Goal: Task Accomplishment & Management: Manage account settings

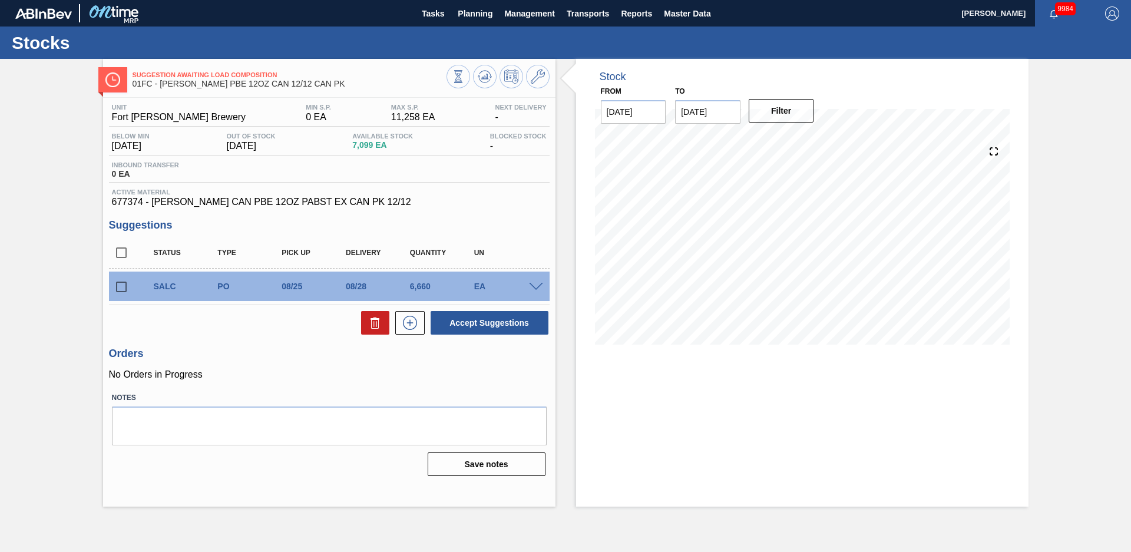
click at [565, 282] on div "Stock From [DATE] to [DATE] Filter" at bounding box center [791, 283] width 473 height 448
click at [67, 213] on div "Suggestion Awaiting Load Composition 01FC - [PERSON_NAME] PBE 12OZ CAN 12/12 CA…" at bounding box center [565, 283] width 1131 height 448
click at [541, 285] on span at bounding box center [536, 287] width 14 height 9
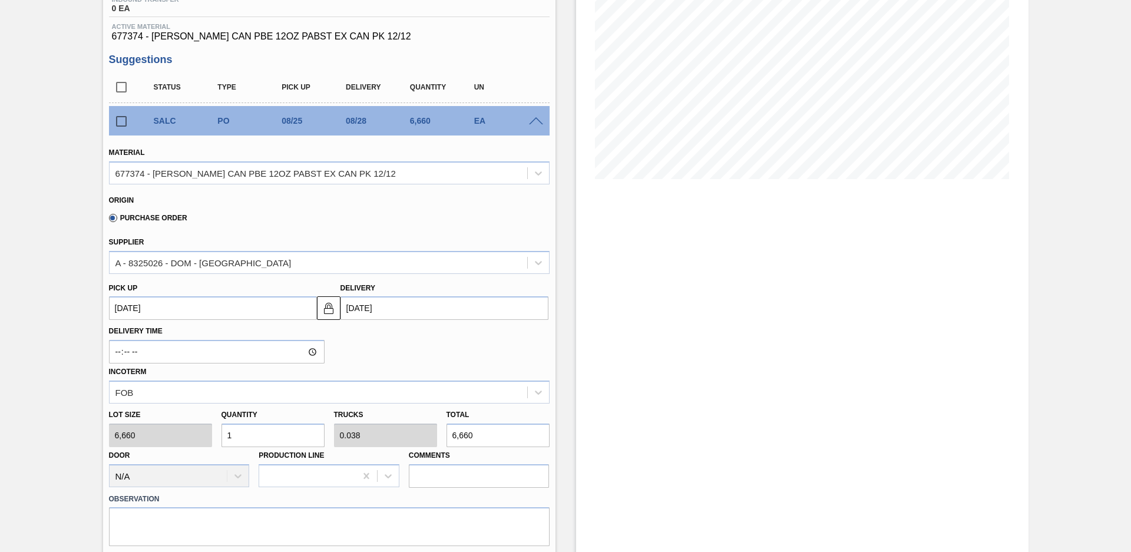
scroll to position [82, 0]
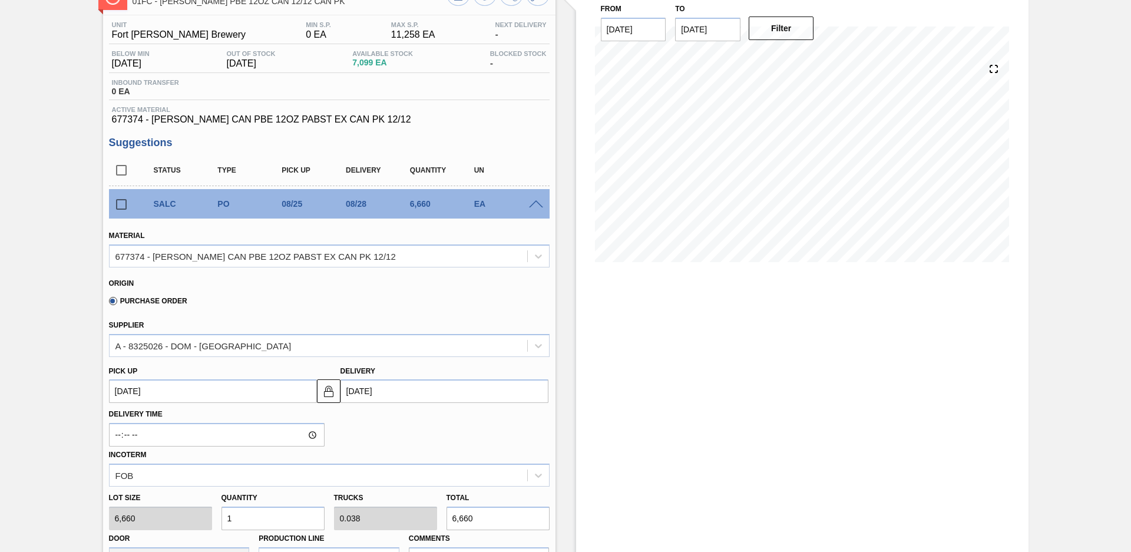
click at [532, 210] on div "SALC PO 08/25 08/28 6,660 EA" at bounding box center [329, 203] width 441 height 29
click at [530, 205] on span at bounding box center [536, 204] width 14 height 9
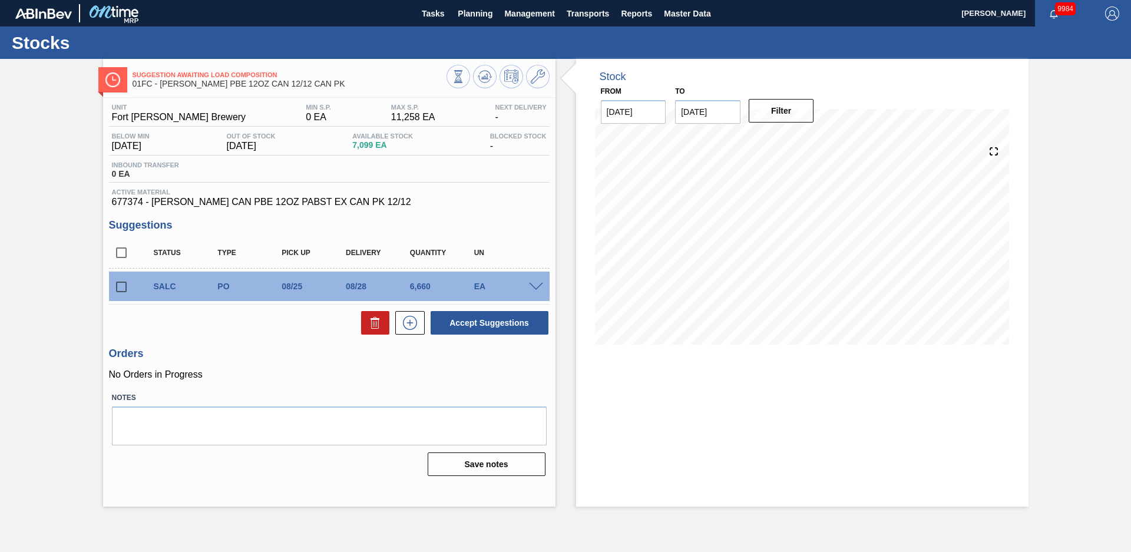
scroll to position [0, 0]
click at [473, 20] on span "Planning" at bounding box center [475, 13] width 35 height 14
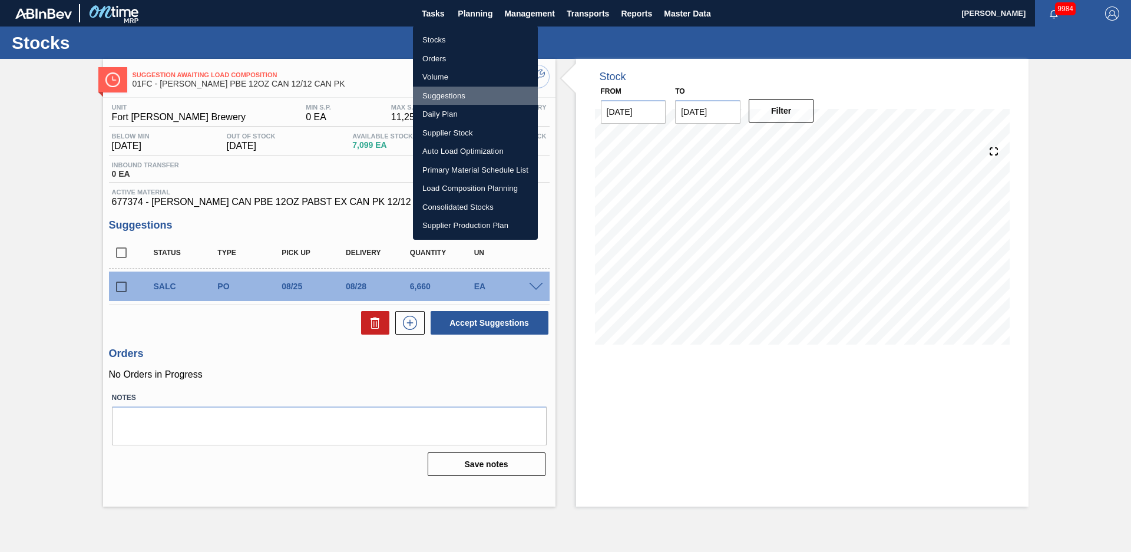
click at [461, 97] on li "Suggestions" at bounding box center [475, 96] width 125 height 19
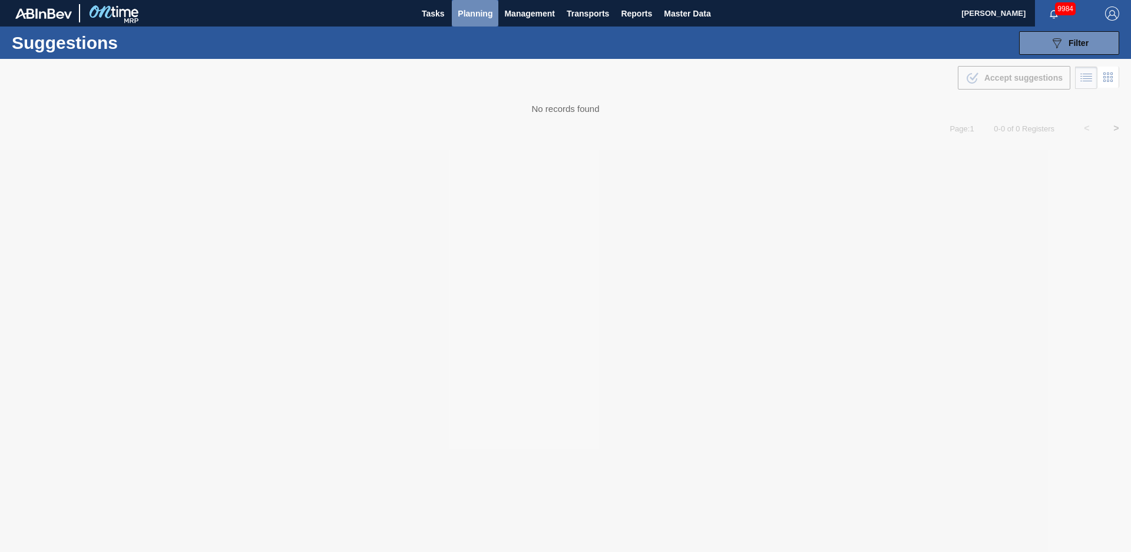
click at [472, 18] on span "Planning" at bounding box center [475, 13] width 35 height 14
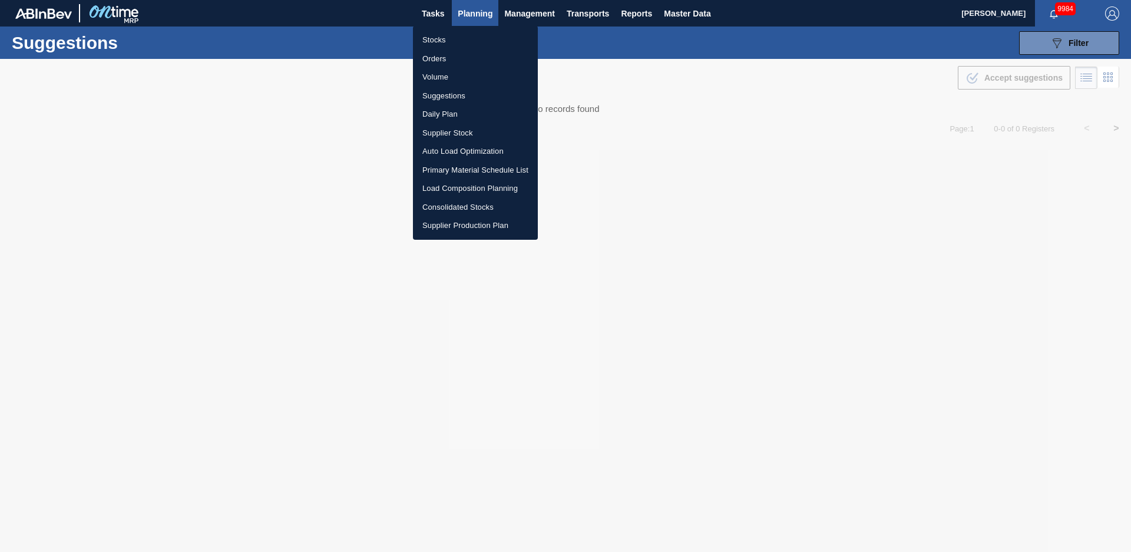
click at [445, 96] on li "Suggestions" at bounding box center [475, 96] width 125 height 19
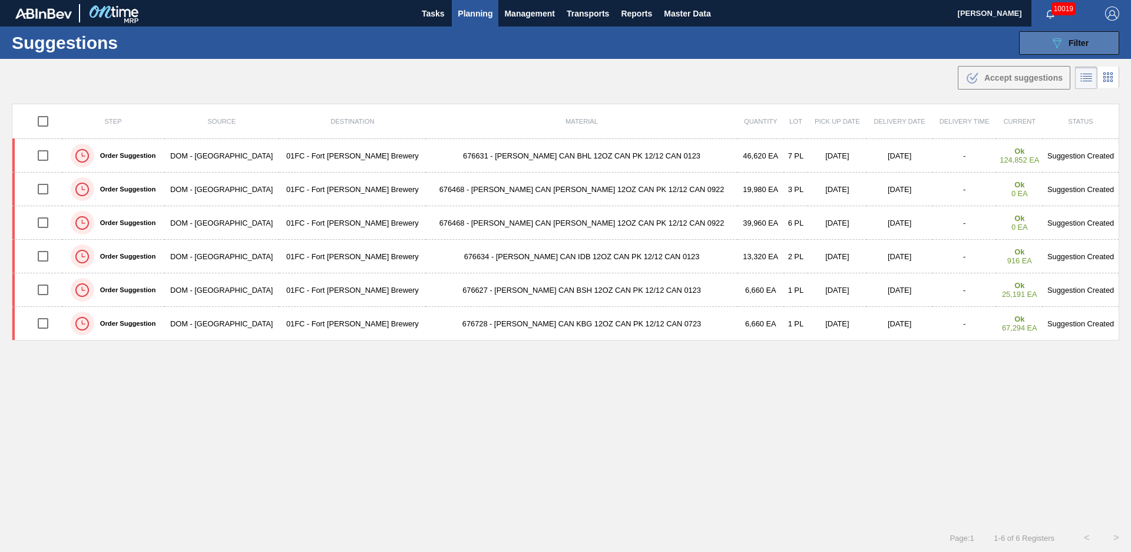
click at [1050, 47] on icon "089F7B8B-B2A5-4AFE-B5C0-19BA573D28AC" at bounding box center [1057, 43] width 14 height 14
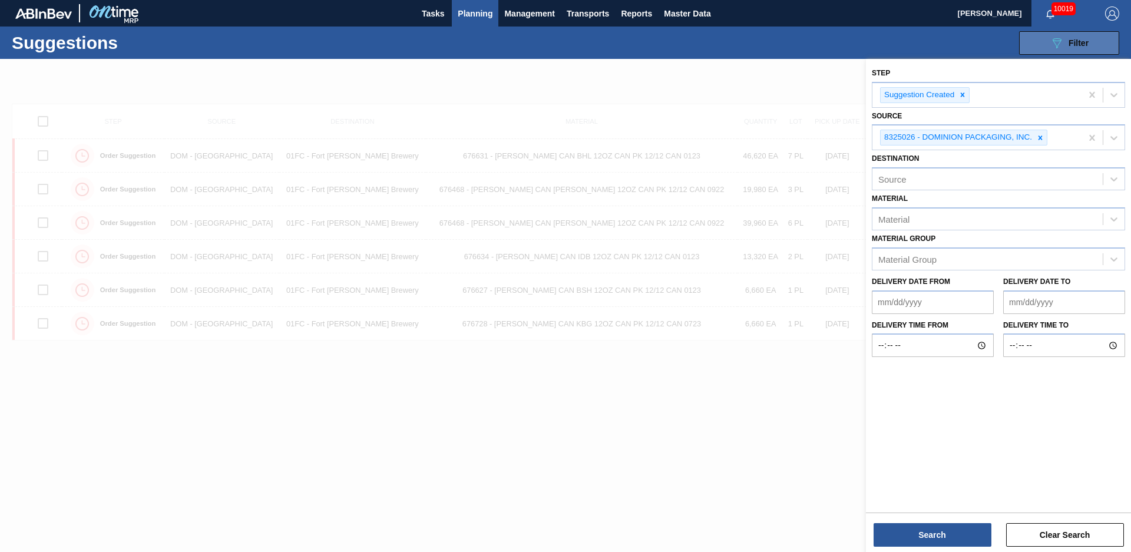
click at [1045, 49] on button "089F7B8B-B2A5-4AFE-B5C0-19BA573D28AC Filter" at bounding box center [1069, 43] width 100 height 24
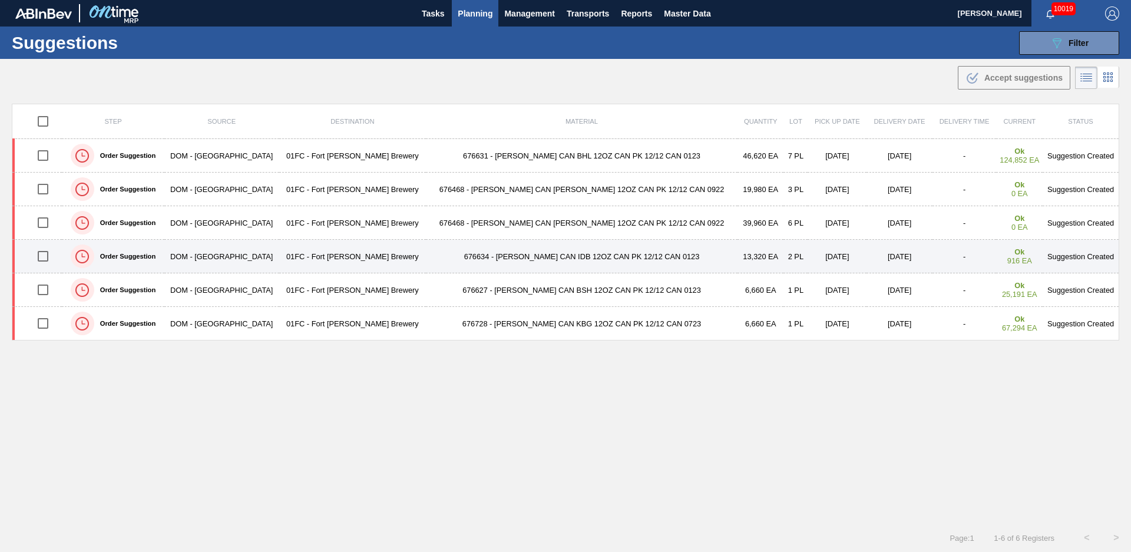
click at [426, 258] on td "676634 - CARR CAN IDB 12OZ CAN PK 12/12 CAN 0123" at bounding box center [582, 257] width 312 height 34
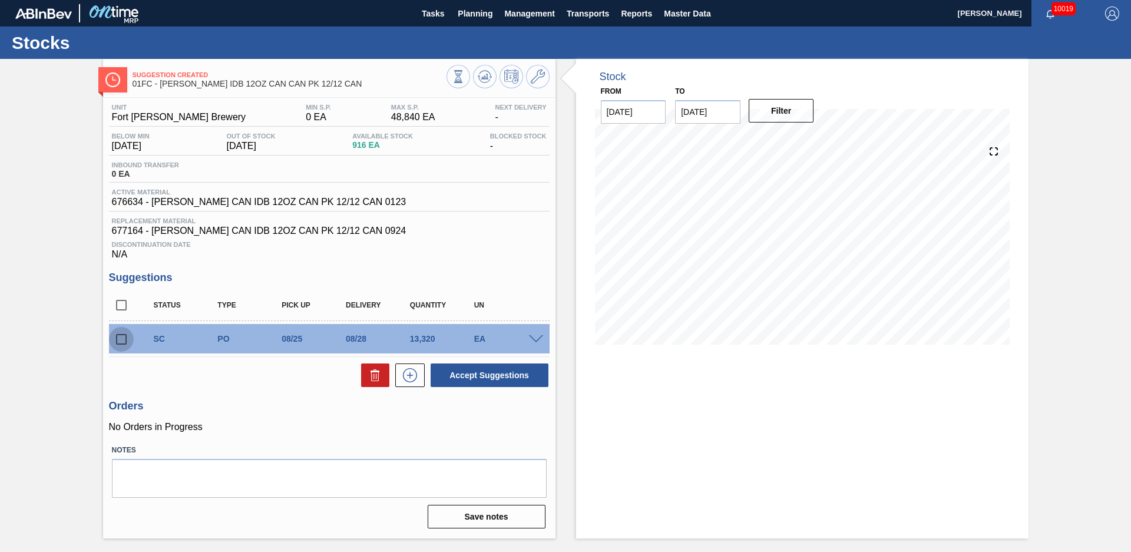
click at [127, 338] on input "checkbox" at bounding box center [121, 339] width 25 height 25
click at [517, 383] on button "Accept Suggestions" at bounding box center [490, 375] width 118 height 24
checkbox input "false"
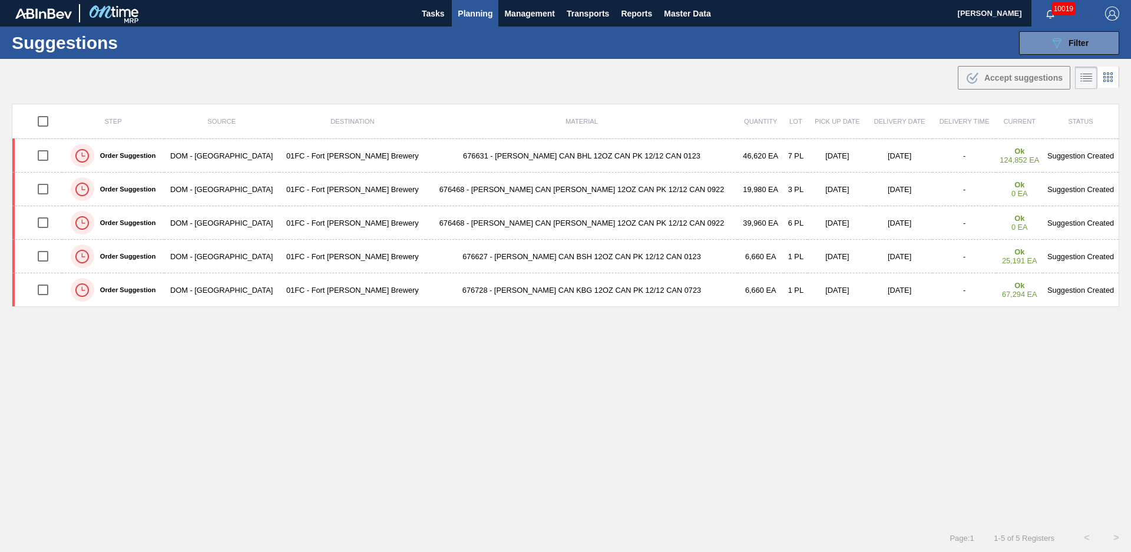
click at [272, 353] on div "Step Source Destination Material Quantity Lot Pick up Date Delivery Date Delive…" at bounding box center [565, 303] width 1107 height 399
click at [485, 18] on span "Planning" at bounding box center [475, 13] width 35 height 14
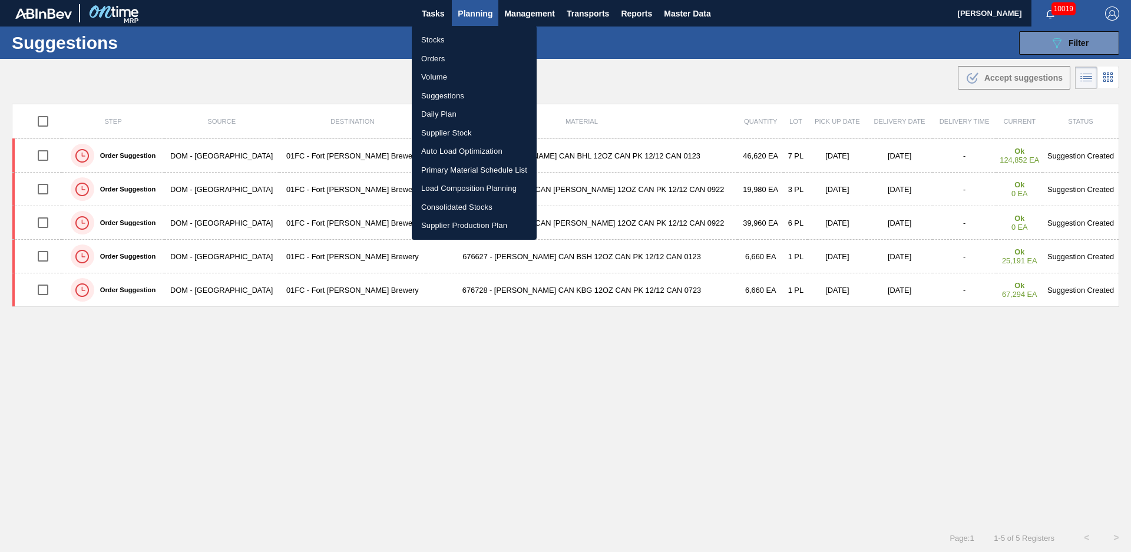
click at [343, 70] on div at bounding box center [565, 276] width 1131 height 552
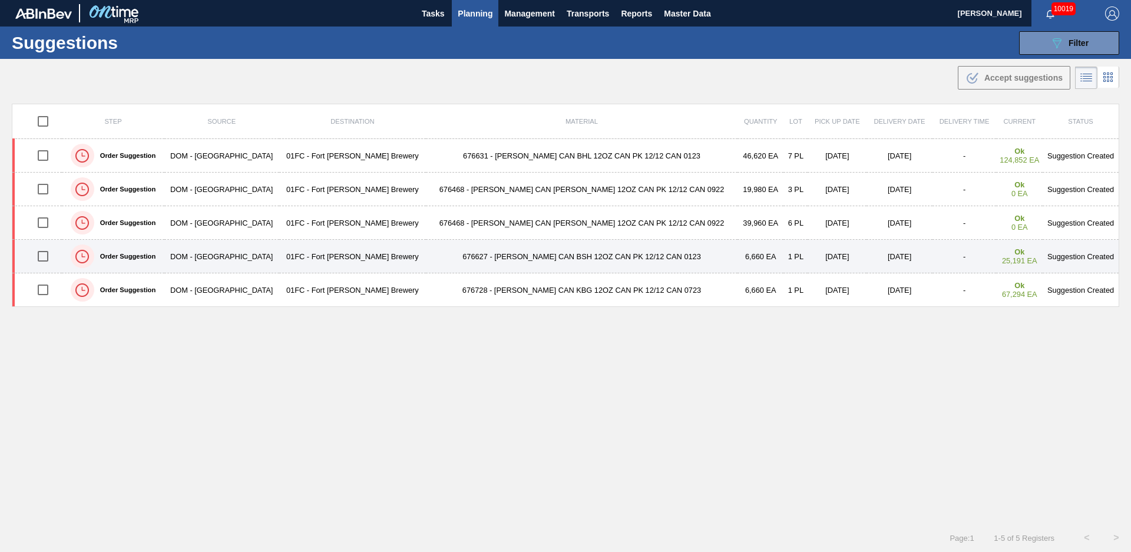
click at [426, 260] on td "676627 - CARR CAN BSH 12OZ CAN PK 12/12 CAN 0123" at bounding box center [582, 257] width 312 height 34
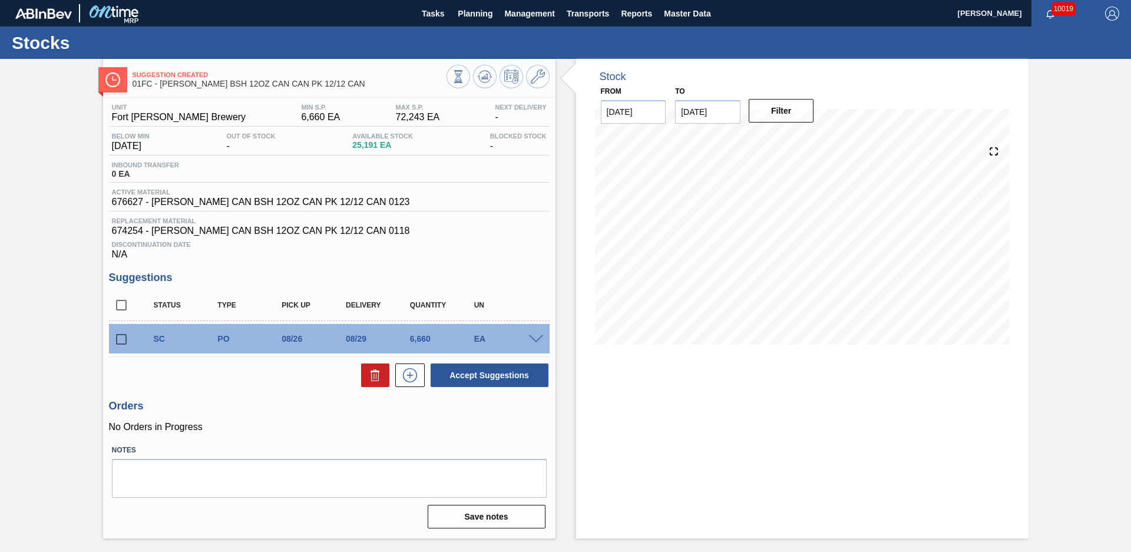
click at [65, 202] on div "Suggestion Created 01FC - CARR BSH 12OZ CAN CAN PK 12/12 CAN Unit Fort Collins …" at bounding box center [565, 298] width 1131 height 479
click at [124, 340] on input "checkbox" at bounding box center [121, 339] width 25 height 25
click at [462, 377] on button "Accept Suggestions" at bounding box center [490, 375] width 118 height 24
checkbox input "false"
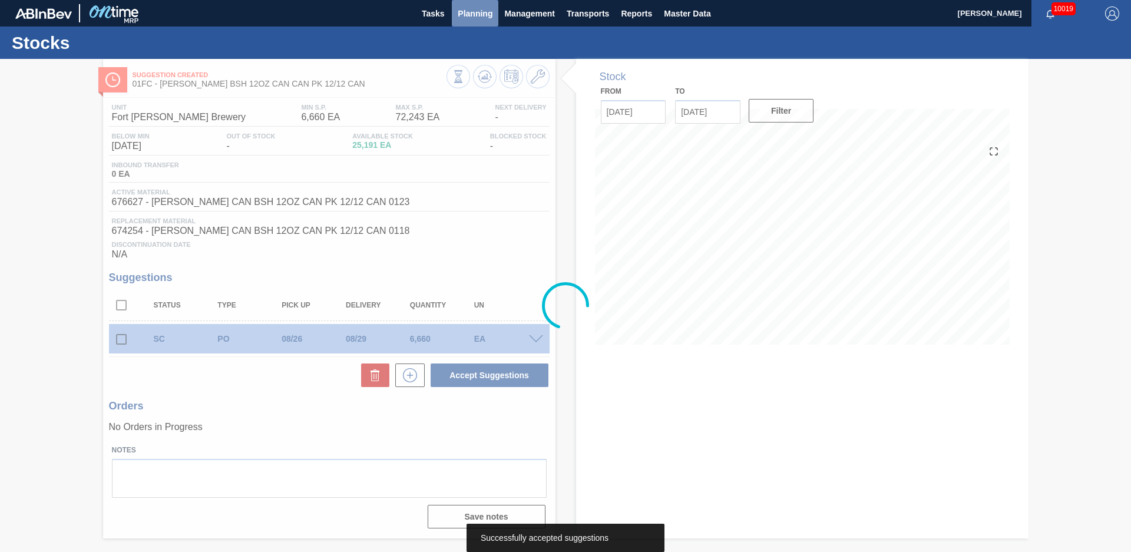
click at [479, 14] on span "Planning" at bounding box center [475, 13] width 35 height 14
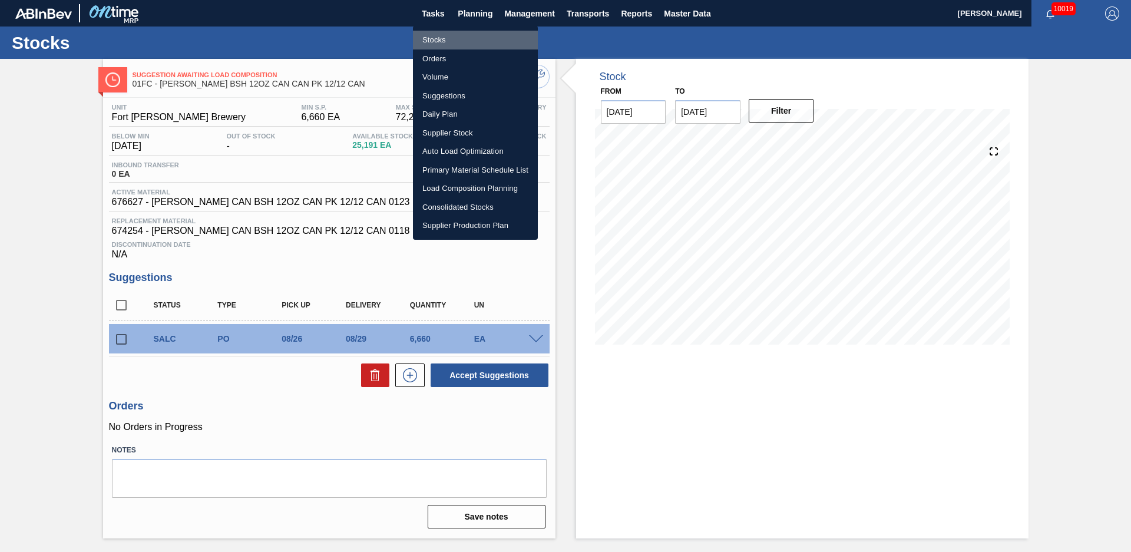
click at [451, 40] on li "Stocks" at bounding box center [475, 40] width 125 height 19
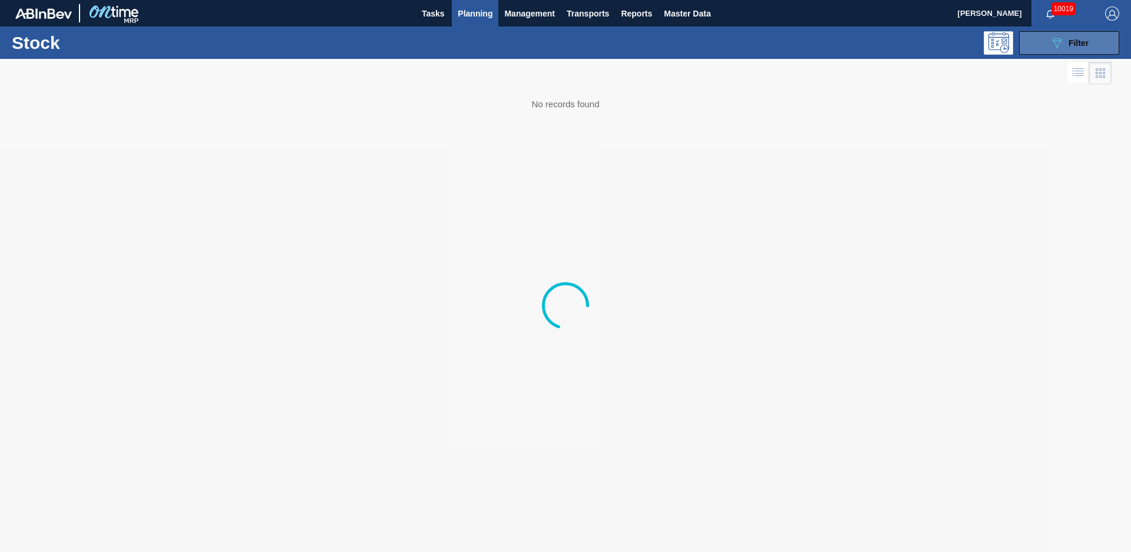
click at [1100, 45] on button "089F7B8B-B2A5-4AFE-B5C0-19BA573D28AC Filter" at bounding box center [1069, 43] width 100 height 24
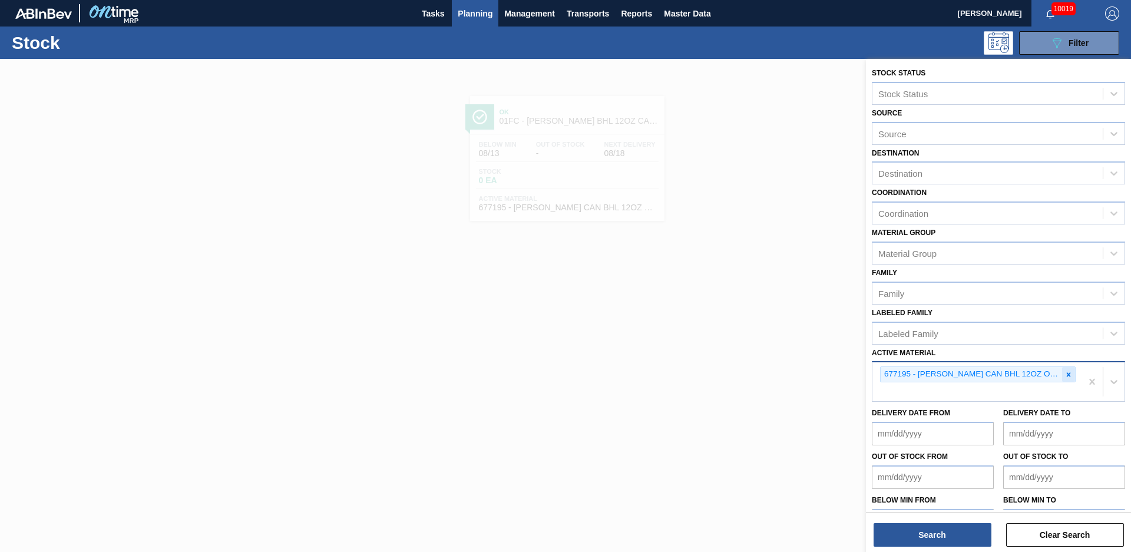
click at [1071, 373] on div at bounding box center [1068, 374] width 13 height 15
type Material "683660"
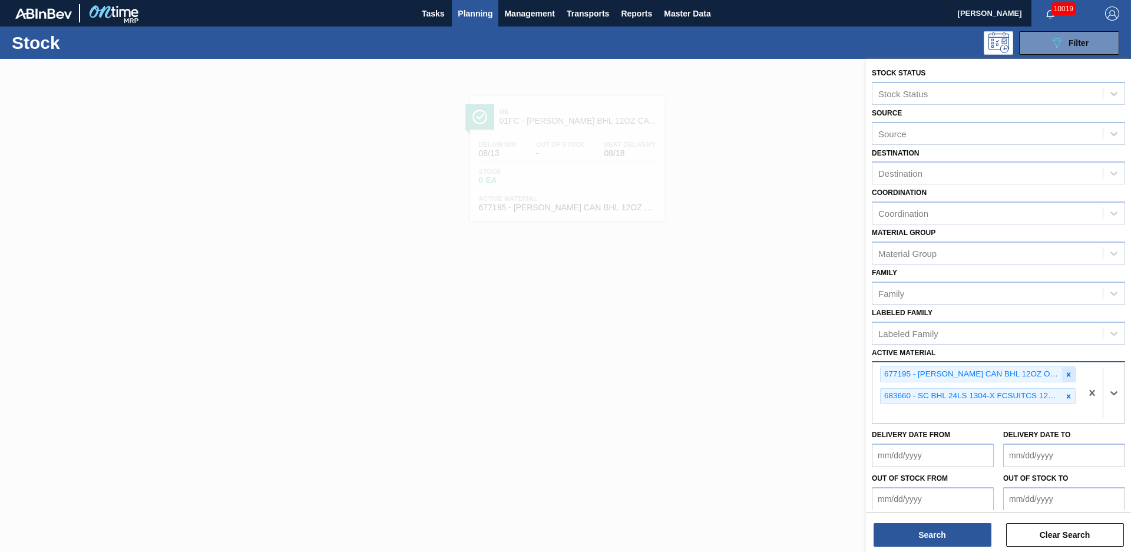
click at [1068, 373] on icon at bounding box center [1069, 374] width 4 height 4
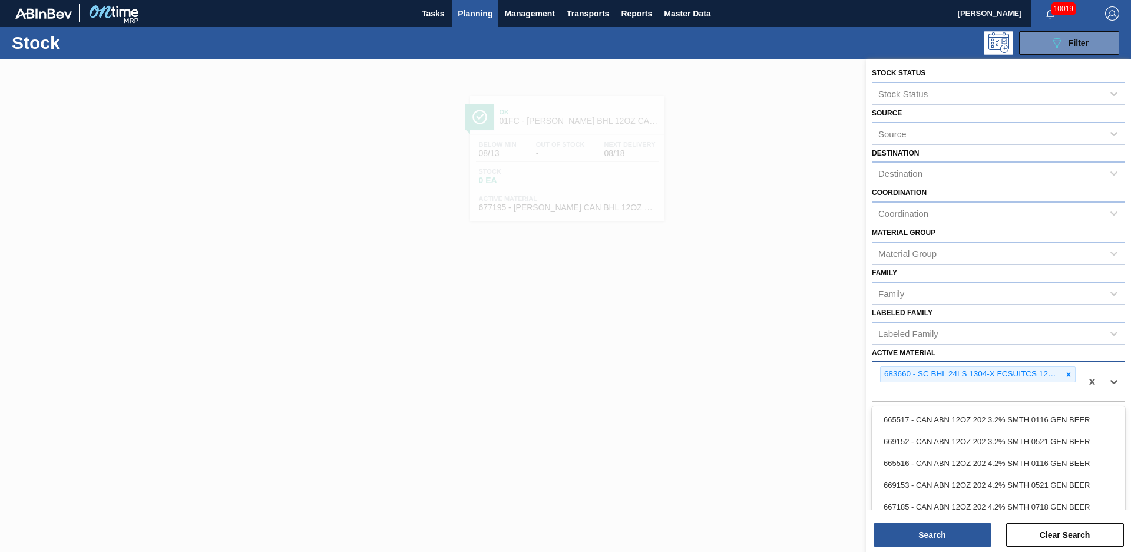
click at [988, 398] on div "683660 - SC BHL 24LS 1304-X FCSUITCS 12OZ US FARM" at bounding box center [976, 381] width 209 height 39
type Material "683838"
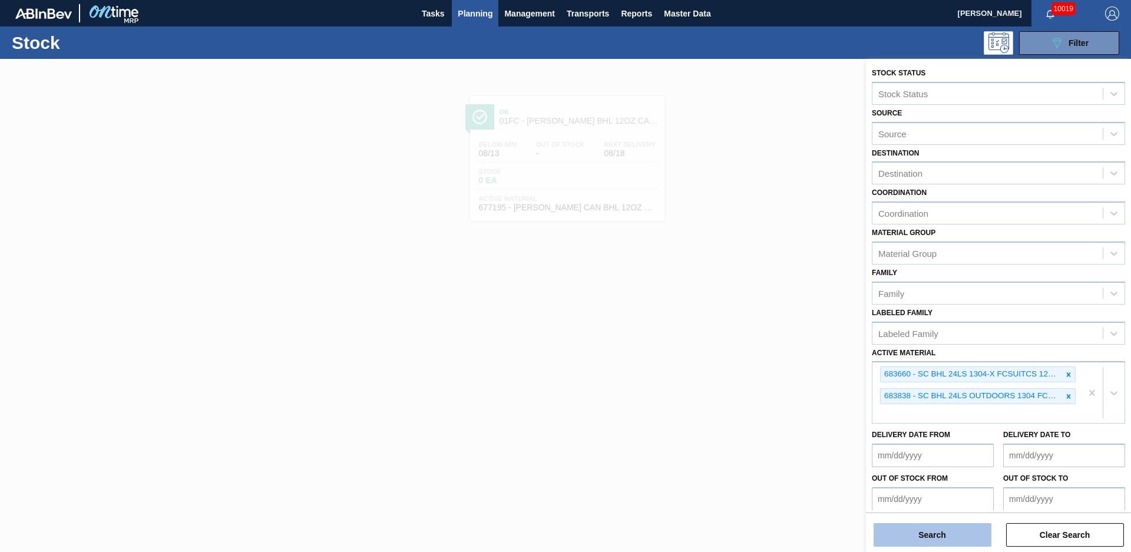
click at [955, 540] on button "Search" at bounding box center [932, 535] width 118 height 24
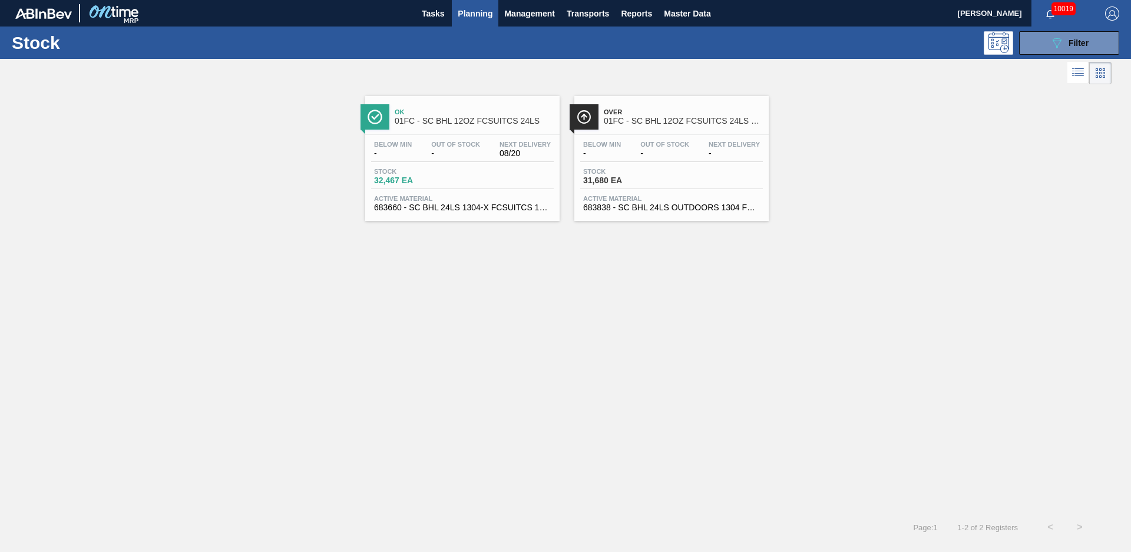
click at [476, 111] on span "Ok" at bounding box center [474, 111] width 159 height 7
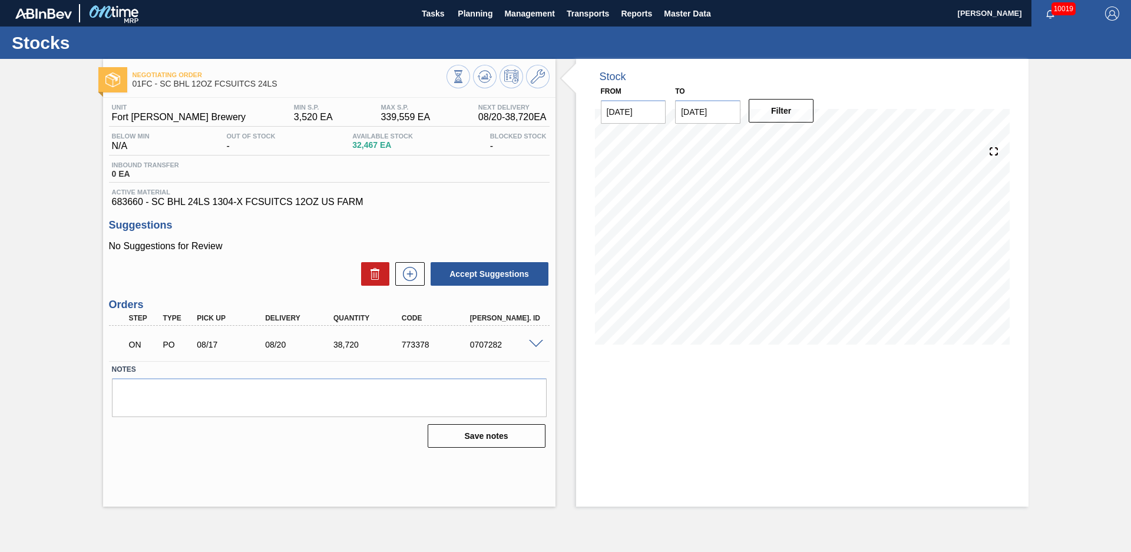
click at [576, 216] on div "Stock From [DATE] to [DATE] Filter" at bounding box center [802, 210] width 452 height 303
click at [538, 343] on span at bounding box center [536, 344] width 14 height 9
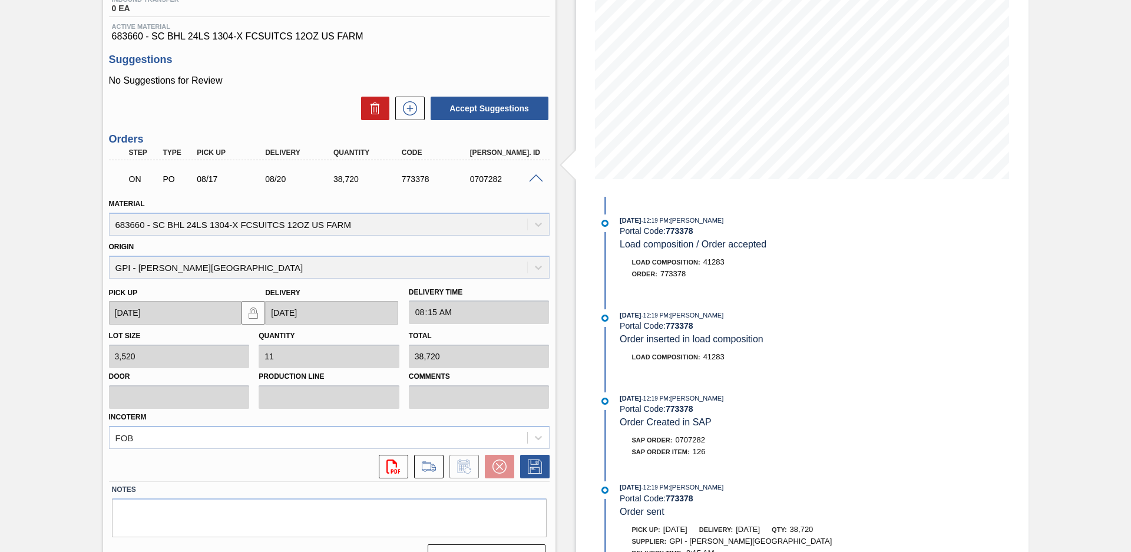
scroll to position [191, 0]
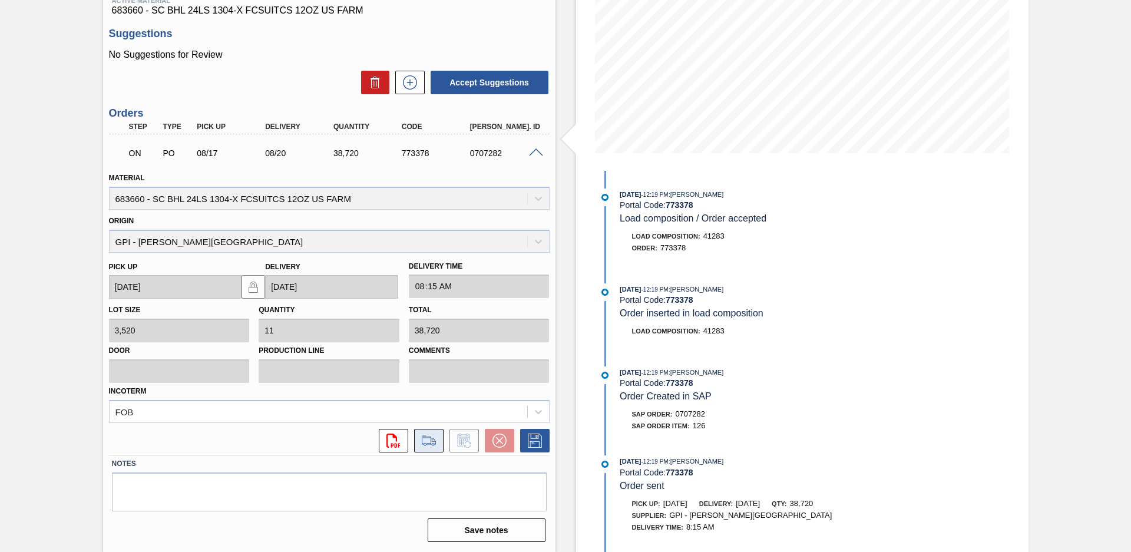
click at [433, 446] on icon at bounding box center [428, 440] width 19 height 14
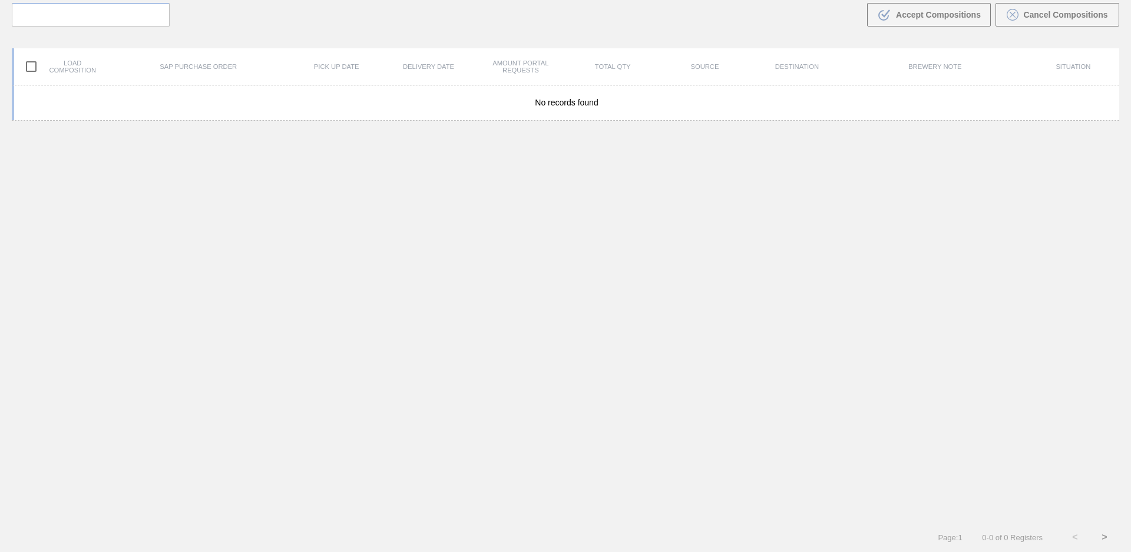
scroll to position [85, 0]
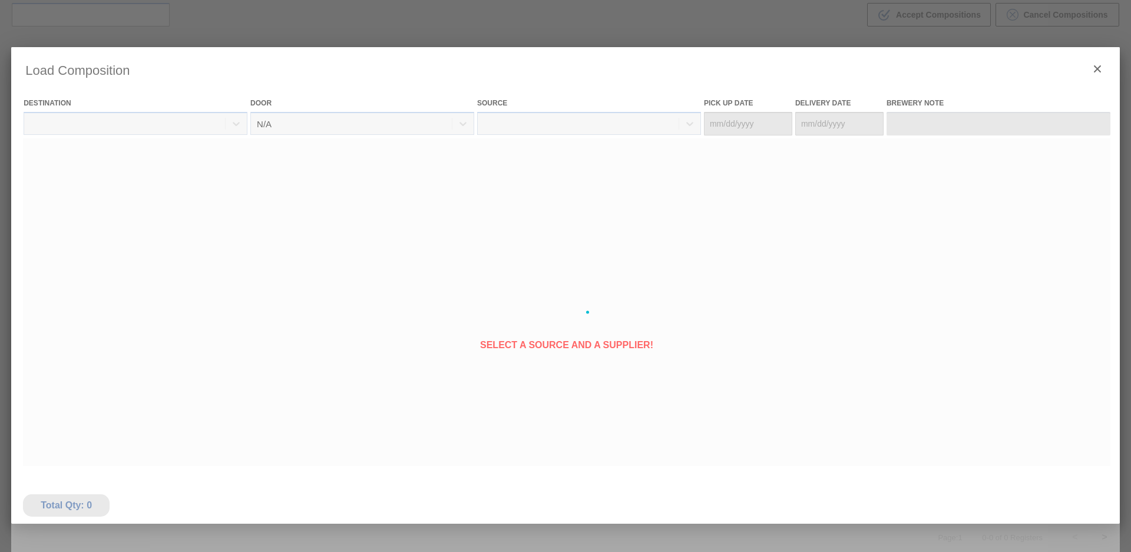
type Date "08/17/2025"
type Date "08/20/2025"
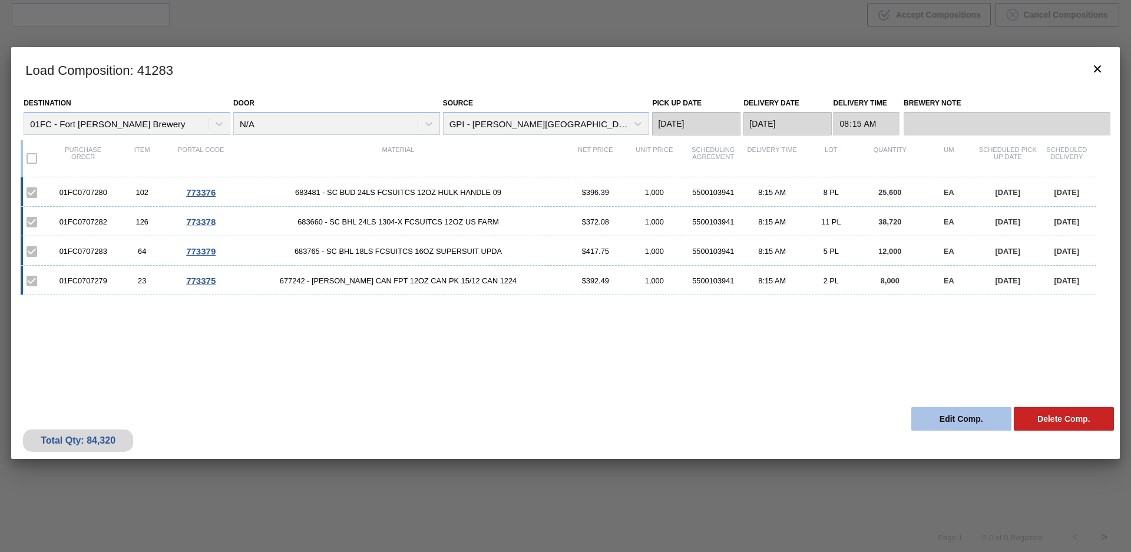
click at [970, 419] on button "Edit Comp." at bounding box center [961, 419] width 100 height 24
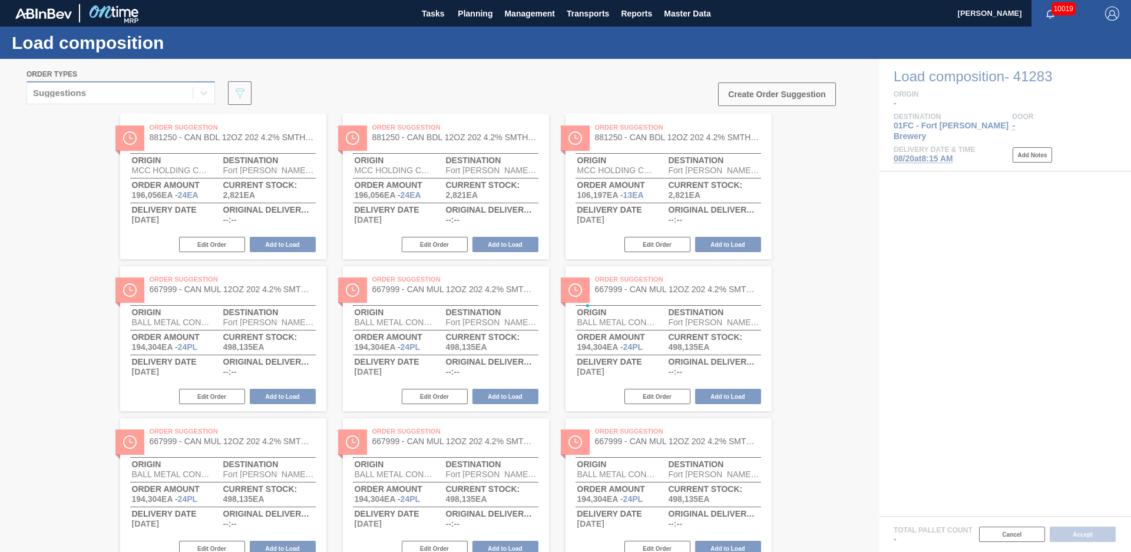
drag, startPoint x: 209, startPoint y: 80, endPoint x: 148, endPoint y: 103, distance: 65.4
click at [175, 94] on div at bounding box center [565, 305] width 1131 height 493
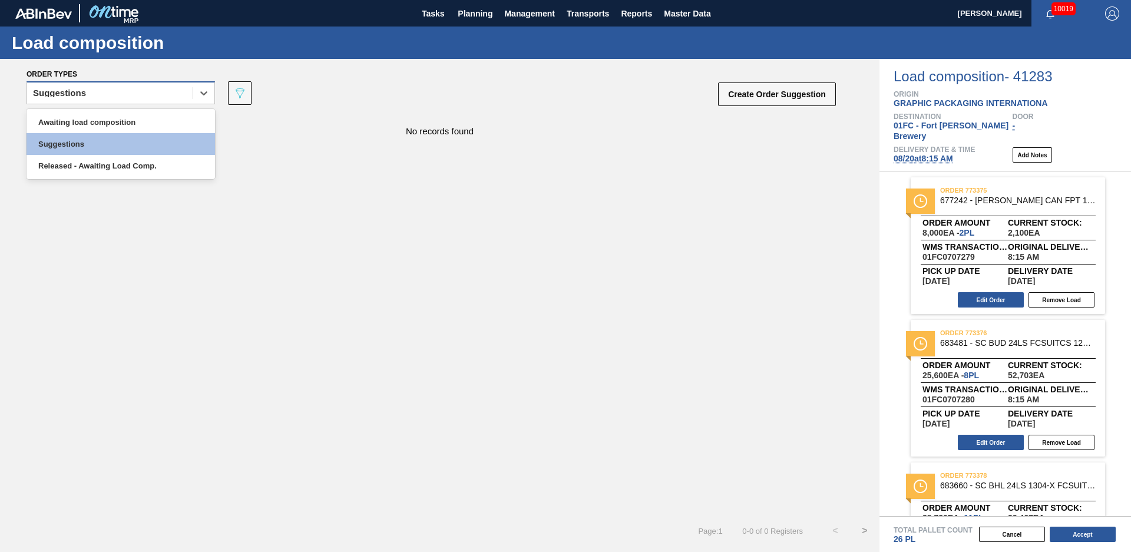
click at [88, 95] on div "Suggestions" at bounding box center [110, 93] width 166 height 17
click at [74, 123] on div "Awaiting load composition" at bounding box center [121, 122] width 188 height 22
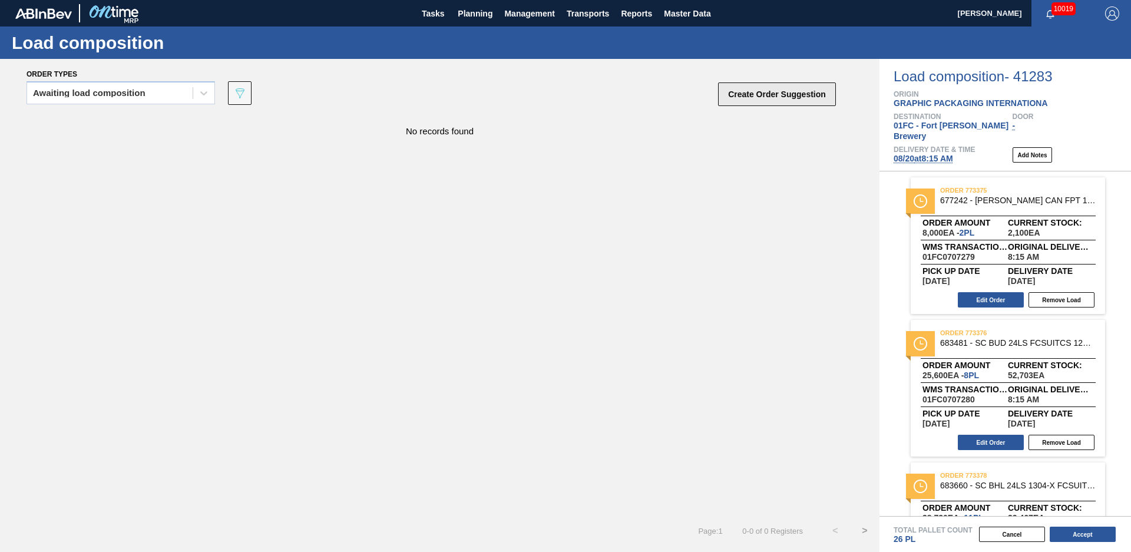
click at [781, 97] on button "Create Order Suggestion" at bounding box center [777, 94] width 118 height 24
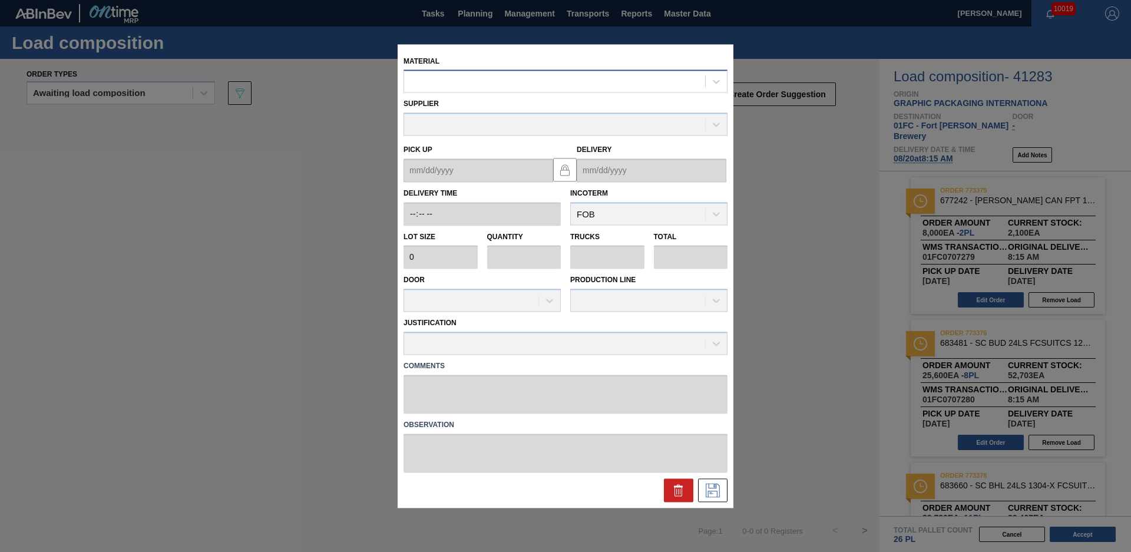
click at [491, 73] on div at bounding box center [554, 81] width 301 height 17
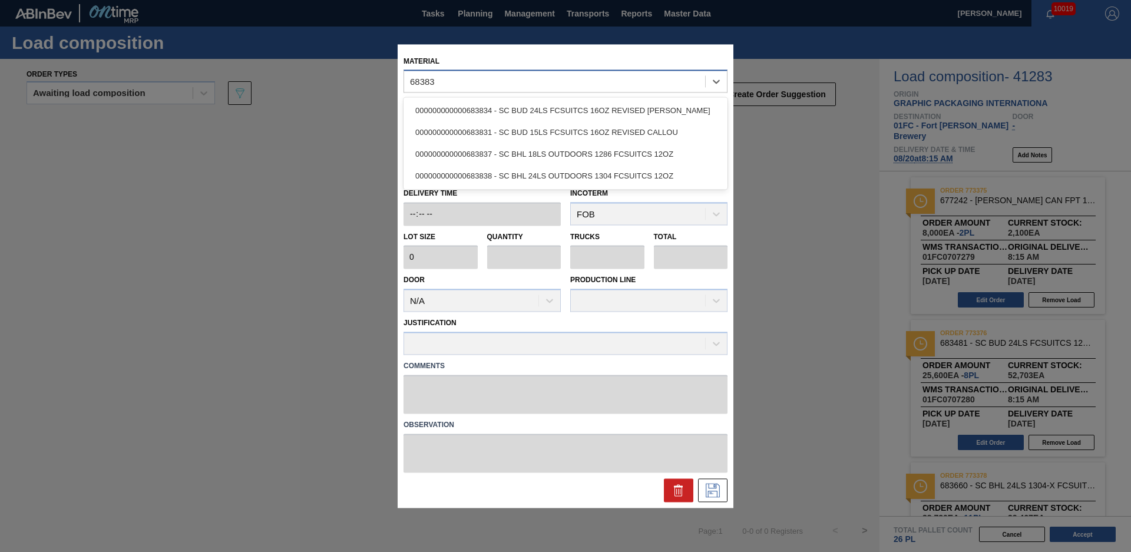
type input "683838"
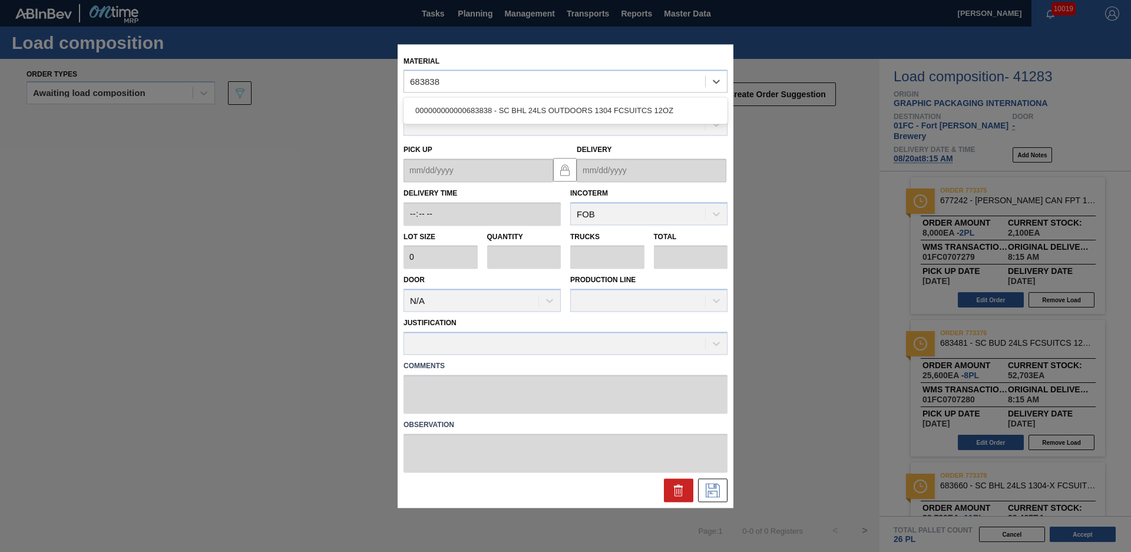
click at [528, 104] on div "000000000000683838 - SC BHL 24LS OUTDOORS 1304 FCSUITCS 12OZ" at bounding box center [565, 111] width 324 height 22
type input "3,520"
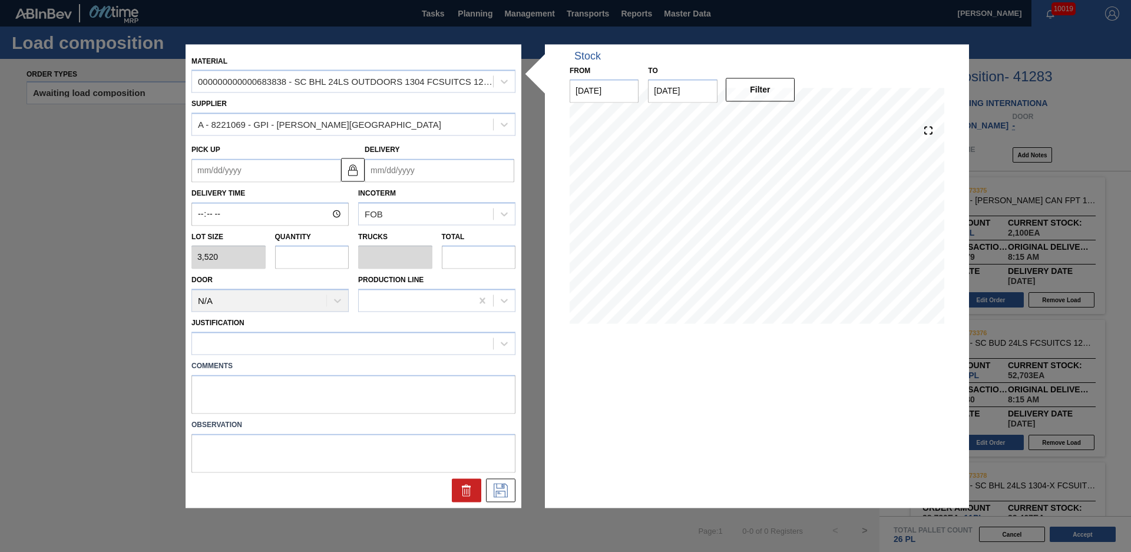
click at [314, 260] on input "text" at bounding box center [312, 258] width 74 height 24
type input "4"
type input "0.154"
type input "14,080"
type input "0"
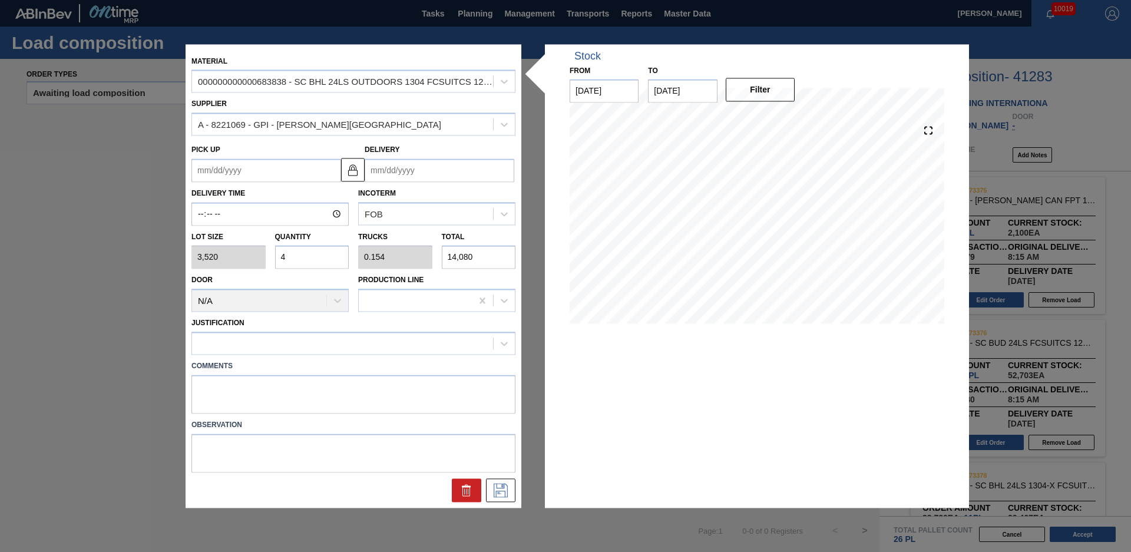
type input "0"
type input "8"
type input "0.308"
type input "28,160"
type input "0"
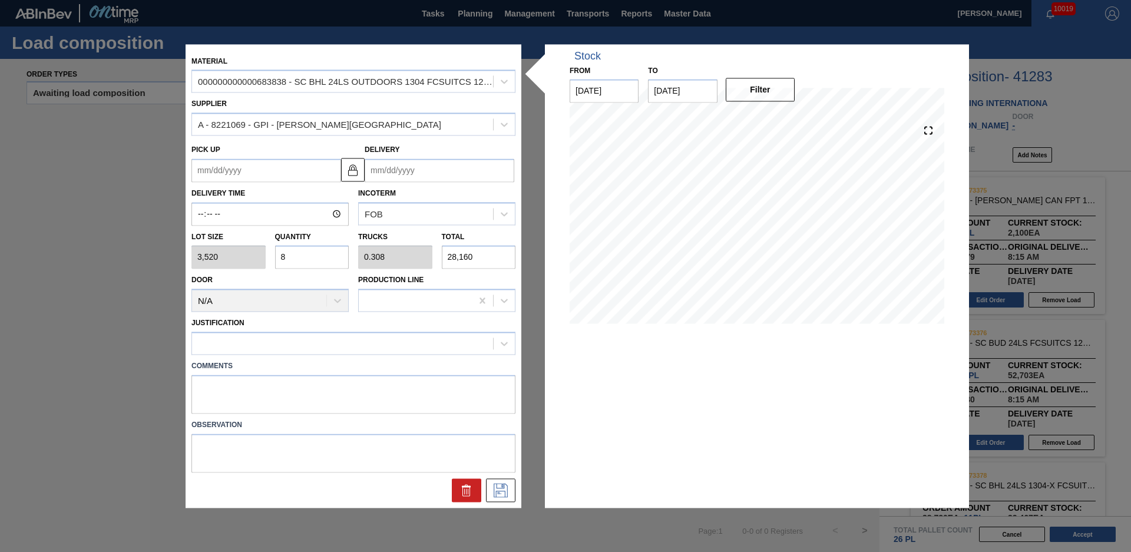
type input "0"
type input "1"
type input "0.038"
type input "3,520"
type input "10"
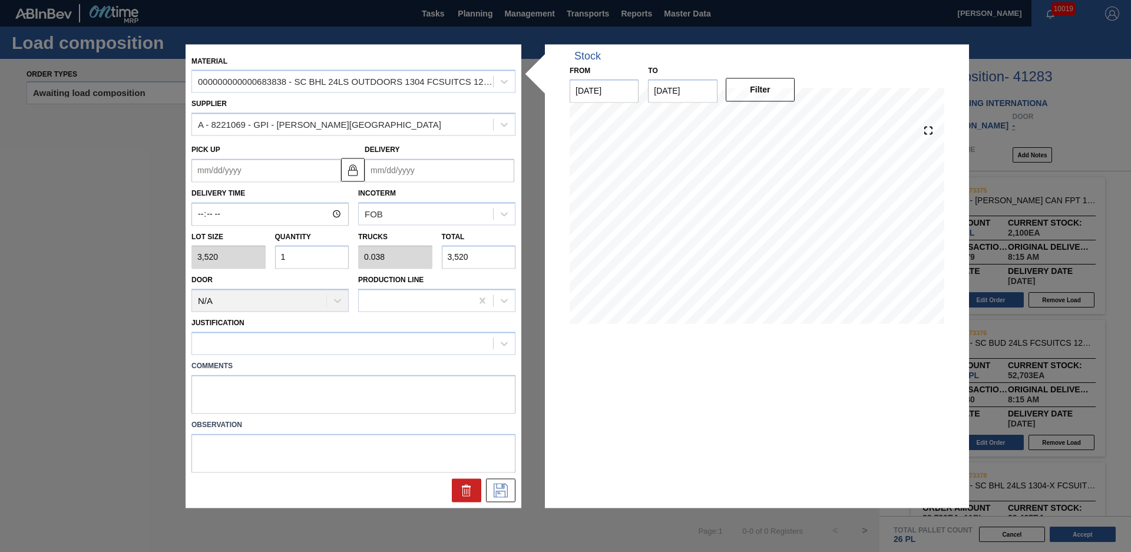
type input "0.385"
type input "35,200"
type input "1"
type input "0.038"
type input "3,520"
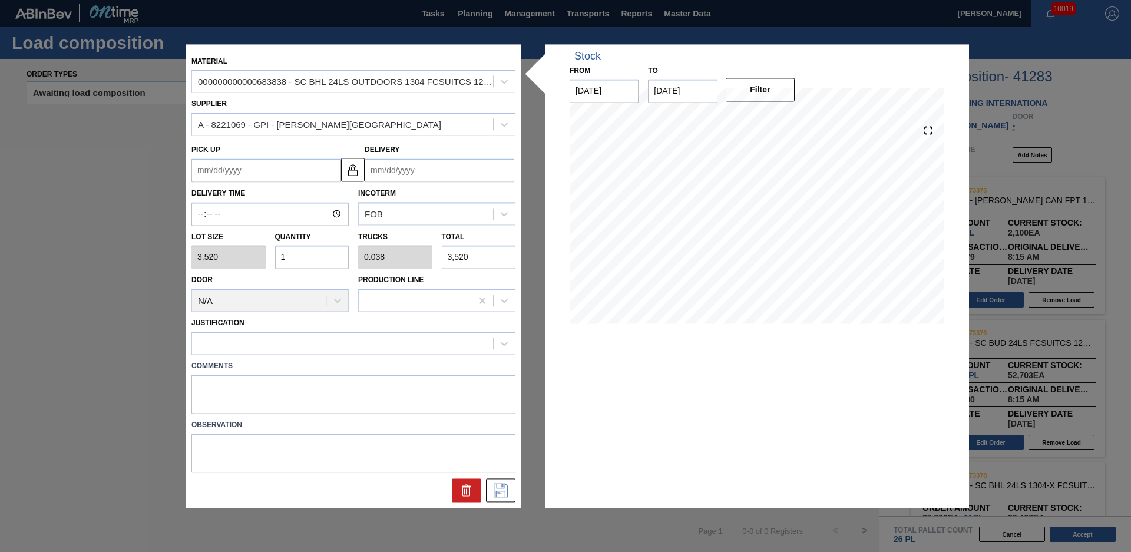
type input "11"
type input "0.423"
type input "38,720"
type input "11"
click at [287, 347] on div at bounding box center [342, 343] width 301 height 17
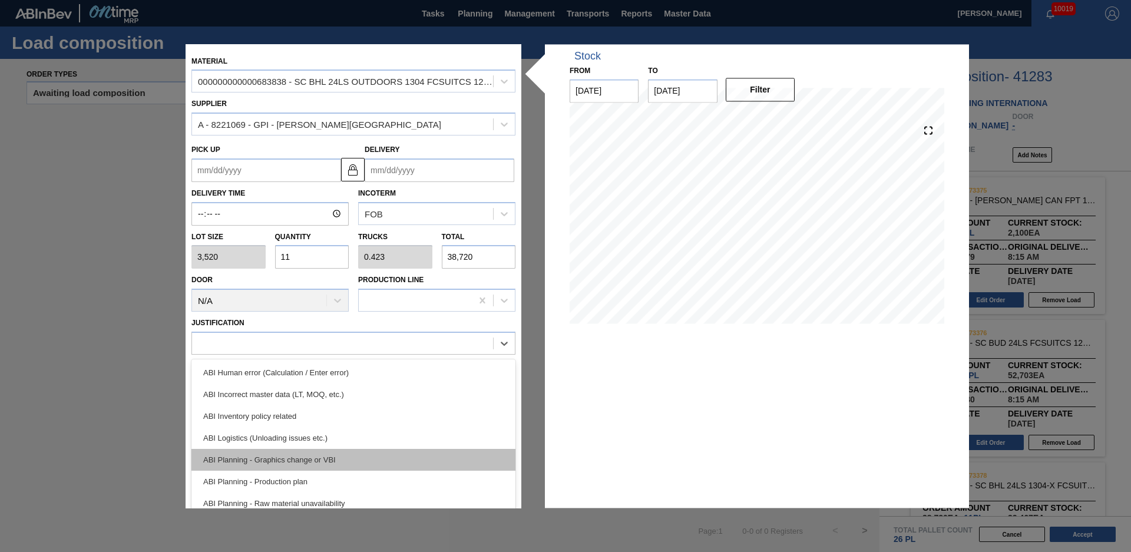
click at [316, 456] on div "ABI Planning - Graphics change or VBI" at bounding box center [353, 460] width 324 height 22
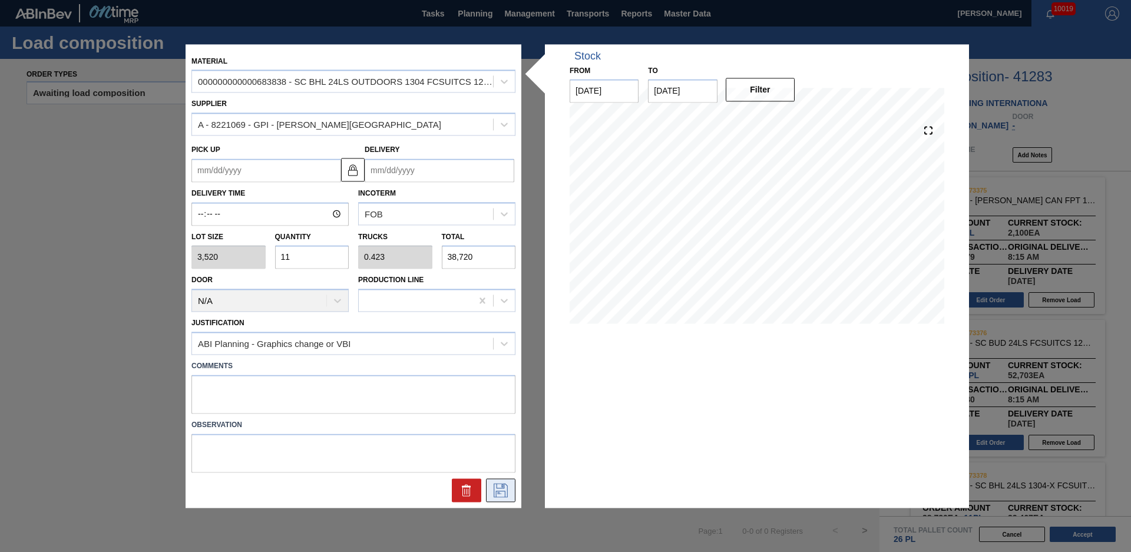
click at [506, 487] on icon at bounding box center [500, 490] width 19 height 14
click at [441, 163] on input "Delivery" at bounding box center [440, 170] width 150 height 24
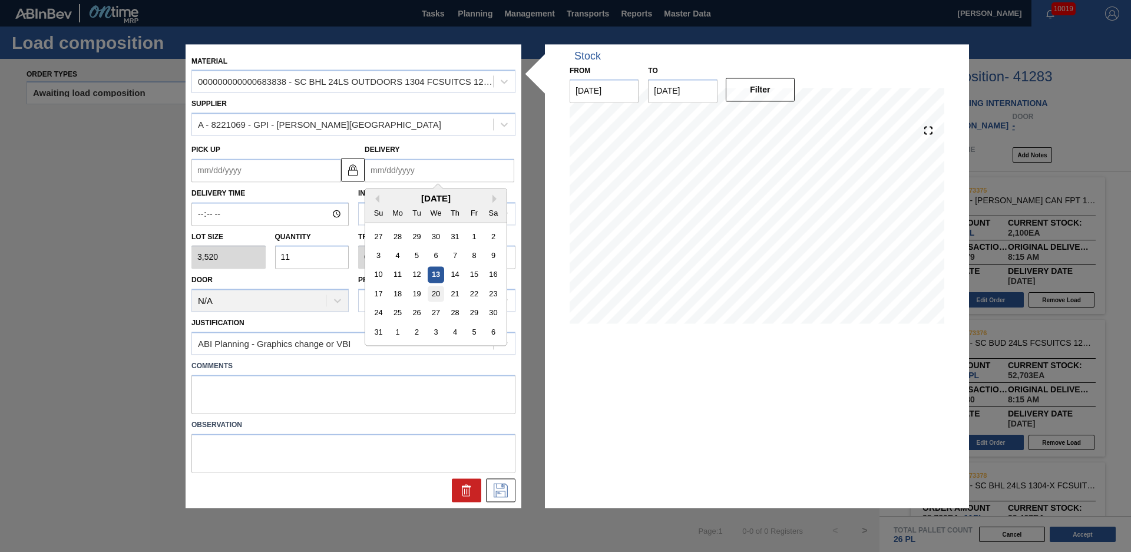
click at [438, 296] on div "20" at bounding box center [436, 294] width 16 height 16
type up "08/17/2025"
type input "08/20/2025"
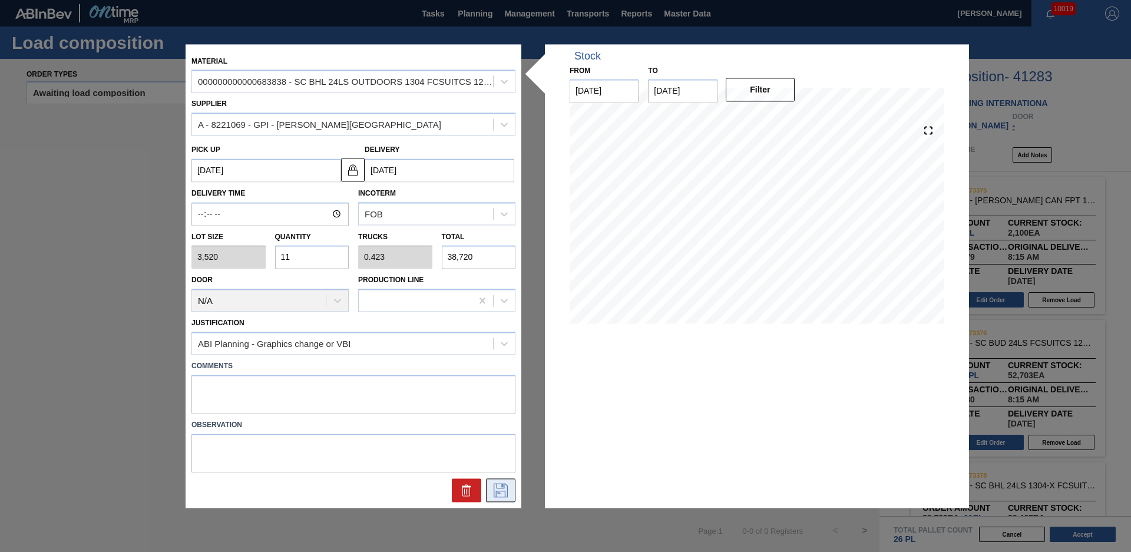
click at [499, 482] on button at bounding box center [500, 490] width 29 height 24
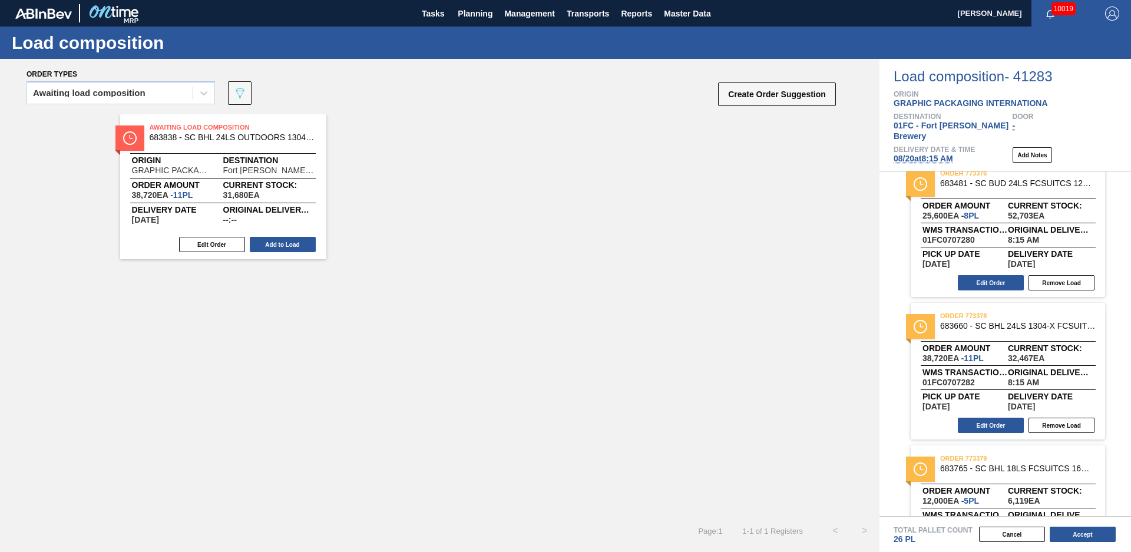
scroll to position [221, 0]
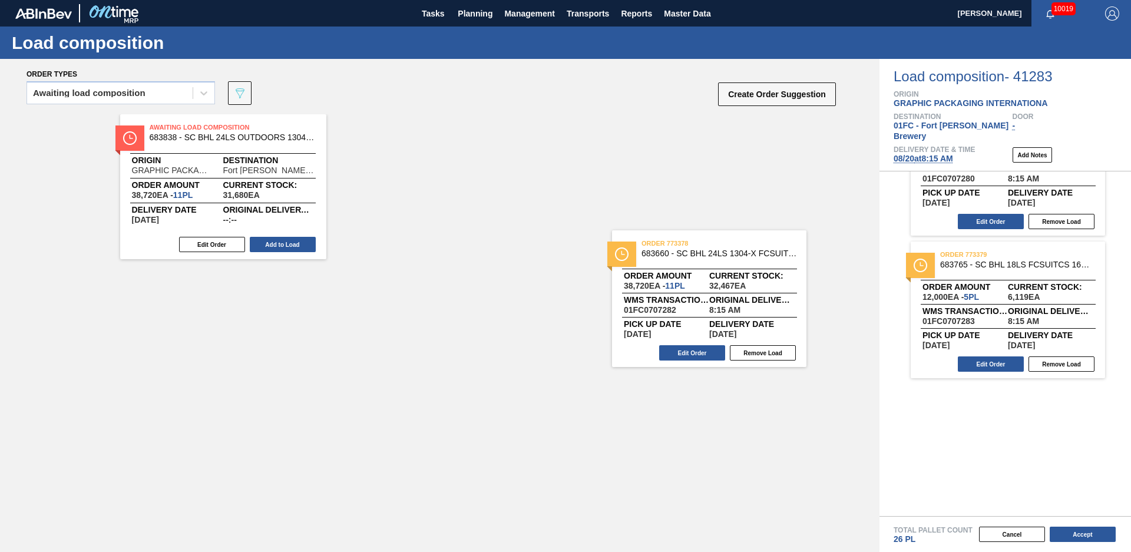
drag, startPoint x: 996, startPoint y: 293, endPoint x: 693, endPoint y: 293, distance: 303.3
click at [693, 293] on div "Order types Awaiting load composition 089F7B8B-B2A5-4AFE-B5C0-19BA573D28AC Crea…" at bounding box center [565, 305] width 1131 height 493
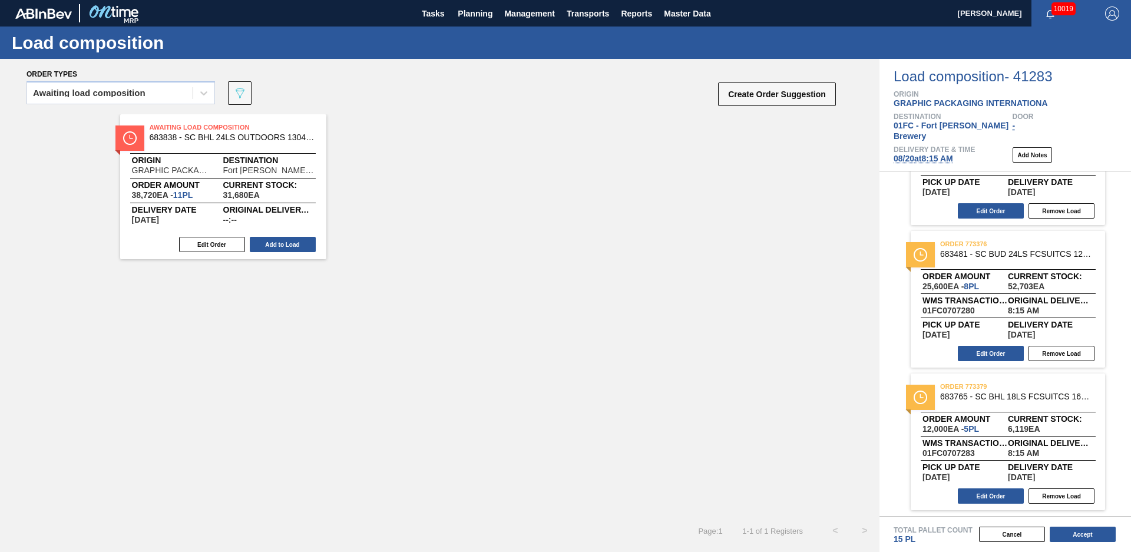
scroll to position [78, 0]
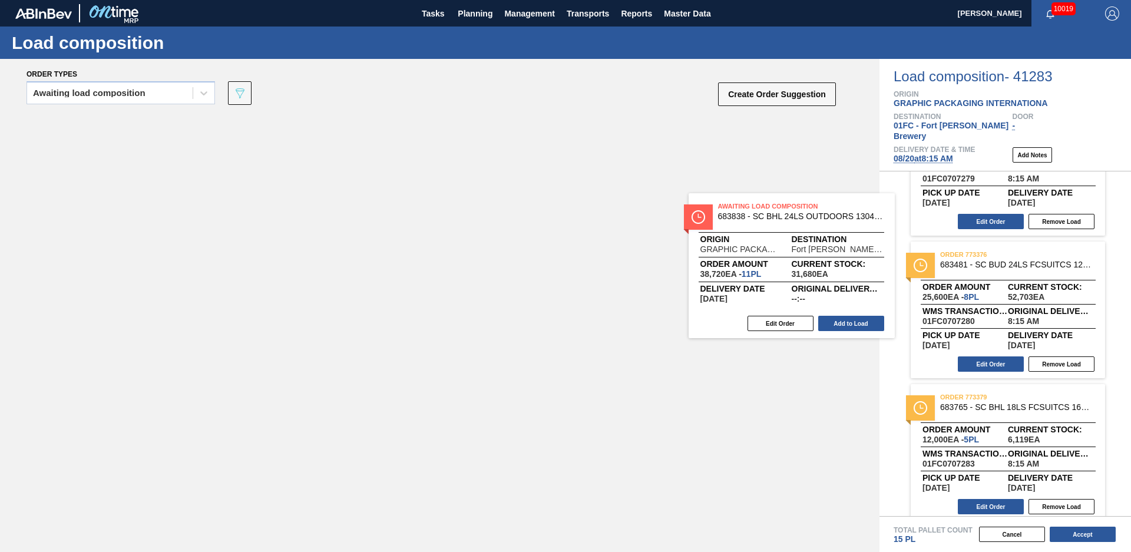
drag, startPoint x: 233, startPoint y: 165, endPoint x: 1048, endPoint y: 253, distance: 819.9
click at [1048, 253] on div "Order types Awaiting load composition 089F7B8B-B2A5-4AFE-B5C0-19BA573D28AC Crea…" at bounding box center [565, 305] width 1131 height 493
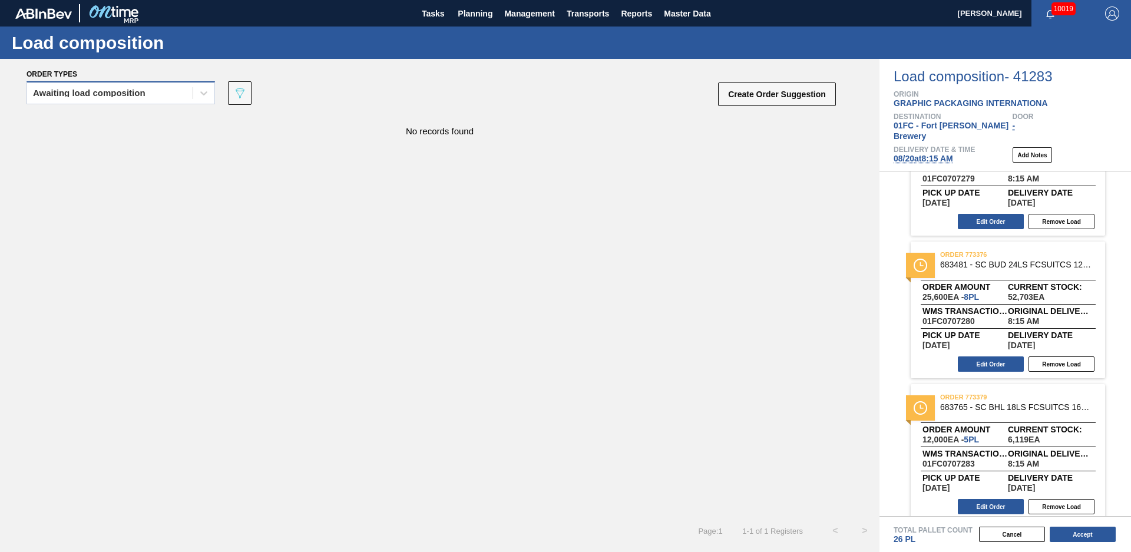
click at [170, 97] on div "Awaiting load composition" at bounding box center [110, 93] width 166 height 17
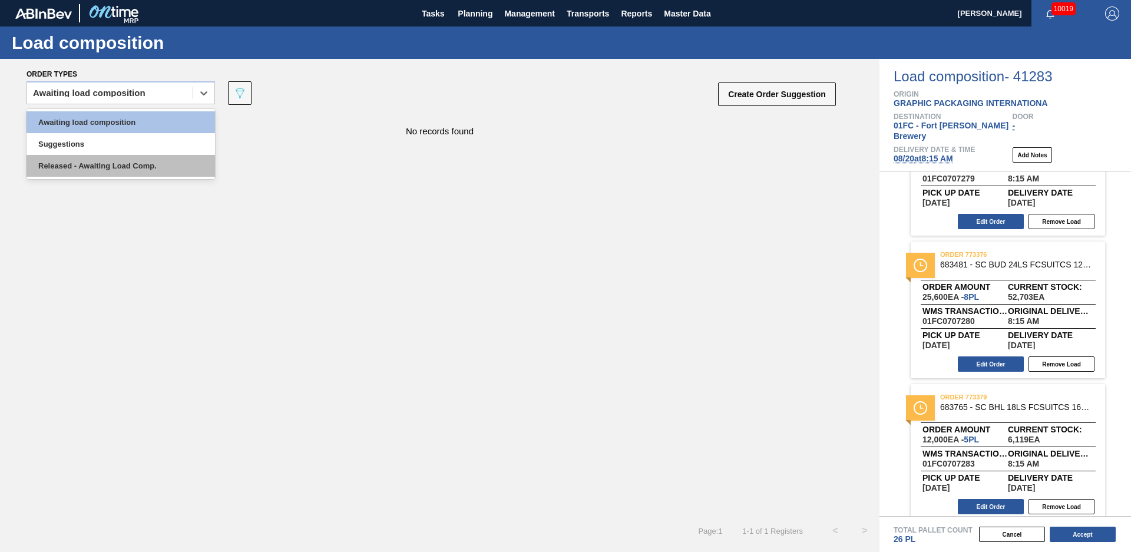
click at [144, 173] on div "Released - Awaiting Load Comp." at bounding box center [121, 166] width 188 height 22
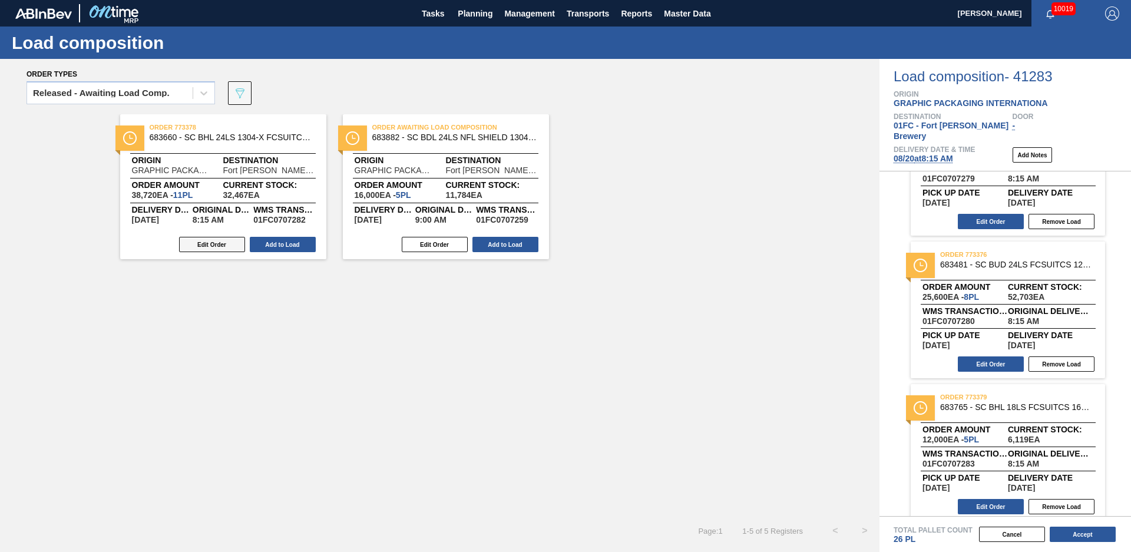
click at [214, 240] on button "Edit Order" at bounding box center [212, 244] width 66 height 15
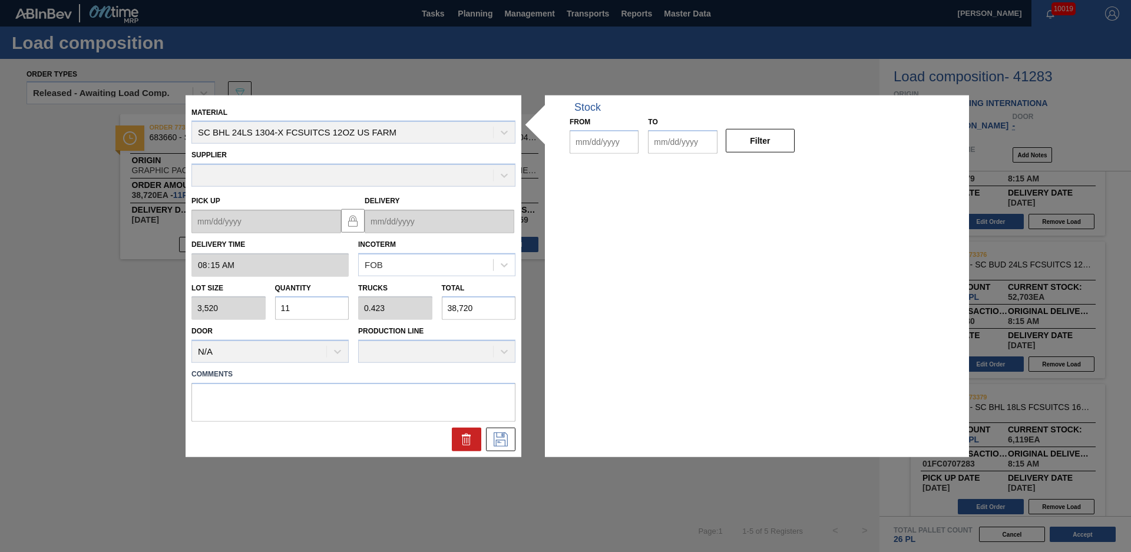
type input "08:15:00"
type input "3,520"
type input "11"
type input "0.423"
type input "38,720"
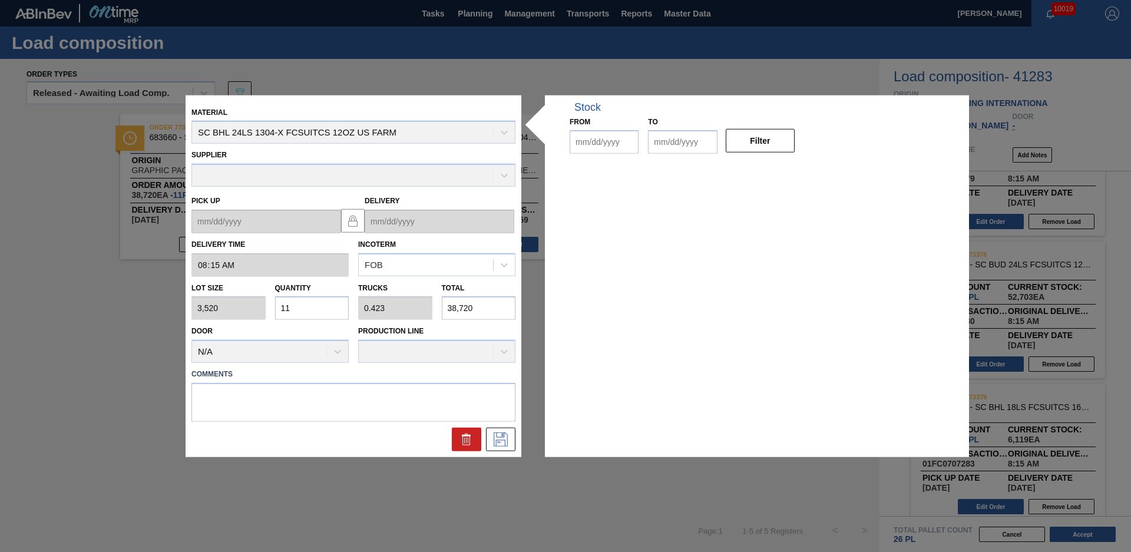
type up "08/17/2025"
type input "08/20/2025"
type input "[DATE]"
click at [469, 439] on icon at bounding box center [466, 439] width 14 height 14
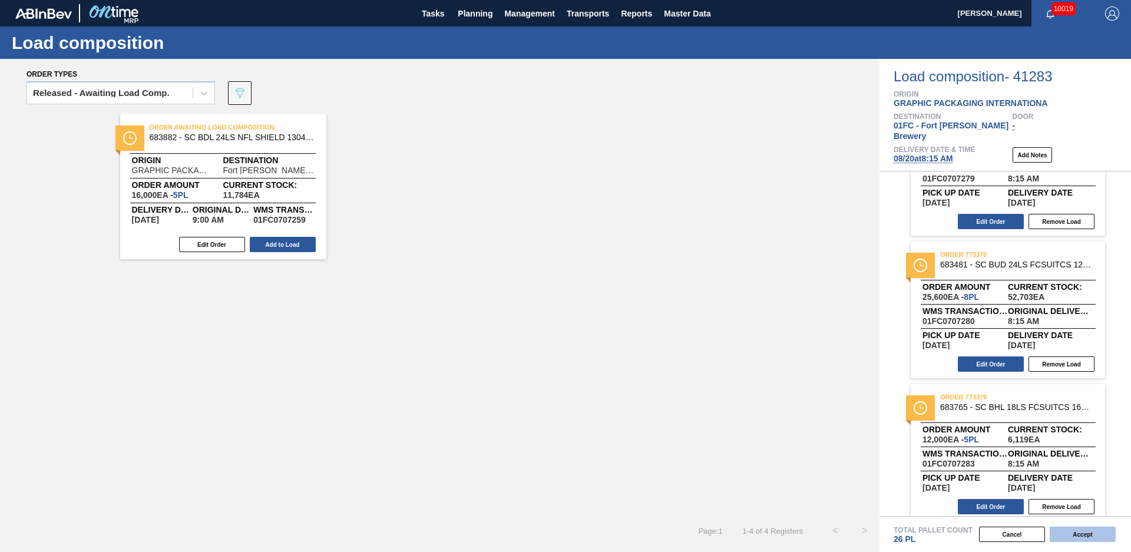
click at [1107, 534] on button "Accept" at bounding box center [1083, 534] width 66 height 15
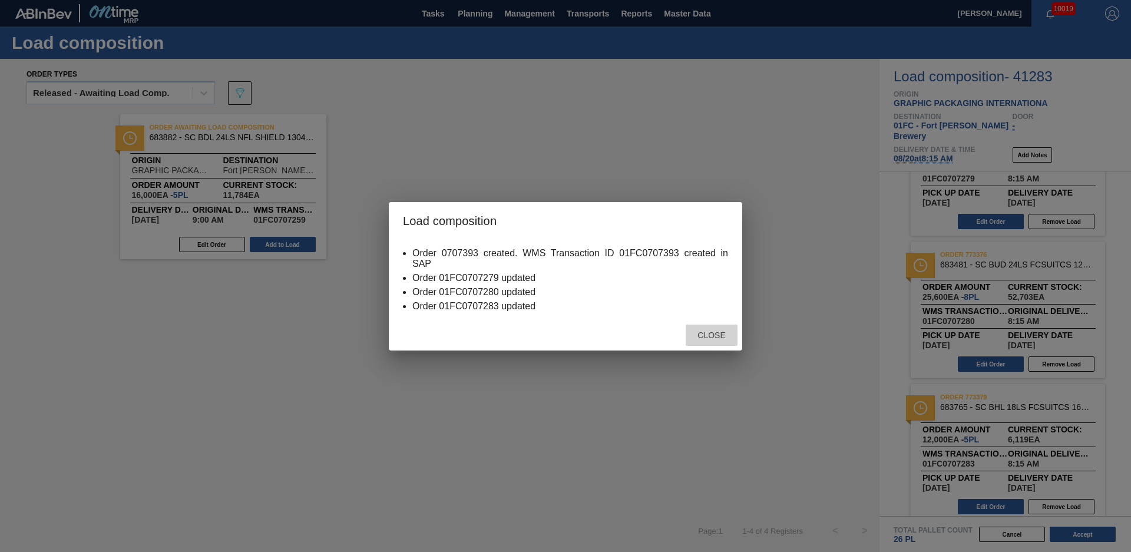
click at [704, 339] on span "Close" at bounding box center [711, 334] width 47 height 9
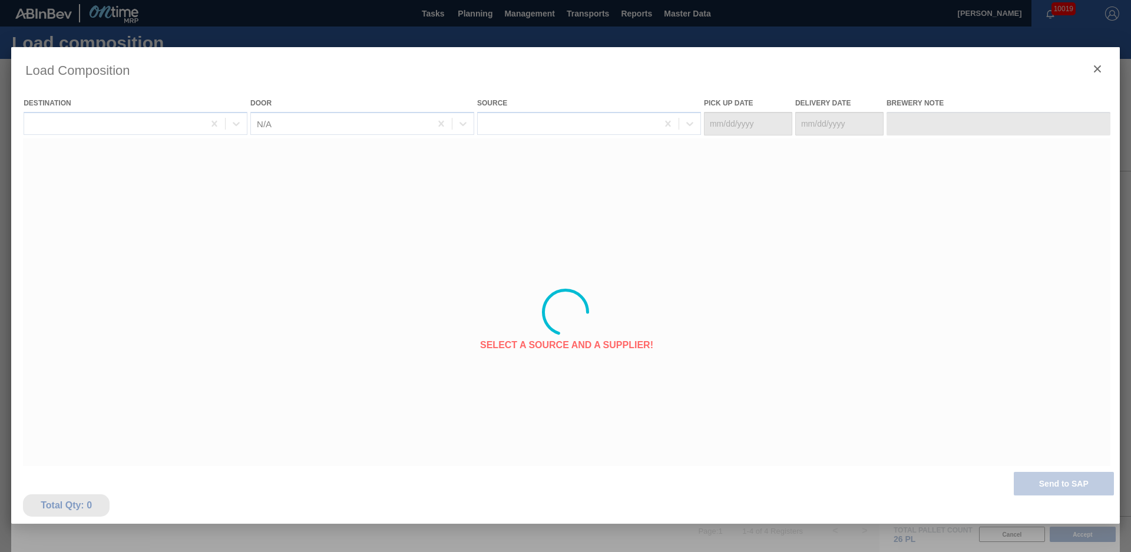
type Date "08/17/2025"
type Date "08/20/2025"
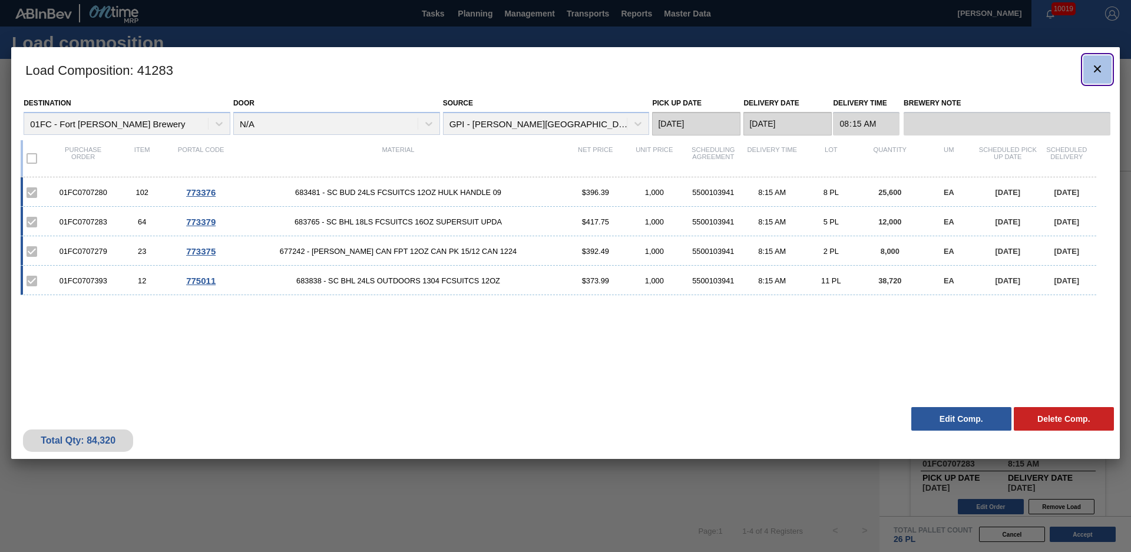
click at [1101, 68] on icon "botão de ícone" at bounding box center [1097, 69] width 14 height 14
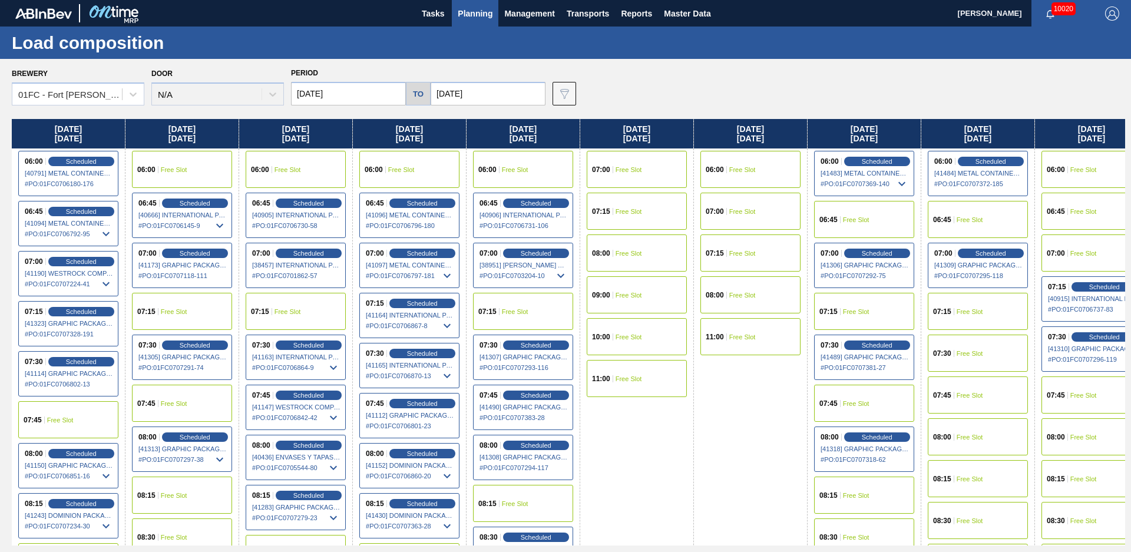
drag, startPoint x: 646, startPoint y: 108, endPoint x: 637, endPoint y: 101, distance: 11.4
click at [646, 108] on div "Brewery 01FC - Fort Collins Brewery Door N/A Period 08/18/2025 to 10/24/2025 Da…" at bounding box center [565, 305] width 1131 height 492
click at [472, 24] on button "Planning" at bounding box center [475, 13] width 47 height 27
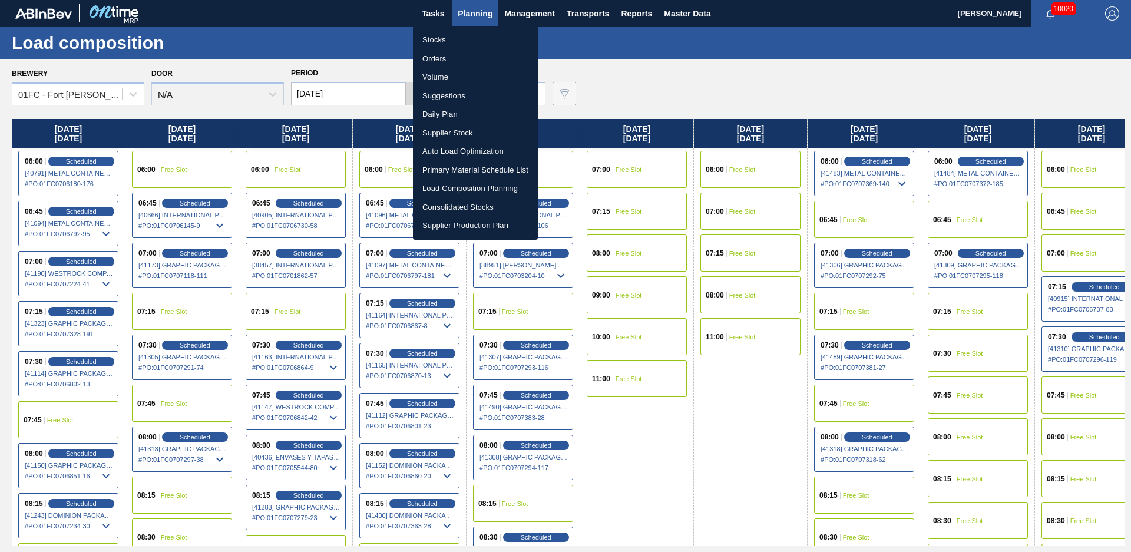
drag, startPoint x: 437, startPoint y: 38, endPoint x: 480, endPoint y: 111, distance: 84.2
click at [437, 38] on li "Stocks" at bounding box center [475, 40] width 125 height 19
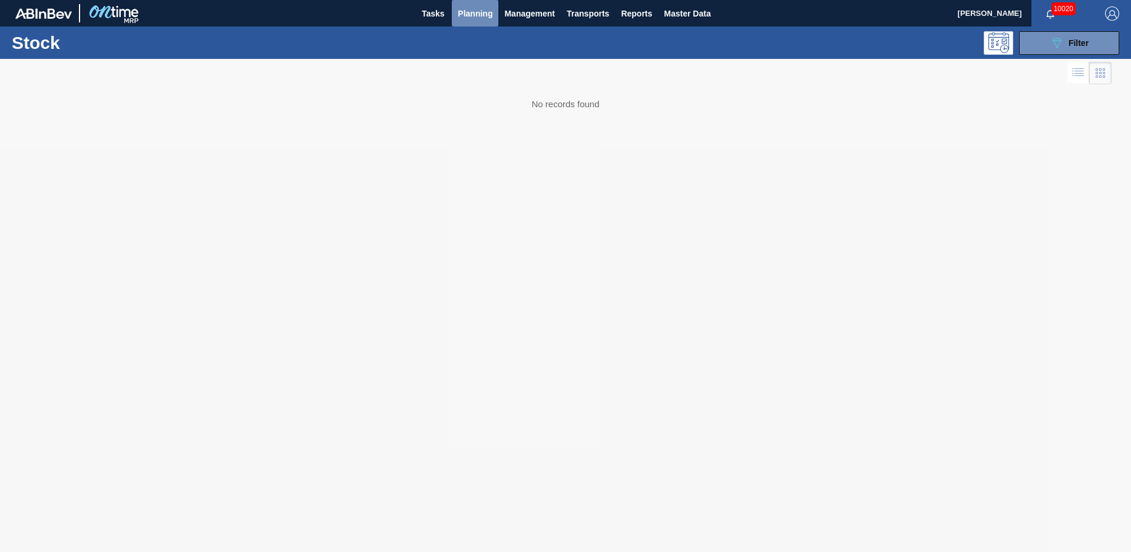
click at [469, 12] on span "Planning" at bounding box center [475, 13] width 35 height 14
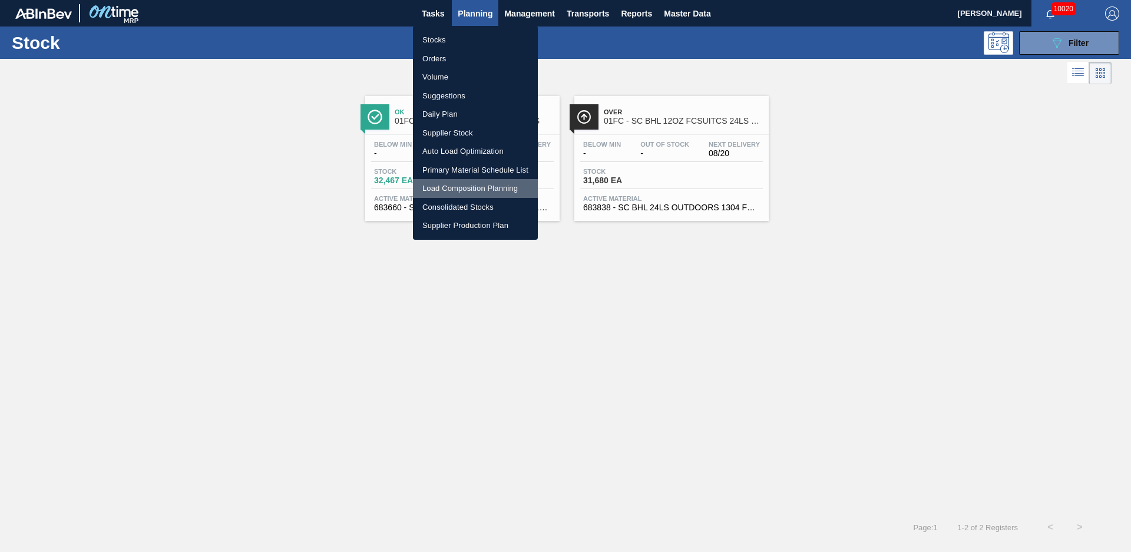
click at [446, 186] on li "Load Composition Planning" at bounding box center [475, 188] width 125 height 19
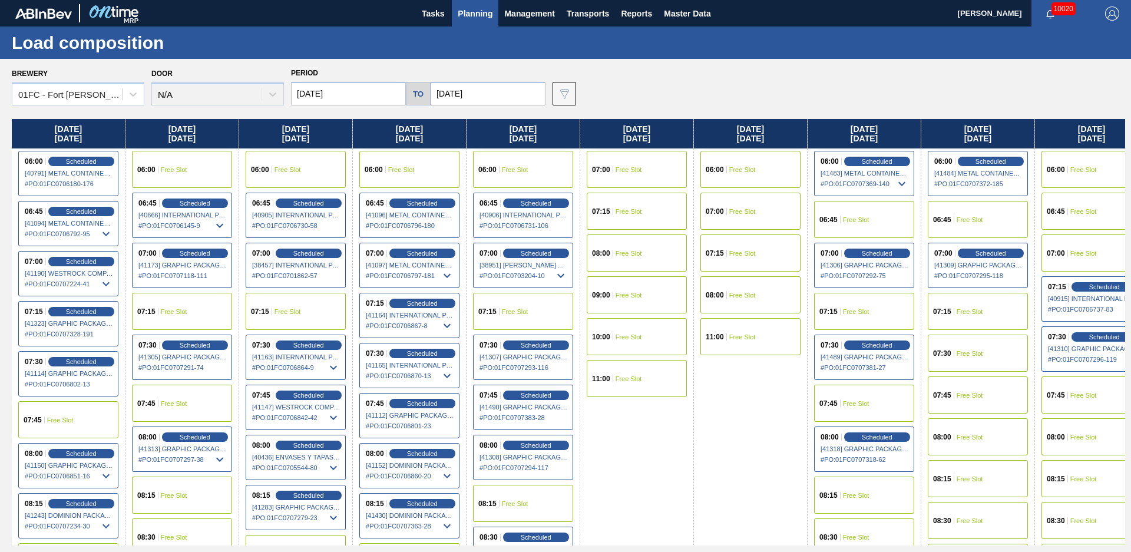
scroll to position [191, 0]
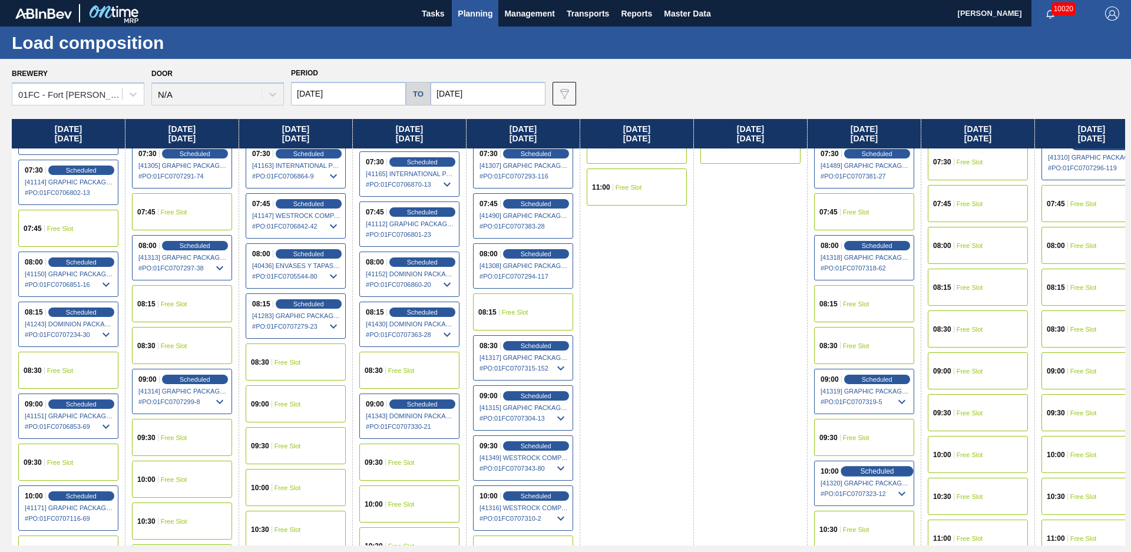
click at [863, 467] on span "Scheduled" at bounding box center [877, 471] width 34 height 8
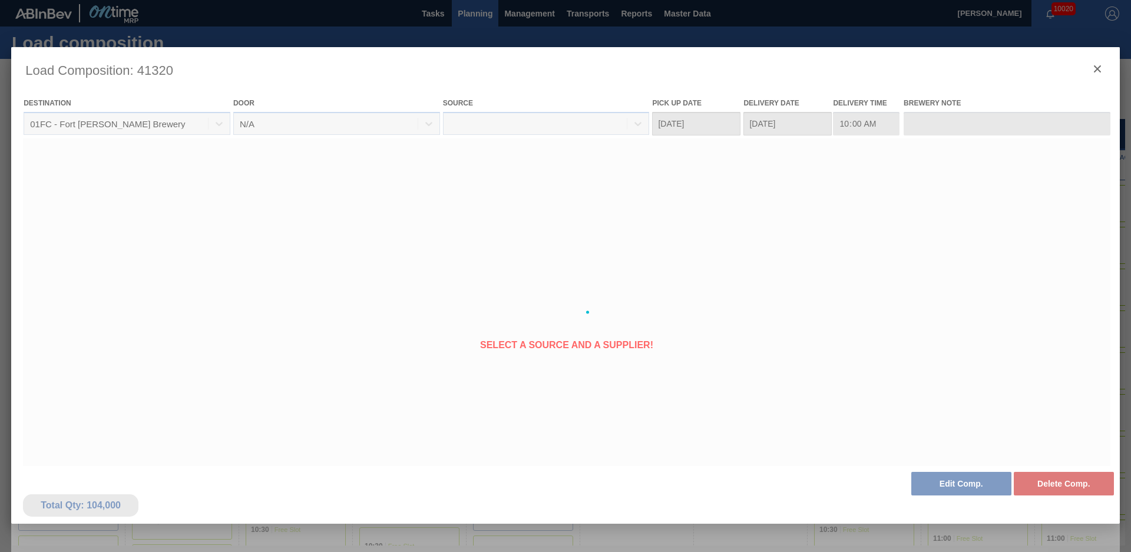
type Date "08/22/2025"
type Date "[DATE]"
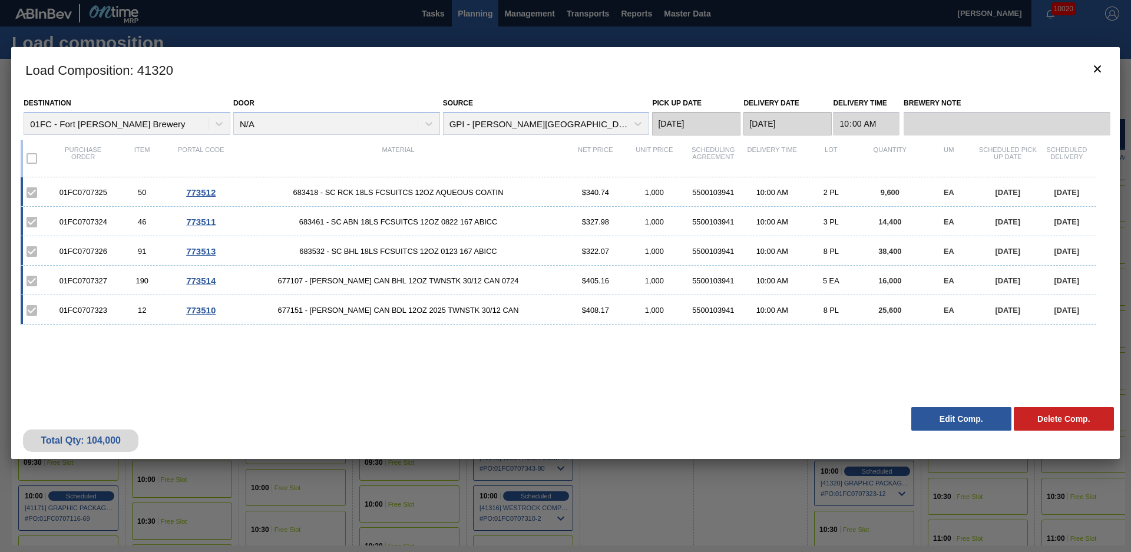
click at [958, 418] on button "Edit Comp." at bounding box center [961, 419] width 100 height 24
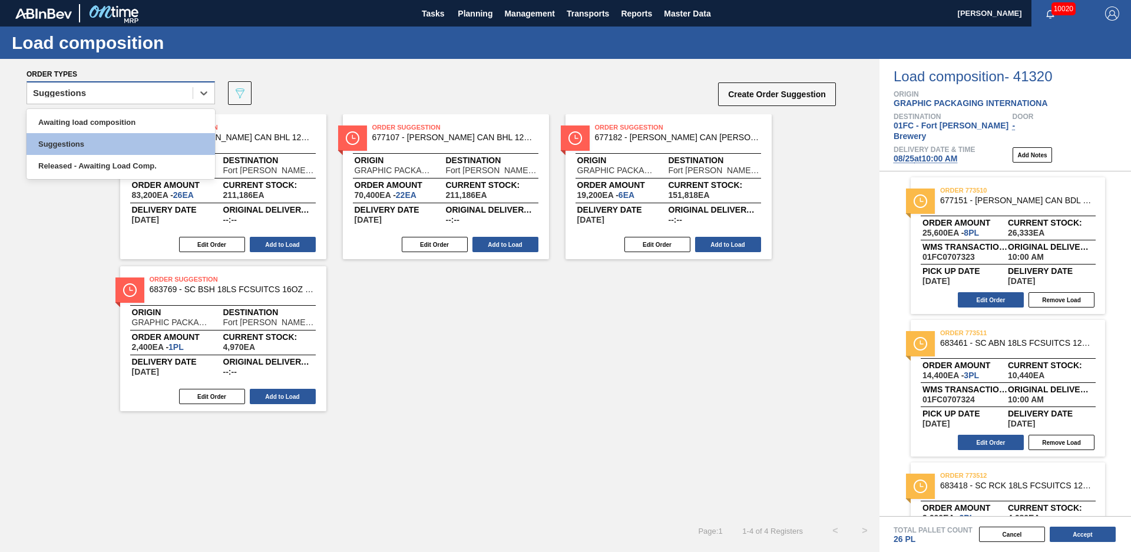
click at [140, 94] on div "Suggestions" at bounding box center [110, 93] width 166 height 17
click at [115, 114] on div "Awaiting load composition" at bounding box center [121, 122] width 188 height 22
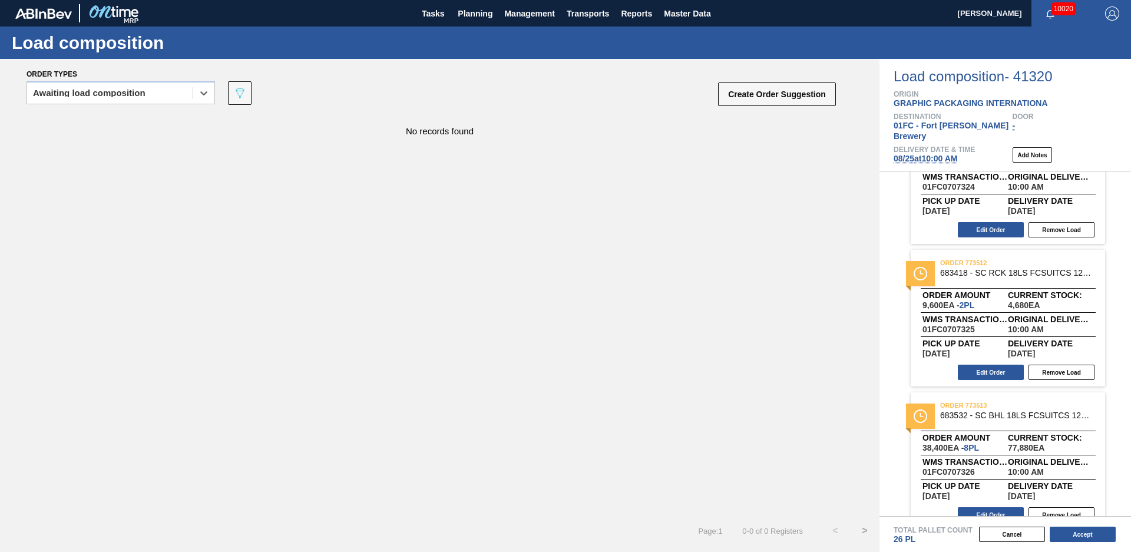
scroll to position [363, 0]
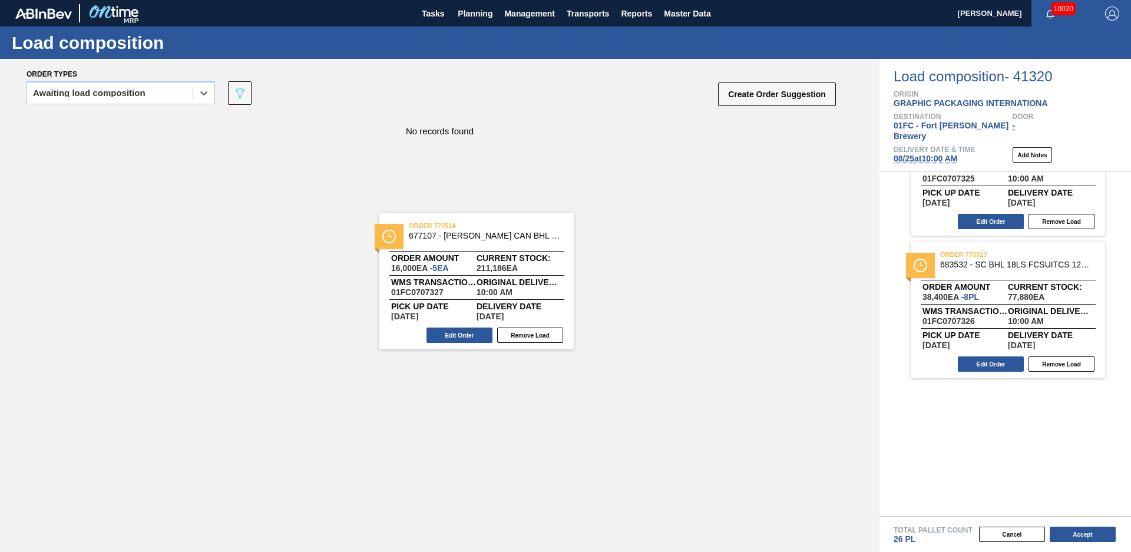
drag, startPoint x: 1013, startPoint y: 443, endPoint x: 478, endPoint y: 282, distance: 558.6
click at [479, 282] on div "Order types option Awaiting load composition, selected. Select is focused ,type…" at bounding box center [565, 305] width 1131 height 493
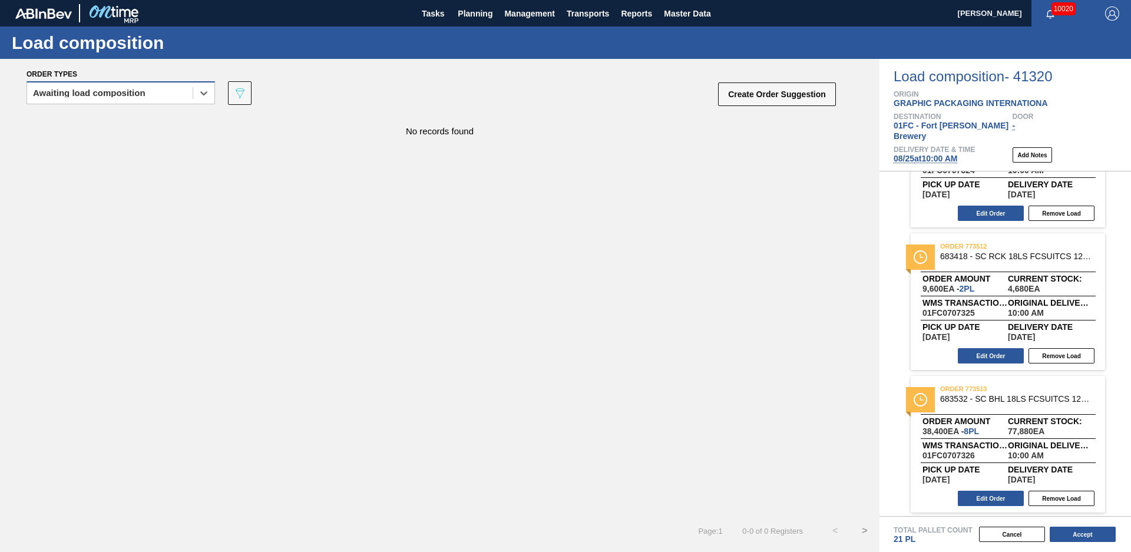
scroll to position [221, 0]
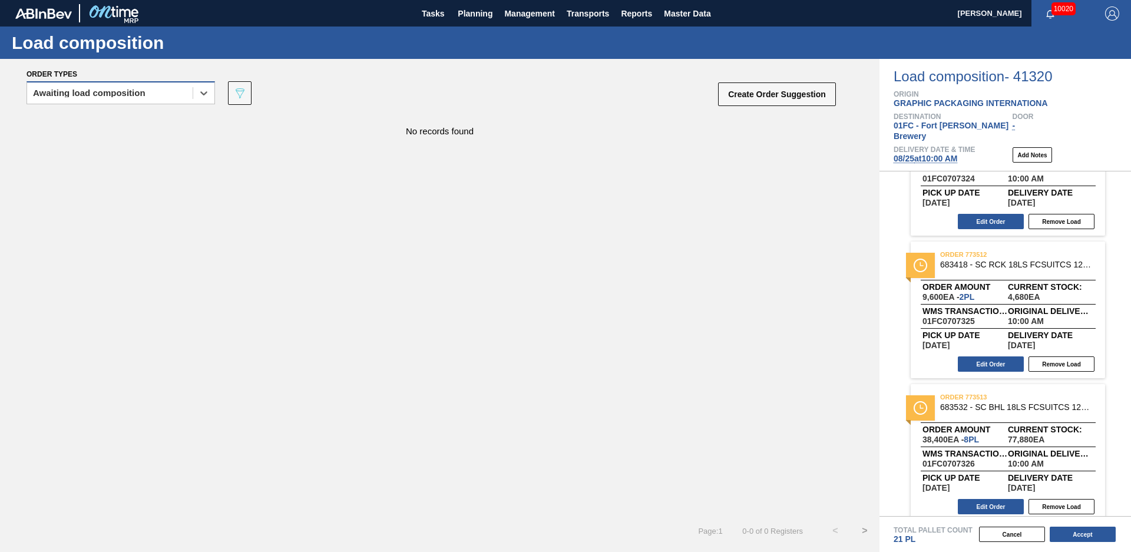
click at [134, 89] on div "Awaiting load composition" at bounding box center [89, 93] width 112 height 8
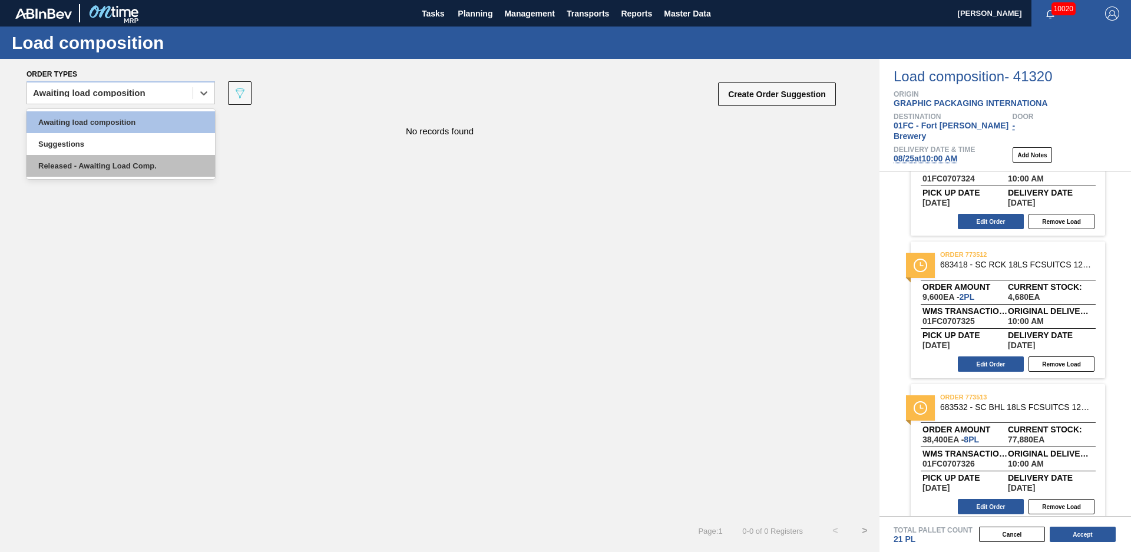
click at [97, 163] on div "Released - Awaiting Load Comp." at bounding box center [121, 166] width 188 height 22
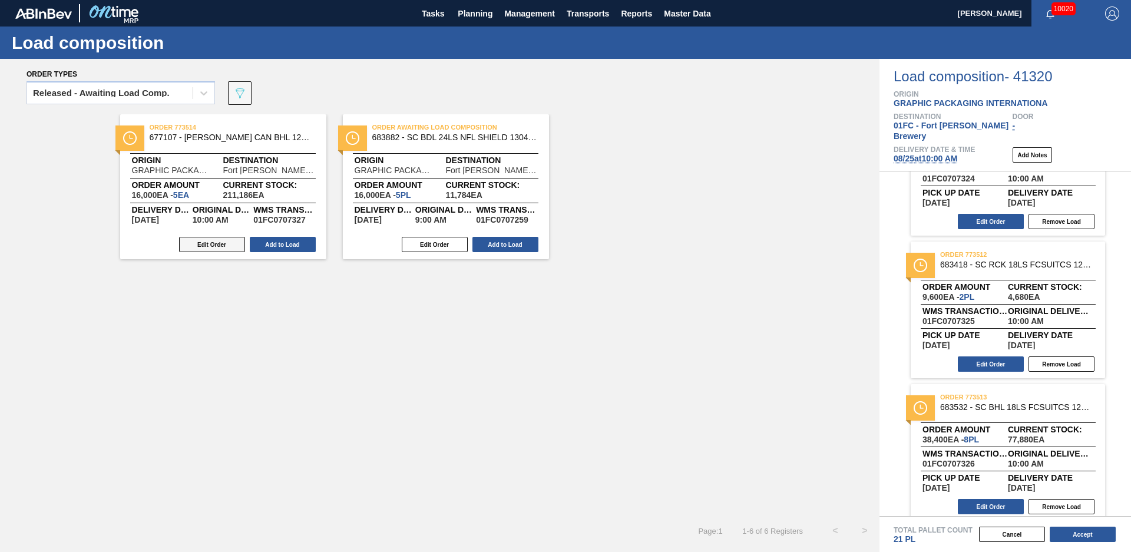
click at [204, 247] on button "Edit Order" at bounding box center [212, 244] width 66 height 15
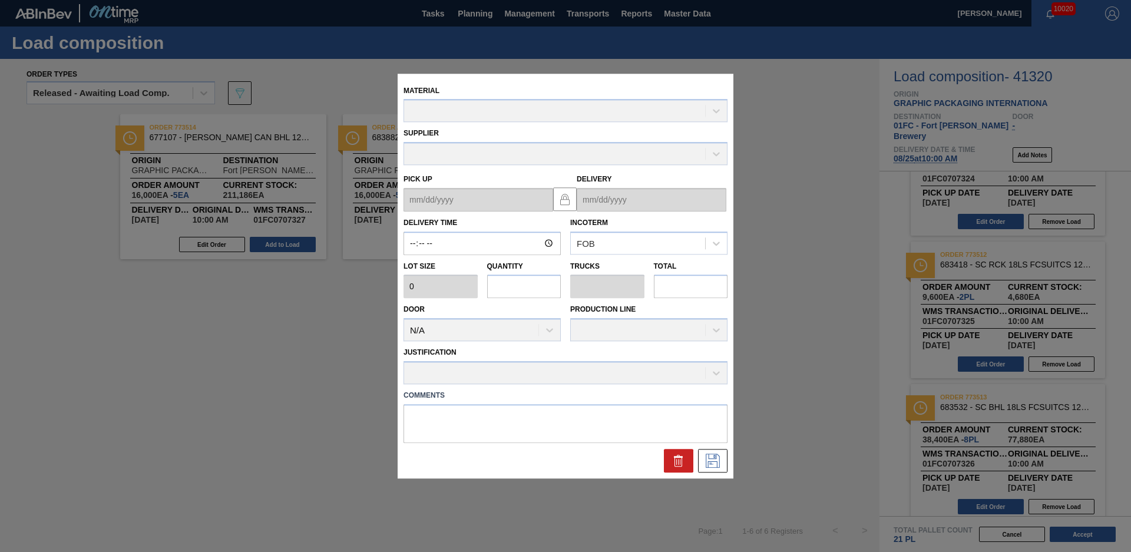
type input "10:00:00"
type input "3,200"
type input "5"
type input "0.192"
type input "16,000"
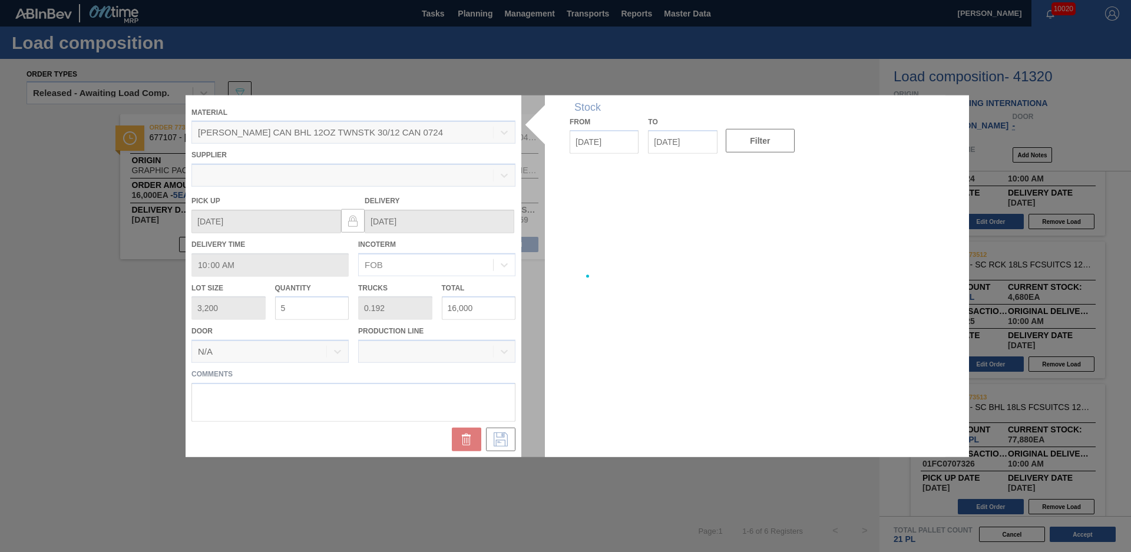
type up "08/22/2025"
type input "[DATE]"
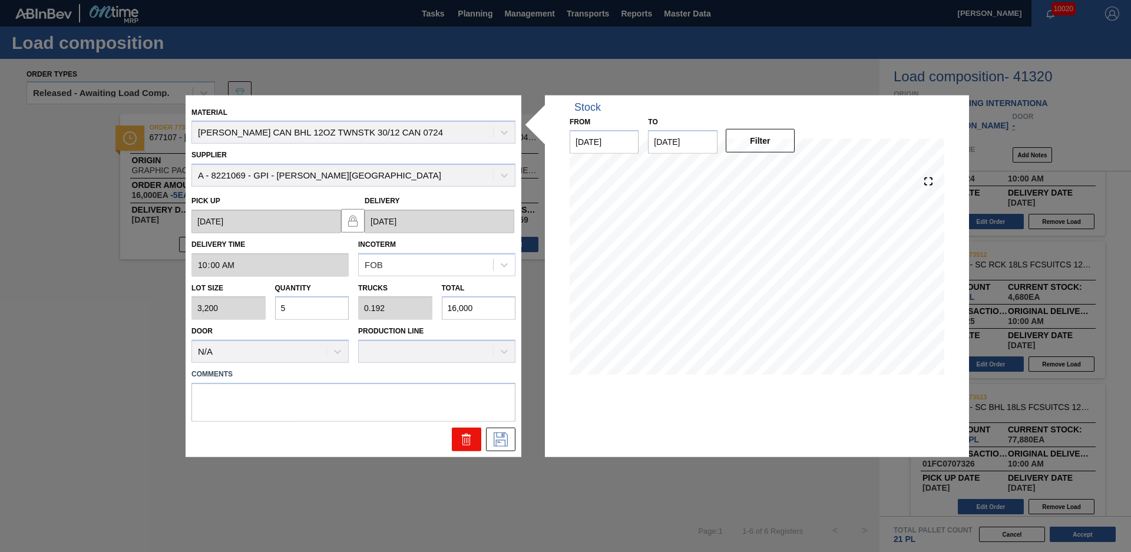
click at [464, 442] on icon at bounding box center [466, 439] width 14 height 14
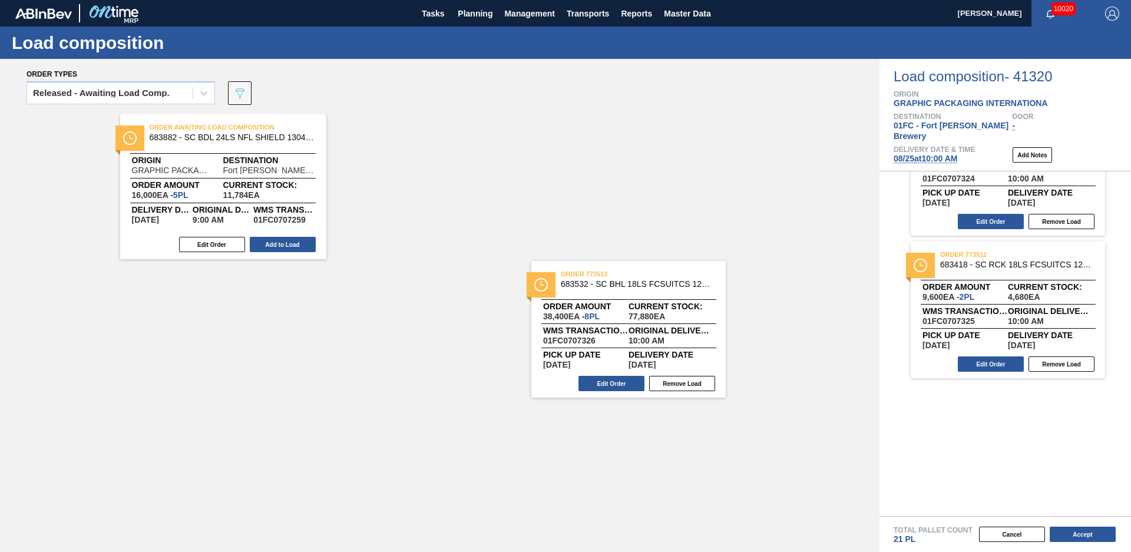
drag, startPoint x: 1014, startPoint y: 435, endPoint x: 620, endPoint y: 320, distance: 410.4
click at [620, 320] on div "Order types Released - Awaiting Load Comp. 089F7B8B-B2A5-4AFE-B5C0-19BA573D28AC…" at bounding box center [565, 305] width 1131 height 493
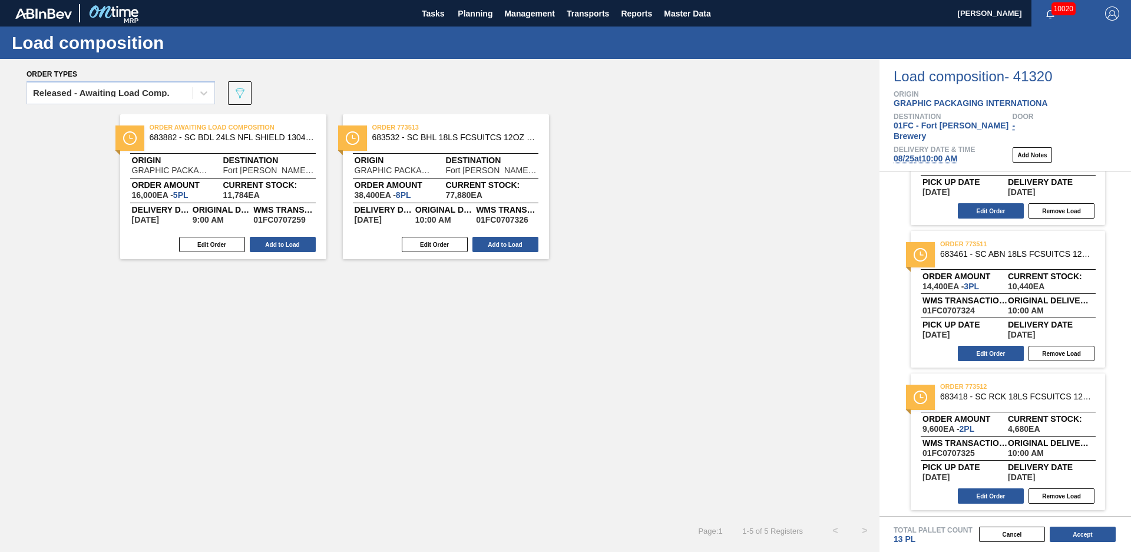
scroll to position [78, 0]
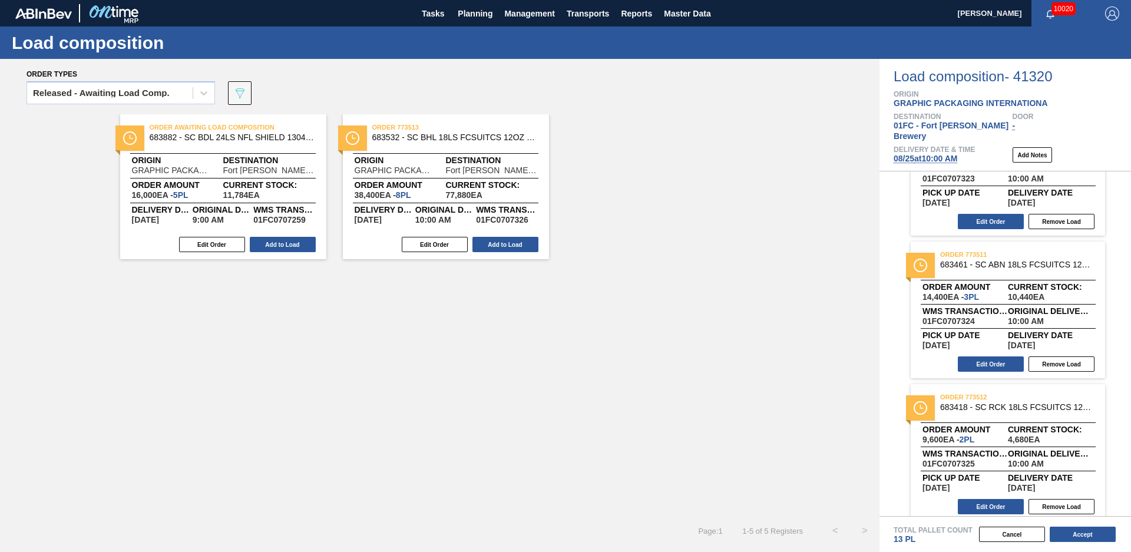
click at [446, 389] on div "Order Awaiting Load Composition 683882 - SC BDL 24LS NFL SHIELD 1304 FCSUITCS 1…" at bounding box center [439, 315] width 879 height 402
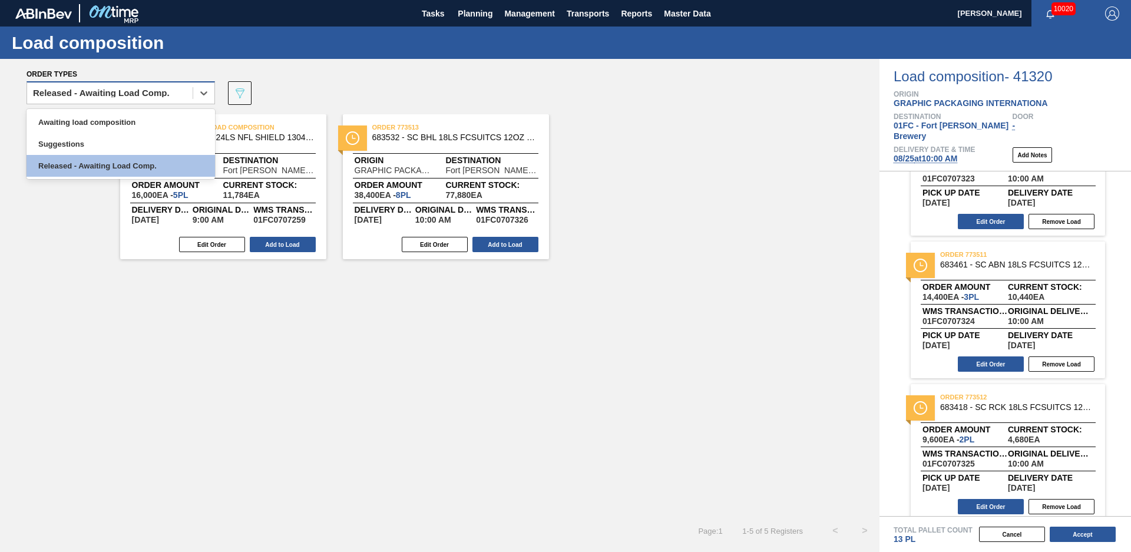
click at [171, 93] on div "Released - Awaiting Load Comp." at bounding box center [110, 93] width 166 height 17
click at [124, 125] on div "Awaiting load composition" at bounding box center [121, 122] width 188 height 22
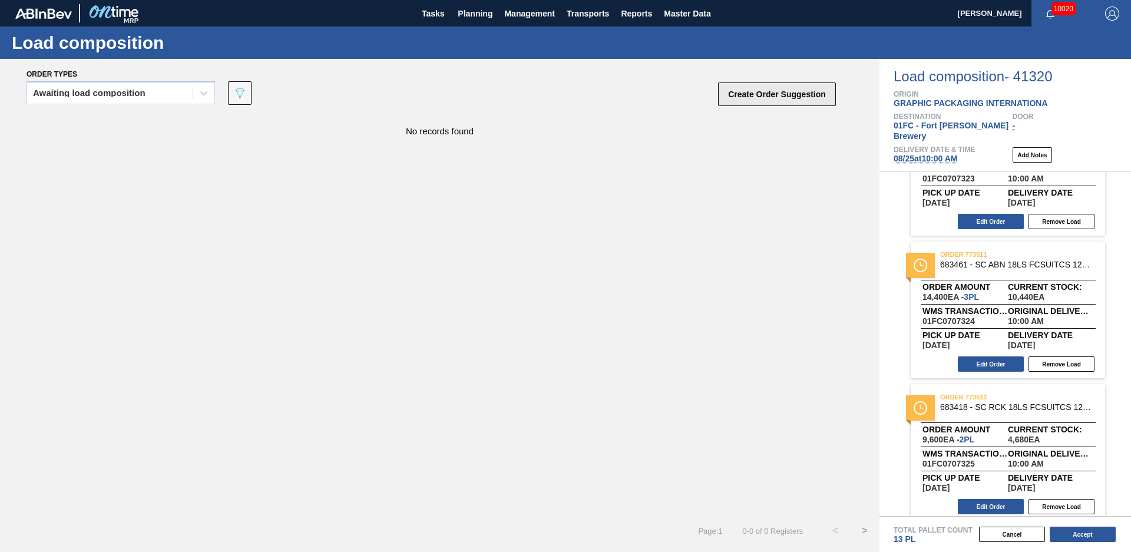
click at [797, 90] on button "Create Order Suggestion" at bounding box center [777, 94] width 118 height 24
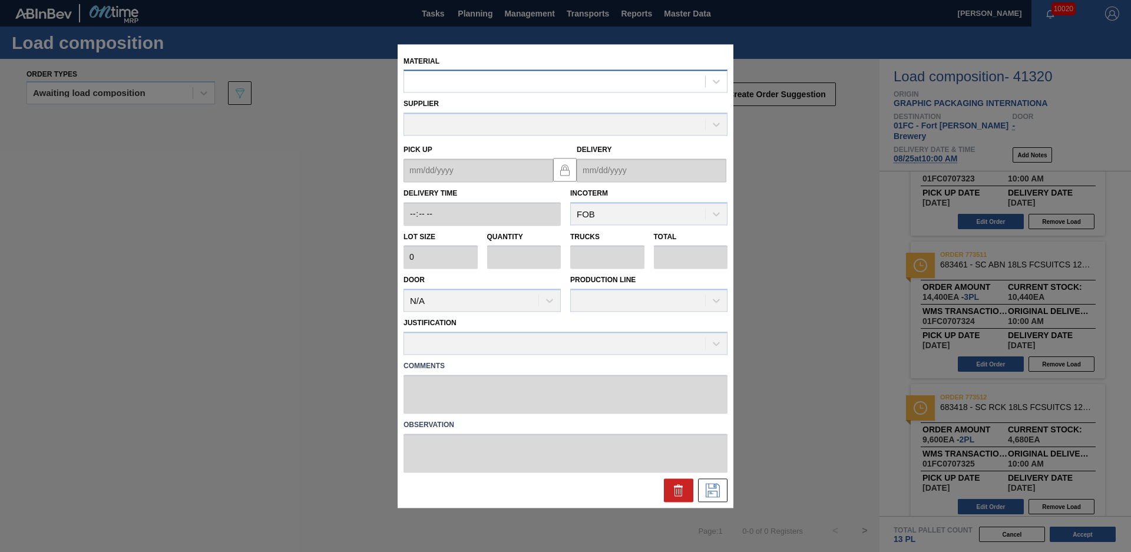
click at [455, 70] on div at bounding box center [565, 81] width 324 height 23
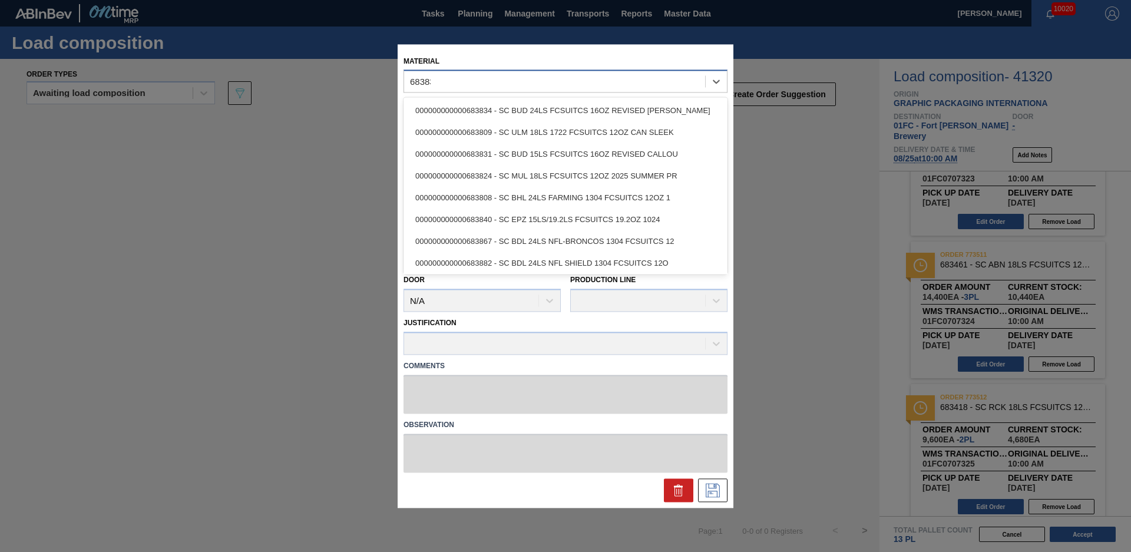
type input "683837"
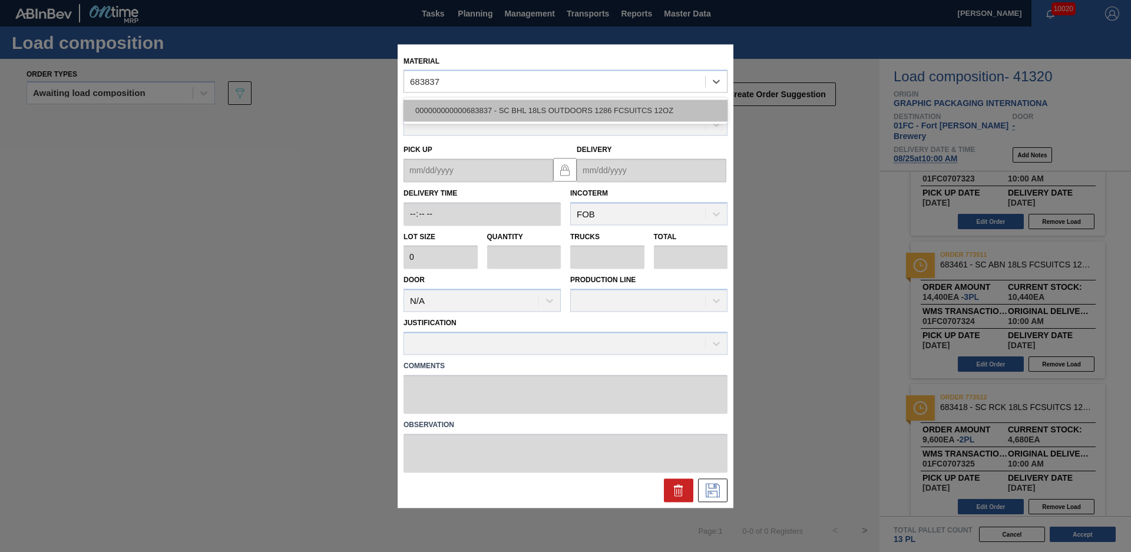
click at [598, 105] on div "000000000000683837 - SC BHL 18LS OUTDOORS 1286 FCSUITCS 12OZ" at bounding box center [565, 111] width 324 height 22
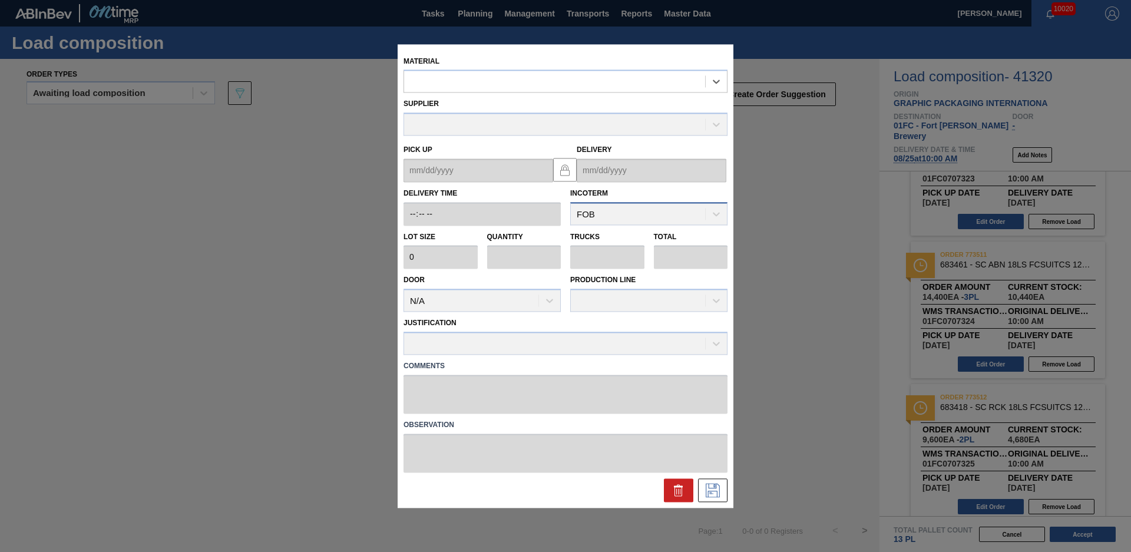
type input "4,800"
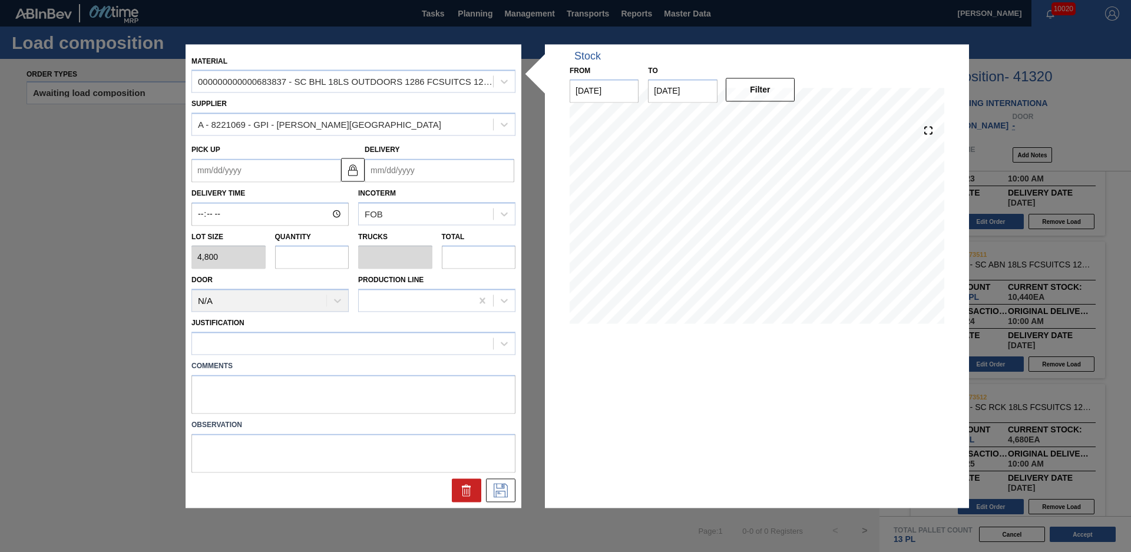
click at [292, 260] on input "text" at bounding box center [312, 258] width 74 height 24
type input "1"
type input "0.038"
type input "4,800"
type input "13"
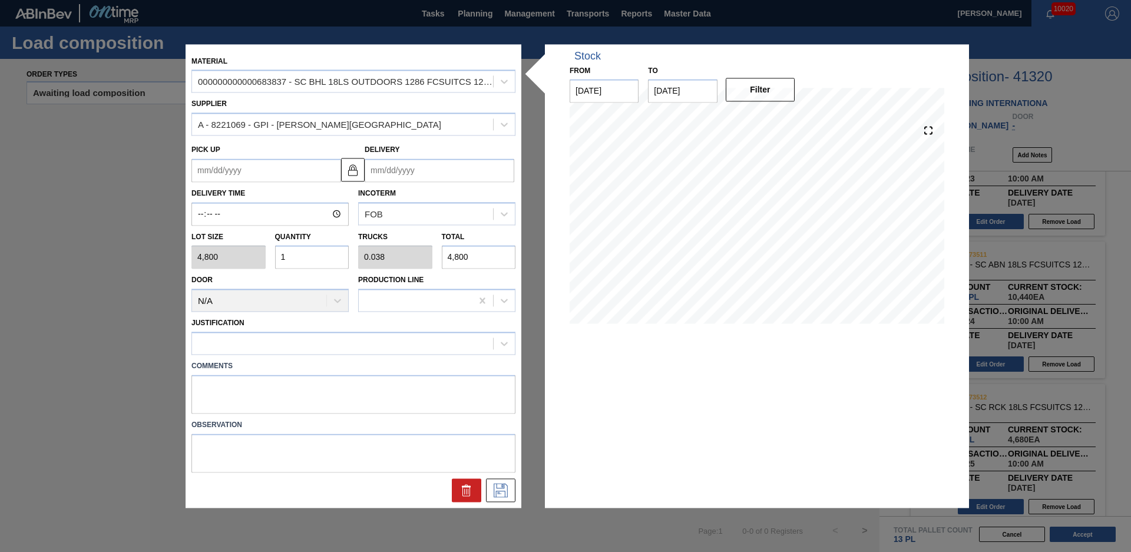
type input "0.5"
type input "62,400"
type input "13"
click at [419, 171] on input "Delivery" at bounding box center [440, 170] width 150 height 24
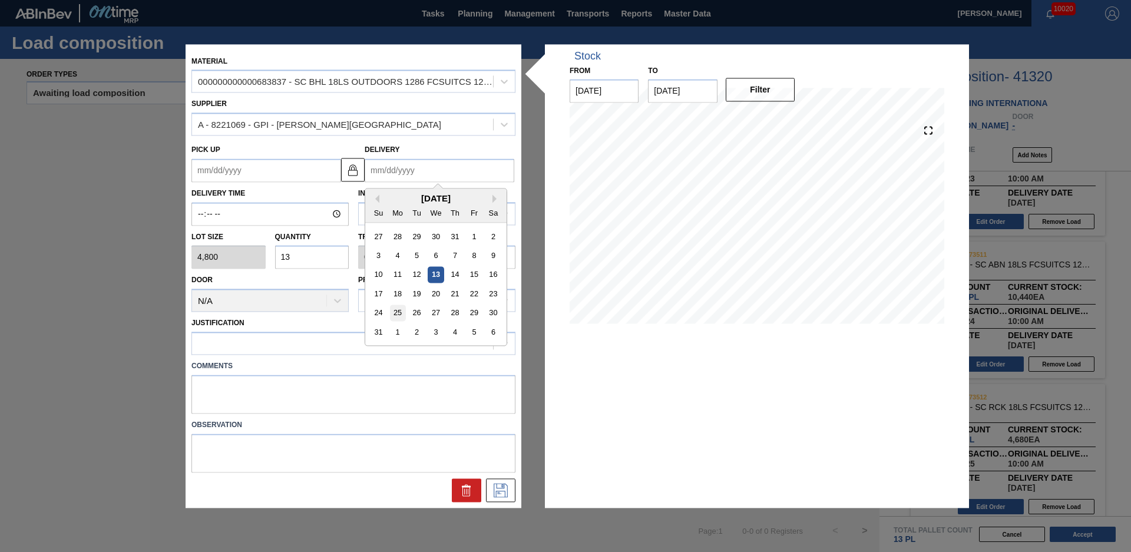
click at [396, 311] on div "25" at bounding box center [398, 313] width 16 height 16
type up "08/22/2025"
type input "[DATE]"
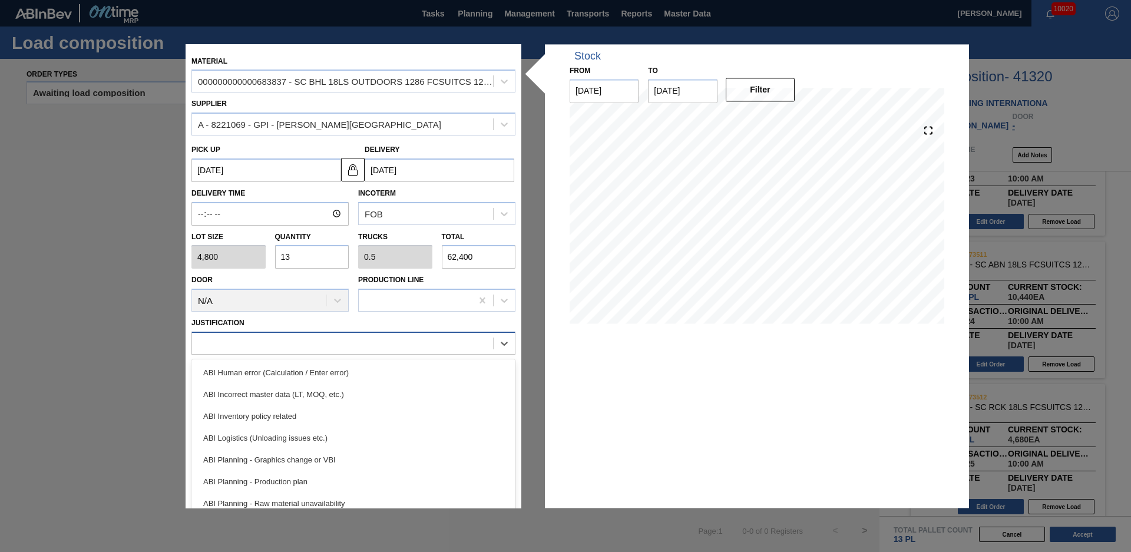
click at [331, 346] on div at bounding box center [342, 343] width 301 height 17
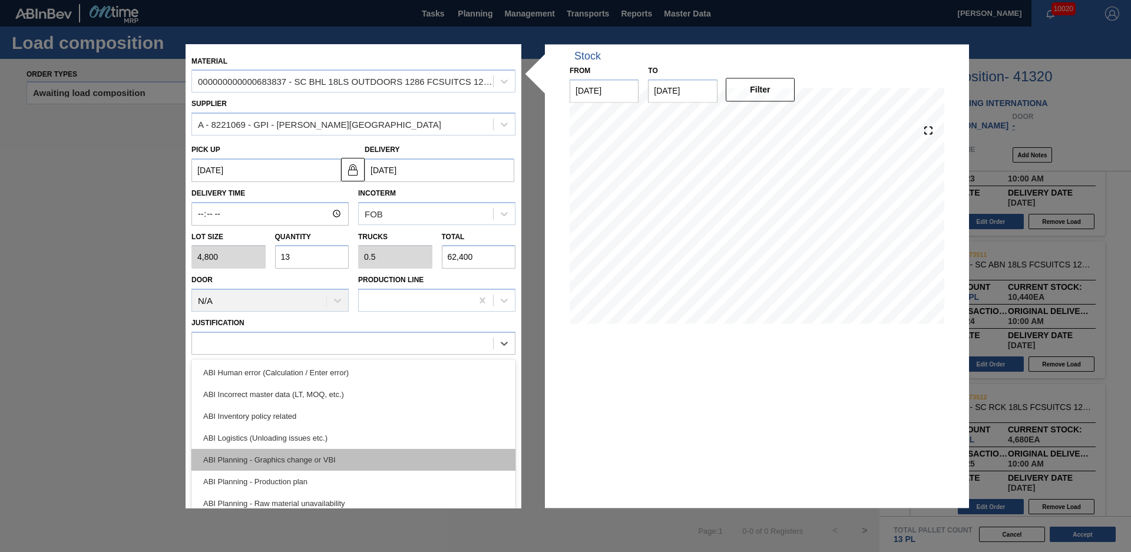
click at [309, 461] on div "ABI Planning - Graphics change or VBI" at bounding box center [353, 460] width 324 height 22
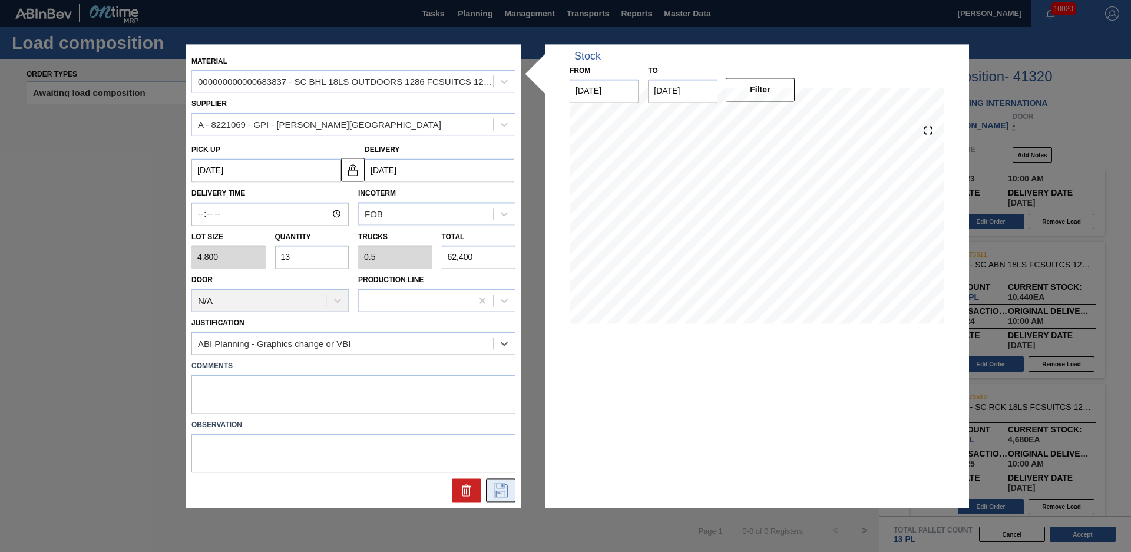
click at [497, 489] on icon at bounding box center [500, 490] width 19 height 14
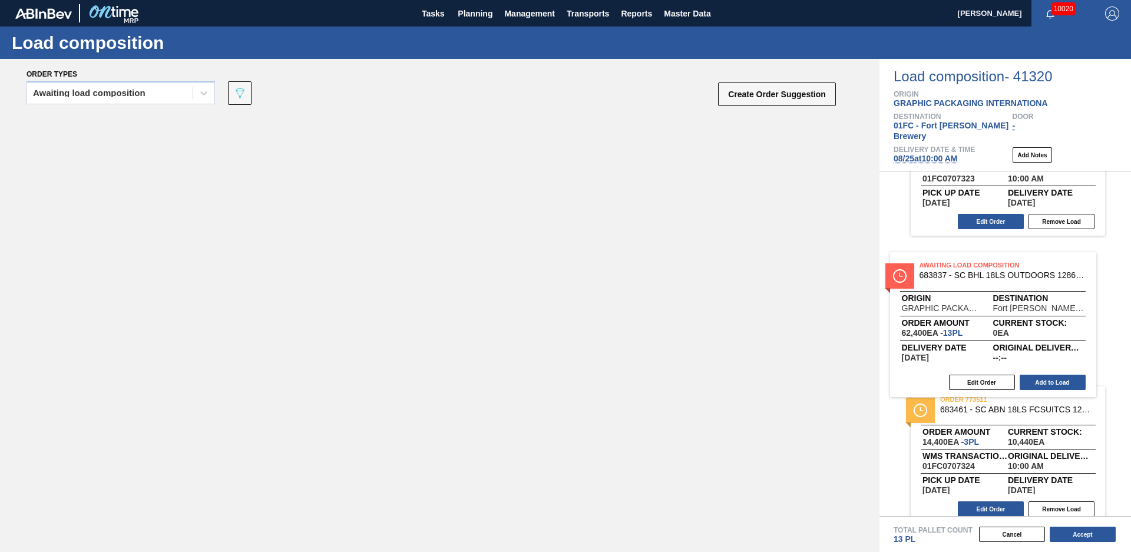
drag, startPoint x: 229, startPoint y: 151, endPoint x: 1018, endPoint y: 320, distance: 806.5
click at [1017, 319] on div "Order types Awaiting load composition 089F7B8B-B2A5-4AFE-B5C0-19BA573D28AC Crea…" at bounding box center [565, 305] width 1131 height 493
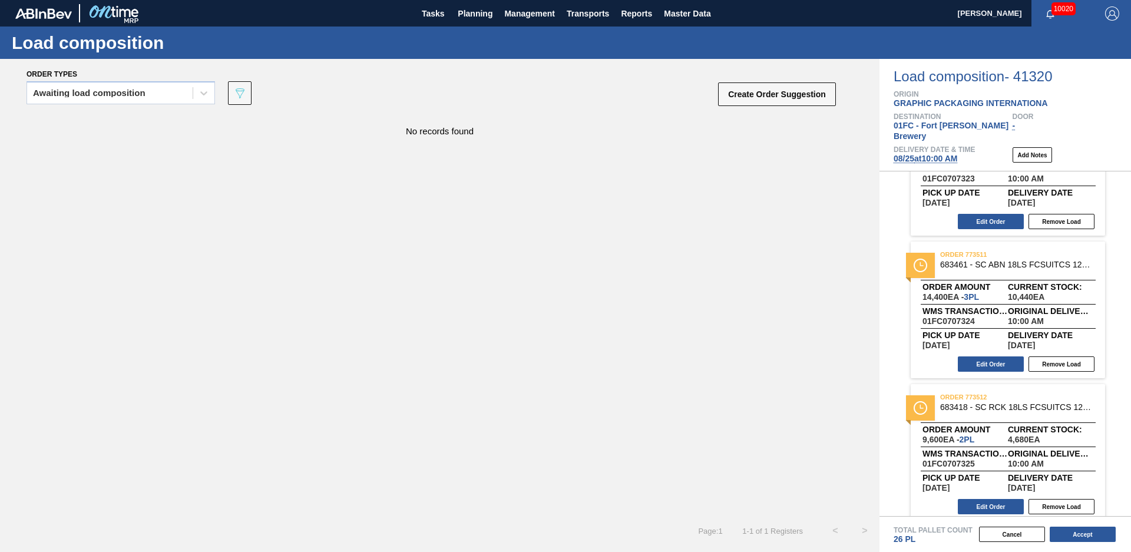
scroll to position [0, 0]
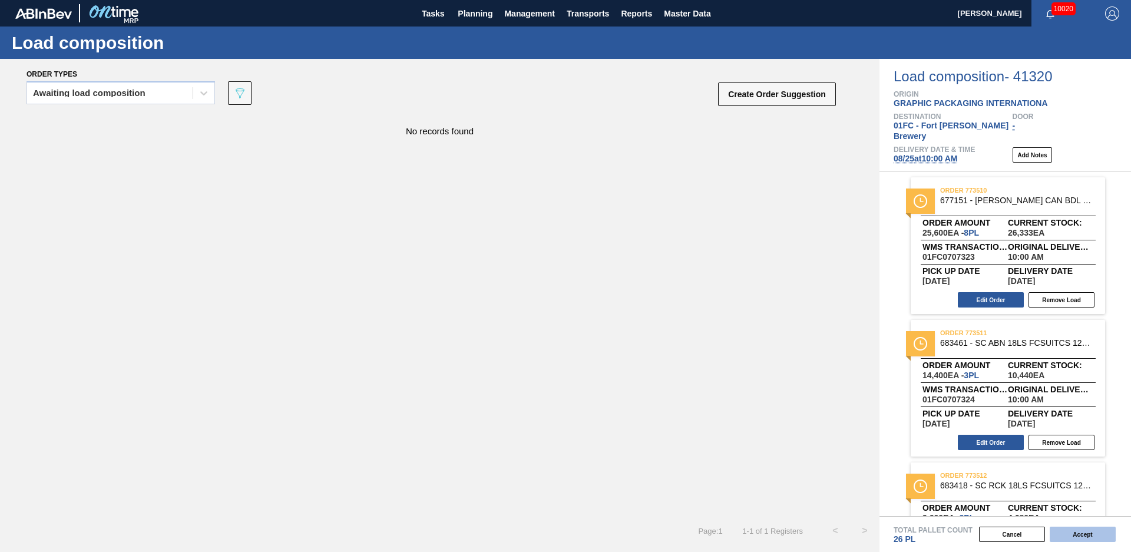
click at [1098, 537] on button "Accept" at bounding box center [1083, 534] width 66 height 15
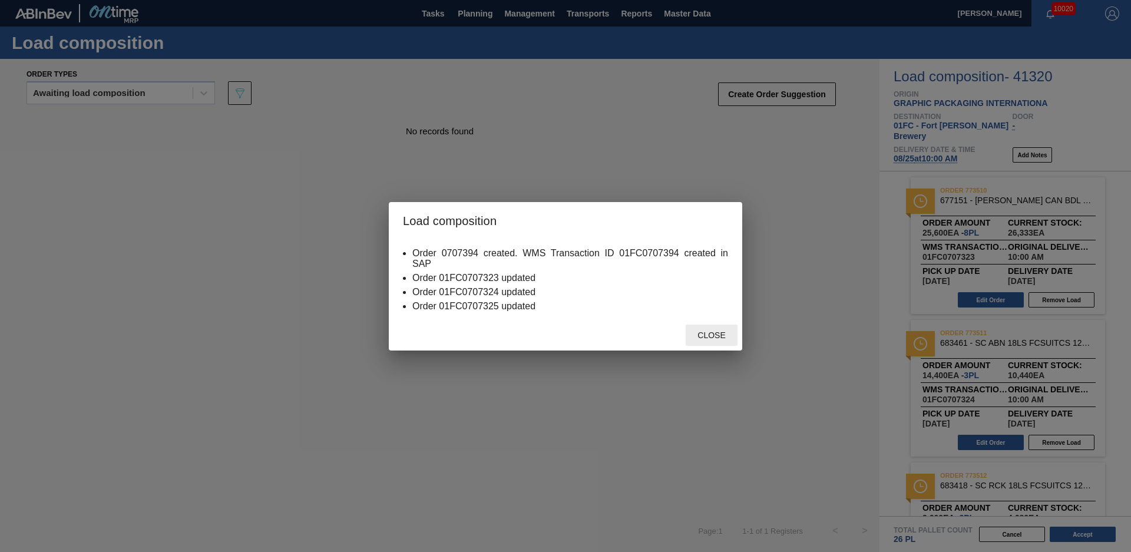
click at [716, 339] on span "Close" at bounding box center [711, 334] width 47 height 9
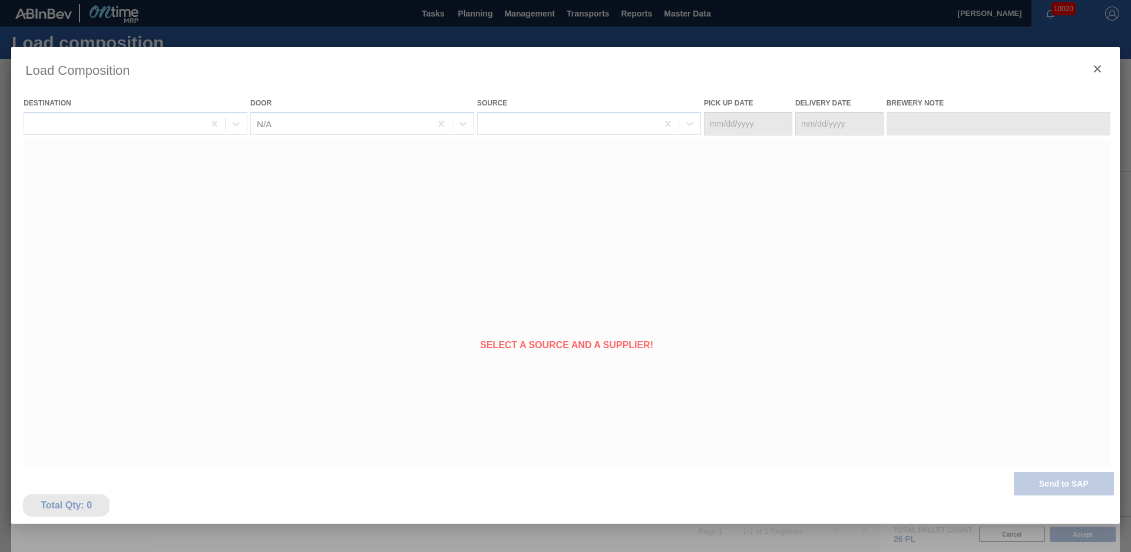
type Date "08/22/2025"
type Date "[DATE]"
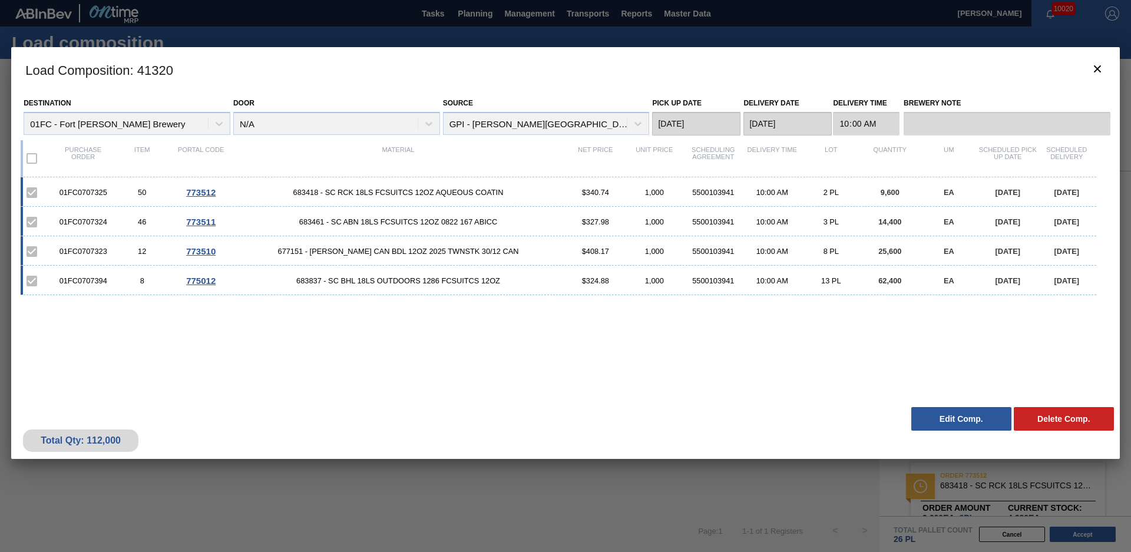
click at [473, 339] on div "01FC0707325 50 773512 683418 - SC RCK 18LS FCSUITCS 12OZ AQUEOUS COATIN $340.74…" at bounding box center [563, 282] width 1085 height 210
click at [1103, 71] on icon "botão de ícone" at bounding box center [1097, 69] width 14 height 14
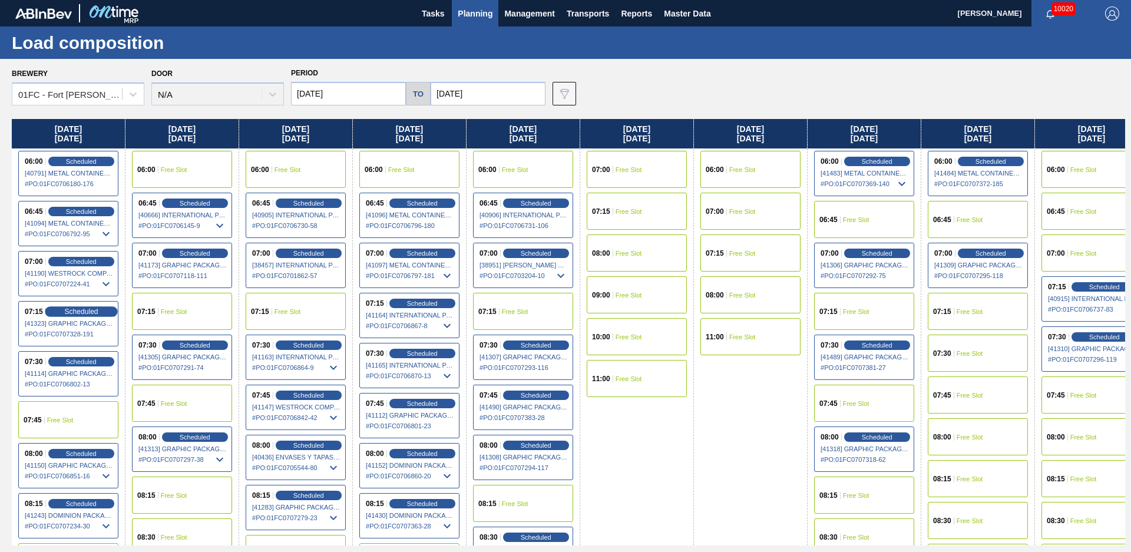
click at [76, 313] on span "Scheduled" at bounding box center [81, 311] width 34 height 8
click at [86, 312] on span "Scheduled" at bounding box center [81, 311] width 34 height 8
click at [472, 16] on span "Planning" at bounding box center [475, 13] width 35 height 14
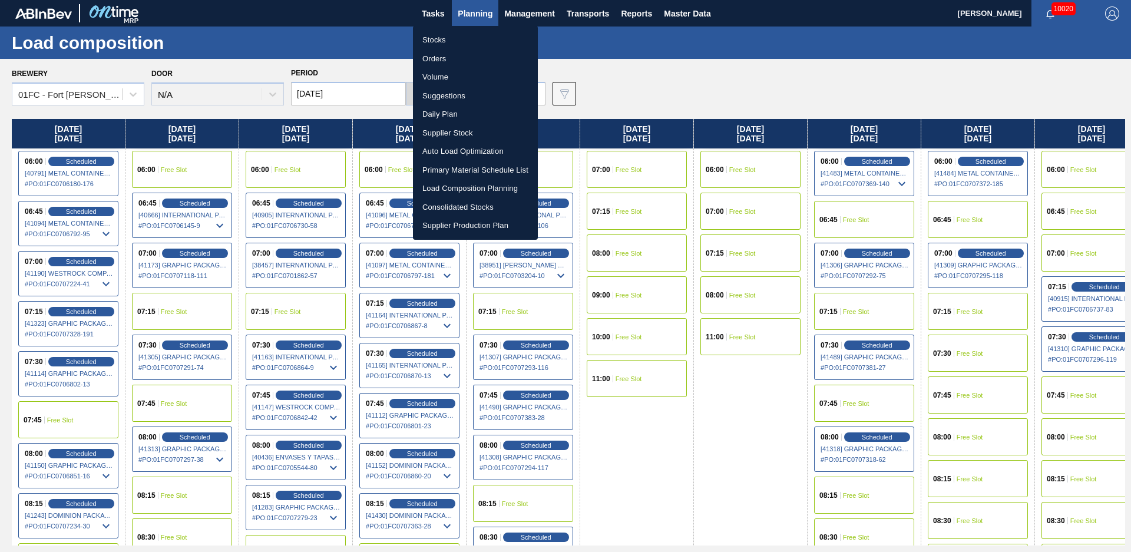
click at [459, 38] on li "Stocks" at bounding box center [475, 40] width 125 height 19
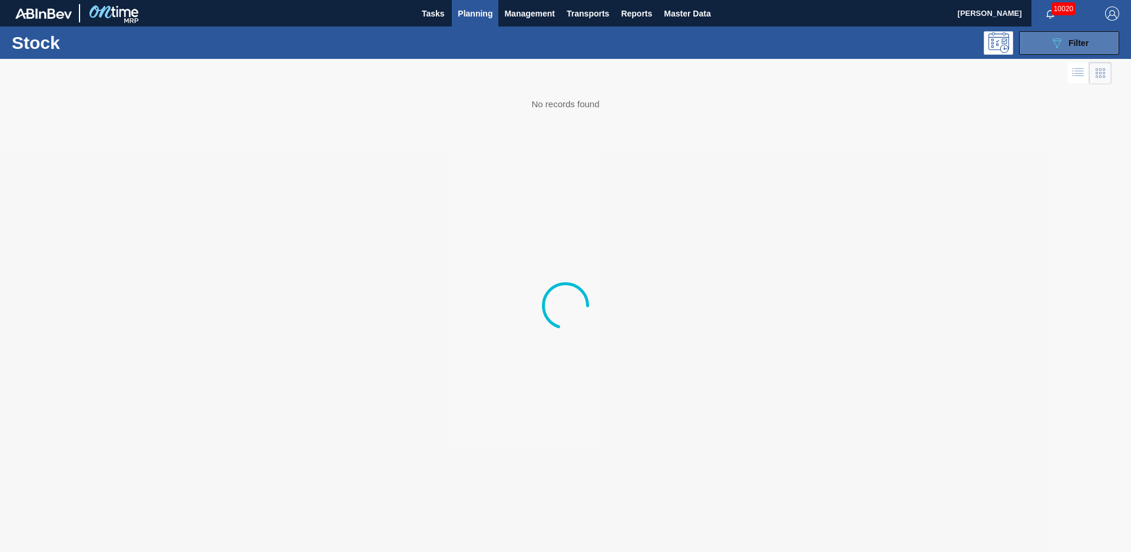
click at [1075, 40] on span "Filter" at bounding box center [1078, 42] width 20 height 9
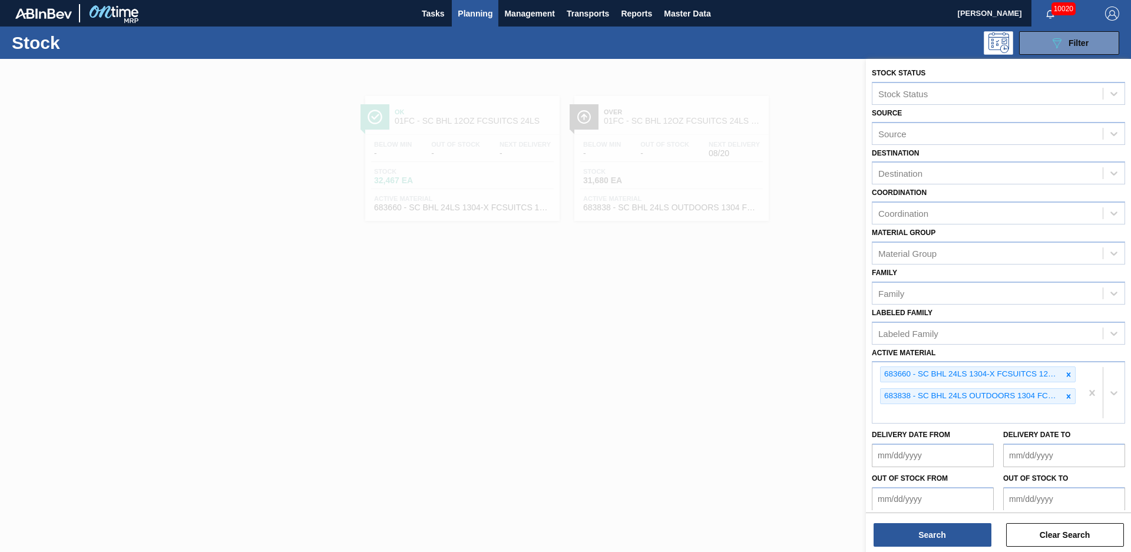
click at [1064, 375] on icon at bounding box center [1068, 374] width 8 height 8
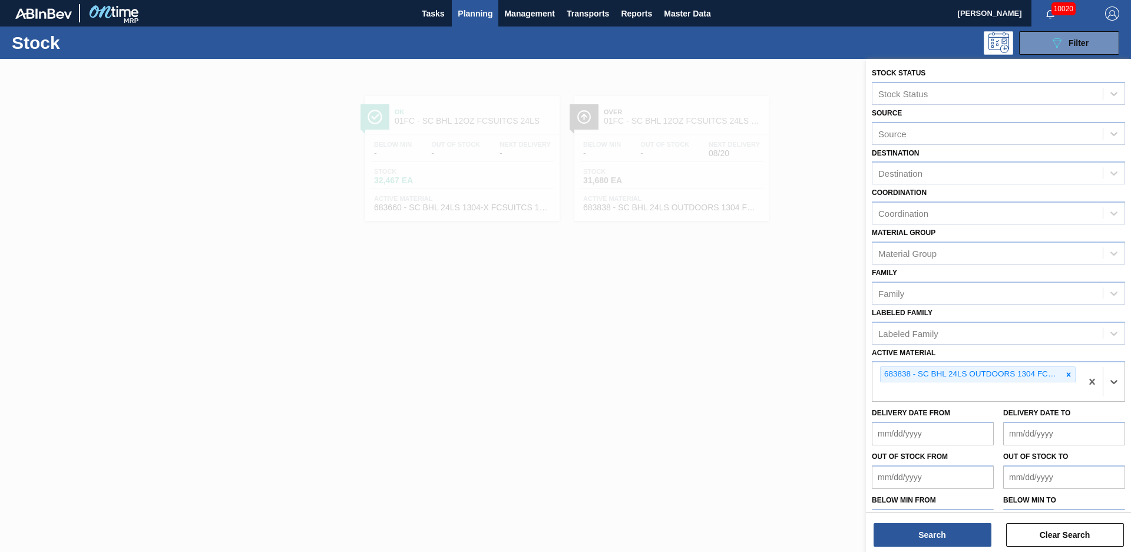
click at [1064, 375] on icon at bounding box center [1068, 374] width 8 height 8
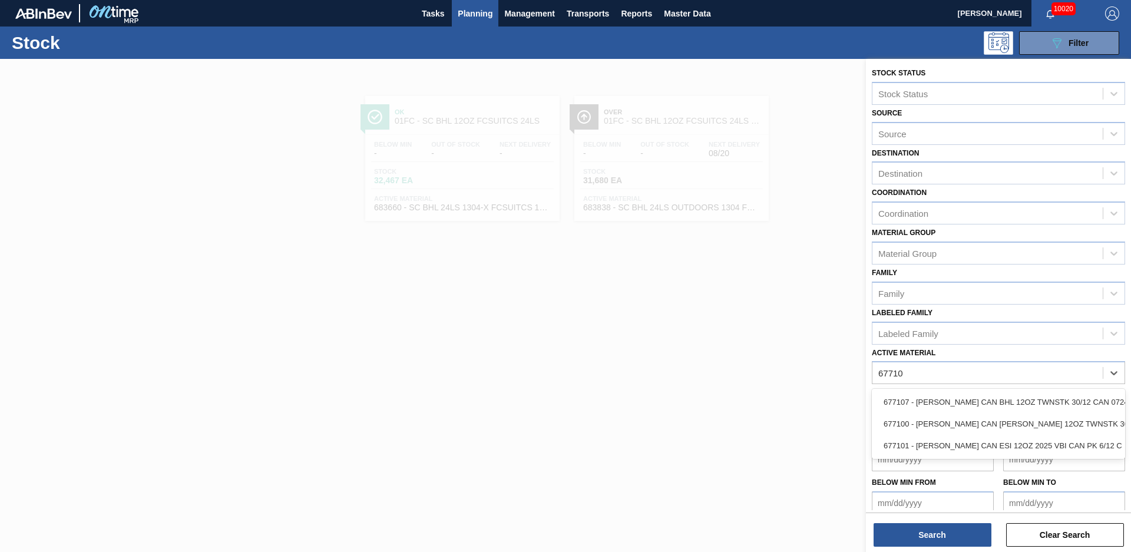
type Material "677107"
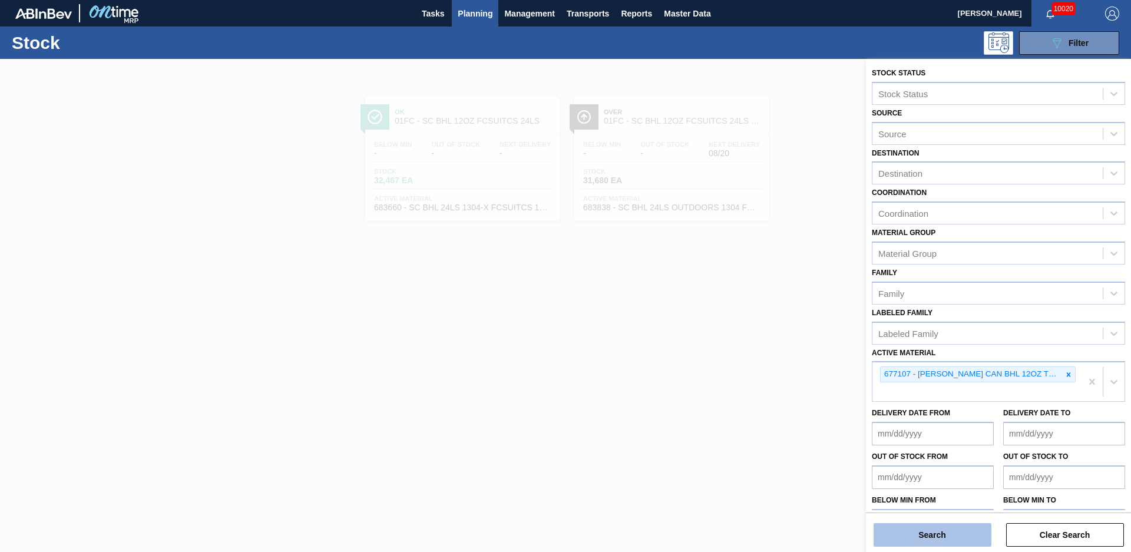
click at [970, 528] on button "Search" at bounding box center [932, 535] width 118 height 24
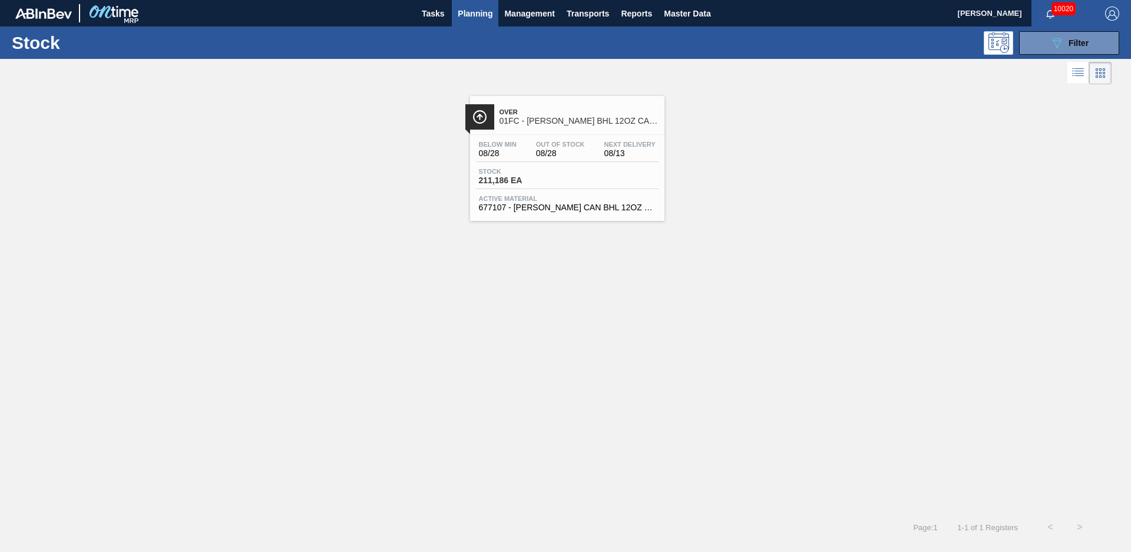
click at [562, 108] on span "Over" at bounding box center [578, 111] width 159 height 7
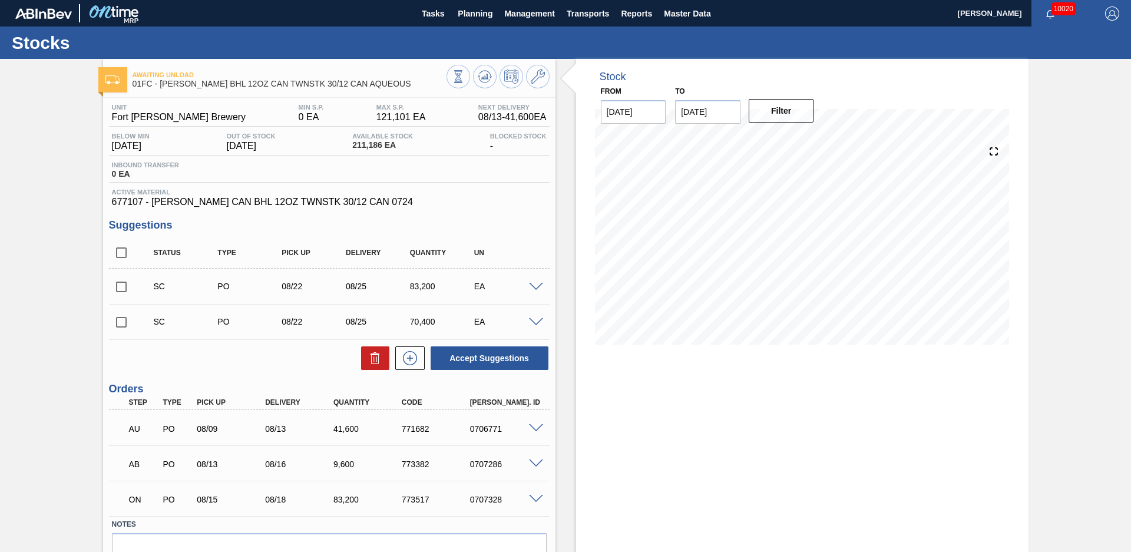
scroll to position [61, 0]
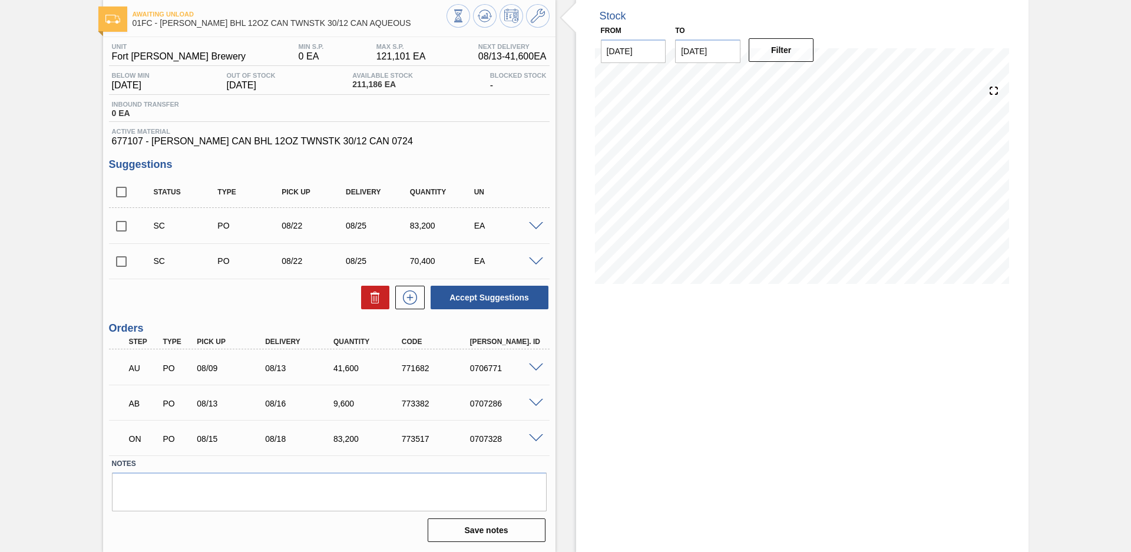
click at [537, 439] on span at bounding box center [536, 438] width 14 height 9
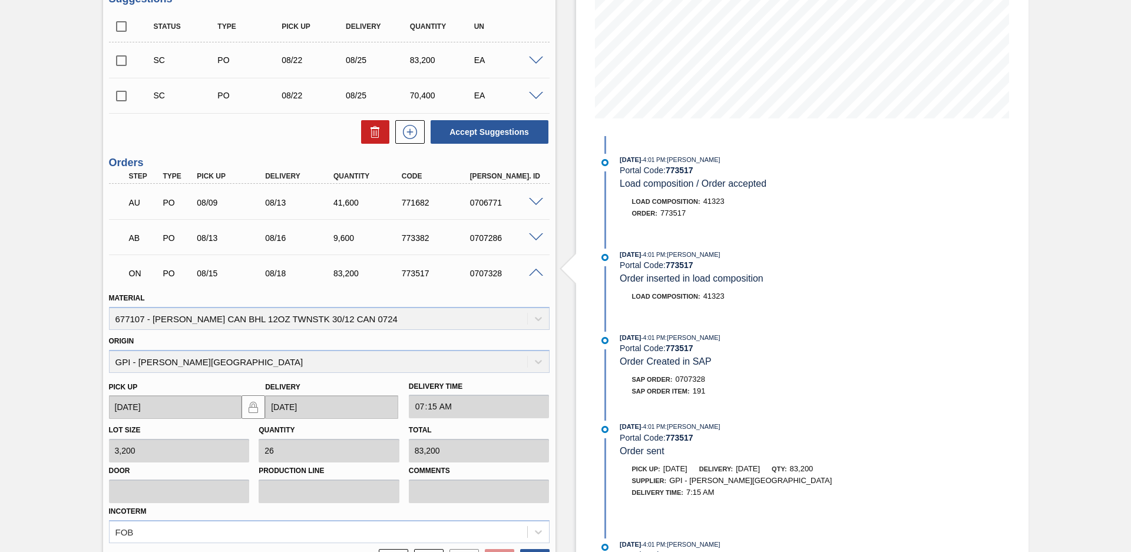
scroll to position [309, 0]
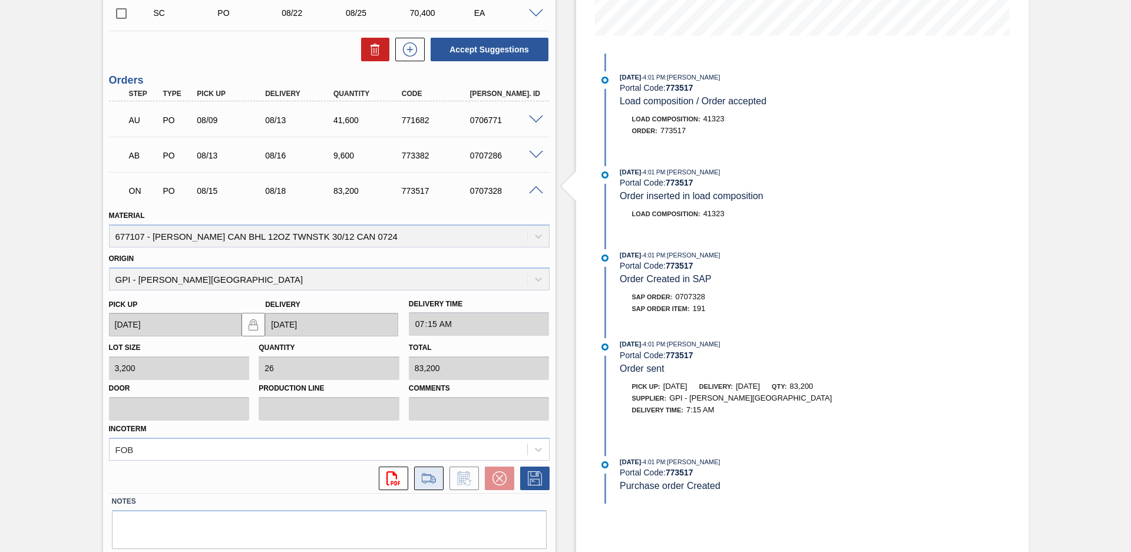
click at [427, 482] on icon at bounding box center [428, 478] width 19 height 14
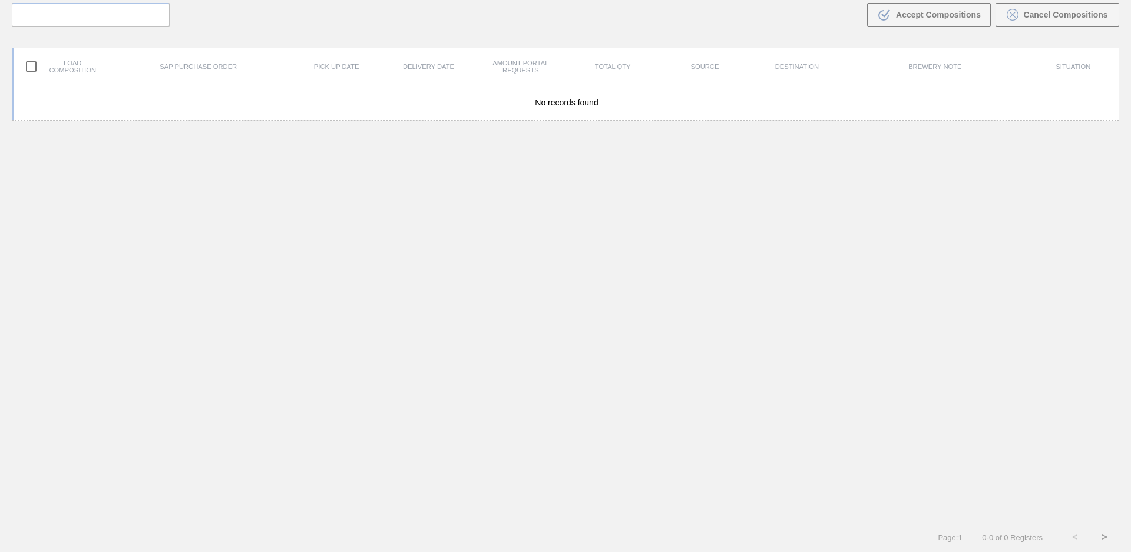
scroll to position [85, 0]
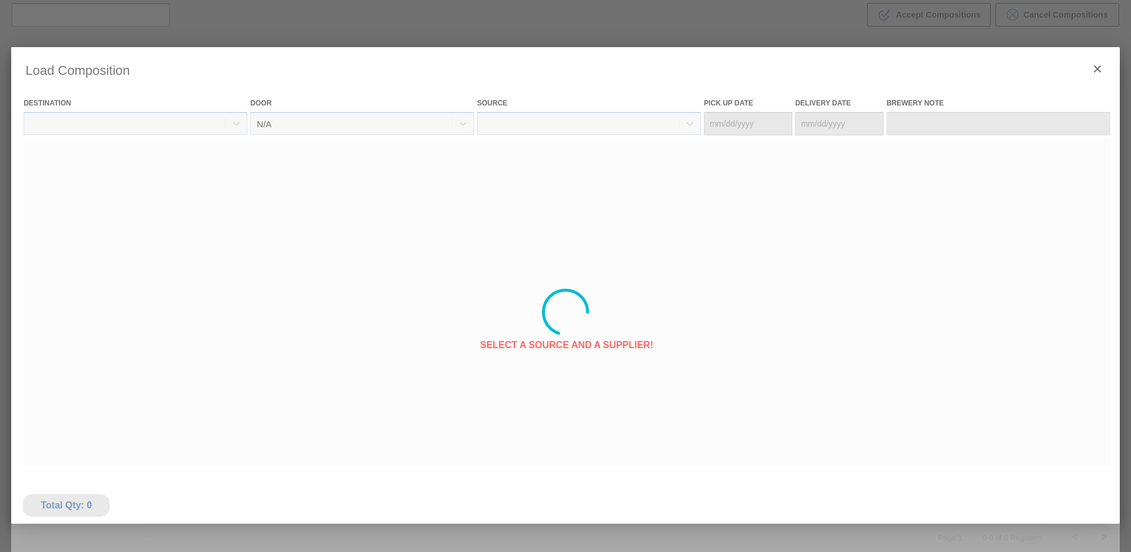
type Date "08/15/2025"
type Date "08/18/2025"
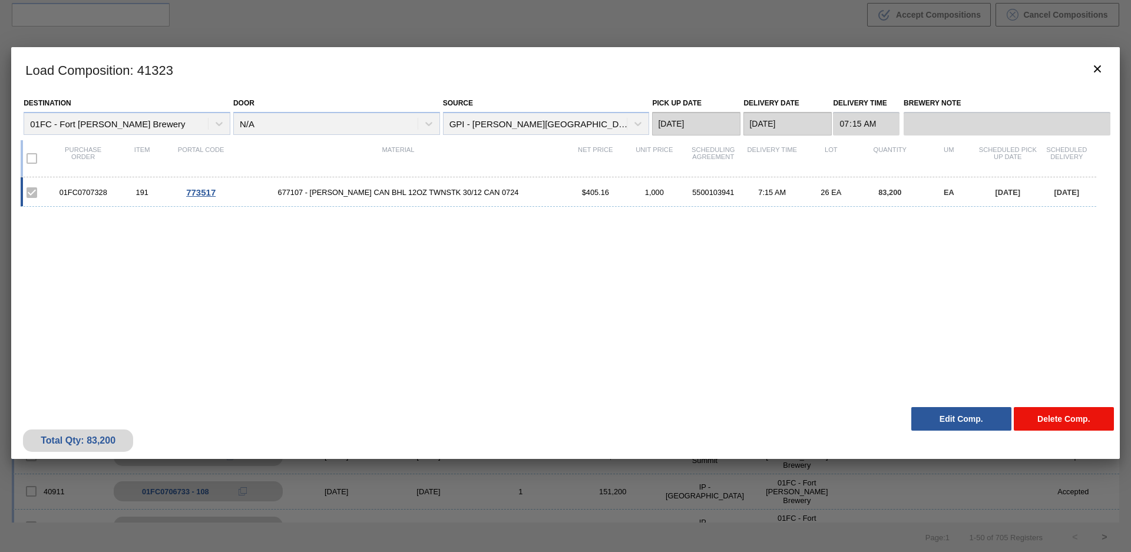
click at [1057, 427] on button "Delete Comp." at bounding box center [1064, 419] width 100 height 24
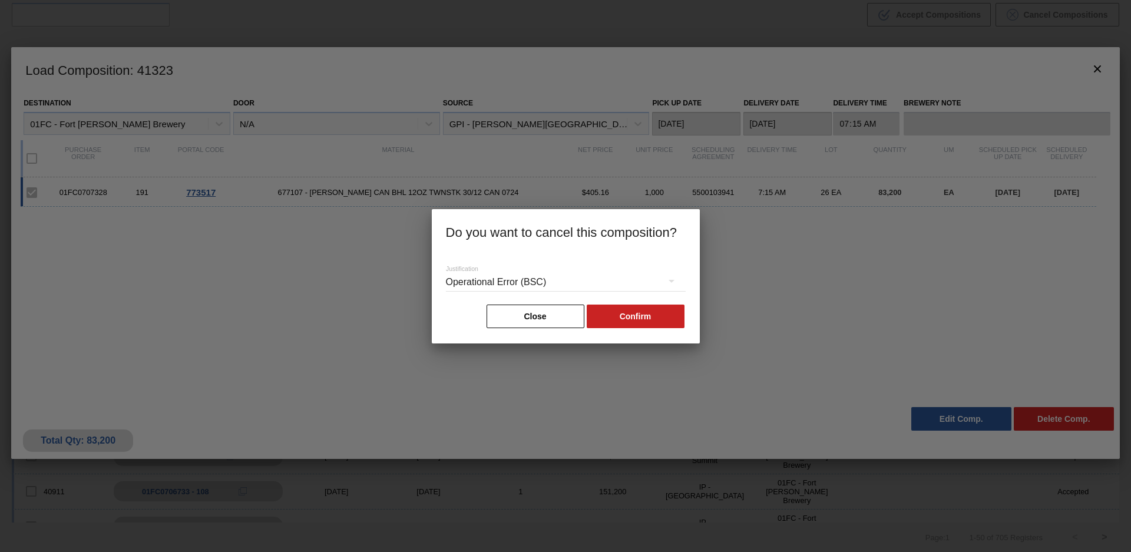
click at [590, 272] on div "Operational Error (BSC)" at bounding box center [566, 282] width 240 height 33
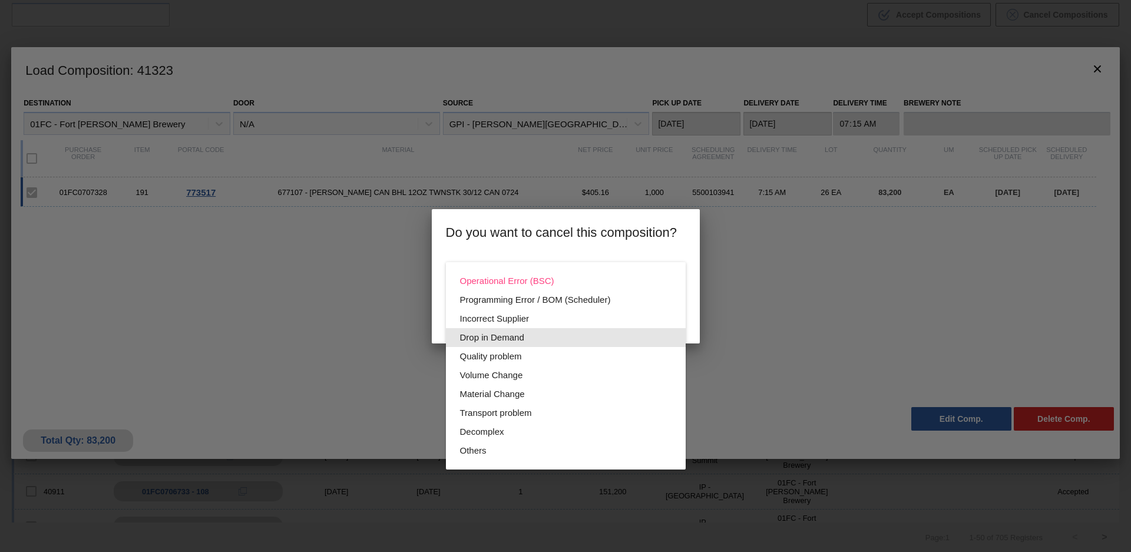
click at [515, 339] on div "Drop in Demand" at bounding box center [565, 337] width 211 height 19
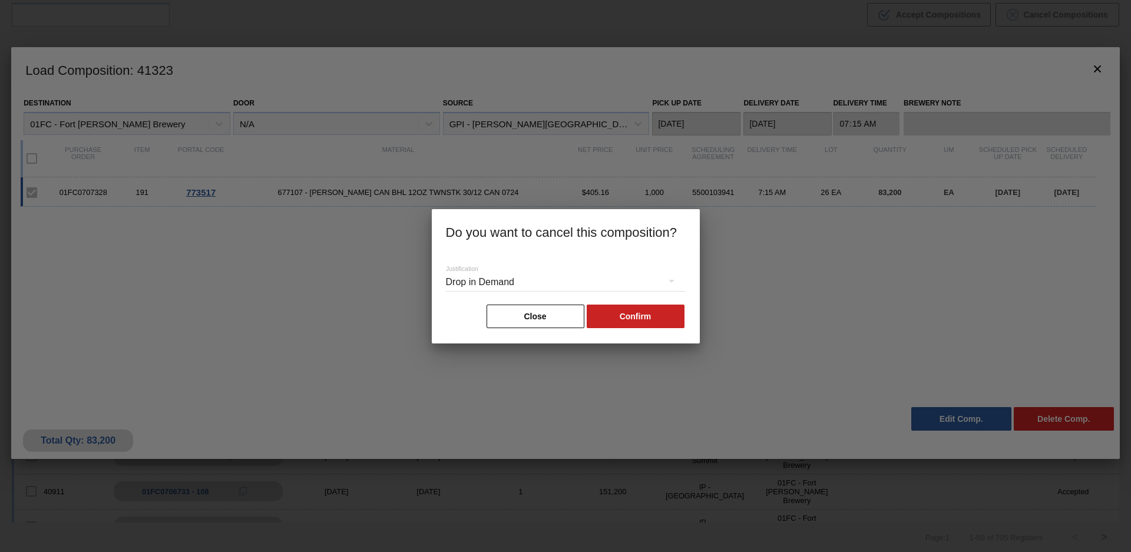
click at [625, 309] on button "Confirm" at bounding box center [636, 317] width 98 height 24
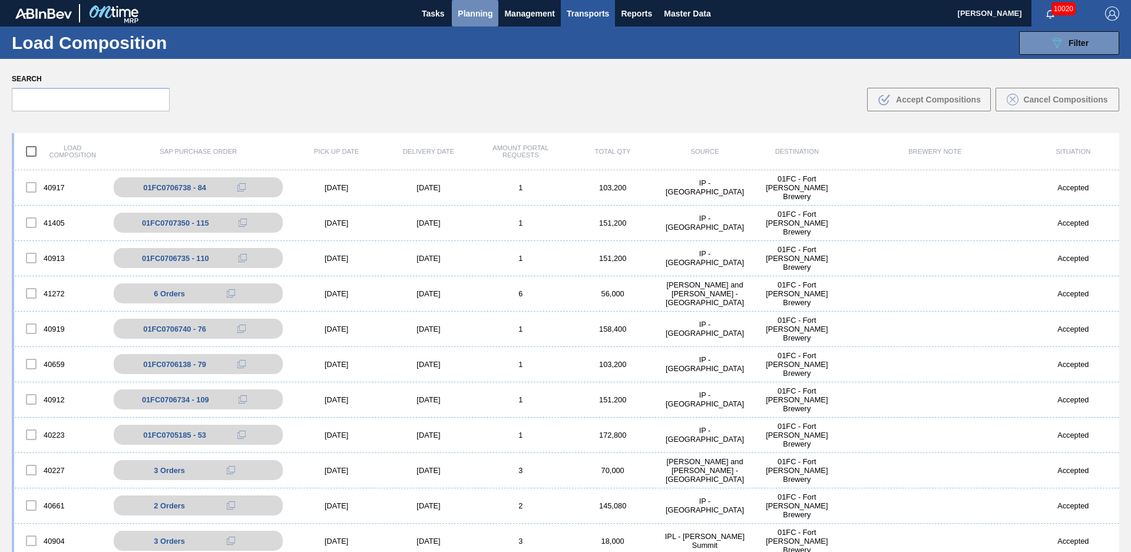
click at [467, 21] on button "Planning" at bounding box center [475, 13] width 47 height 27
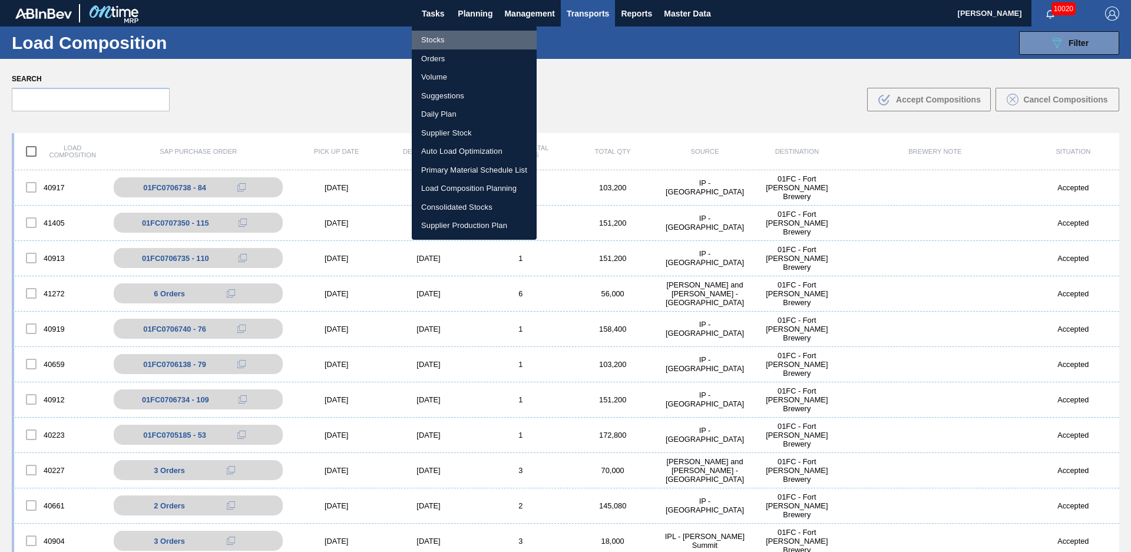
click at [450, 34] on li "Stocks" at bounding box center [474, 40] width 125 height 19
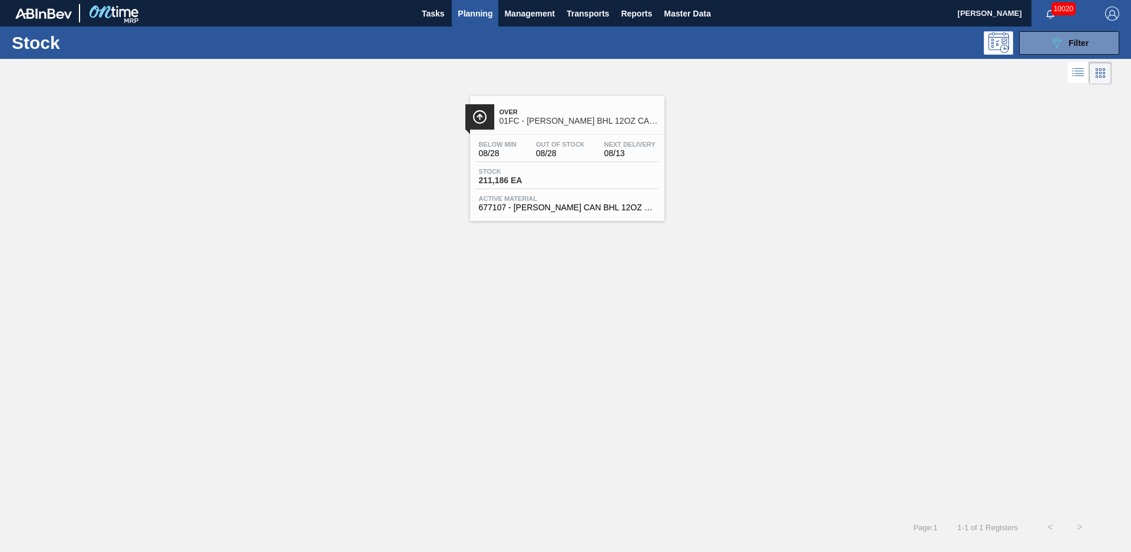
click at [559, 111] on span "Over" at bounding box center [578, 111] width 159 height 7
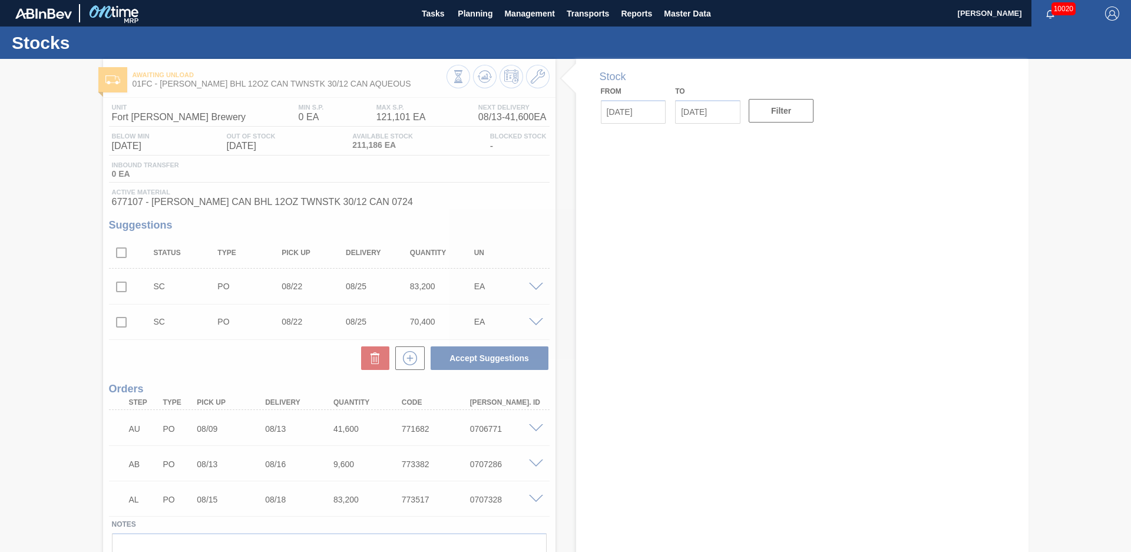
type input "[DATE]"
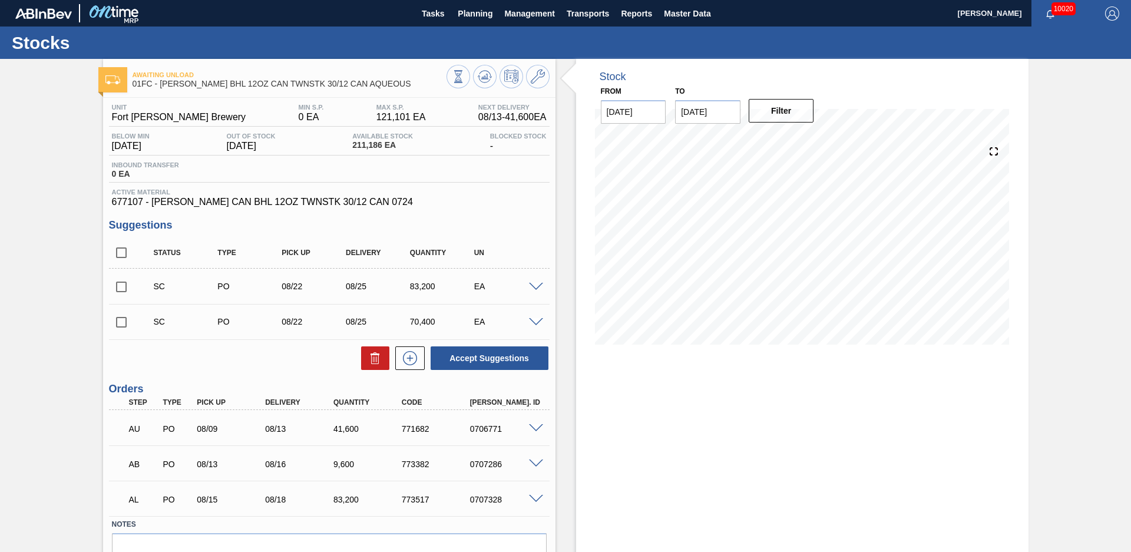
click at [540, 494] on div at bounding box center [538, 498] width 24 height 9
click at [530, 494] on div at bounding box center [538, 498] width 24 height 9
click at [534, 500] on span at bounding box center [536, 499] width 14 height 9
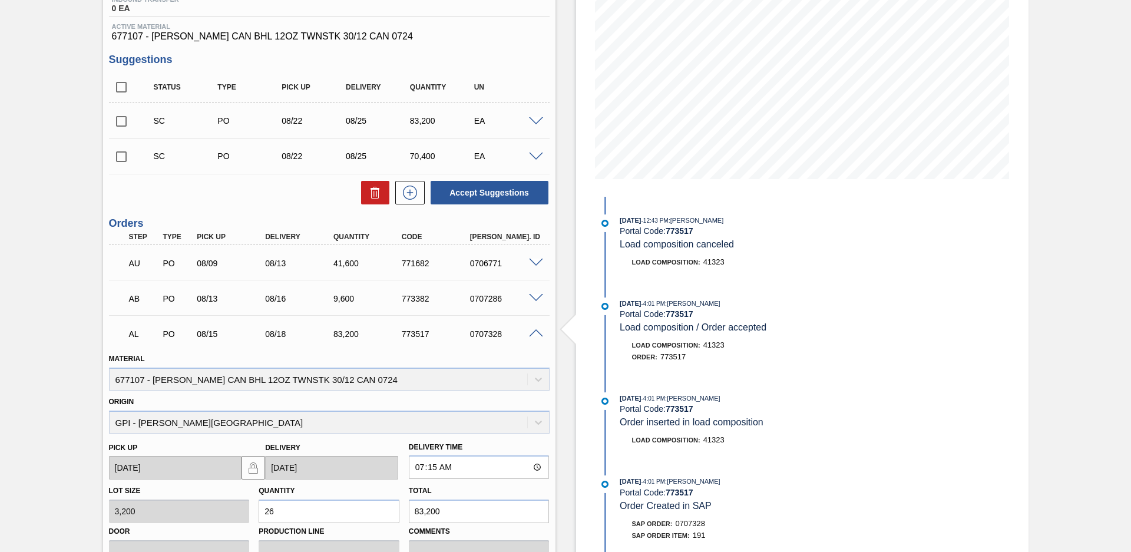
scroll to position [331, 0]
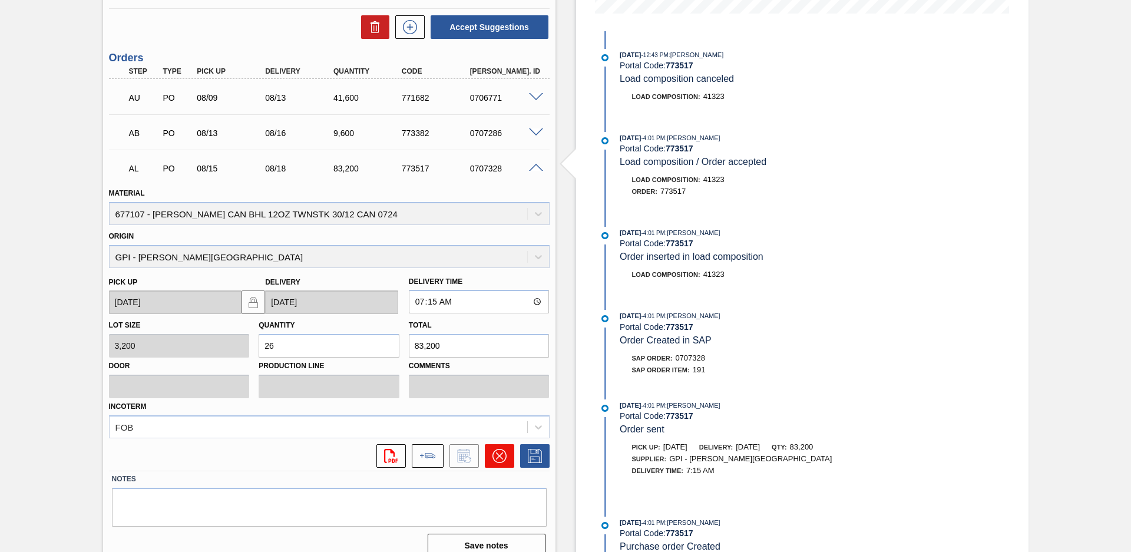
click at [501, 455] on icon at bounding box center [499, 456] width 14 height 14
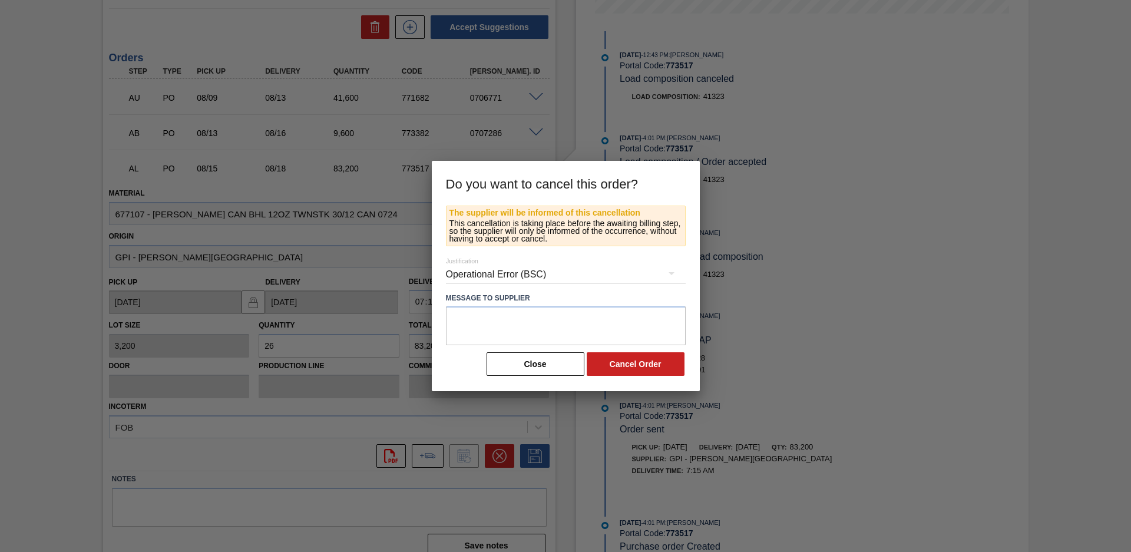
click at [565, 264] on div "Operational Error (BSC)" at bounding box center [566, 274] width 240 height 33
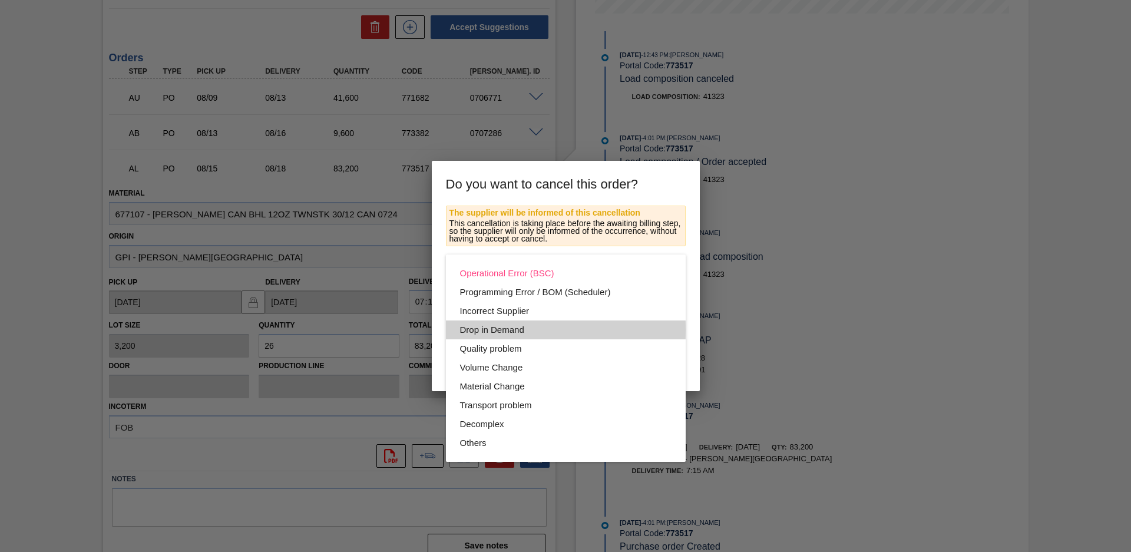
click at [502, 330] on div "Drop in Demand" at bounding box center [565, 329] width 211 height 19
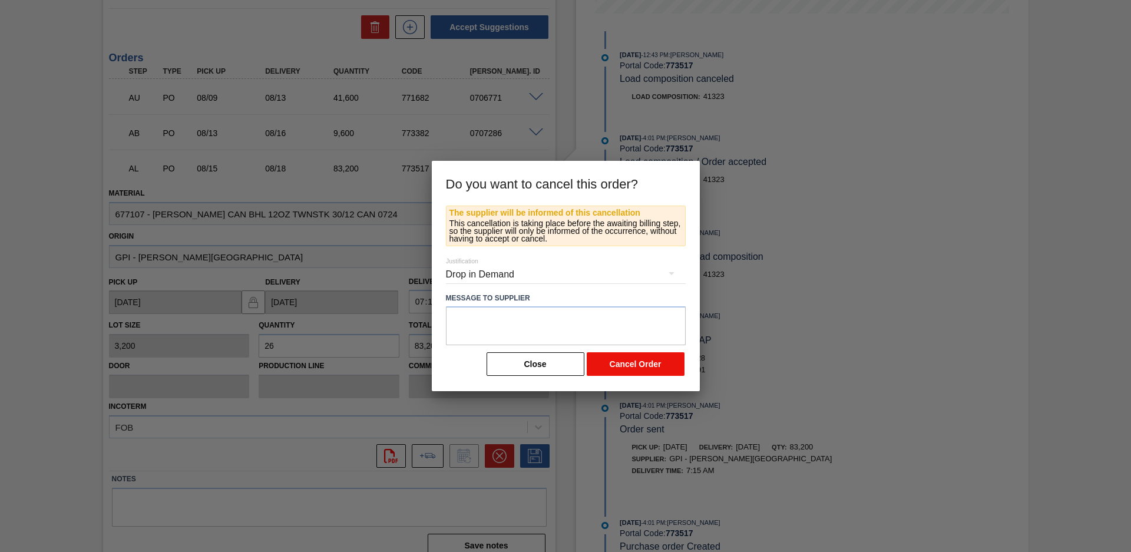
click at [622, 368] on button "Cancel Order" at bounding box center [636, 364] width 98 height 24
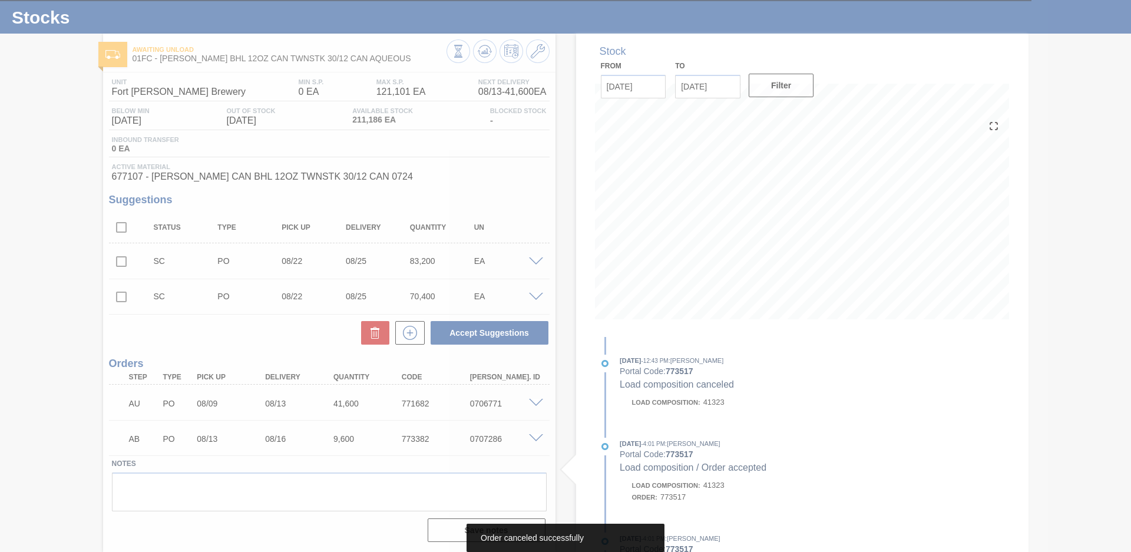
scroll to position [25, 0]
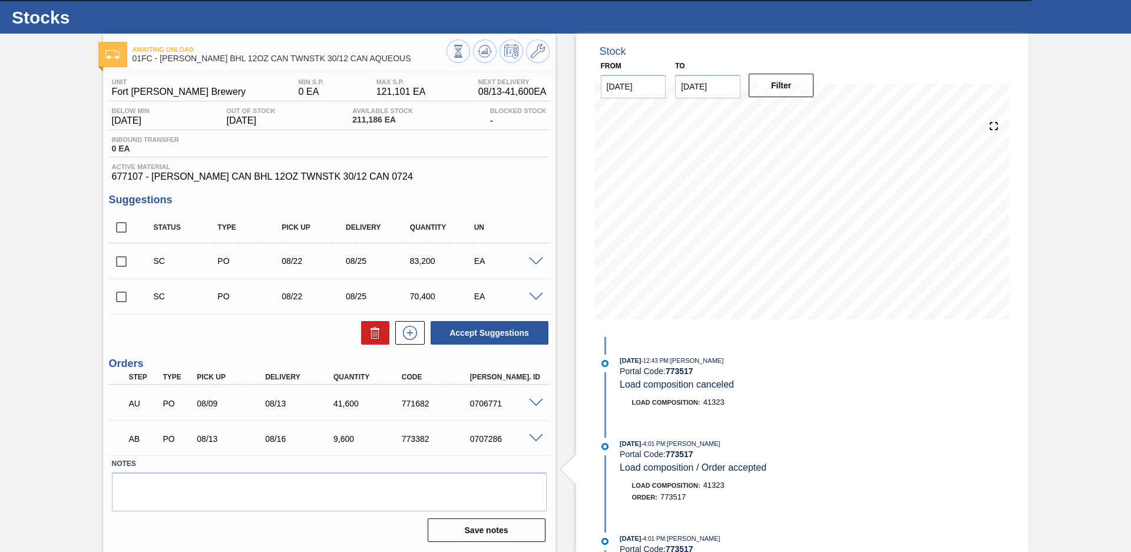
click at [76, 188] on div "Awaiting Unload 01FC - CARR BHL 12OZ CAN TWNSTK 30/12 CAN AQUEOUS Unit Fort Col…" at bounding box center [565, 293] width 1131 height 518
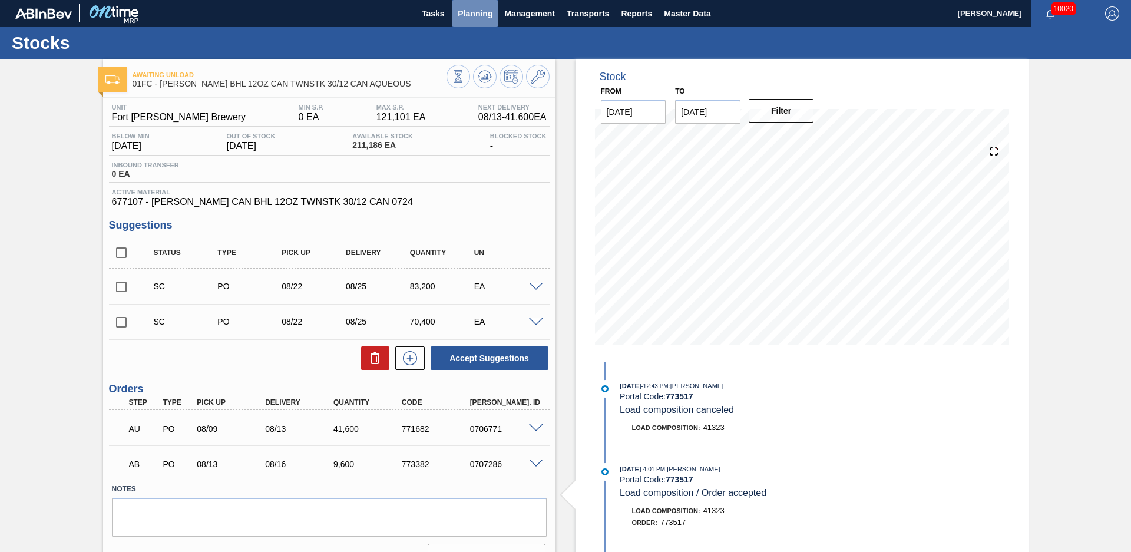
click at [484, 12] on span "Planning" at bounding box center [475, 13] width 35 height 14
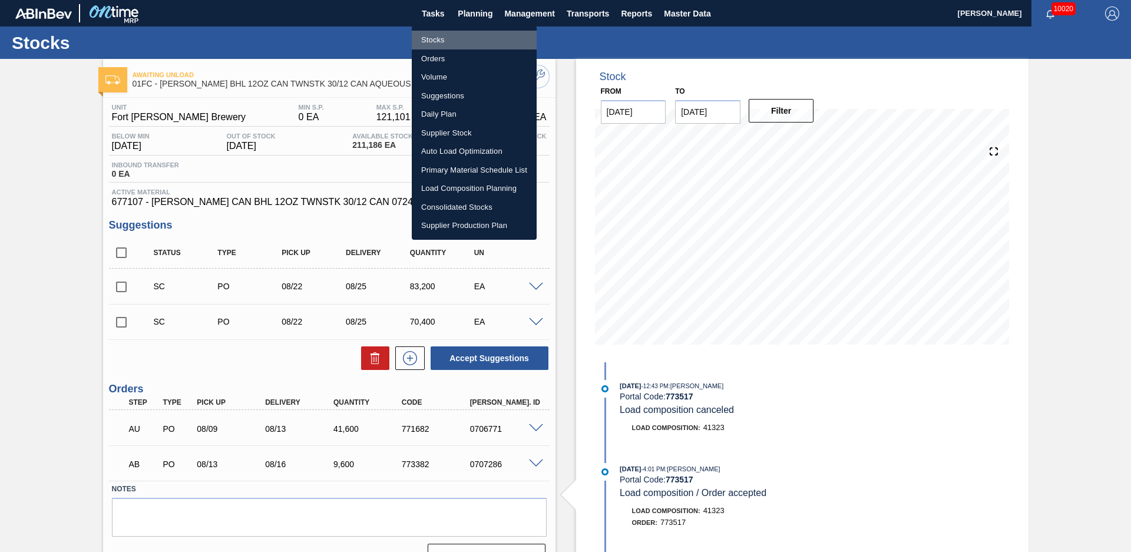
click at [449, 39] on li "Stocks" at bounding box center [474, 40] width 125 height 19
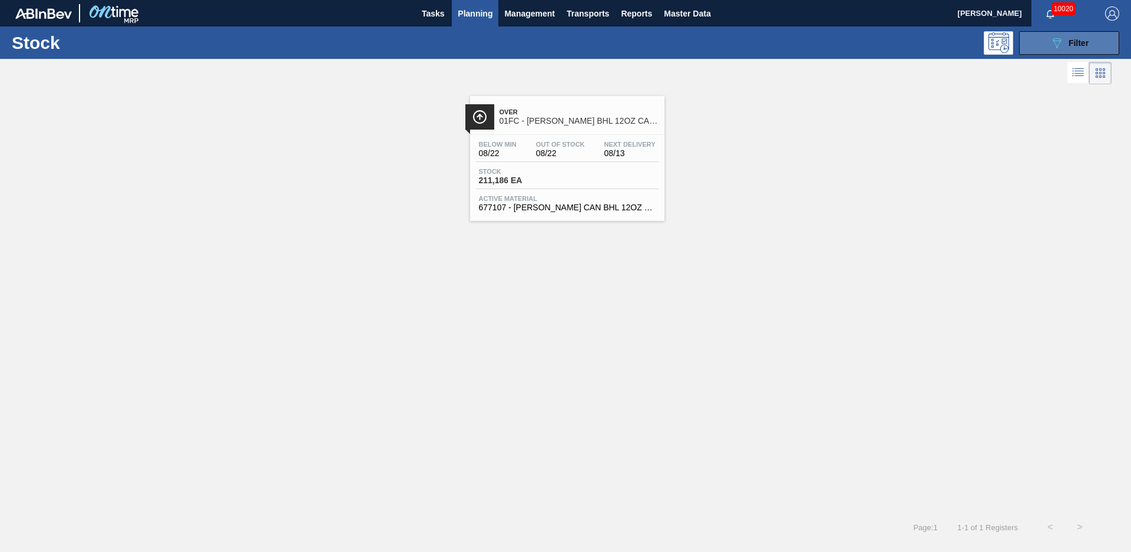
click at [1055, 49] on icon "089F7B8B-B2A5-4AFE-B5C0-19BA573D28AC" at bounding box center [1057, 43] width 14 height 14
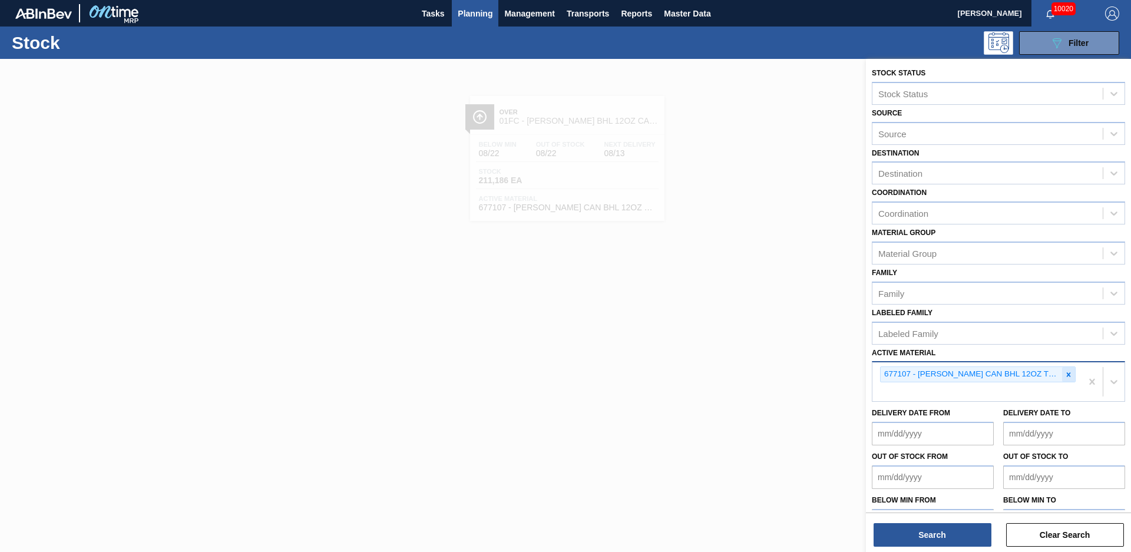
click at [1065, 375] on icon at bounding box center [1068, 374] width 8 height 8
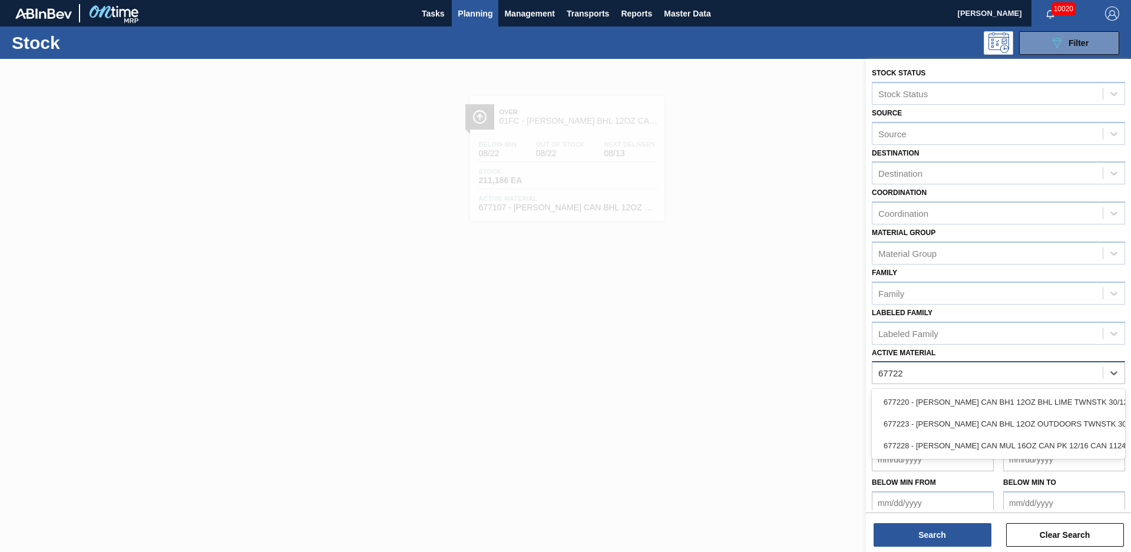
type Material "677223"
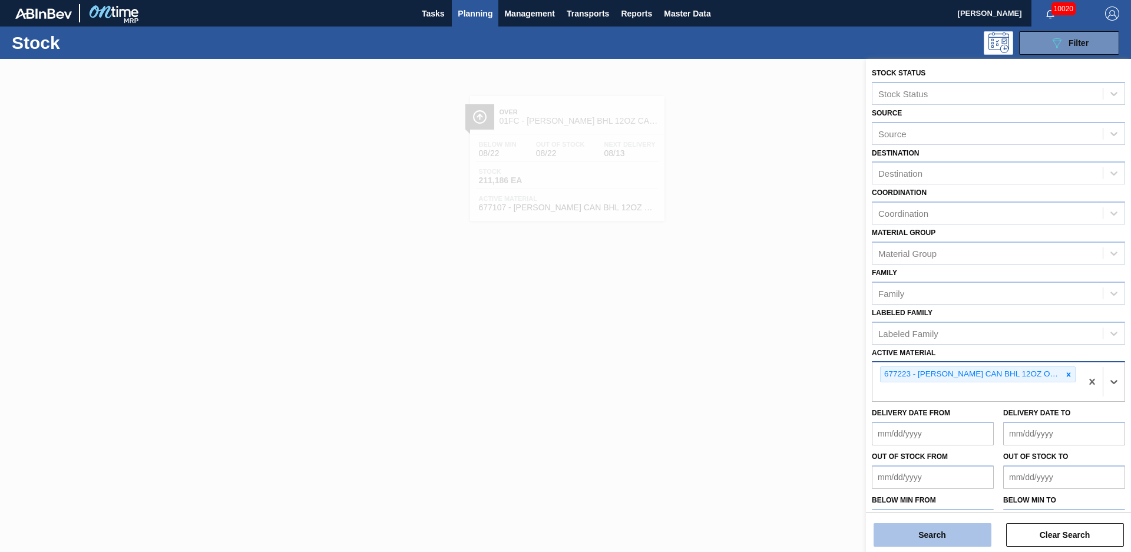
click at [977, 525] on button "Search" at bounding box center [932, 535] width 118 height 24
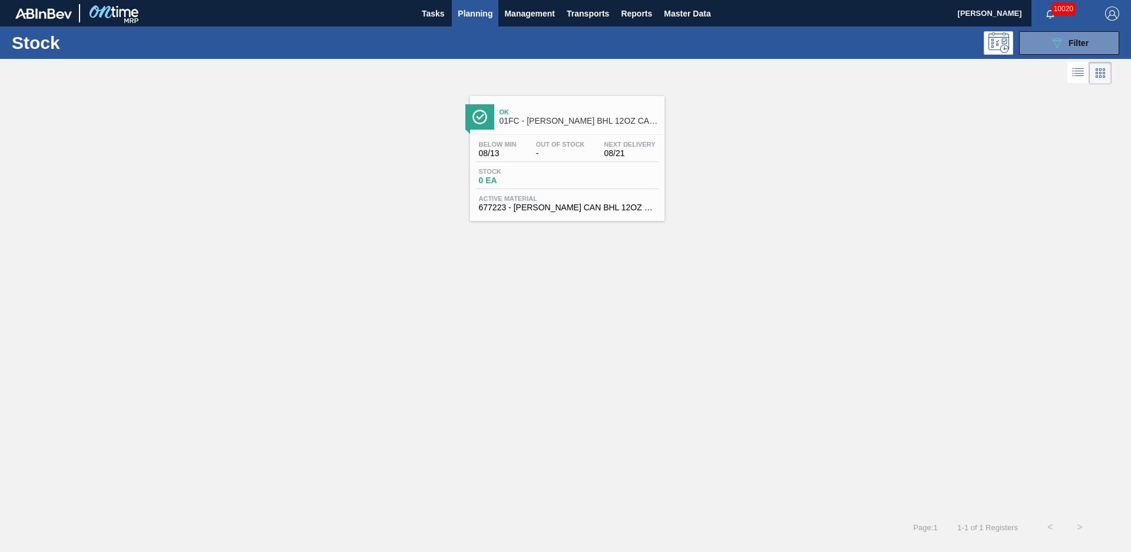
click at [567, 103] on div "Ok 01FC - CARR BHL 12OZ CAN TWNSTK 30/12 CAN CAN OUTDOOR PROMO" at bounding box center [567, 115] width 194 height 27
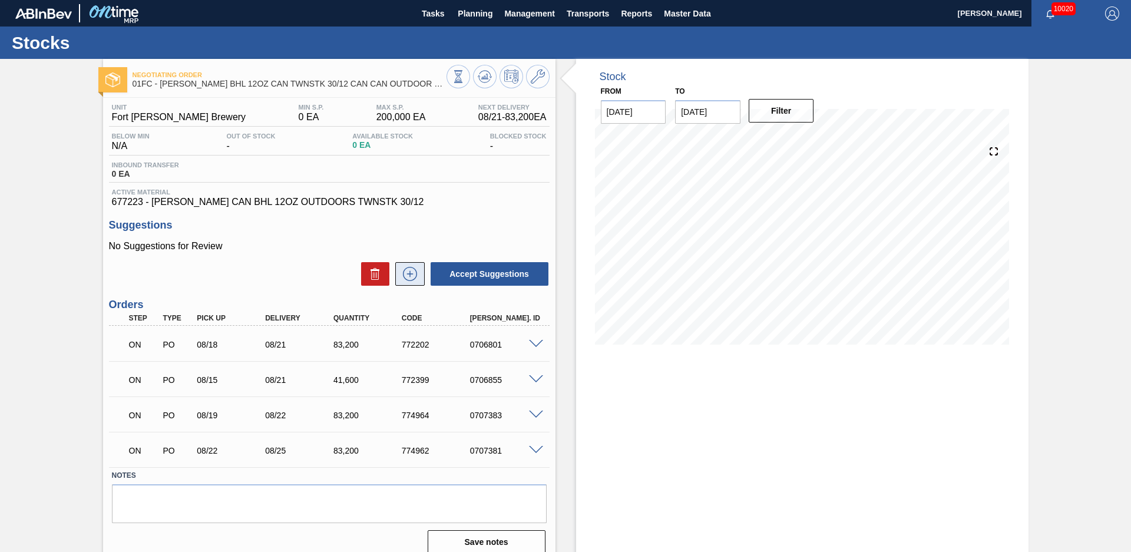
click at [413, 276] on icon at bounding box center [410, 274] width 19 height 14
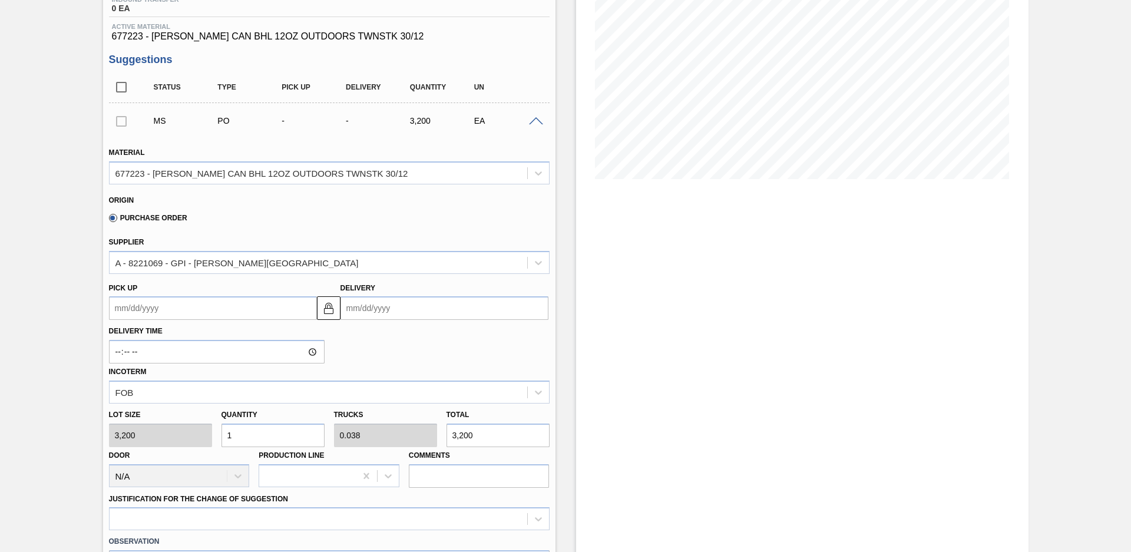
drag, startPoint x: 259, startPoint y: 437, endPoint x: 165, endPoint y: 439, distance: 94.3
click at [165, 441] on div "Lot size 3,200 Quantity 1 Trucks 0.038 Total 3,200 Door N/A Production Line Com…" at bounding box center [329, 445] width 450 height 84
type input "2"
type input "0.077"
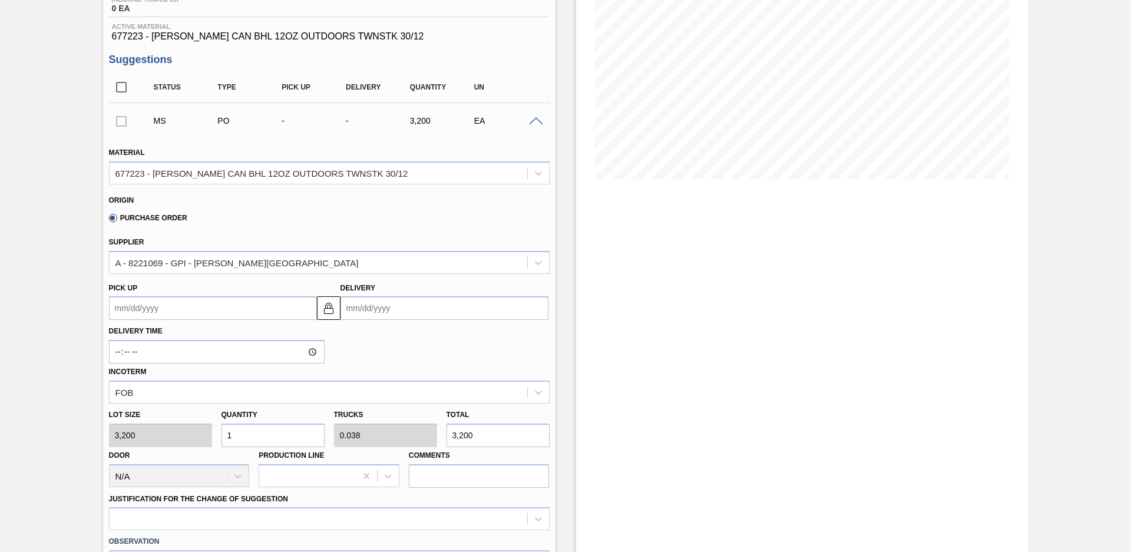
type input "6,400"
type input "26"
type input "1"
type input "83,200"
type input "26"
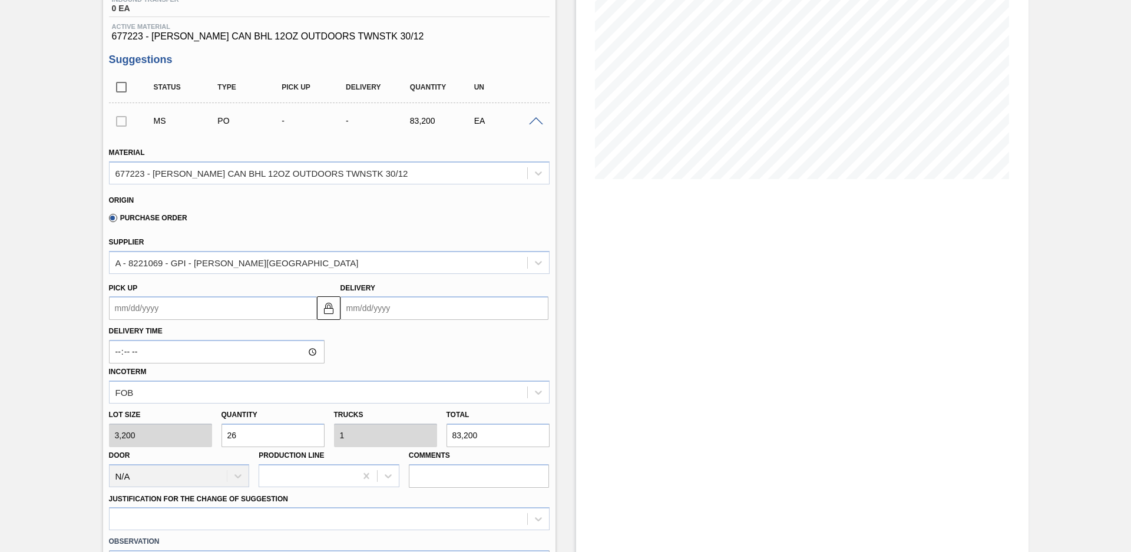
click at [375, 307] on input "Delivery" at bounding box center [444, 308] width 208 height 24
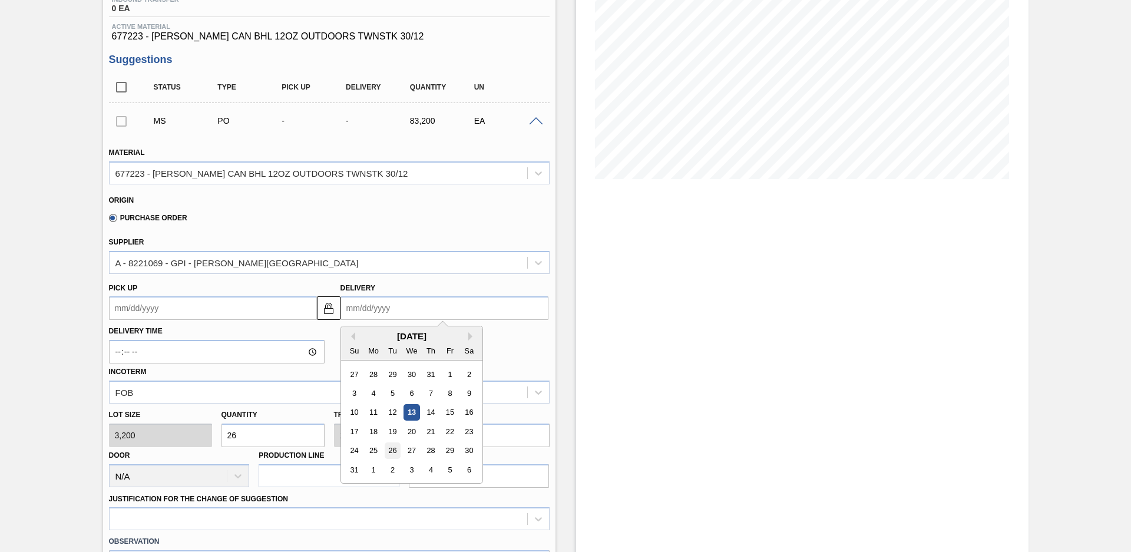
click at [387, 449] on div "26" at bounding box center [392, 451] width 16 height 16
type up "08/23/2025"
type input "08/26/2025"
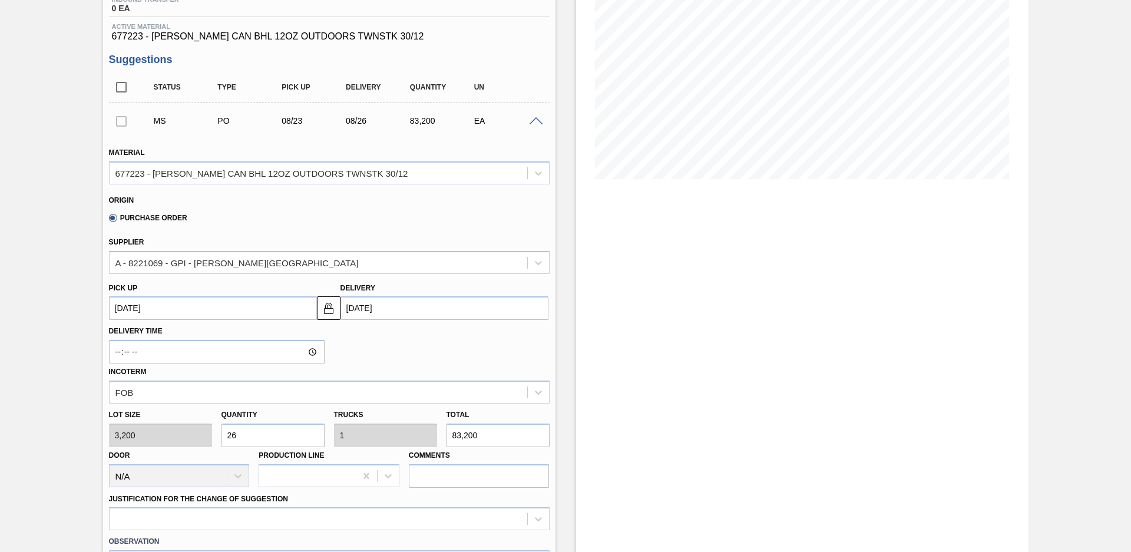
scroll to position [248, 0]
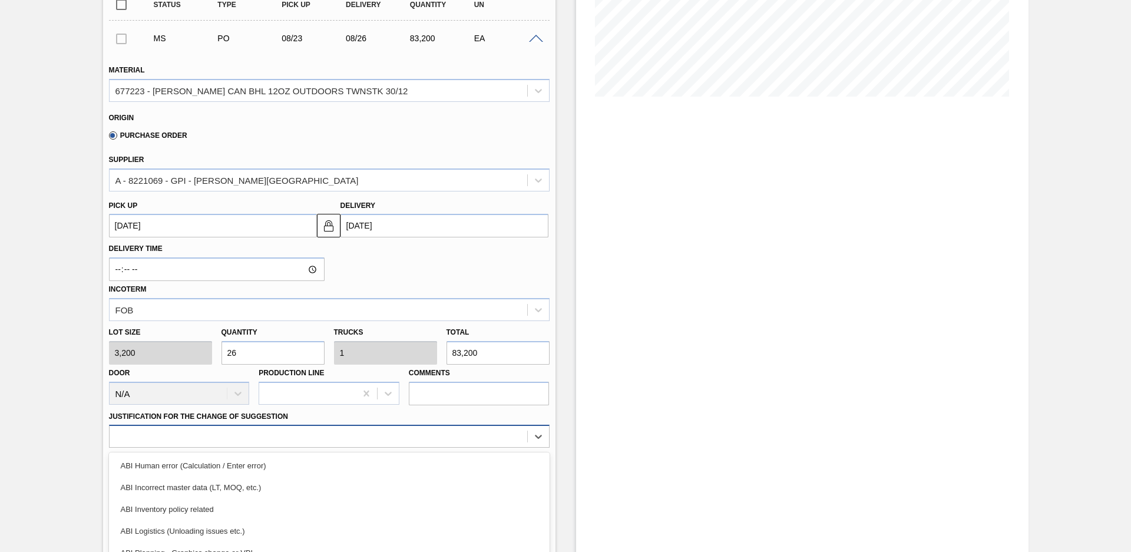
click at [220, 432] on div "option ABI Inventory policy related focused, 3 of 18. 18 results available. Use…" at bounding box center [329, 436] width 441 height 23
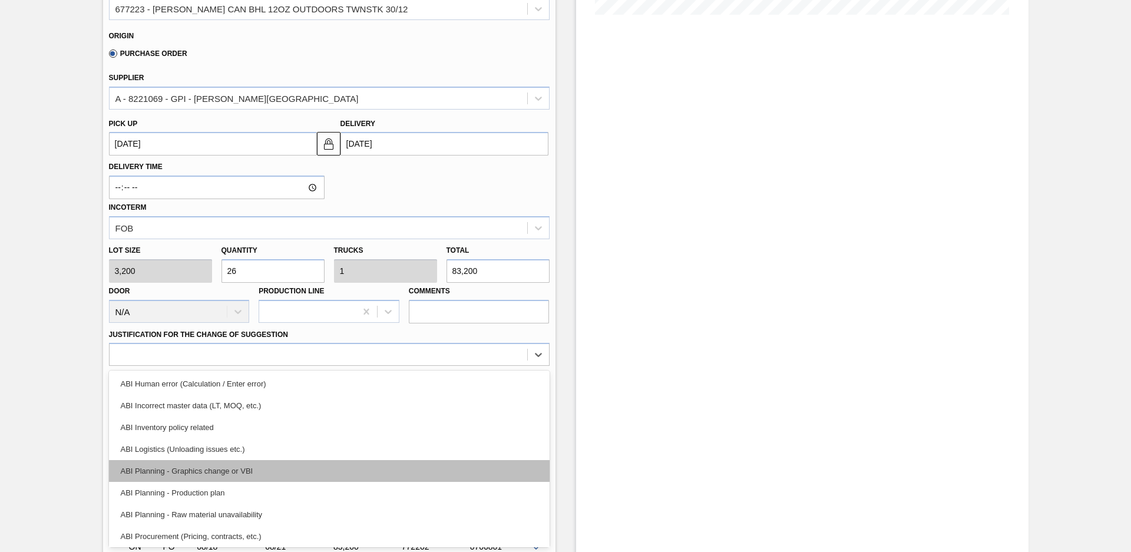
click at [214, 476] on div "ABI Planning - Graphics change or VBI" at bounding box center [329, 471] width 441 height 22
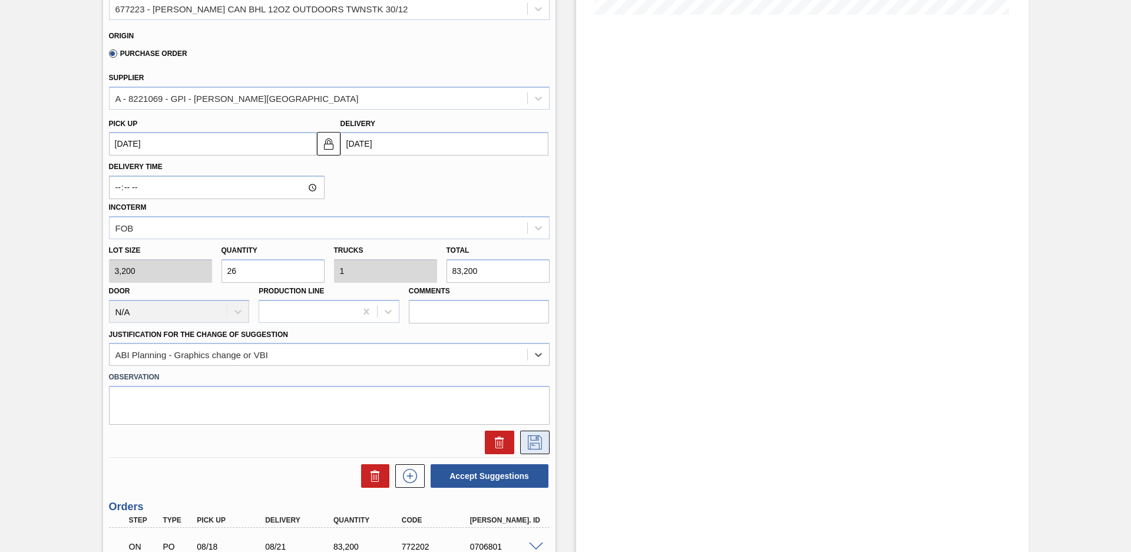
click at [530, 441] on icon at bounding box center [534, 442] width 19 height 14
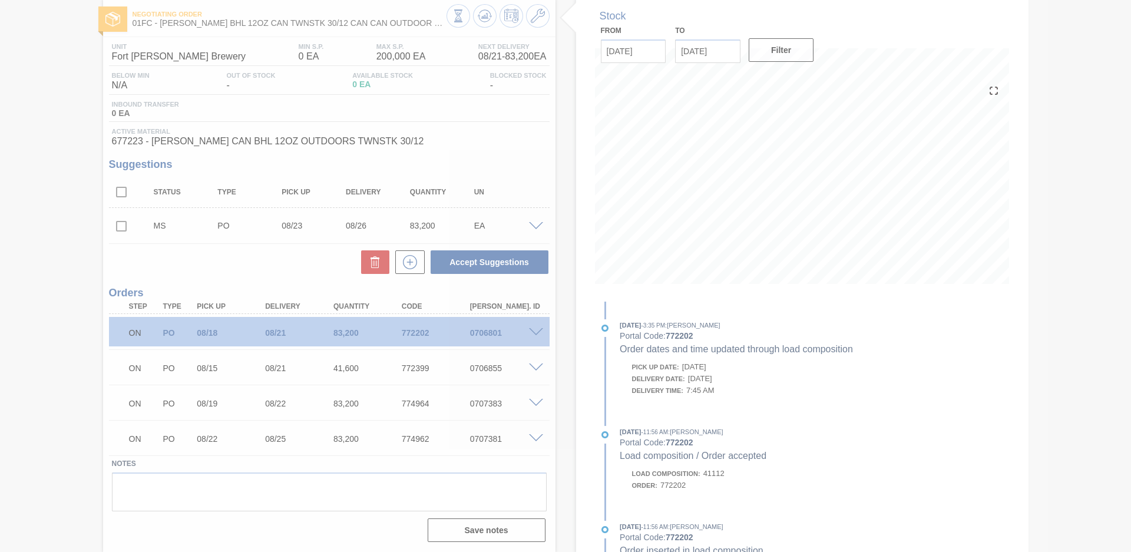
scroll to position [61, 0]
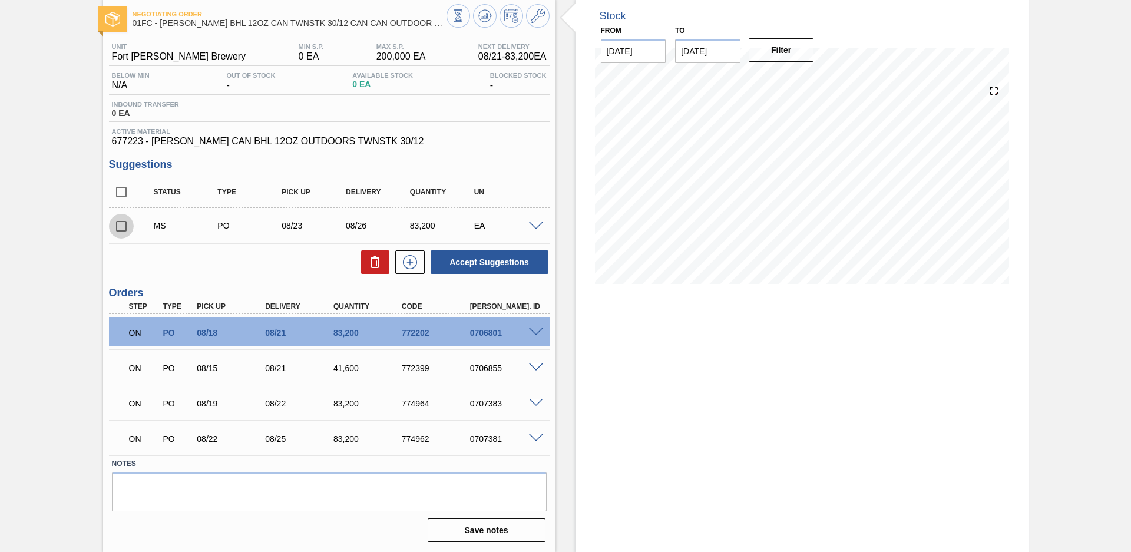
click at [121, 229] on input "checkbox" at bounding box center [121, 226] width 25 height 25
click at [506, 260] on button "Accept Suggestions" at bounding box center [490, 262] width 118 height 24
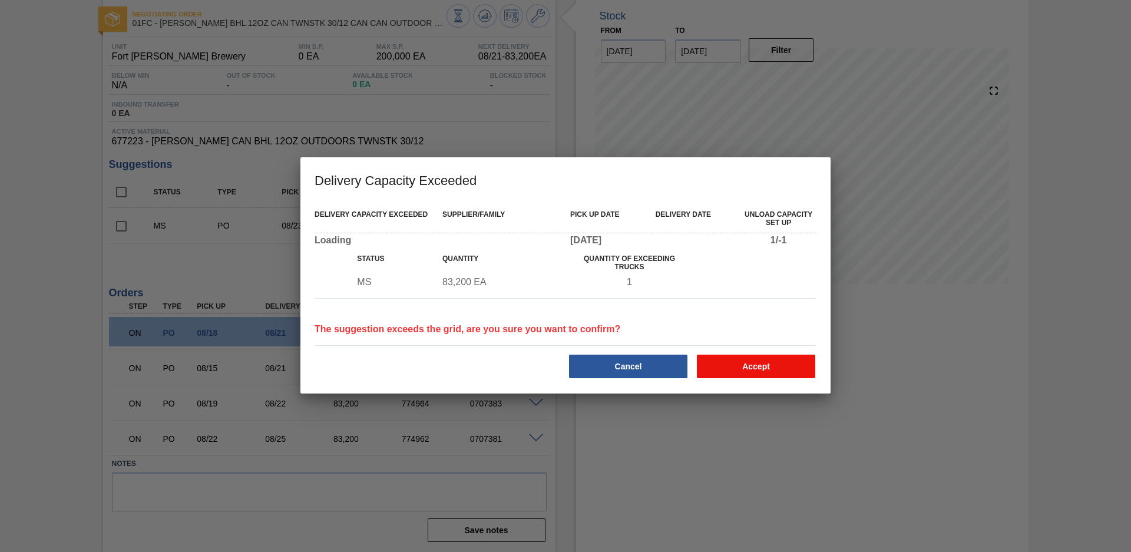
click at [743, 370] on button "Accept" at bounding box center [756, 367] width 118 height 24
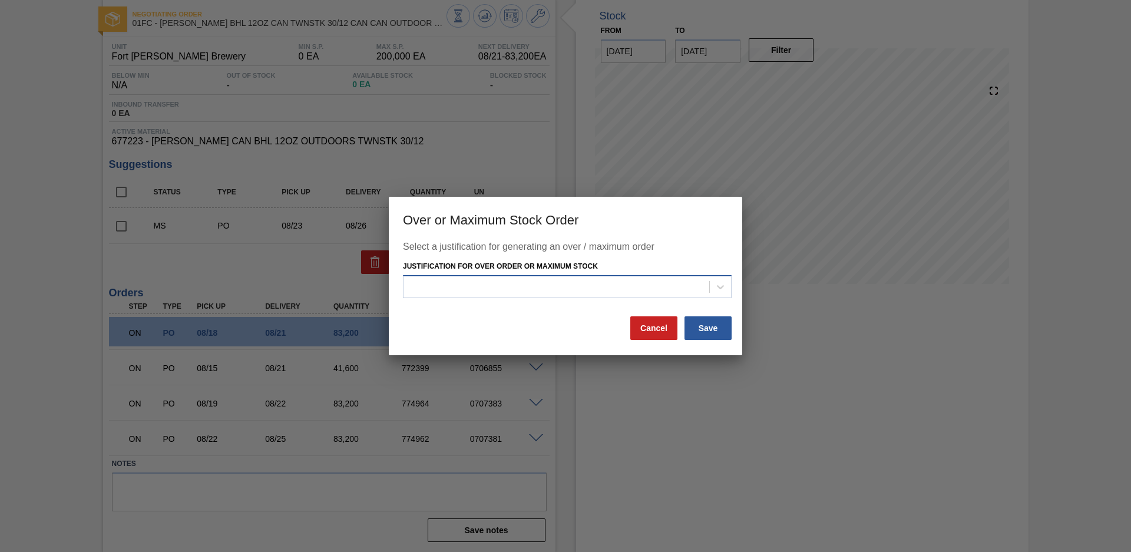
click at [616, 276] on div at bounding box center [567, 286] width 329 height 23
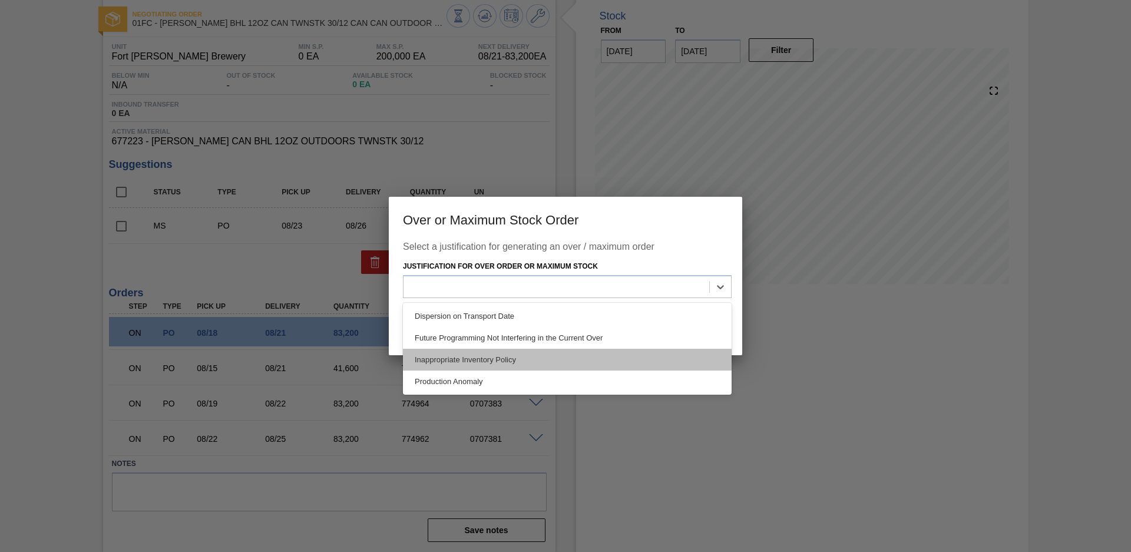
click at [534, 361] on div "Inappropriate Inventory Policy" at bounding box center [567, 360] width 329 height 22
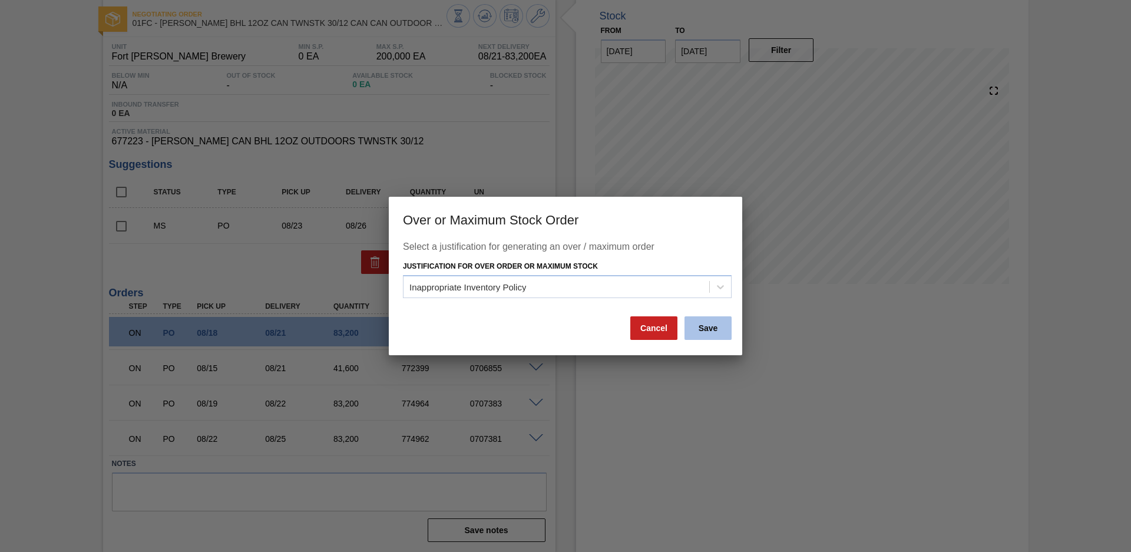
click at [721, 330] on button "Save" at bounding box center [707, 328] width 47 height 24
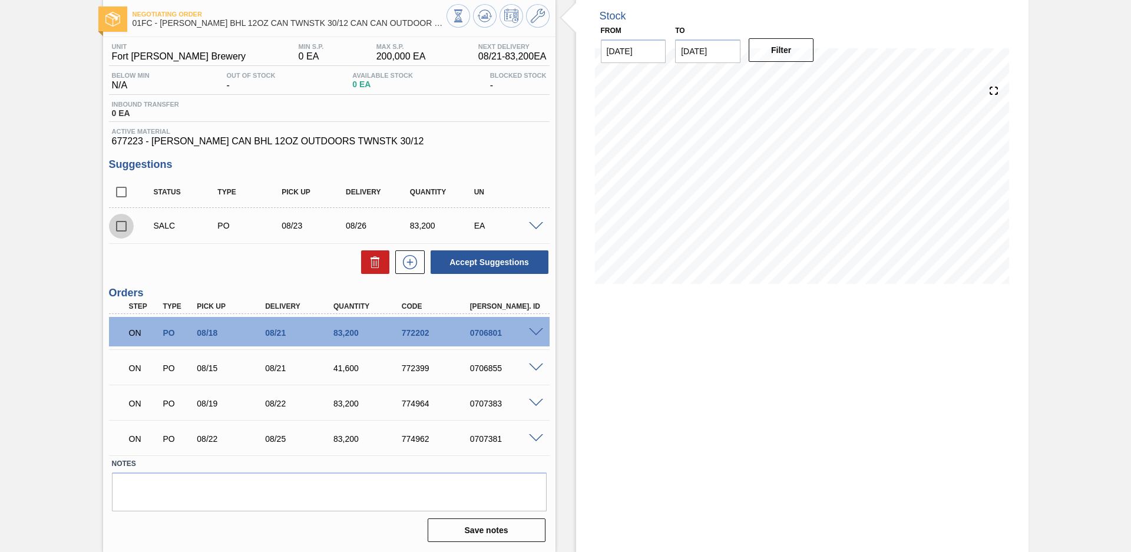
click at [120, 226] on input "checkbox" at bounding box center [121, 226] width 25 height 25
checkbox input "true"
click at [535, 227] on span at bounding box center [536, 226] width 14 height 9
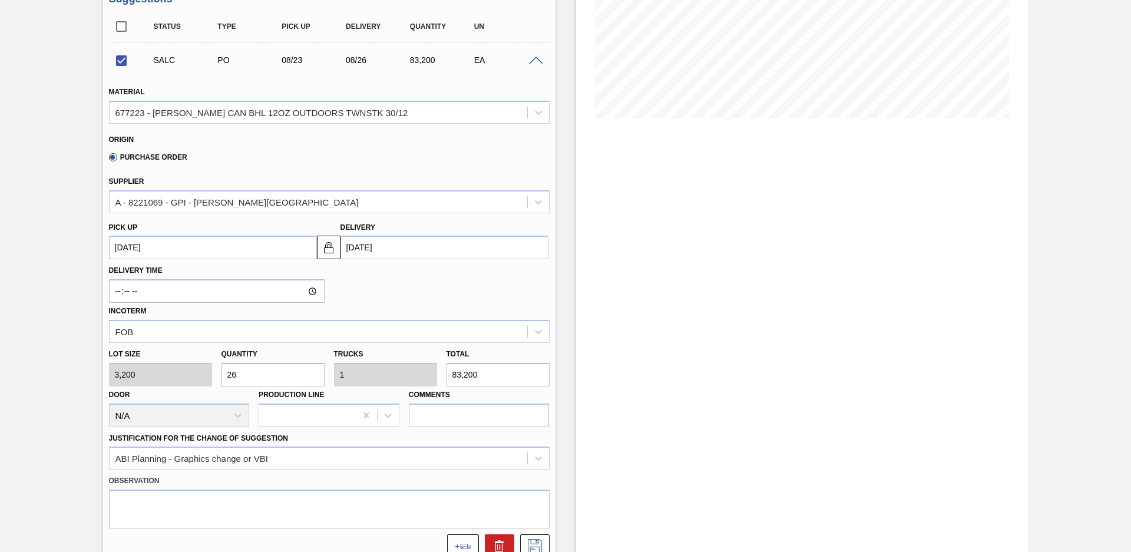
scroll to position [309, 0]
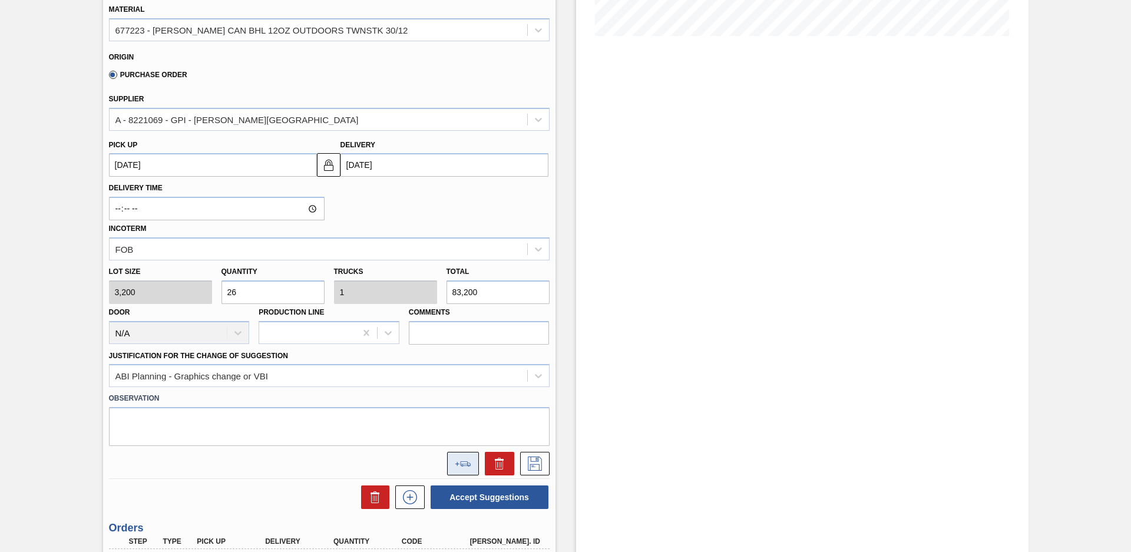
click at [455, 464] on icon at bounding box center [463, 463] width 16 height 5
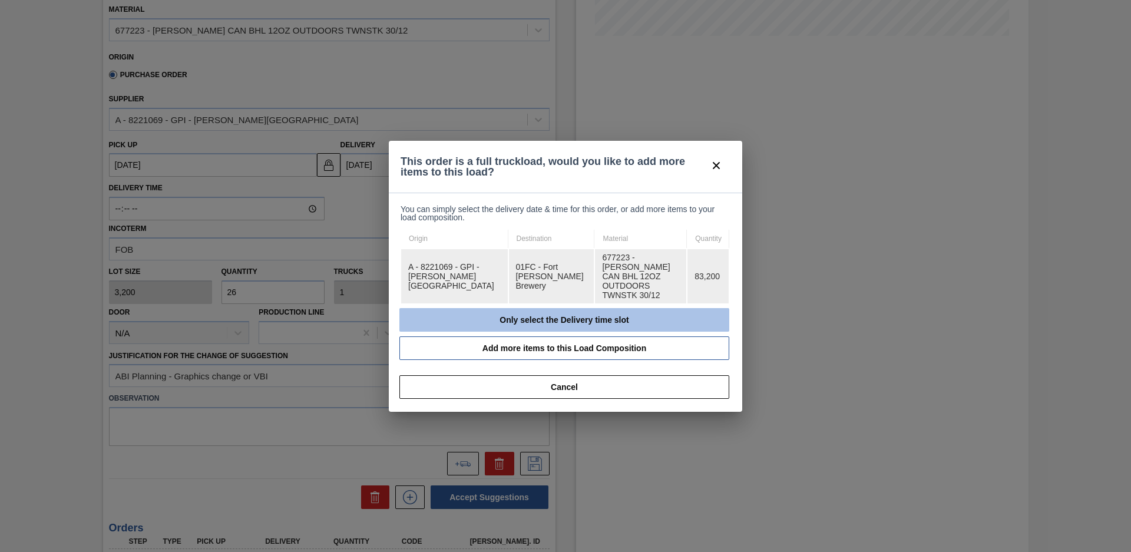
click at [487, 308] on button "Only select the Delivery time slot" at bounding box center [564, 320] width 330 height 24
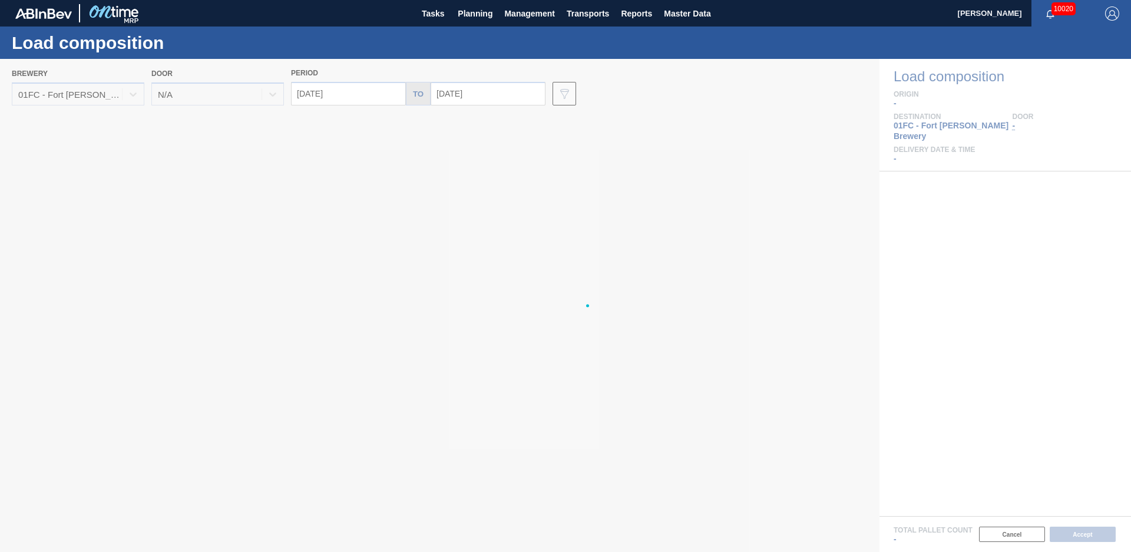
type input "[DATE]"
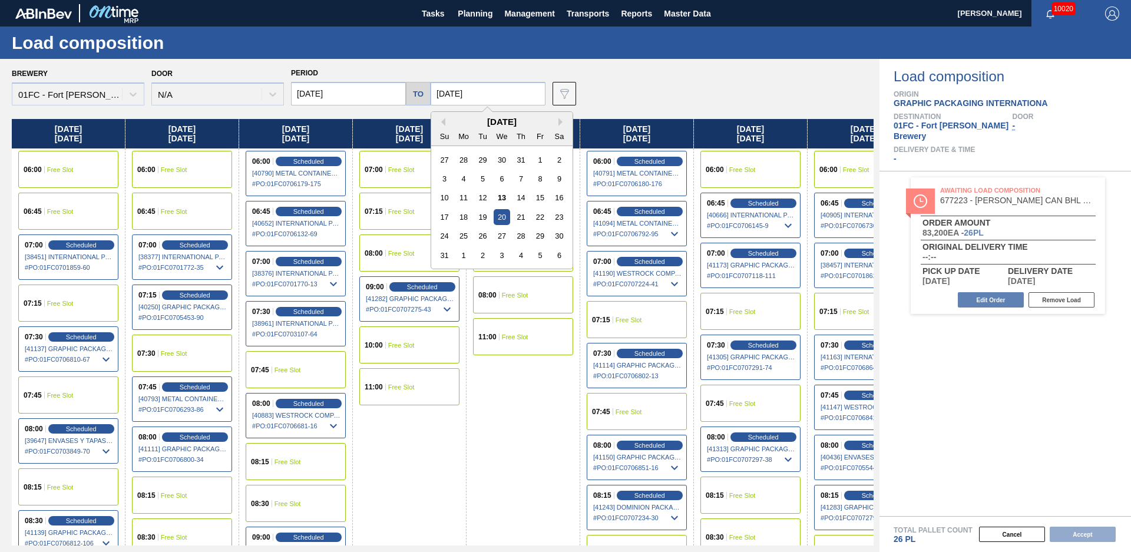
click at [485, 96] on input "08/20/2025" at bounding box center [488, 94] width 115 height 24
click at [481, 233] on div "26" at bounding box center [483, 236] width 16 height 16
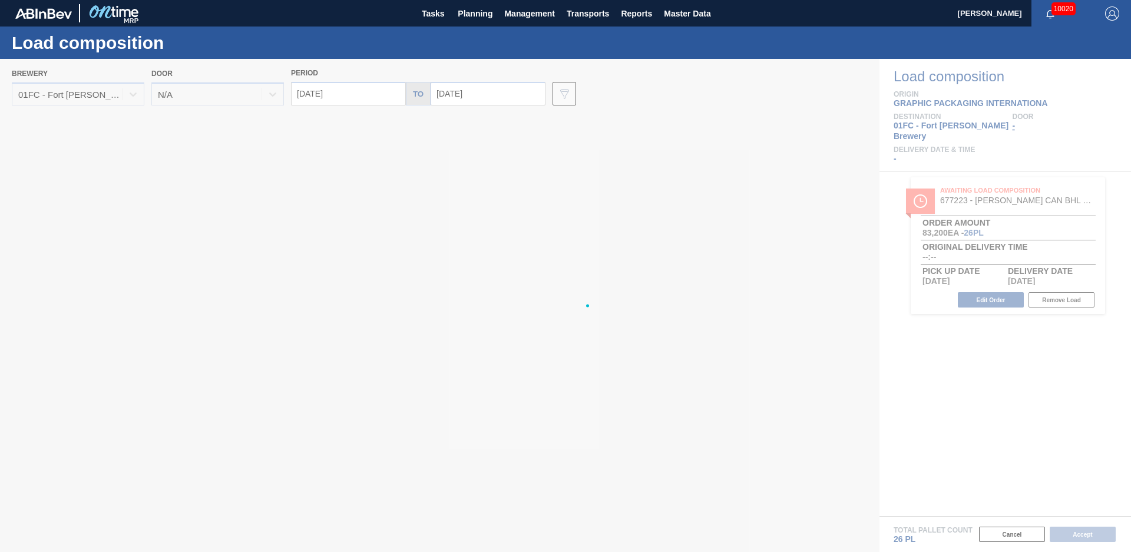
type input "08/26/2025"
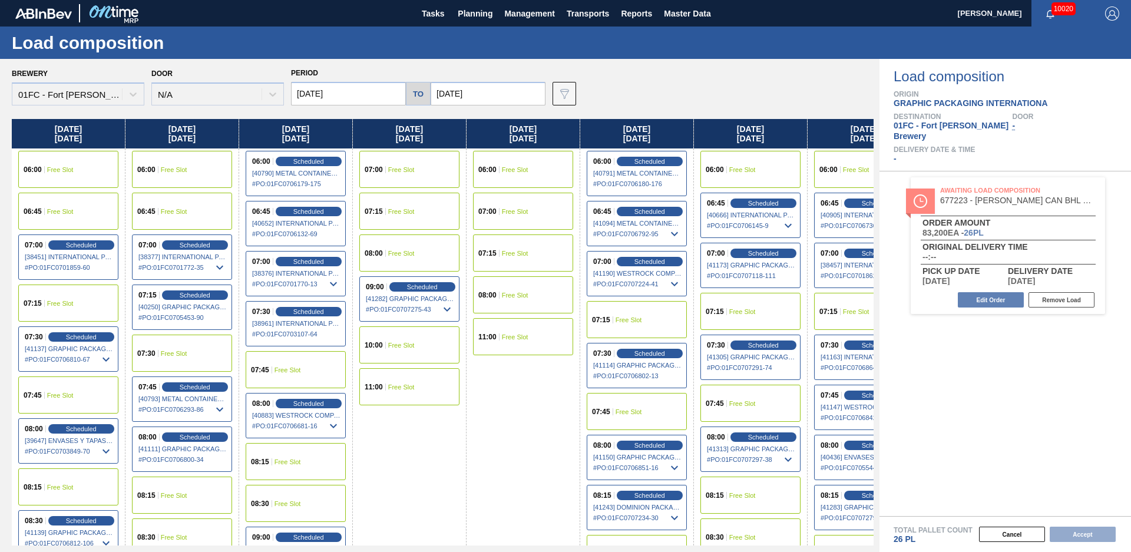
scroll to position [0, 730]
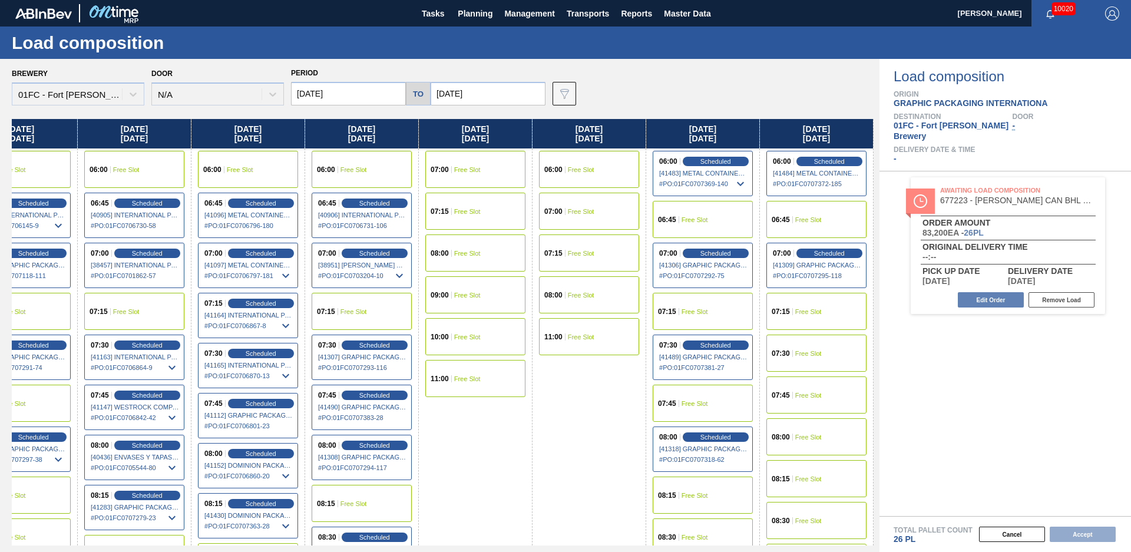
drag, startPoint x: 482, startPoint y: 493, endPoint x: 966, endPoint y: 385, distance: 495.4
click at [806, 343] on div "07:30 Free Slot" at bounding box center [816, 353] width 100 height 37
click at [1060, 534] on button "Accept" at bounding box center [1083, 534] width 66 height 15
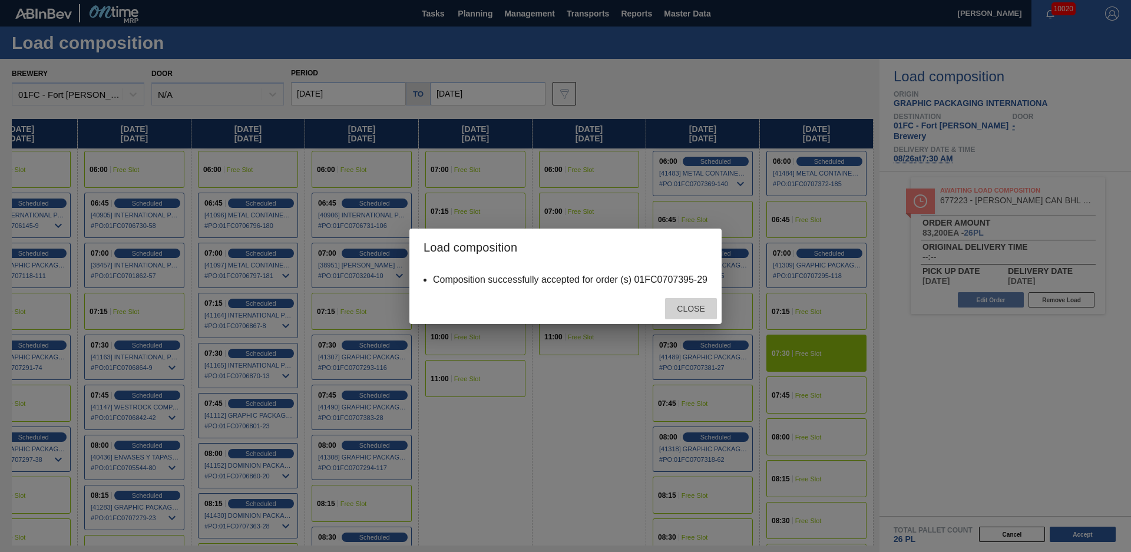
click at [678, 306] on span "Close" at bounding box center [690, 308] width 47 height 9
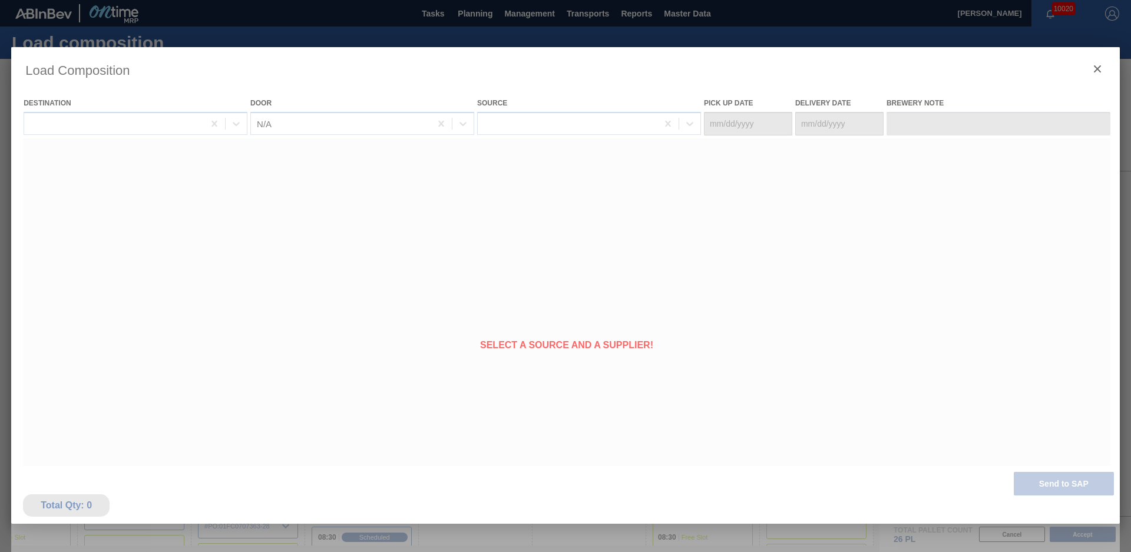
type Date "08/23/2025"
type Date "08/26/2025"
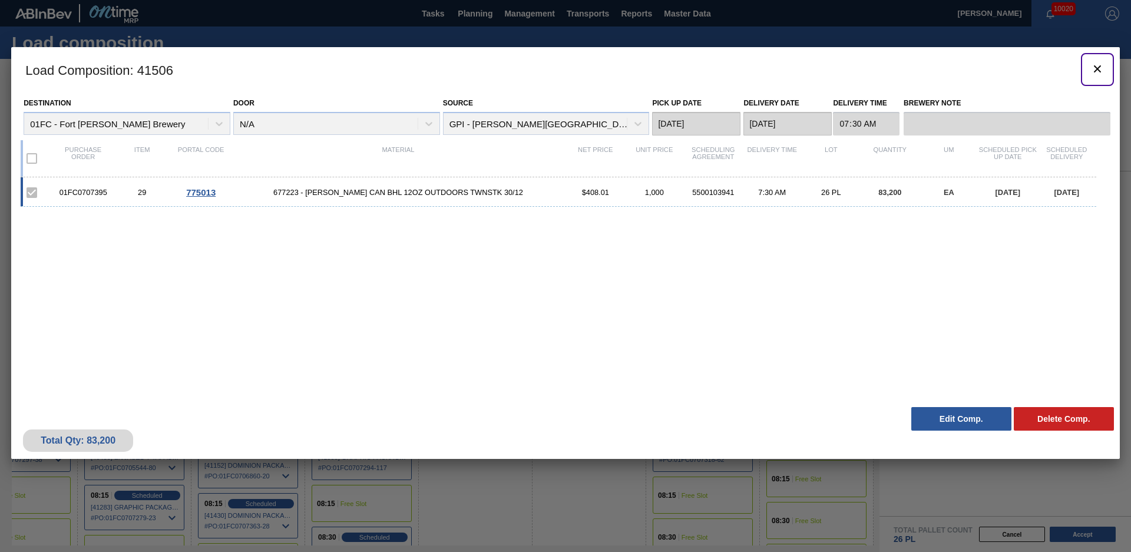
click at [1098, 68] on icon "botão de ícone" at bounding box center [1097, 68] width 7 height 7
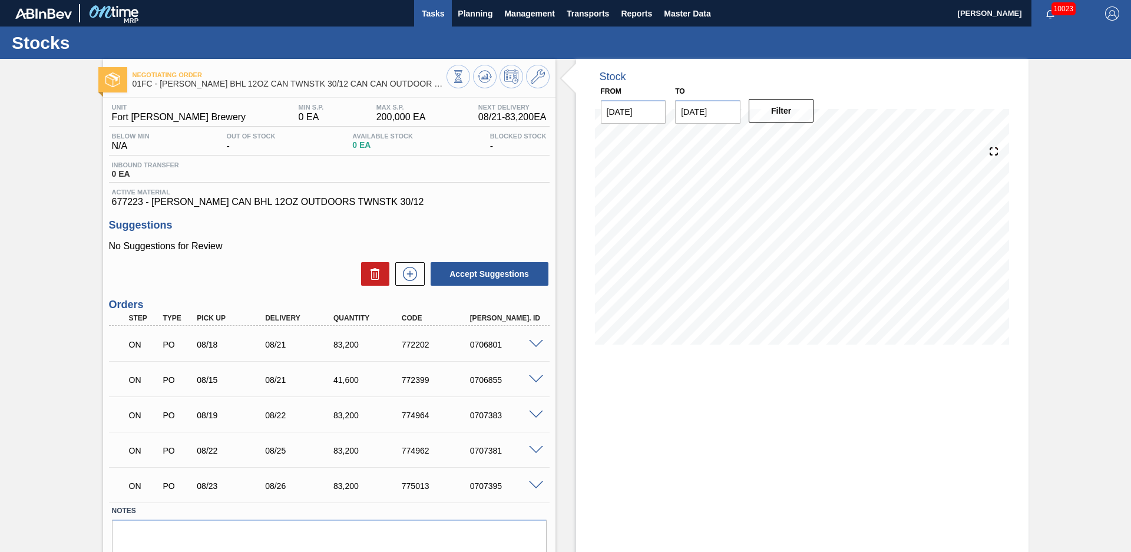
click at [415, 16] on button "Tasks" at bounding box center [433, 13] width 38 height 27
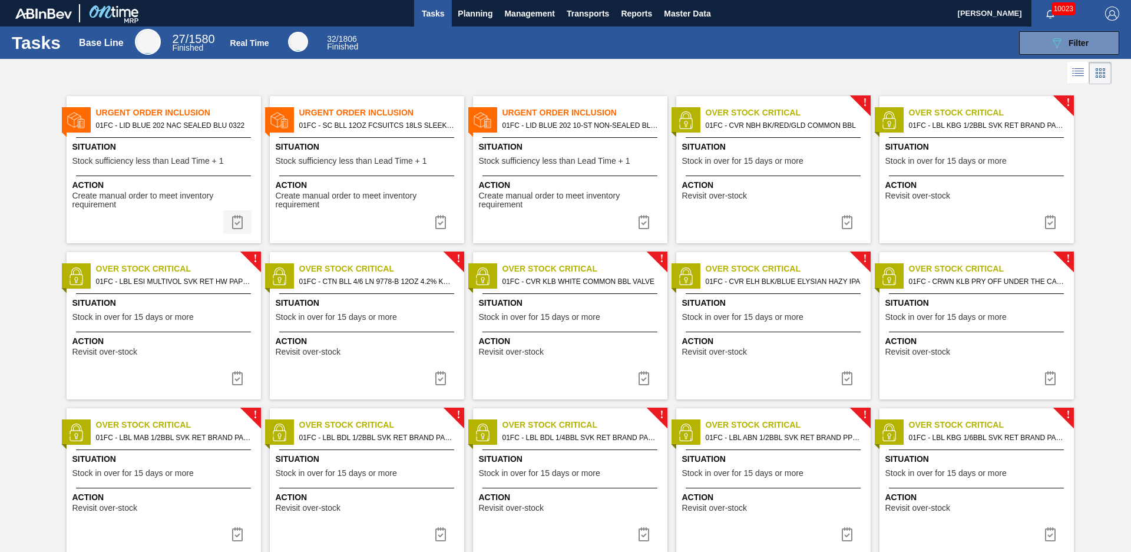
click at [237, 219] on img at bounding box center [237, 222] width 14 height 14
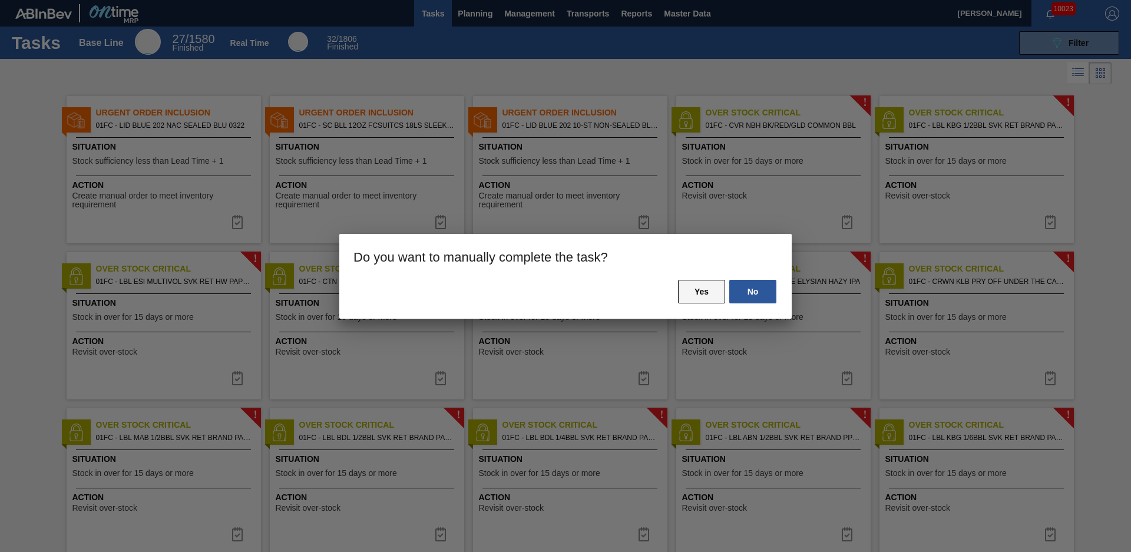
click at [711, 295] on button "Yes" at bounding box center [701, 292] width 47 height 24
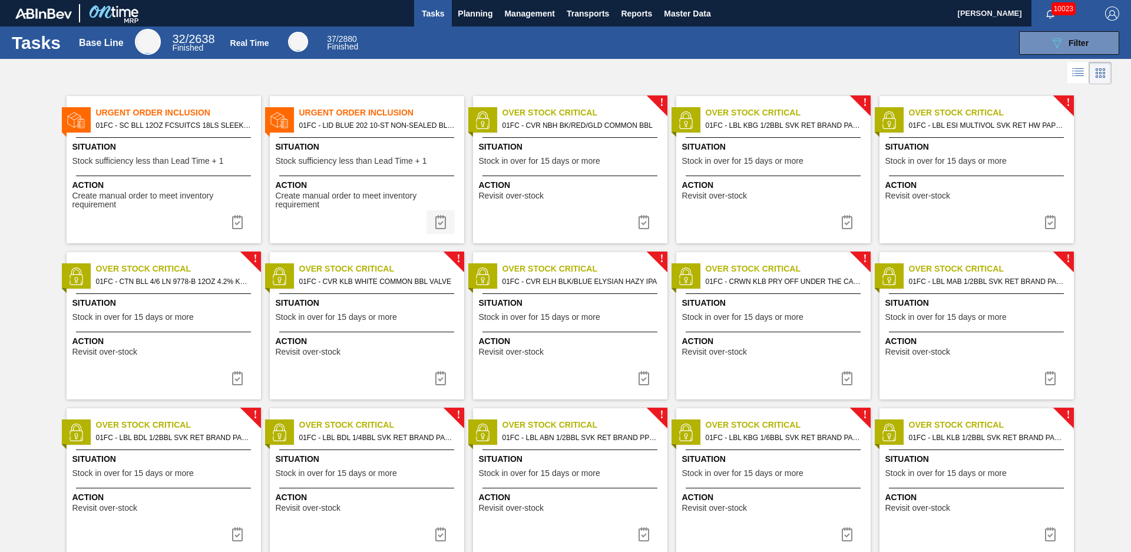
click at [437, 226] on img at bounding box center [440, 222] width 14 height 14
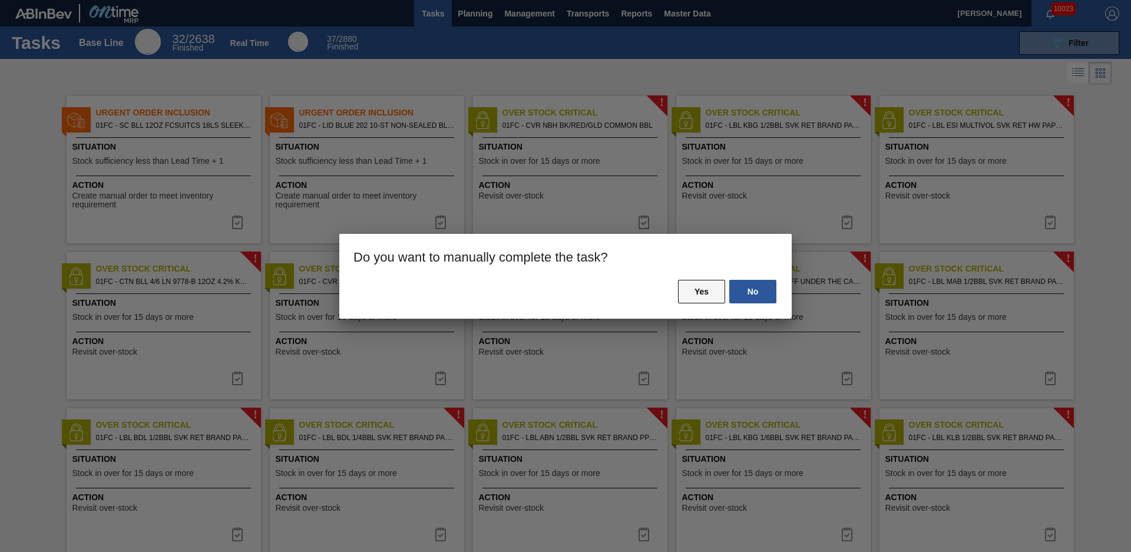
click at [707, 296] on button "Yes" at bounding box center [701, 292] width 47 height 24
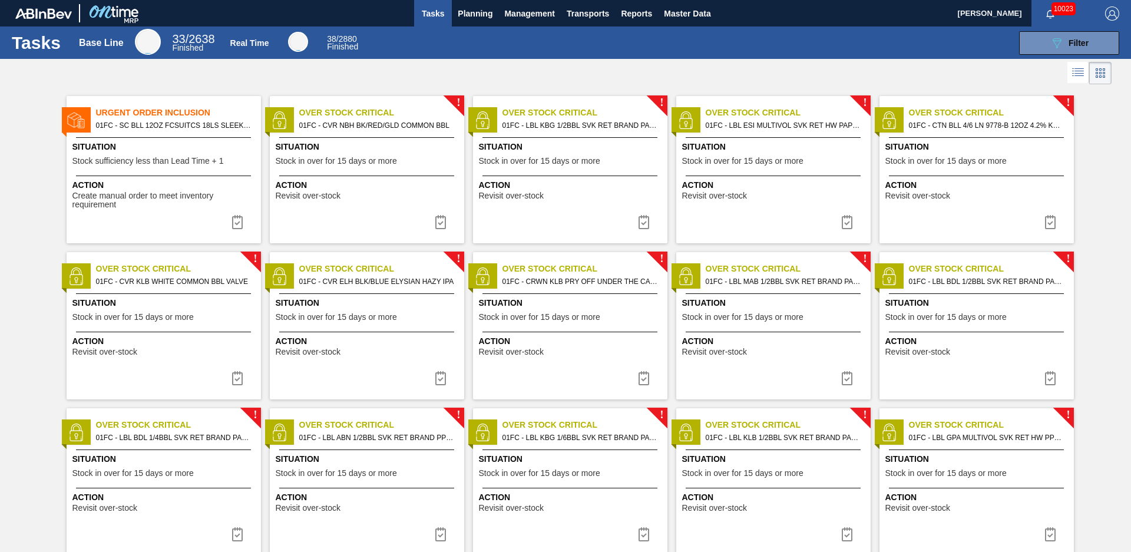
click at [163, 131] on span "01FC - SC BLL 12OZ FCSUITCS 18LS SLEEK AQUEOUS COATING" at bounding box center [173, 125] width 155 height 13
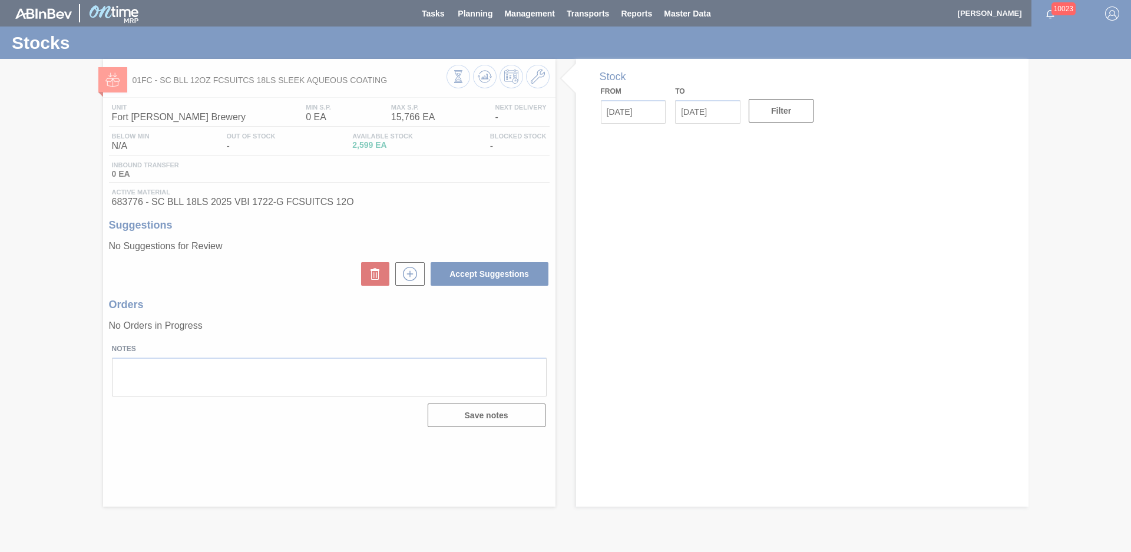
click at [566, 208] on div at bounding box center [565, 276] width 1131 height 552
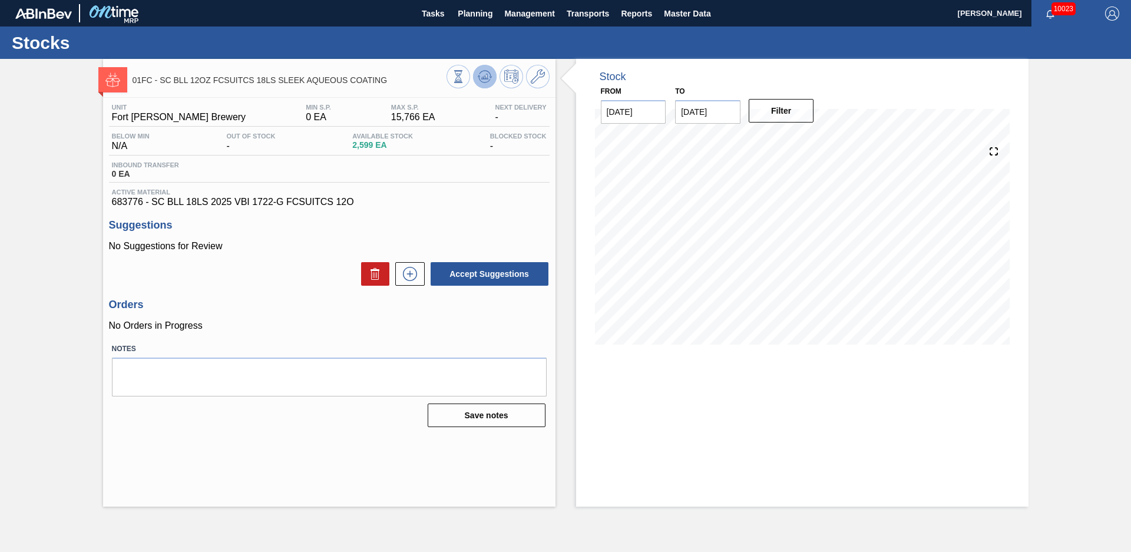
click at [465, 79] on icon at bounding box center [458, 76] width 13 height 13
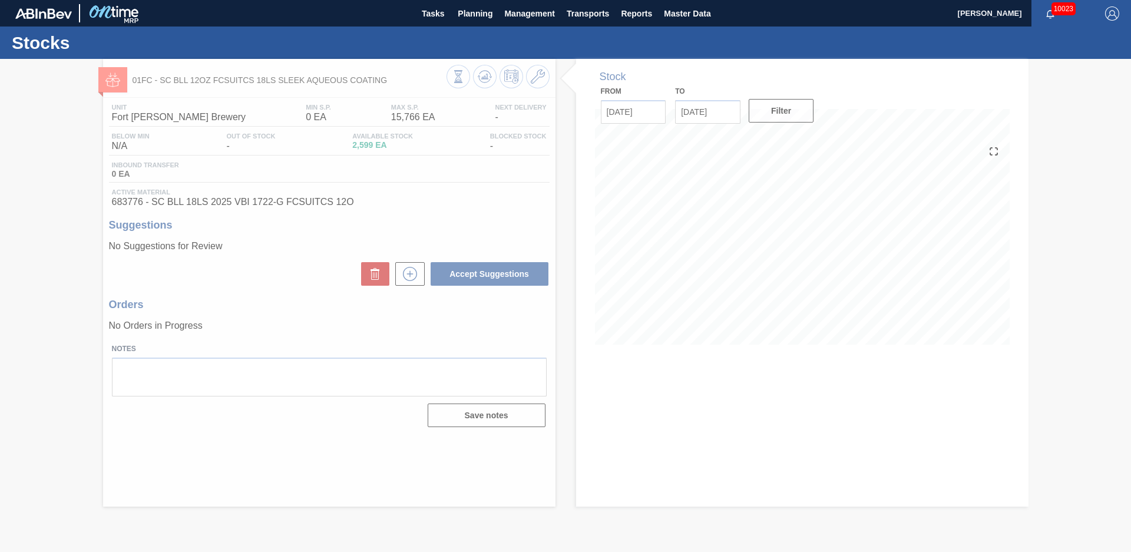
click at [568, 171] on div at bounding box center [565, 305] width 1131 height 493
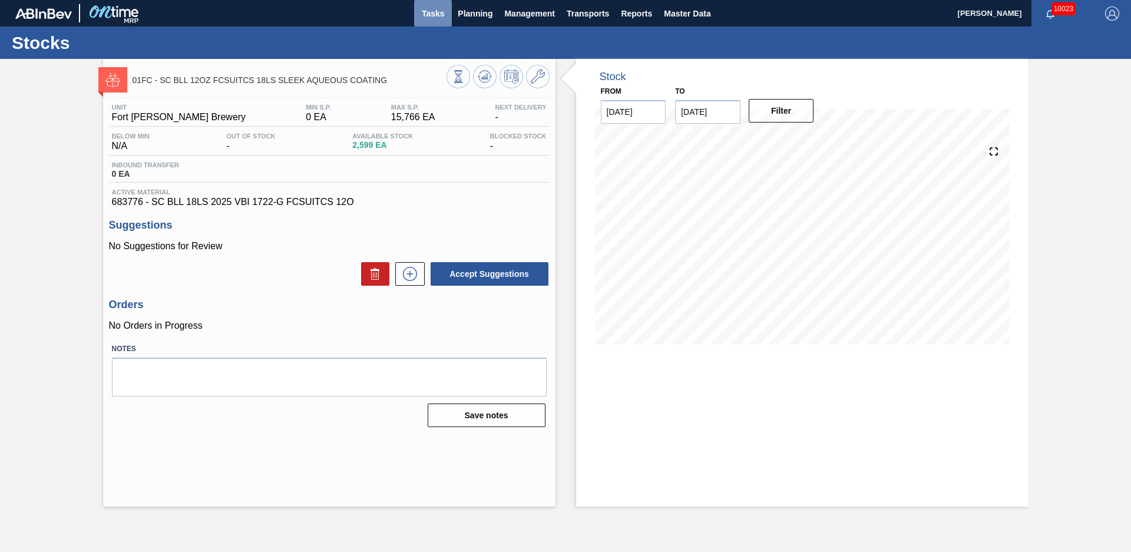
click at [435, 8] on span "Tasks" at bounding box center [433, 13] width 26 height 14
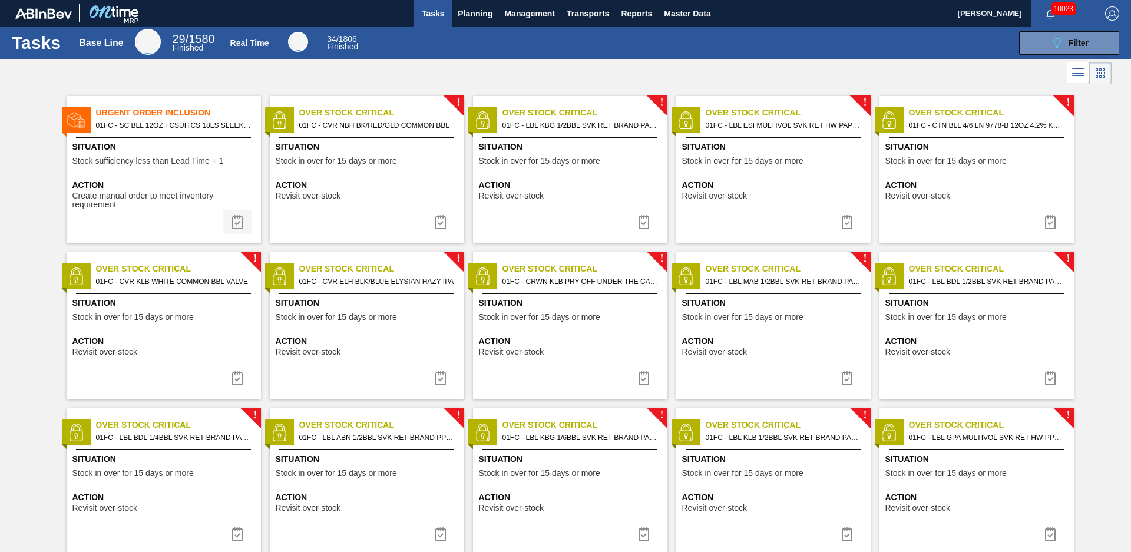
click at [236, 218] on img at bounding box center [237, 222] width 14 height 14
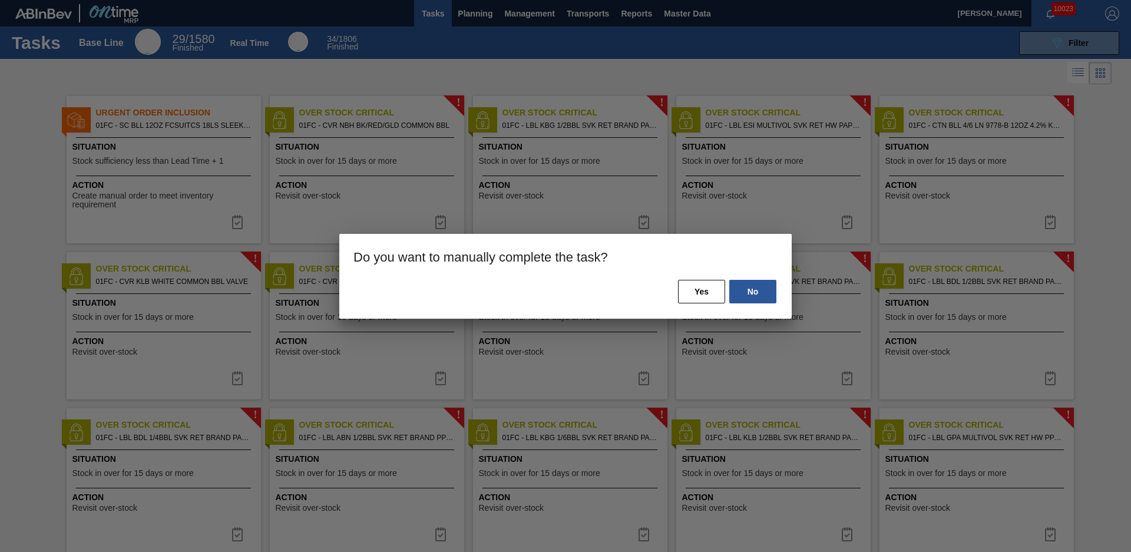
click at [707, 296] on button "Yes" at bounding box center [701, 292] width 47 height 24
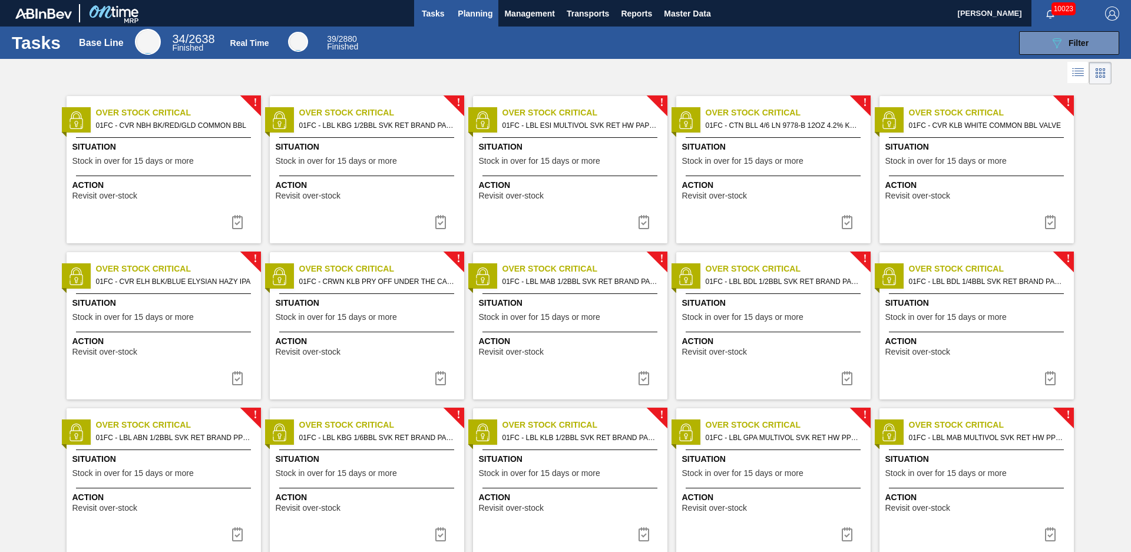
click at [489, 22] on button "Planning" at bounding box center [475, 13] width 47 height 27
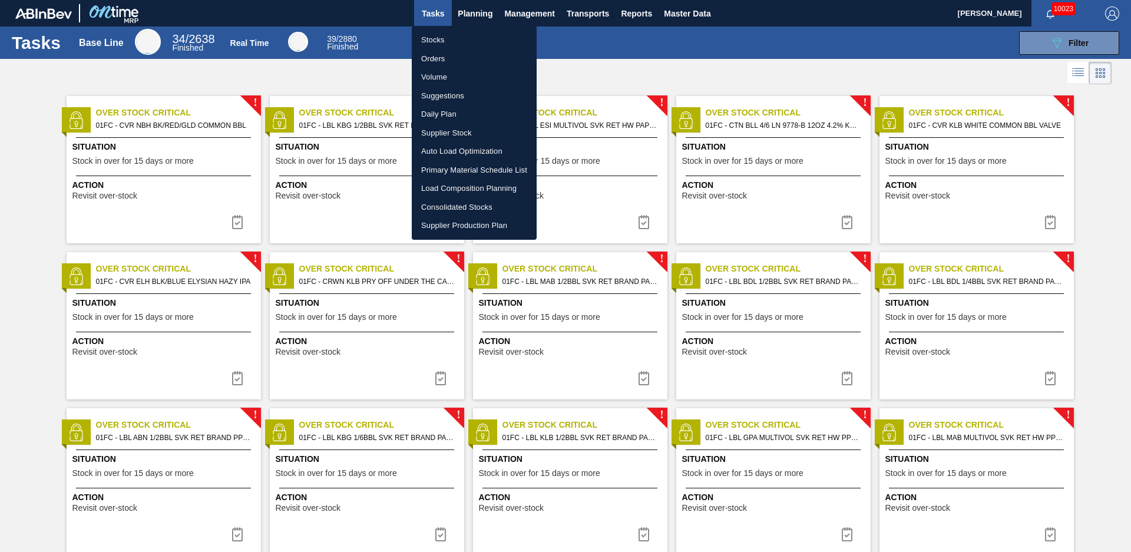
click at [37, 95] on div at bounding box center [565, 276] width 1131 height 552
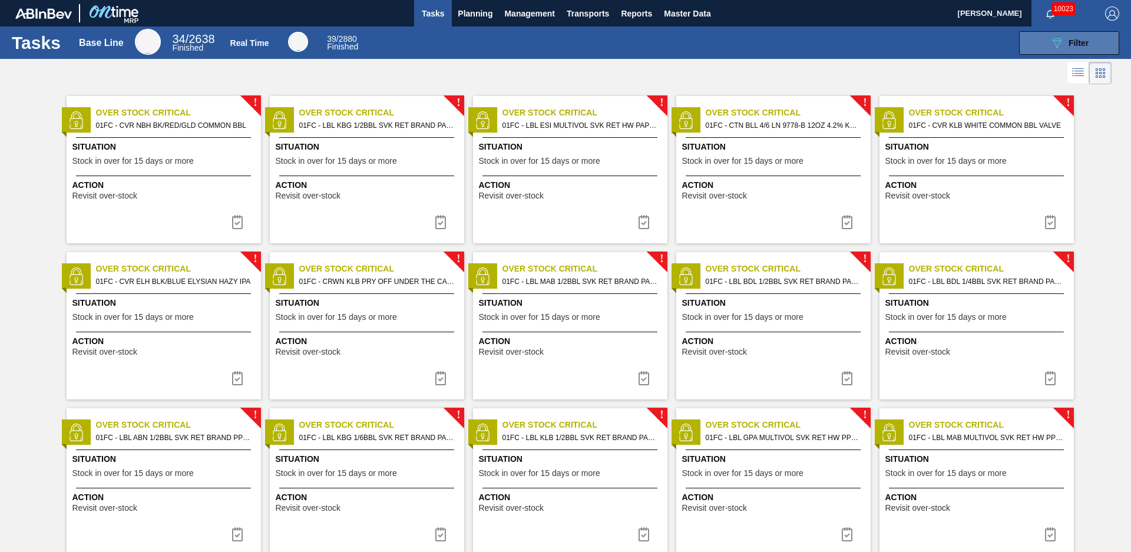
click at [1097, 51] on button "089F7B8B-B2A5-4AFE-B5C0-19BA573D28AC Filter" at bounding box center [1069, 43] width 100 height 24
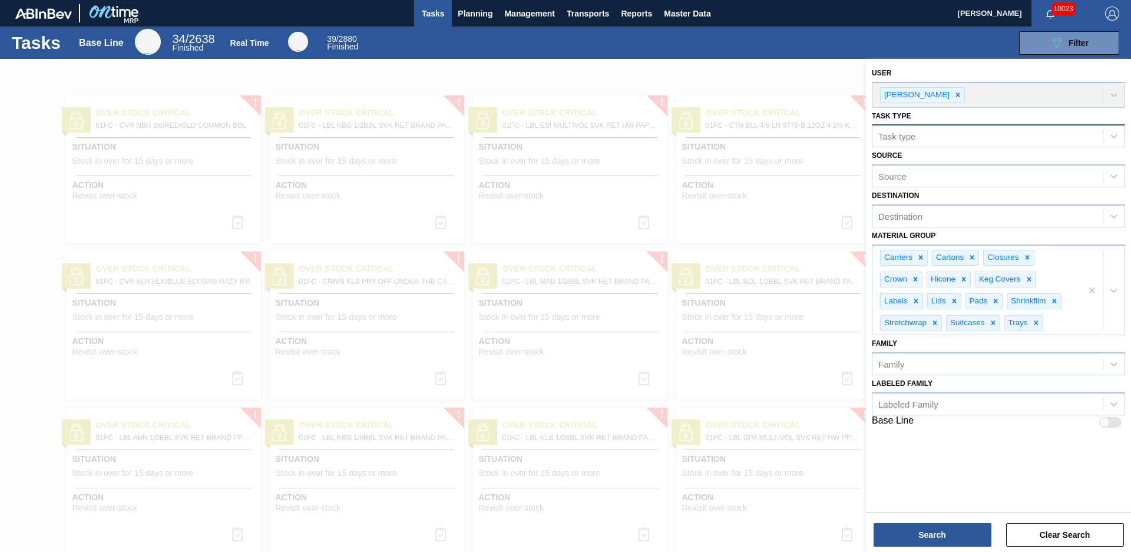
click at [979, 143] on div "Task type" at bounding box center [987, 136] width 230 height 17
click at [942, 147] on div "Task type" at bounding box center [998, 135] width 253 height 23
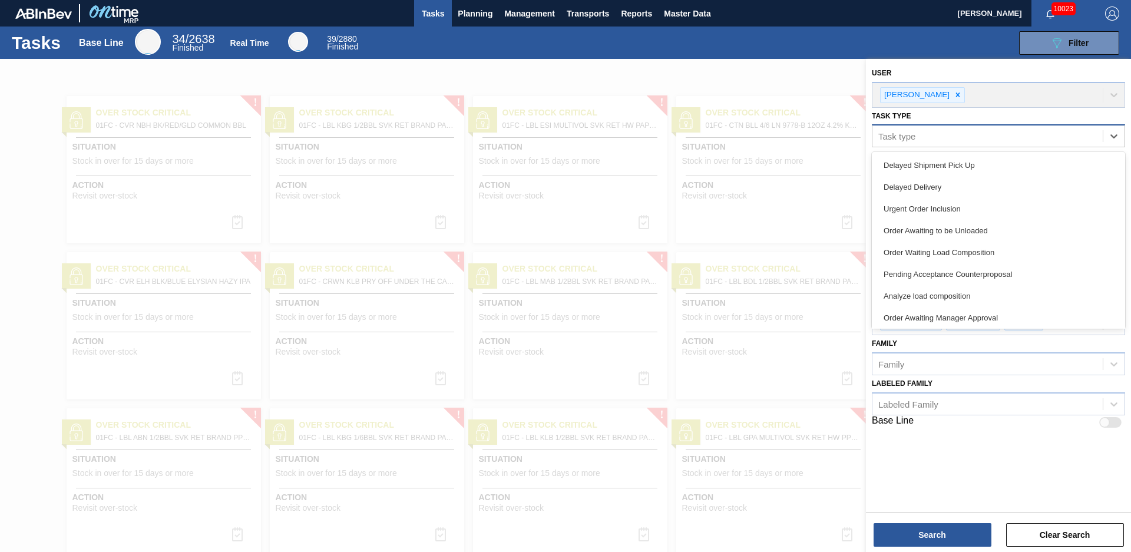
click at [947, 137] on div "Task type" at bounding box center [987, 136] width 230 height 17
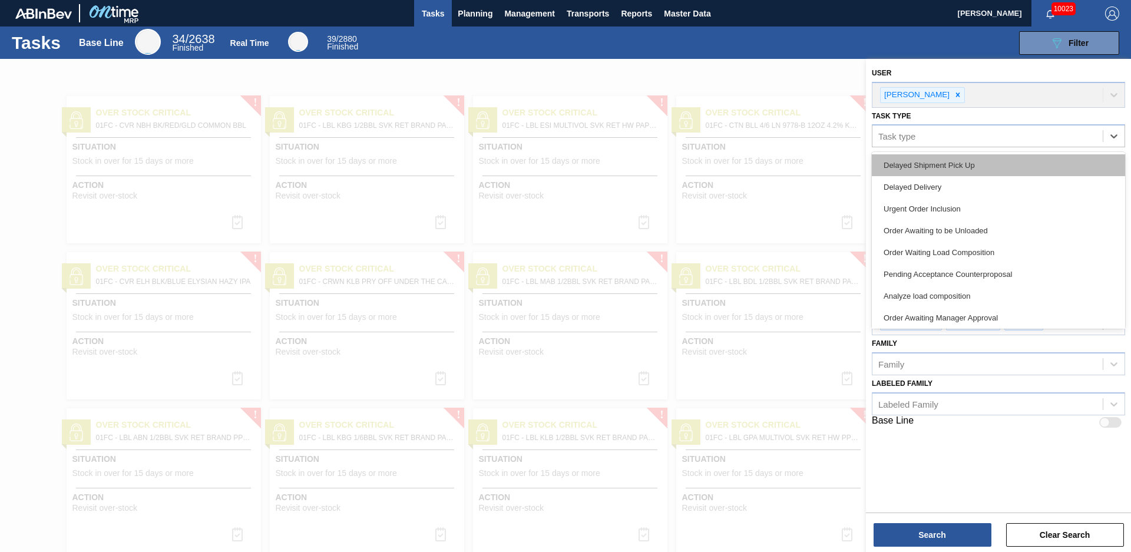
click at [955, 169] on div "Delayed Shipment Pick Up" at bounding box center [998, 165] width 253 height 22
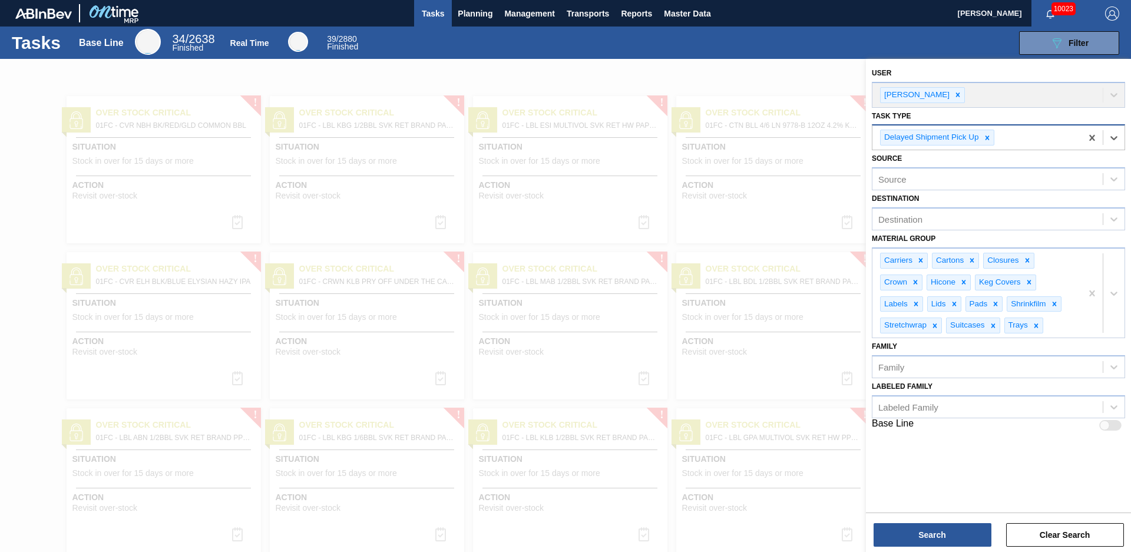
click at [998, 137] on div "Delayed Shipment Pick Up" at bounding box center [976, 137] width 209 height 24
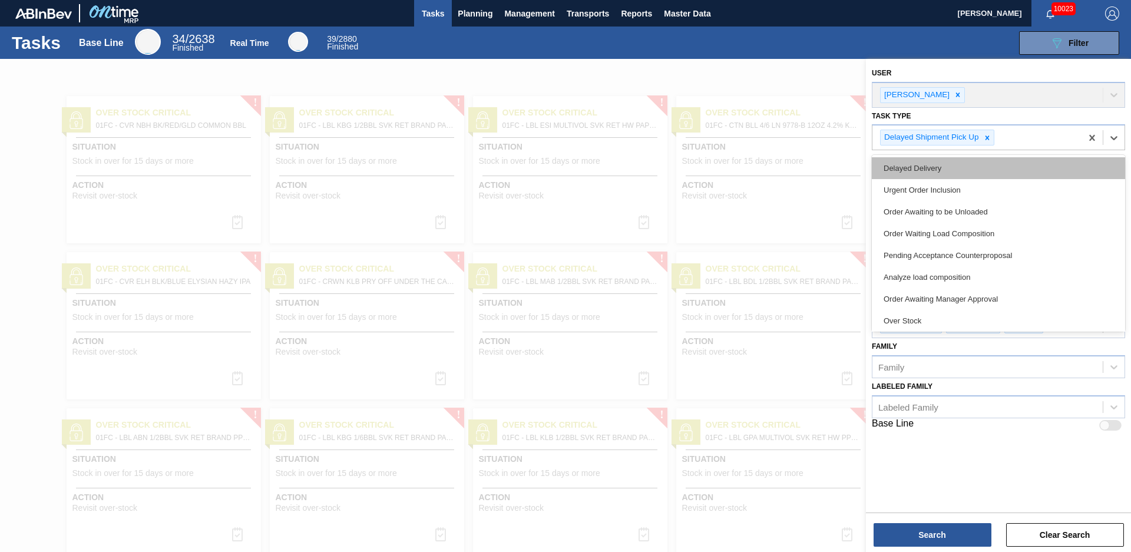
click at [999, 168] on div "Delayed Delivery" at bounding box center [998, 168] width 253 height 22
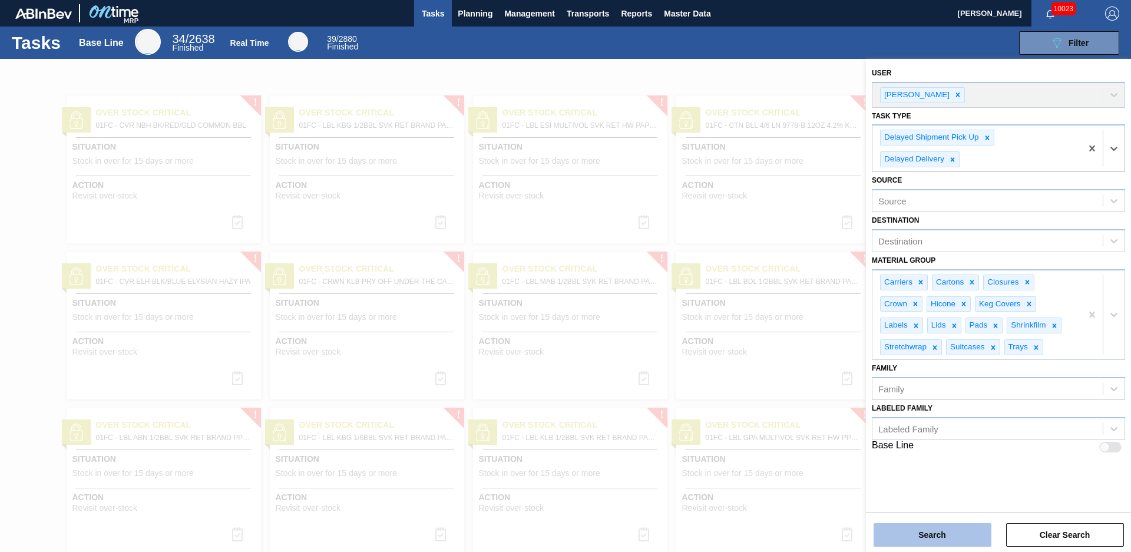
click at [977, 536] on button "Search" at bounding box center [932, 535] width 118 height 24
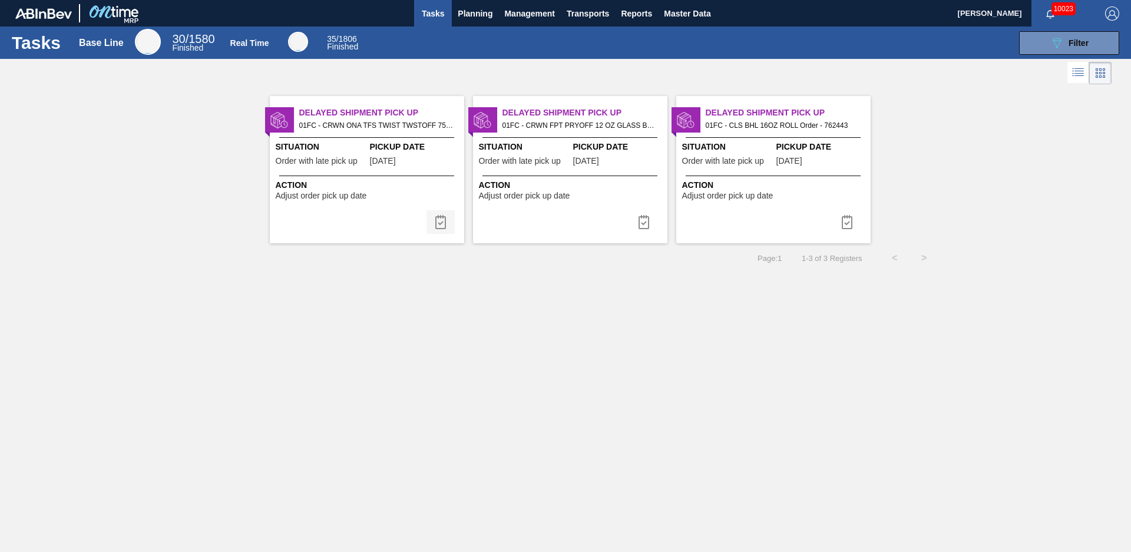
click at [436, 223] on img at bounding box center [440, 222] width 14 height 14
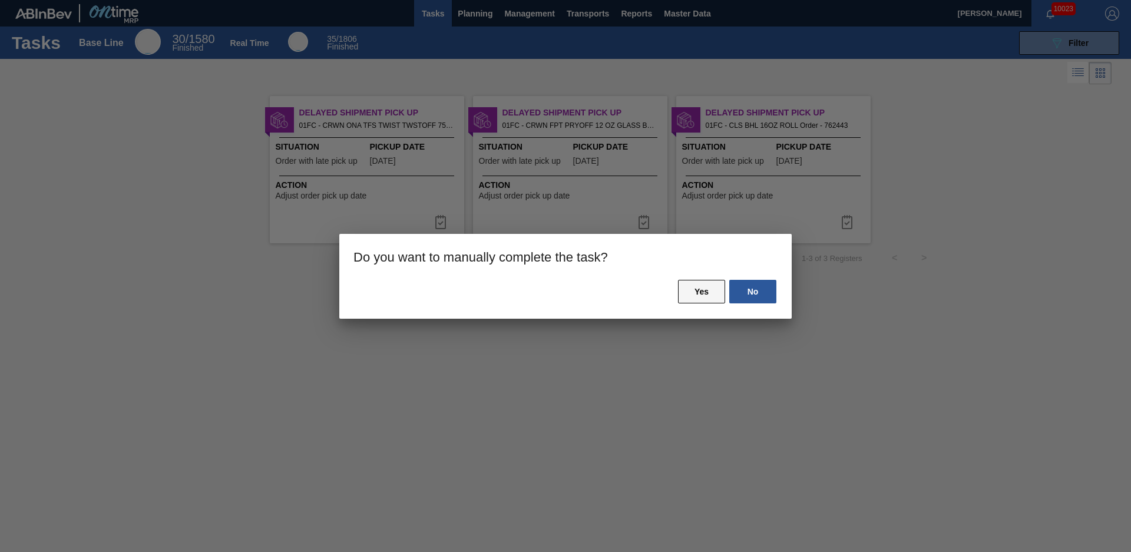
click at [700, 296] on button "Yes" at bounding box center [701, 292] width 47 height 24
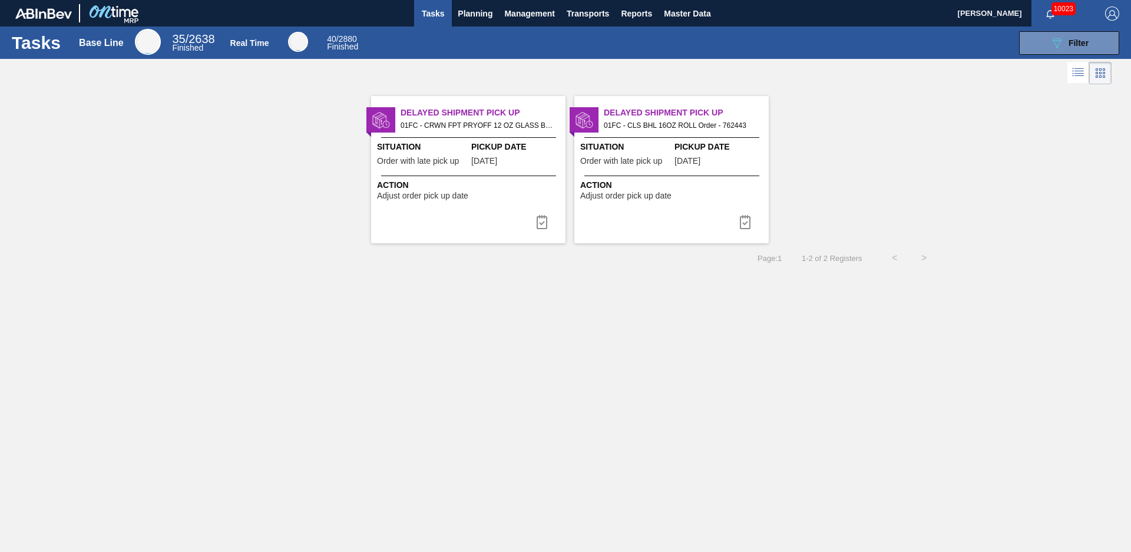
click at [562, 220] on div "Delayed Shipment Pick Up 01FC - CRWN FPT PRYOFF 12 OZ GLASS BOTTLE 75# Order - …" at bounding box center [468, 169] width 194 height 147
click at [540, 220] on img at bounding box center [542, 222] width 14 height 14
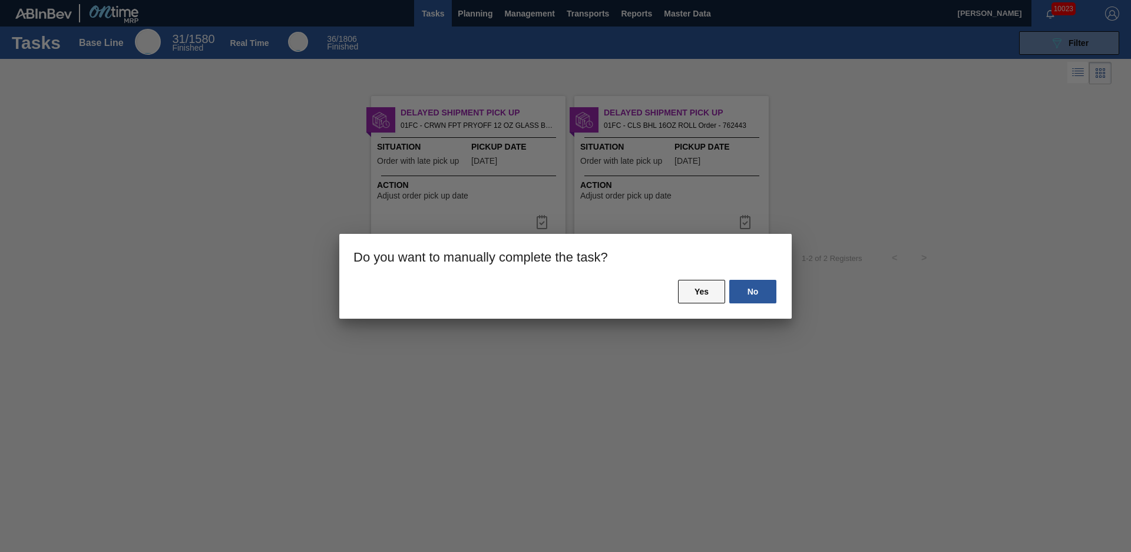
click at [685, 292] on button "Yes" at bounding box center [701, 292] width 47 height 24
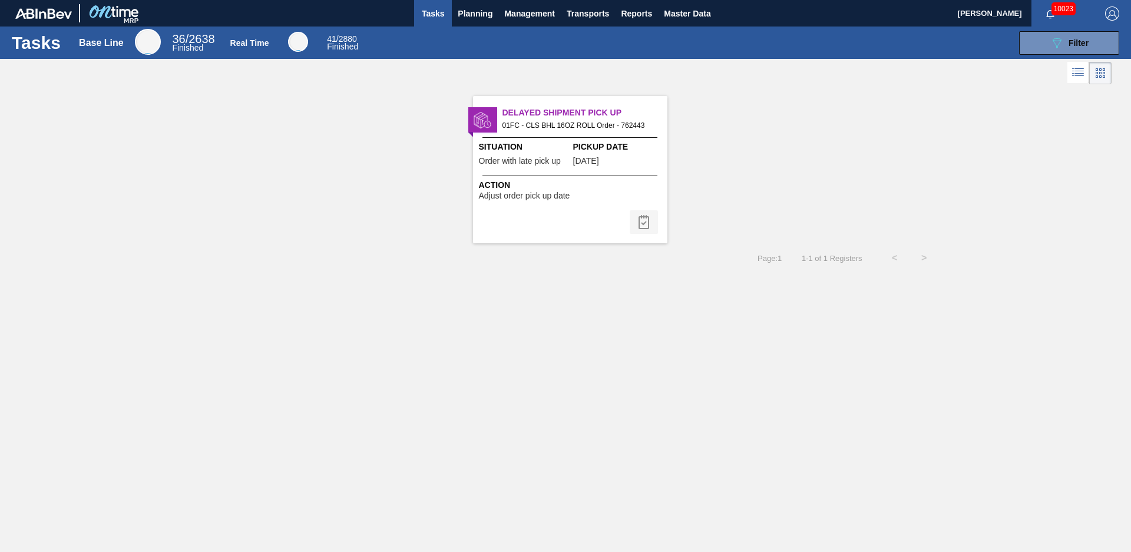
click at [643, 222] on img at bounding box center [644, 222] width 14 height 14
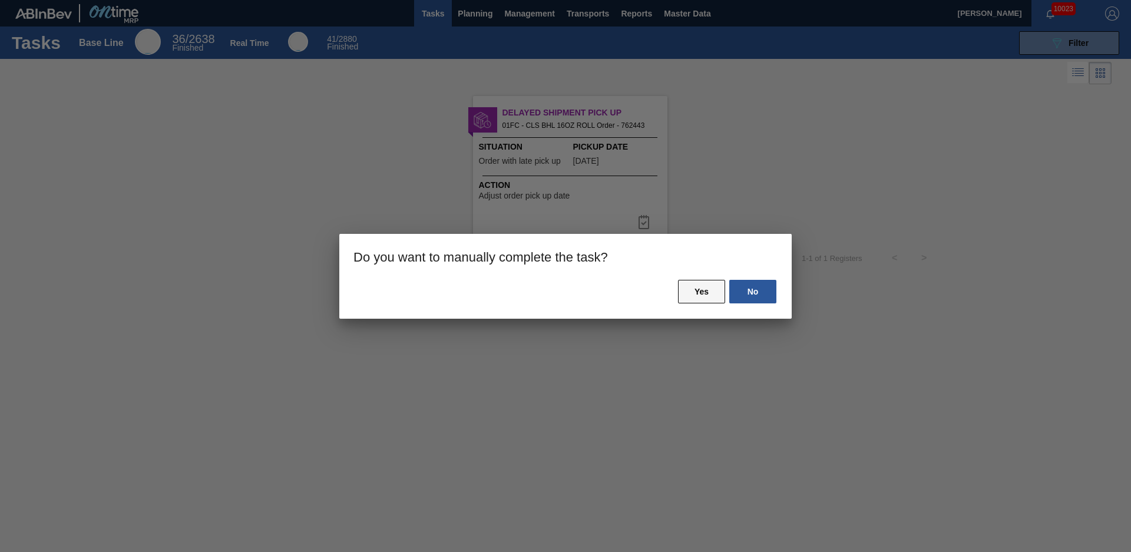
click at [693, 289] on button "Yes" at bounding box center [701, 292] width 47 height 24
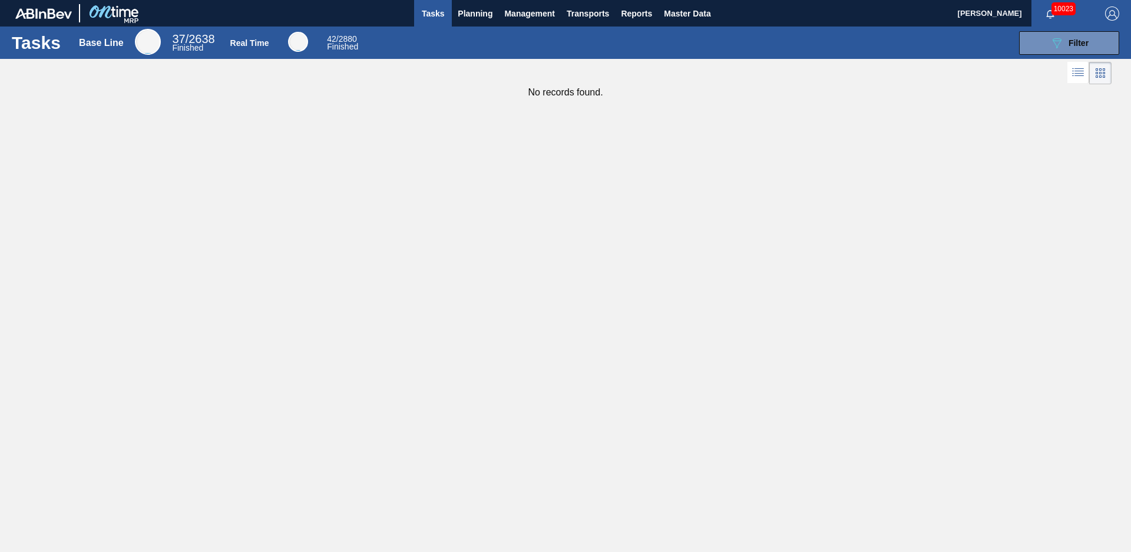
click at [441, 19] on span "Tasks" at bounding box center [433, 13] width 26 height 14
click at [1065, 55] on div "Tasks Base Line 37 / 2638 Finished Real Time 42 / 2880 Finished 089F7B8B-B2A5-4…" at bounding box center [565, 43] width 1131 height 32
click at [1065, 51] on button "089F7B8B-B2A5-4AFE-B5C0-19BA573D28AC Filter" at bounding box center [1069, 43] width 100 height 24
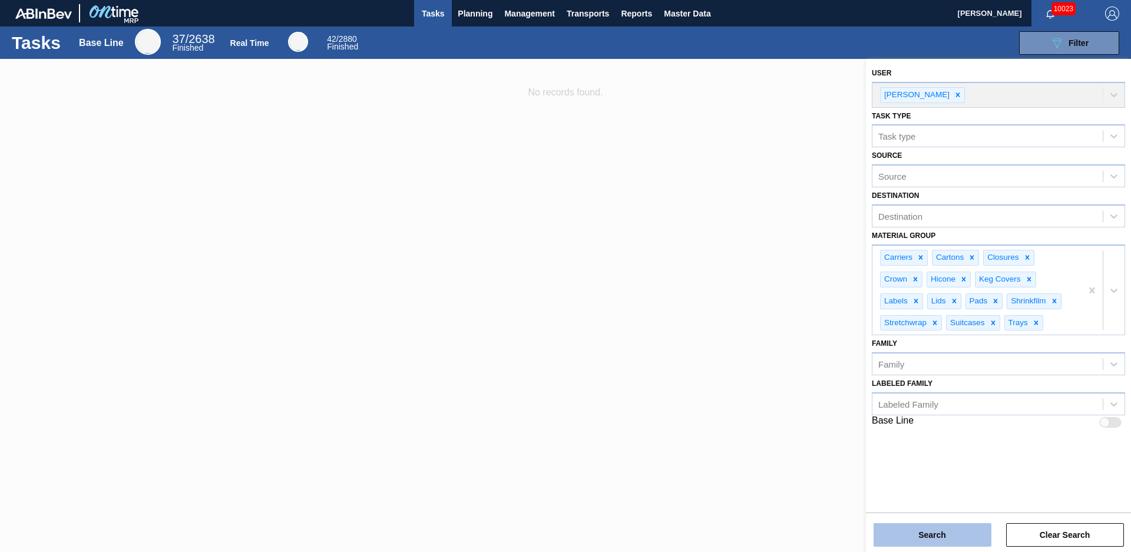
click at [969, 533] on button "Search" at bounding box center [932, 535] width 118 height 24
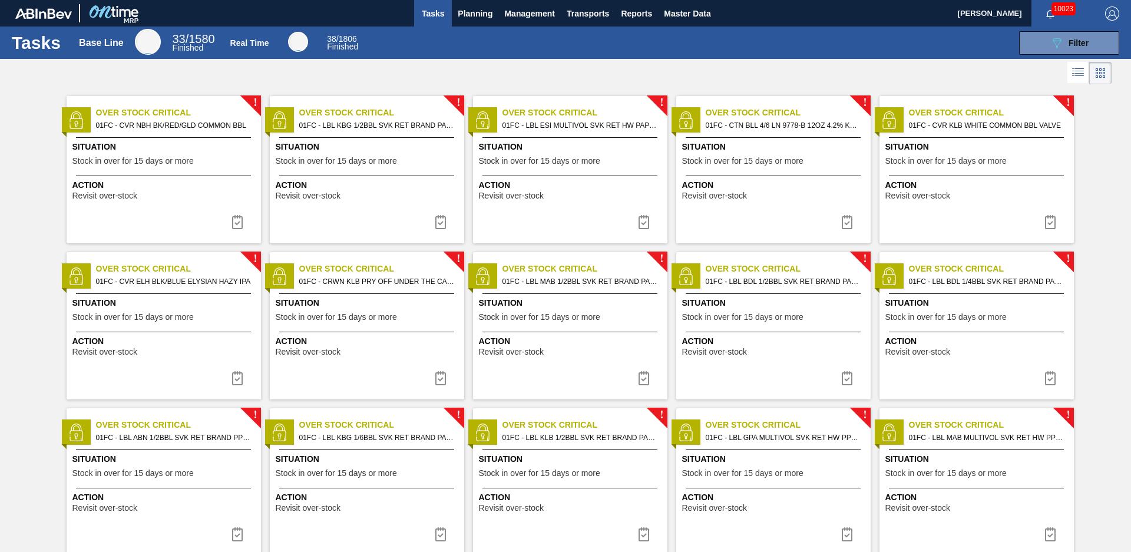
click at [441, 74] on div at bounding box center [565, 73] width 1131 height 28
click at [471, 25] on button "Planning" at bounding box center [475, 13] width 47 height 27
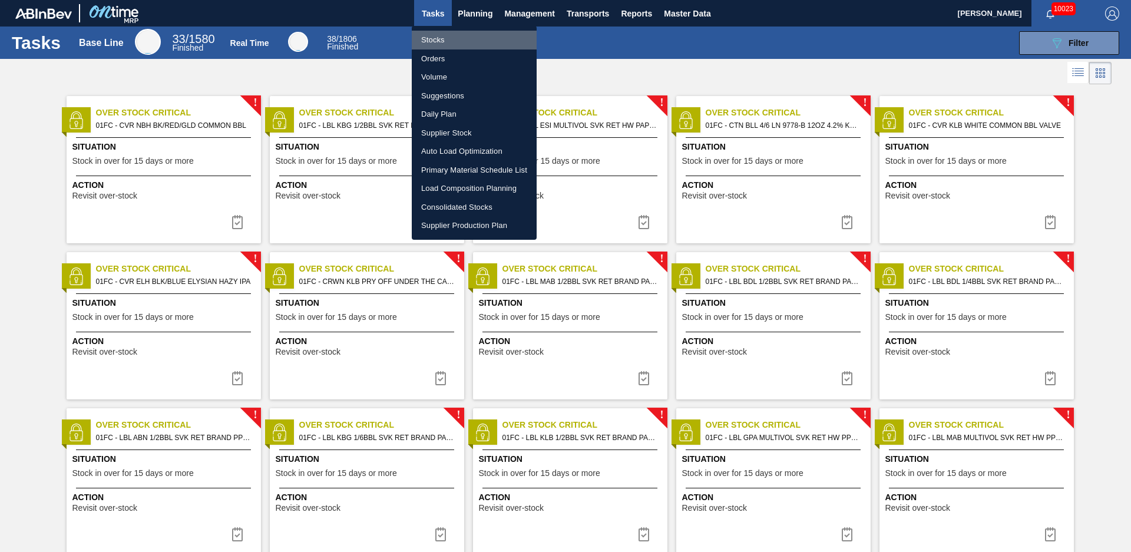
click at [438, 44] on li "Stocks" at bounding box center [474, 40] width 125 height 19
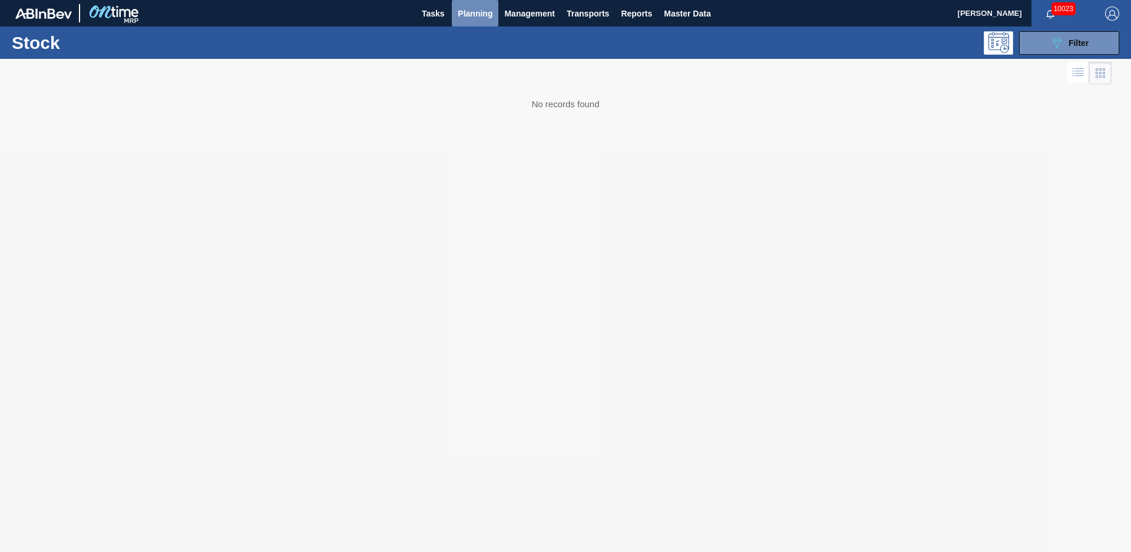
click at [481, 15] on span "Planning" at bounding box center [475, 13] width 35 height 14
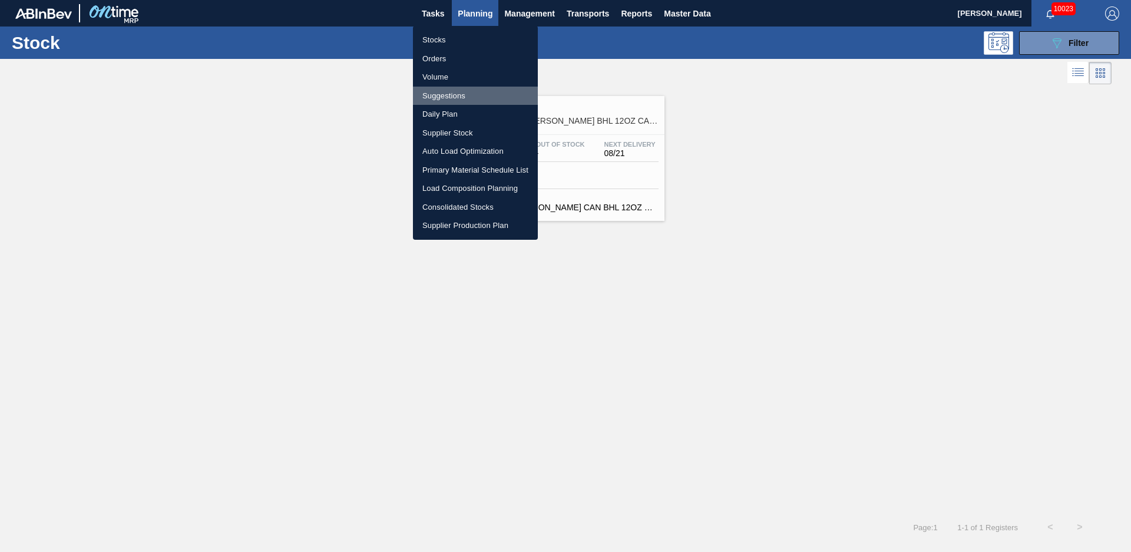
click at [445, 97] on li "Suggestions" at bounding box center [475, 96] width 125 height 19
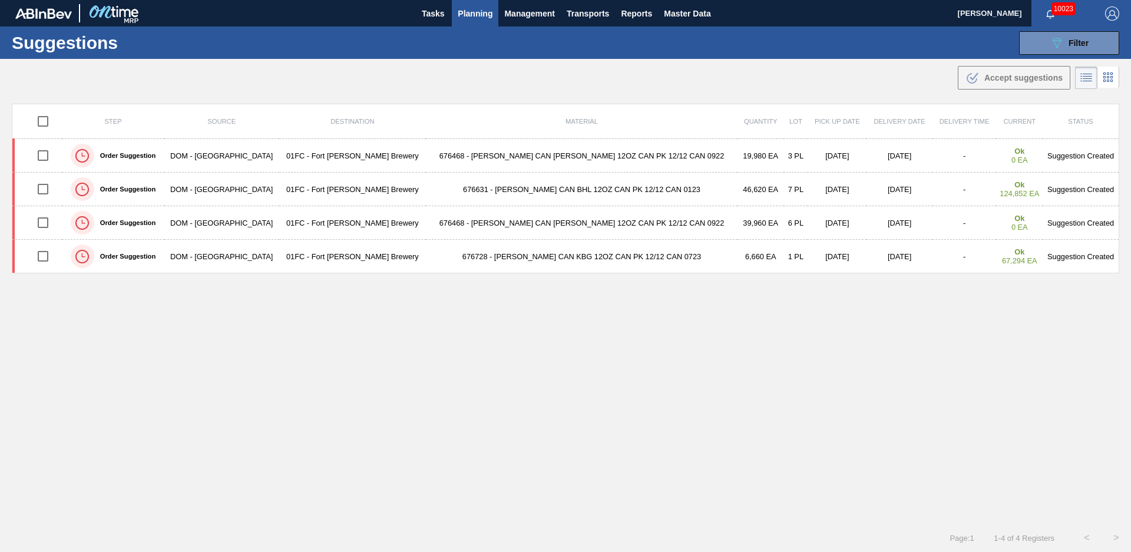
click at [368, 306] on div "Step Source Destination Material Quantity Lot Pick up Date Delivery Date Delive…" at bounding box center [565, 303] width 1107 height 399
click at [1036, 42] on button "089F7B8B-B2A5-4AFE-B5C0-19BA573D28AC Filter" at bounding box center [1069, 43] width 100 height 24
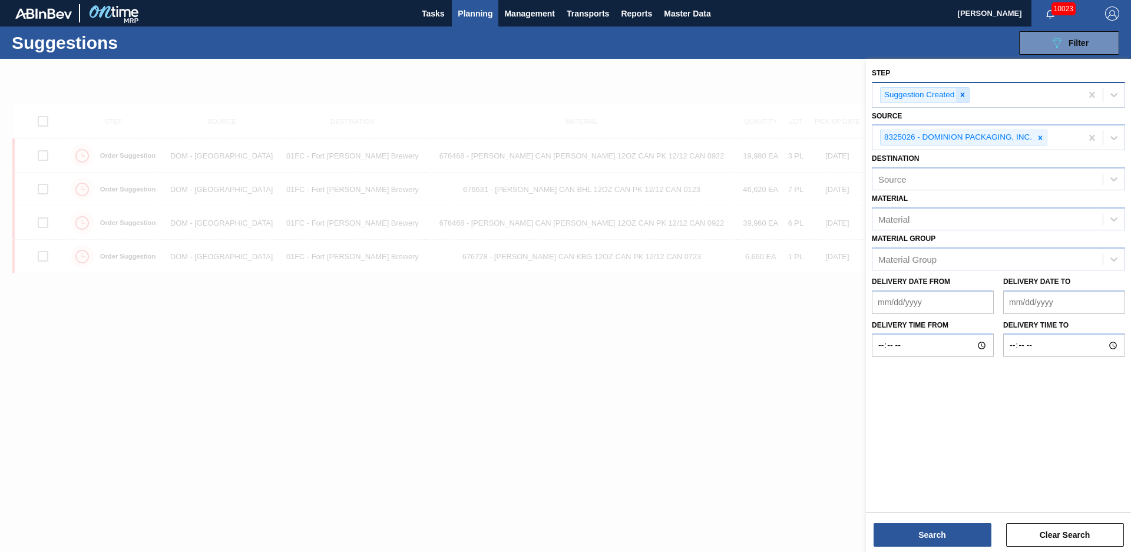
click at [965, 96] on icon at bounding box center [962, 95] width 8 height 8
click at [961, 95] on div "Step" at bounding box center [987, 93] width 230 height 17
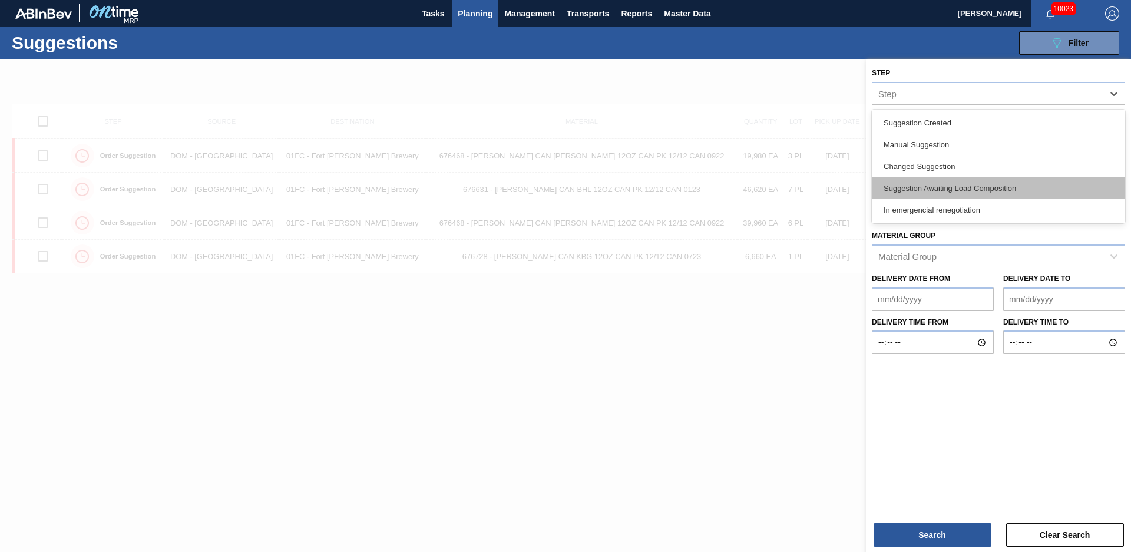
click at [940, 187] on div "Suggestion Awaiting Load Composition" at bounding box center [998, 188] width 253 height 22
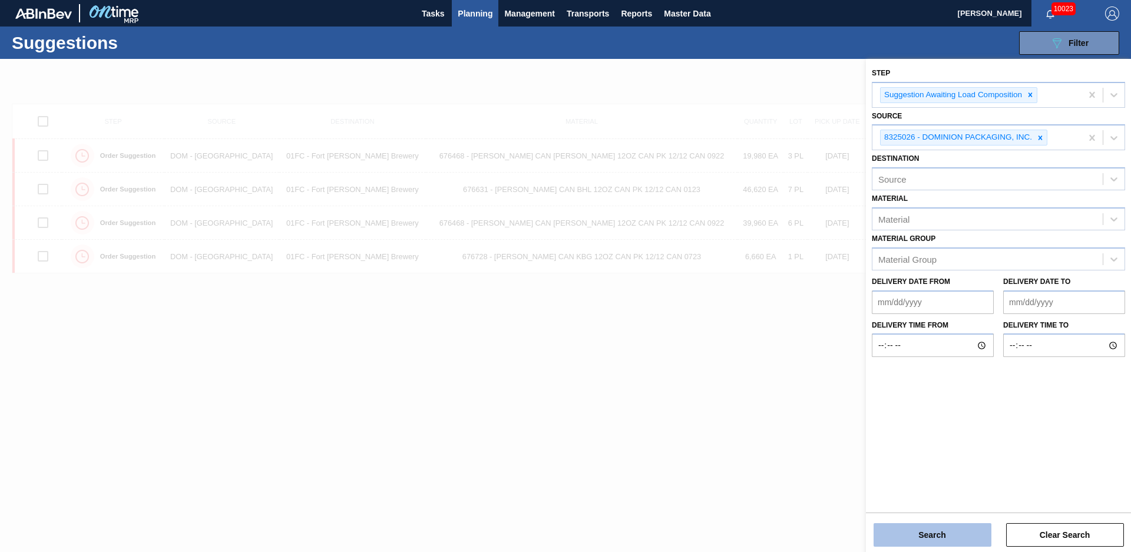
click at [974, 535] on button "Search" at bounding box center [932, 535] width 118 height 24
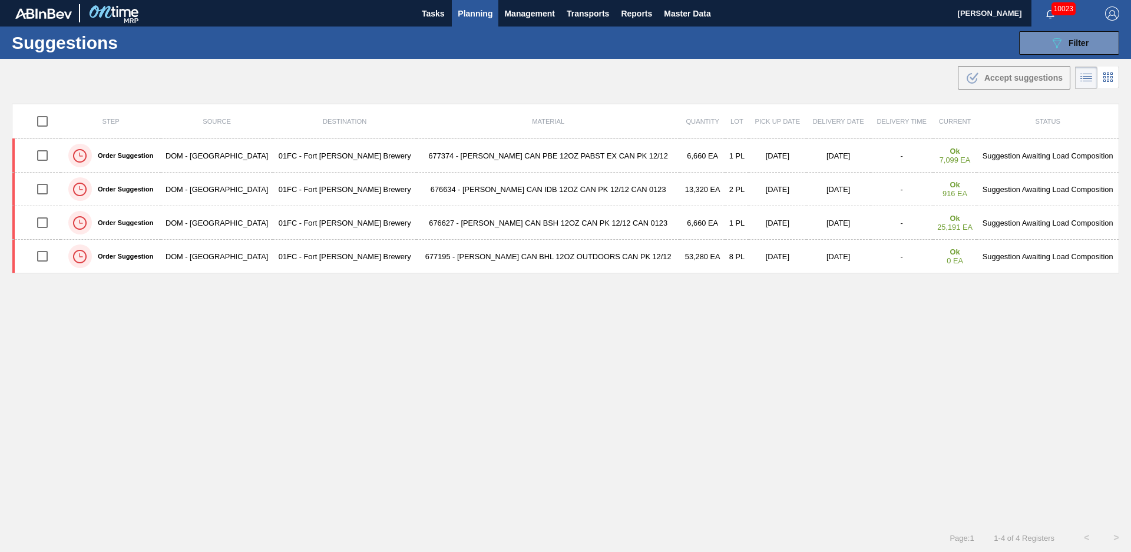
click at [426, 361] on div "Step Source Destination Material Quantity Lot Pick up Date Delivery Date Delive…" at bounding box center [565, 303] width 1107 height 399
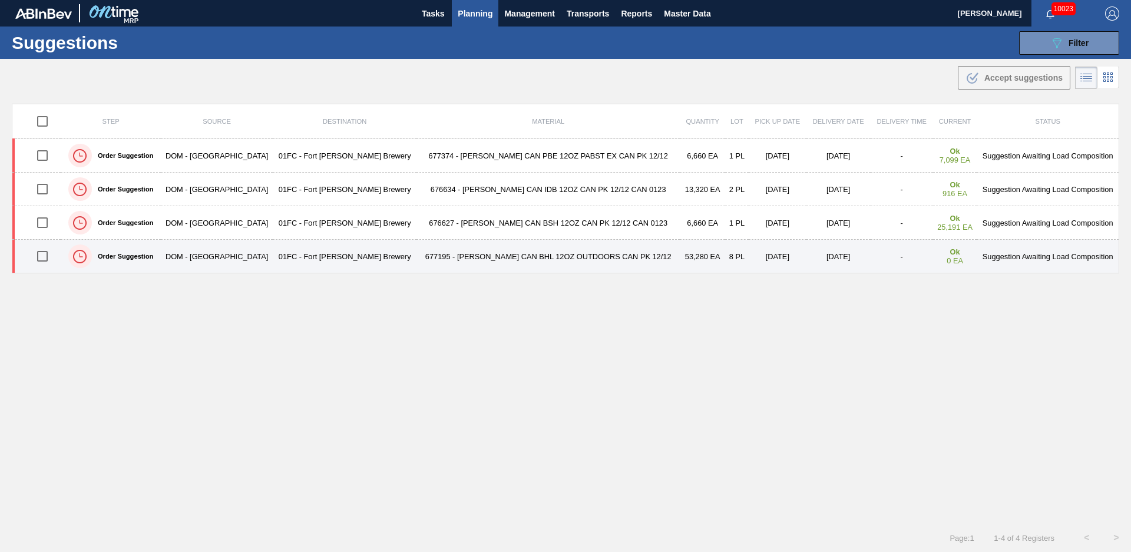
click at [327, 261] on td "01FC - Fort Collins Brewery" at bounding box center [345, 257] width 144 height 34
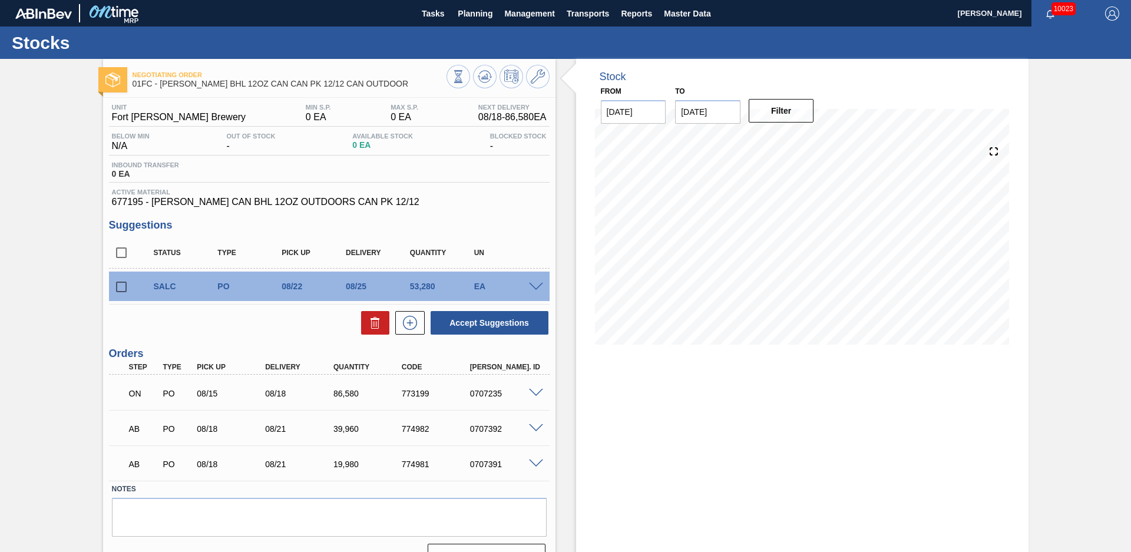
click at [89, 194] on div "Negotiating Order 01FC - CARR BHL 12OZ CAN CAN PK 12/12 CAN OUTDOOR Unit Fort C…" at bounding box center [565, 318] width 1131 height 518
click at [121, 283] on input "checkbox" at bounding box center [121, 286] width 25 height 25
click at [363, 320] on button at bounding box center [375, 323] width 28 height 24
checkbox input "false"
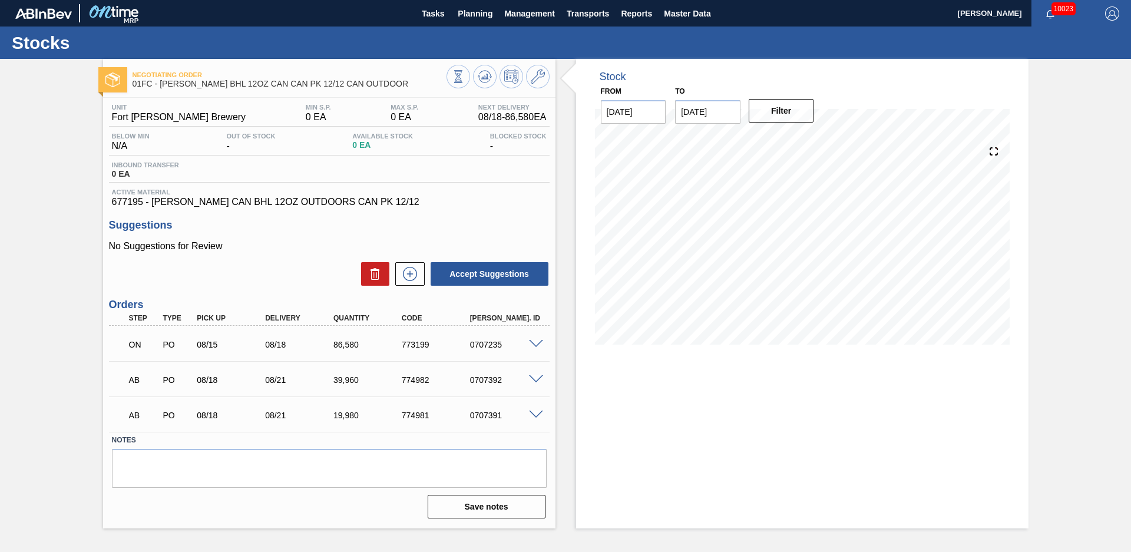
click at [95, 191] on div "Negotiating Order 01FC - CARR BHL 12OZ CAN CAN PK 12/12 CAN OUTDOOR Unit Fort C…" at bounding box center [565, 293] width 1131 height 469
click at [466, 15] on span "Planning" at bounding box center [475, 13] width 35 height 14
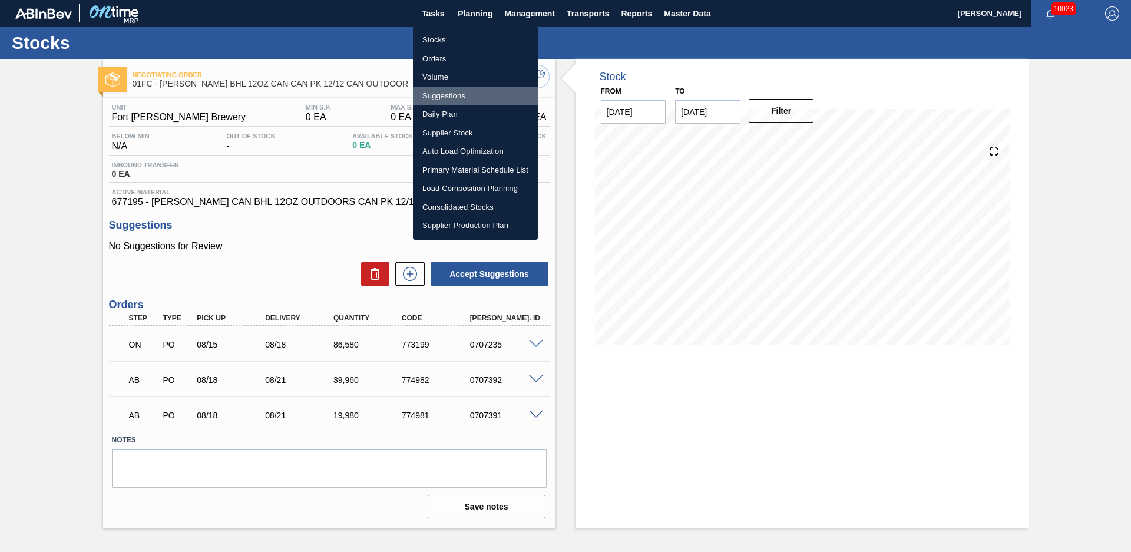
click at [439, 91] on li "Suggestions" at bounding box center [475, 96] width 125 height 19
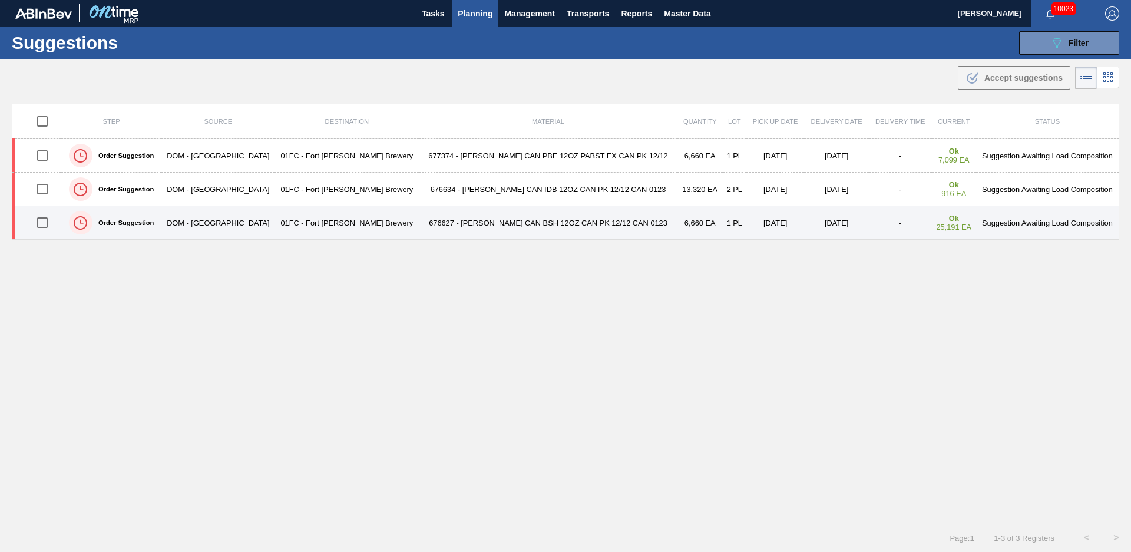
click at [419, 224] on td "676627 - CARR CAN BSH 12OZ CAN PK 12/12 CAN 0123" at bounding box center [548, 223] width 258 height 34
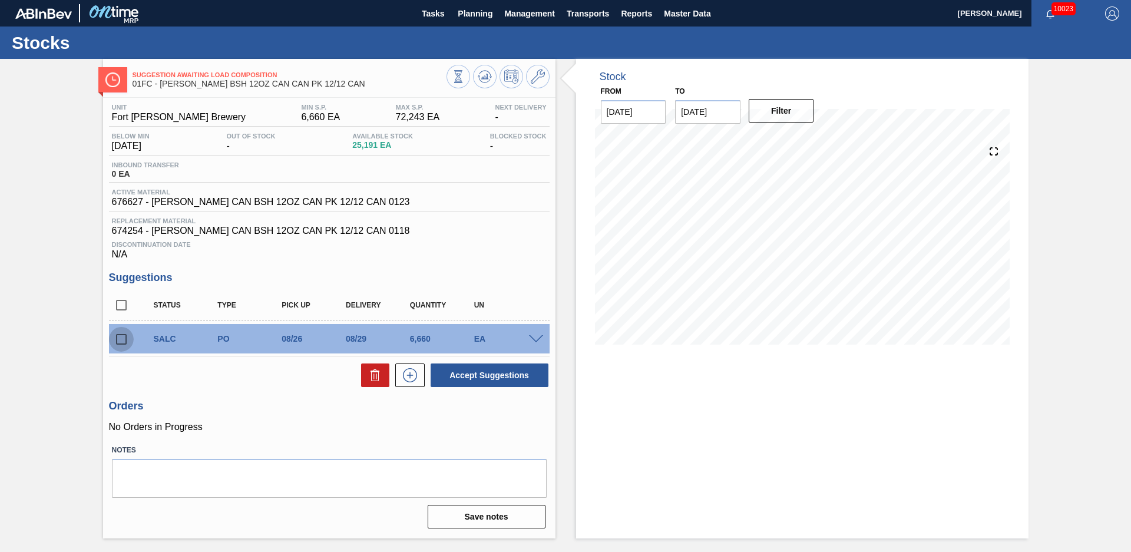
click at [121, 343] on input "checkbox" at bounding box center [121, 339] width 25 height 25
click at [375, 376] on icon at bounding box center [375, 375] width 14 height 14
checkbox input "false"
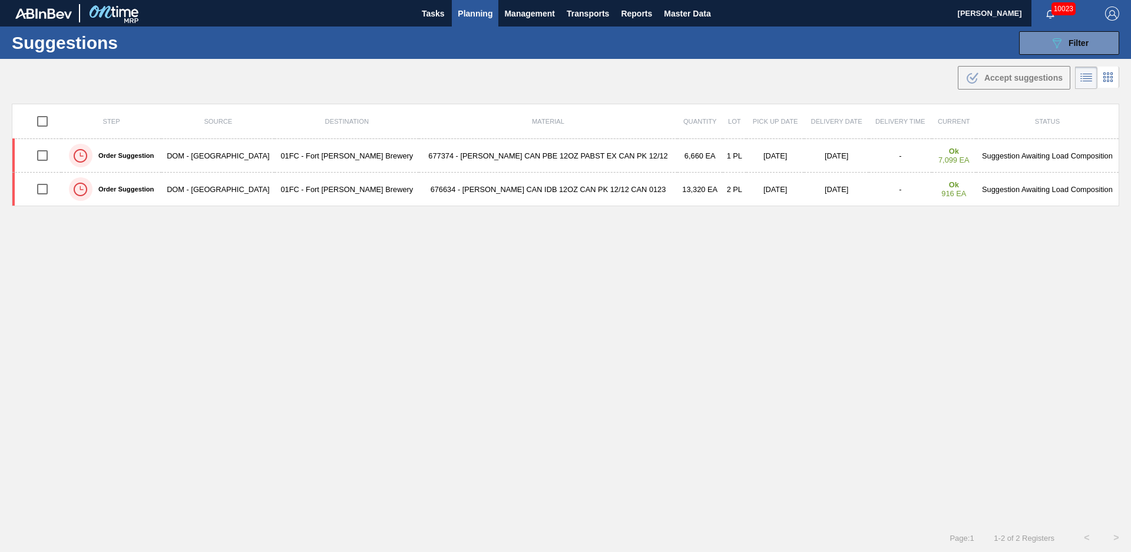
click at [192, 188] on td "DOM - Richmond" at bounding box center [217, 190] width 113 height 34
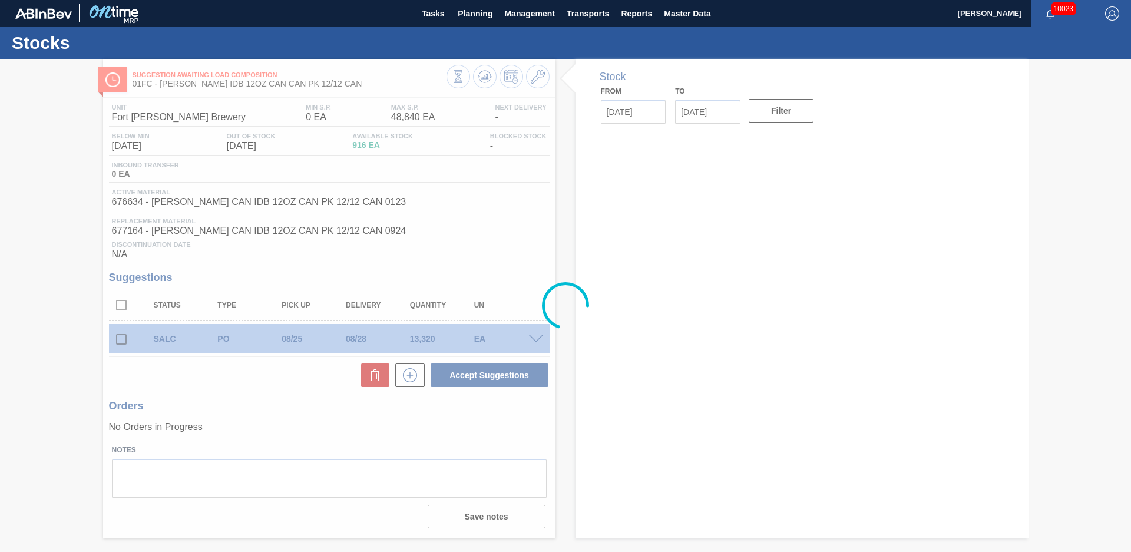
type input "[DATE]"
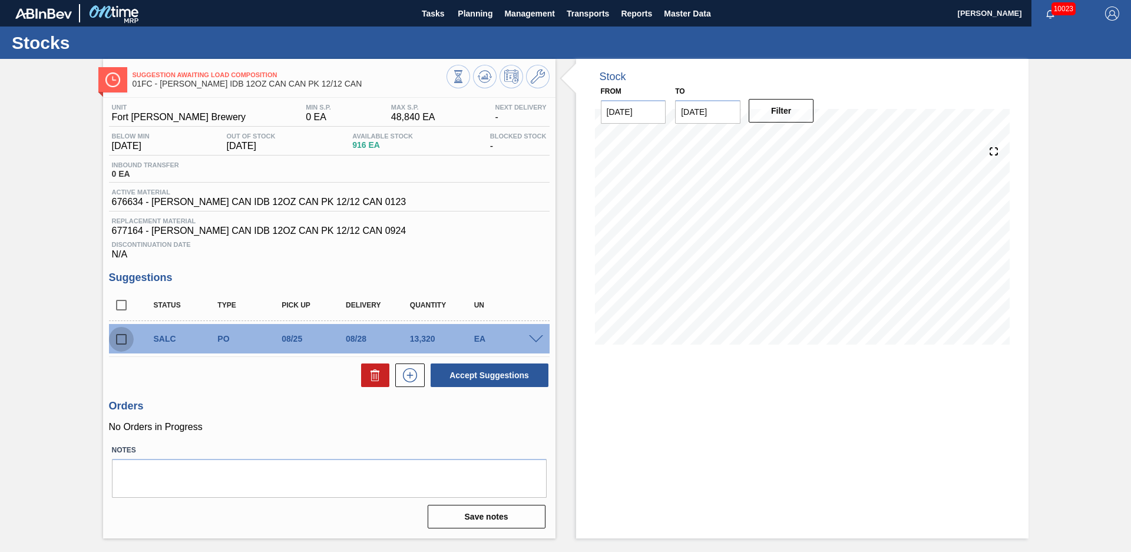
click at [124, 342] on input "checkbox" at bounding box center [121, 339] width 25 height 25
click at [0, 0] on icon at bounding box center [0, 0] width 0 height 0
checkbox input "false"
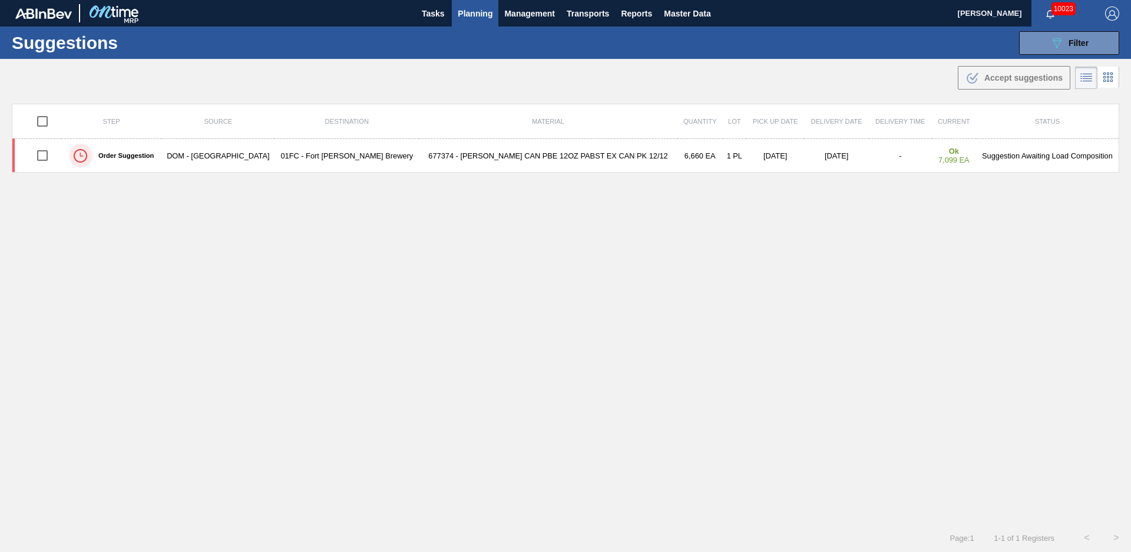
click at [371, 148] on td "01FC - Fort Collins Brewery" at bounding box center [346, 156] width 144 height 34
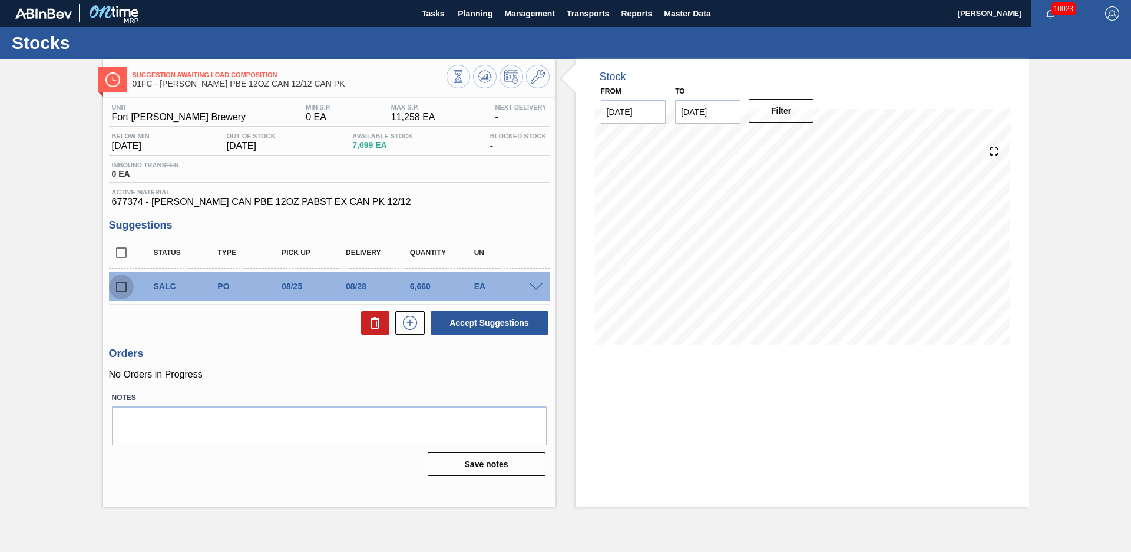
click at [123, 290] on input "checkbox" at bounding box center [121, 286] width 25 height 25
click at [367, 320] on button at bounding box center [375, 323] width 28 height 24
checkbox input "false"
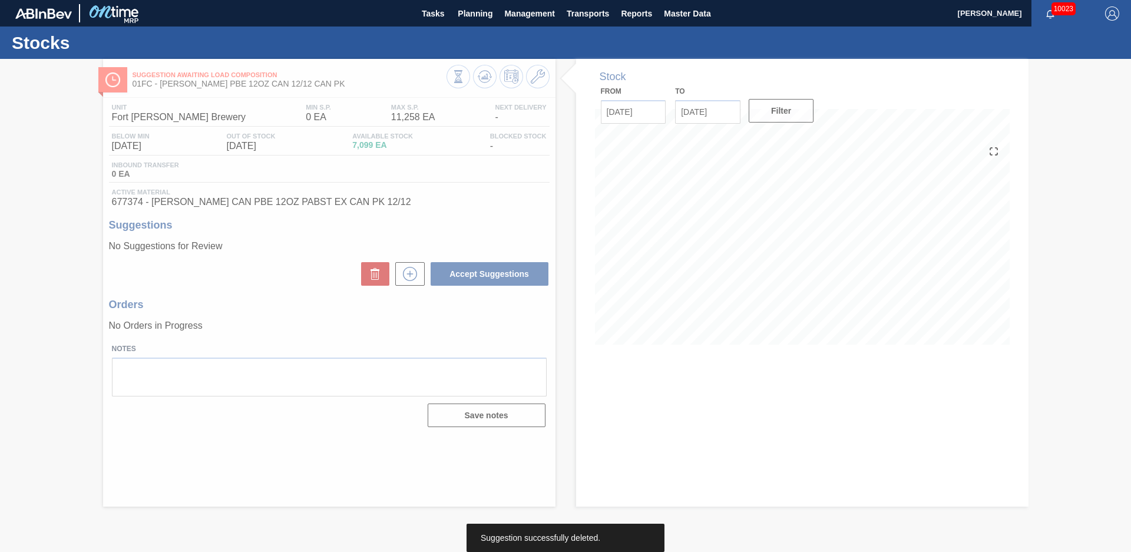
click at [72, 231] on div at bounding box center [565, 305] width 1131 height 493
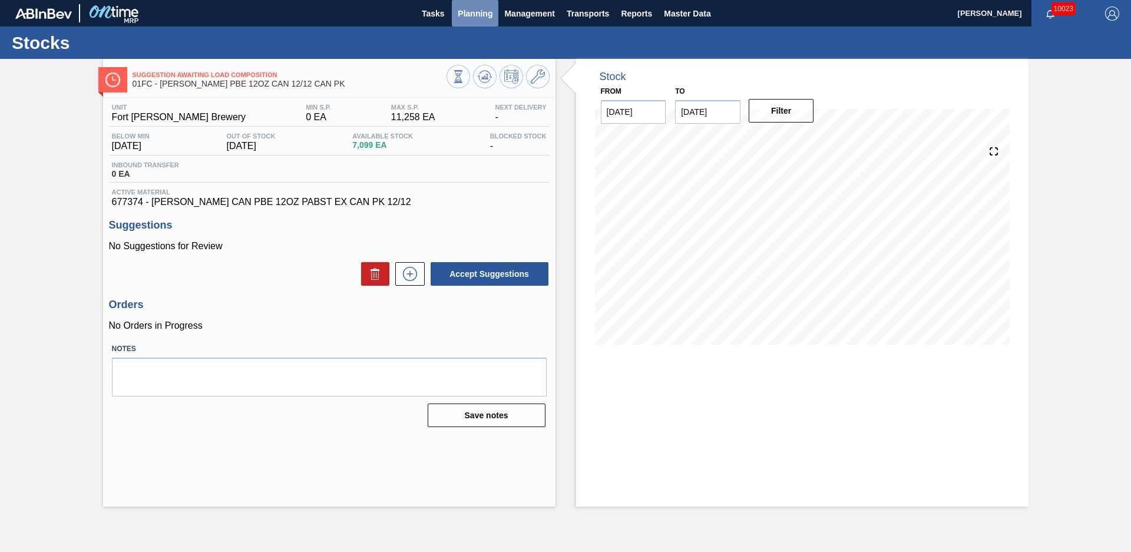
click at [465, 16] on span "Planning" at bounding box center [475, 13] width 35 height 14
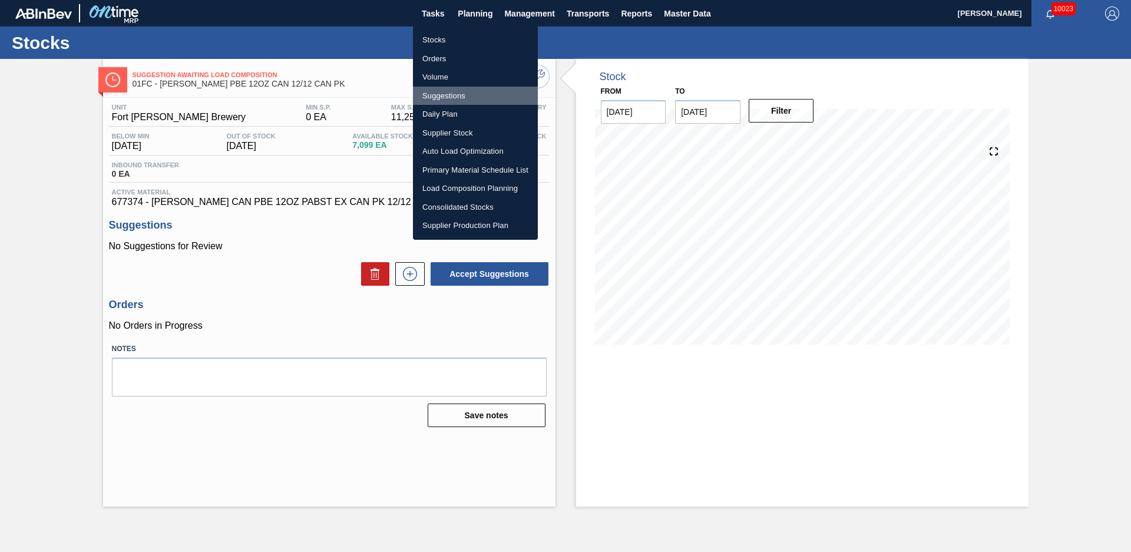
click at [433, 92] on li "Suggestions" at bounding box center [475, 96] width 125 height 19
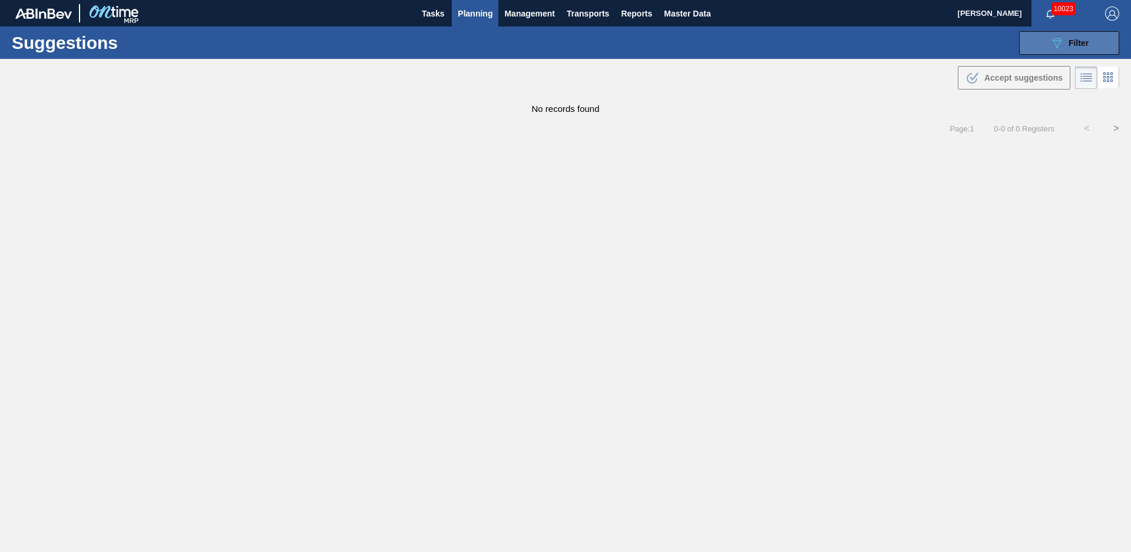
click at [1104, 41] on button "089F7B8B-B2A5-4AFE-B5C0-19BA573D28AC Filter" at bounding box center [1069, 43] width 100 height 24
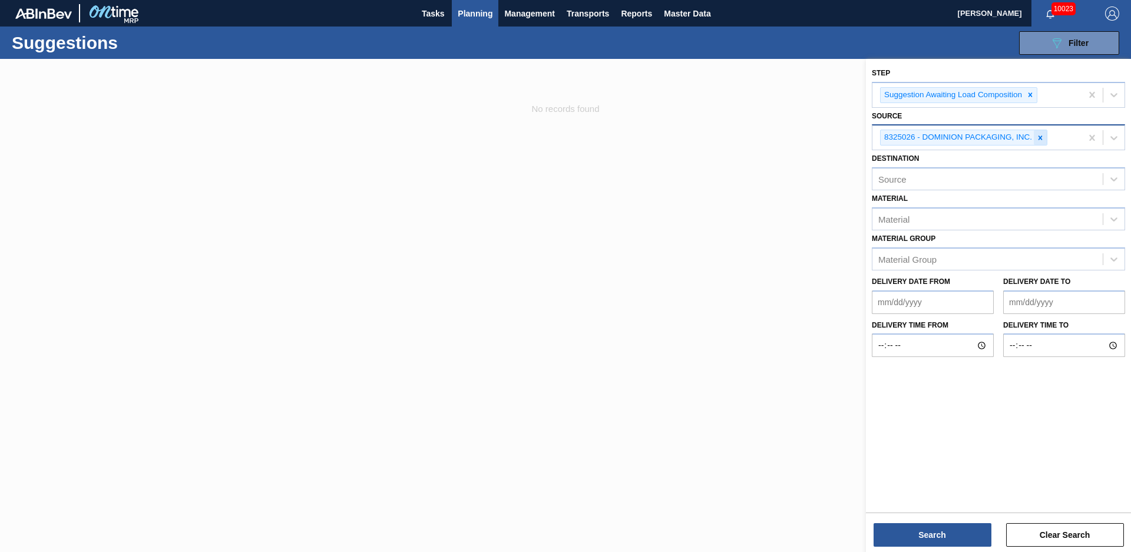
click at [1043, 137] on icon at bounding box center [1040, 138] width 8 height 8
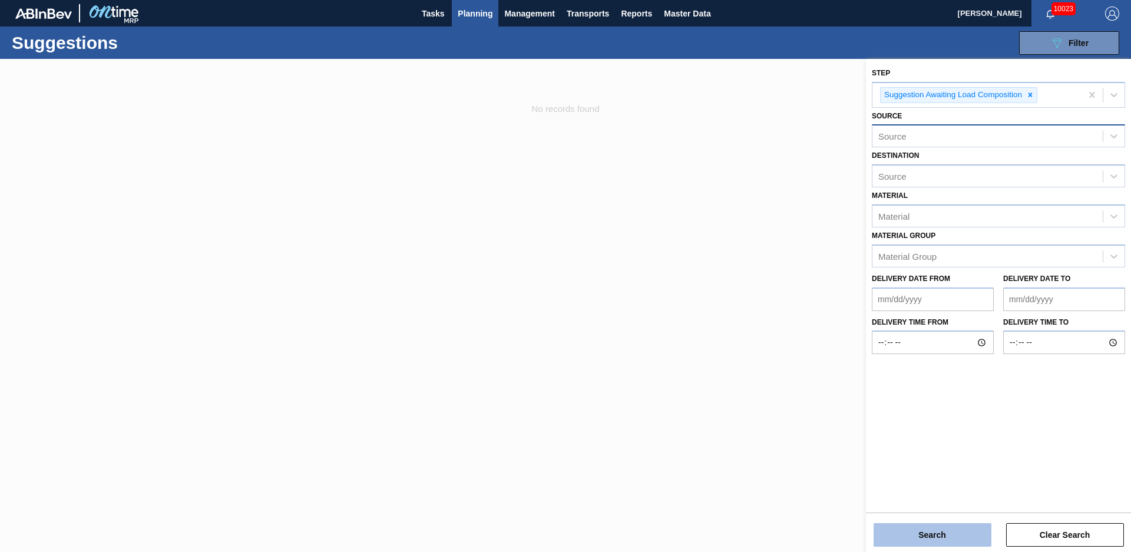
click at [913, 527] on button "Search" at bounding box center [932, 535] width 118 height 24
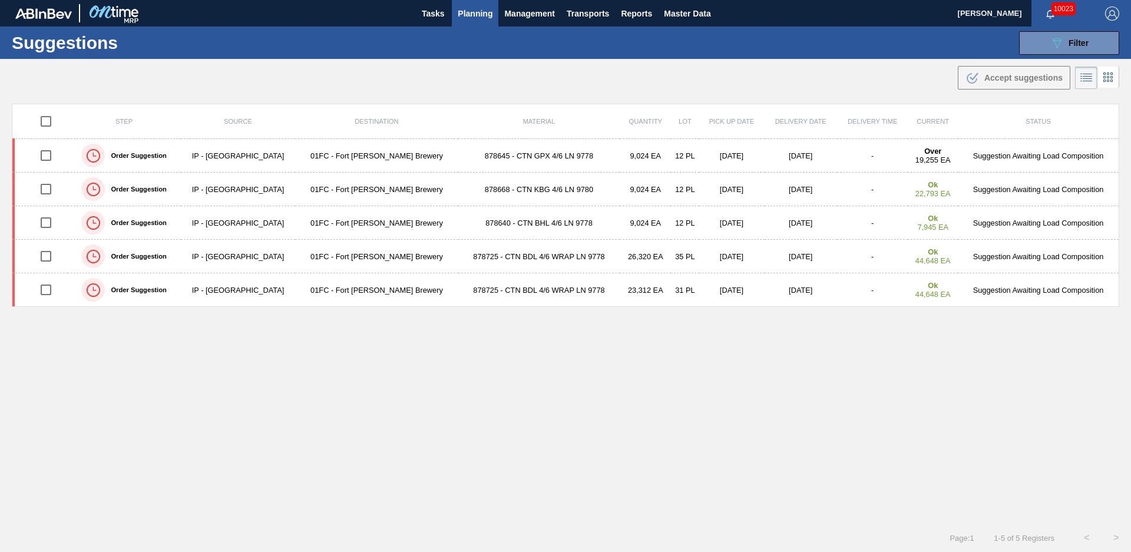
click at [373, 346] on div "Step Source Destination Material Quantity Lot Pick up Date Delivery Date Delive…" at bounding box center [565, 303] width 1107 height 399
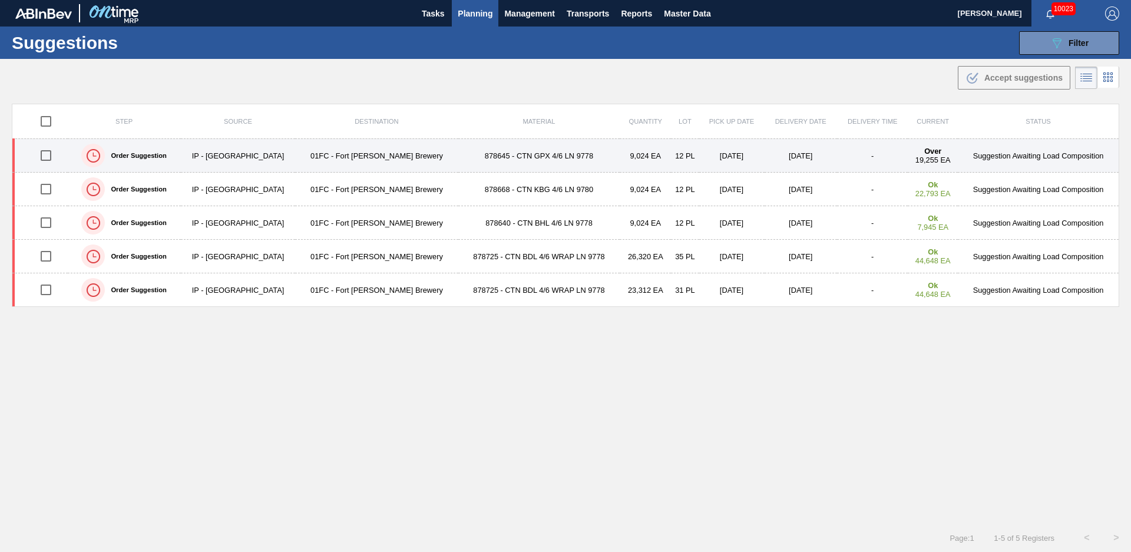
click at [458, 150] on td "878645 - CTN GPX 4/6 LN 9778" at bounding box center [539, 156] width 162 height 34
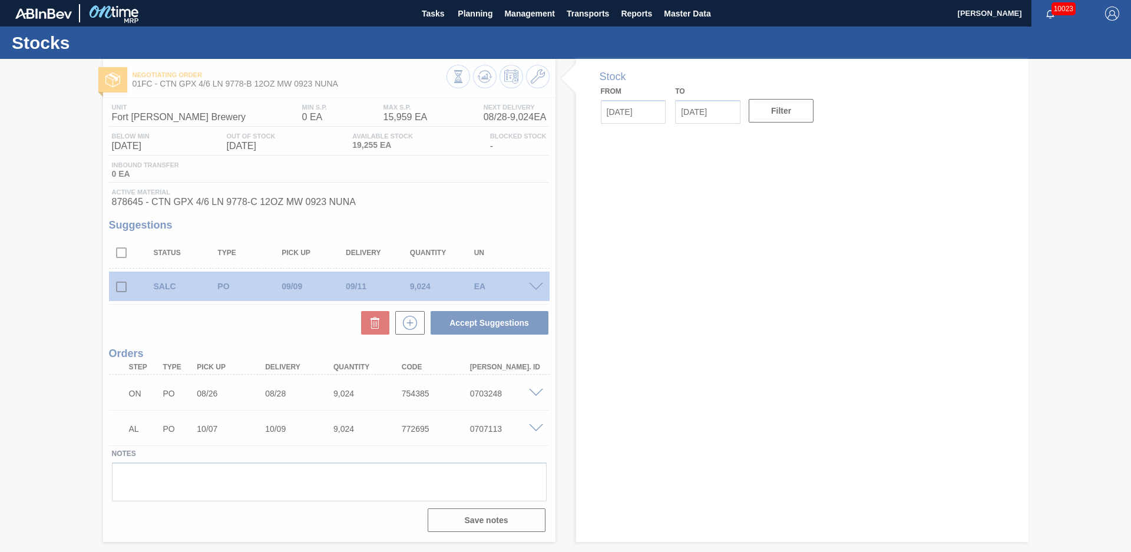
type input "[DATE]"
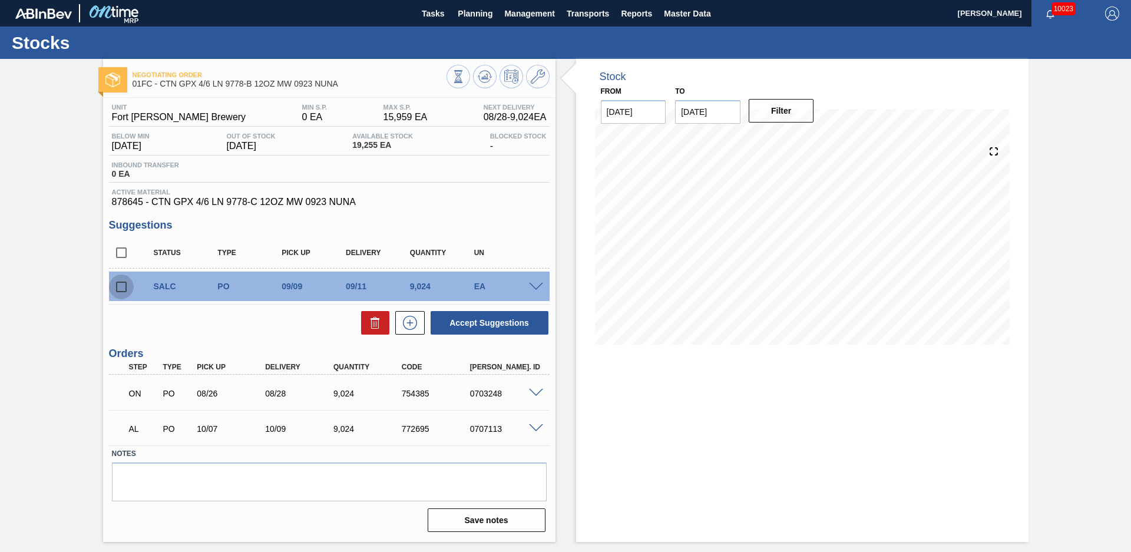
click at [121, 289] on input "checkbox" at bounding box center [121, 286] width 25 height 25
click at [385, 322] on button at bounding box center [375, 323] width 28 height 24
checkbox input "false"
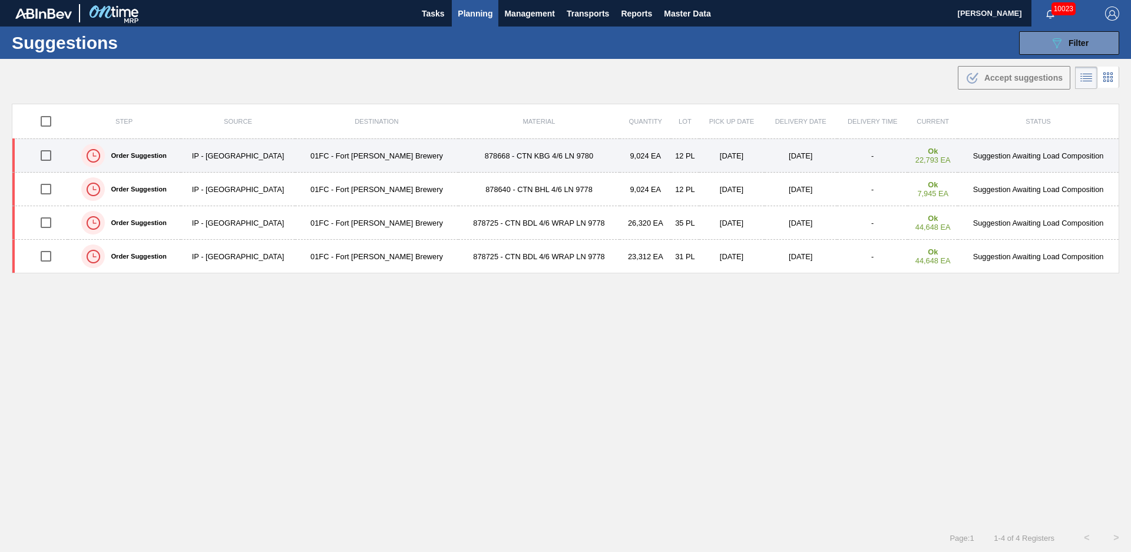
click at [365, 155] on td "01FC - Fort Collins Brewery" at bounding box center [376, 156] width 163 height 34
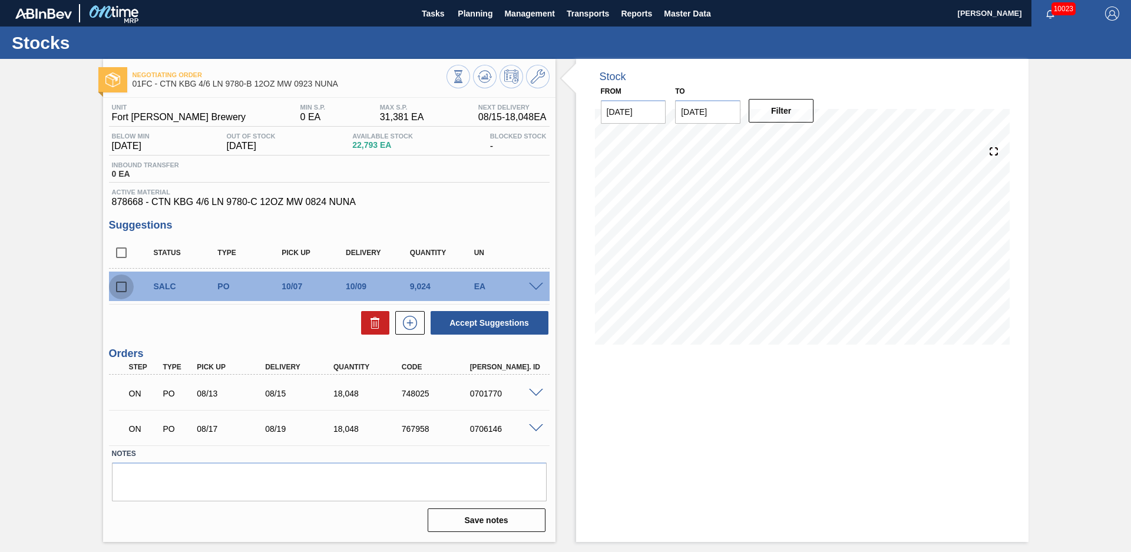
click at [121, 290] on input "checkbox" at bounding box center [121, 286] width 25 height 25
click at [0, 0] on icon at bounding box center [0, 0] width 0 height 0
checkbox input "false"
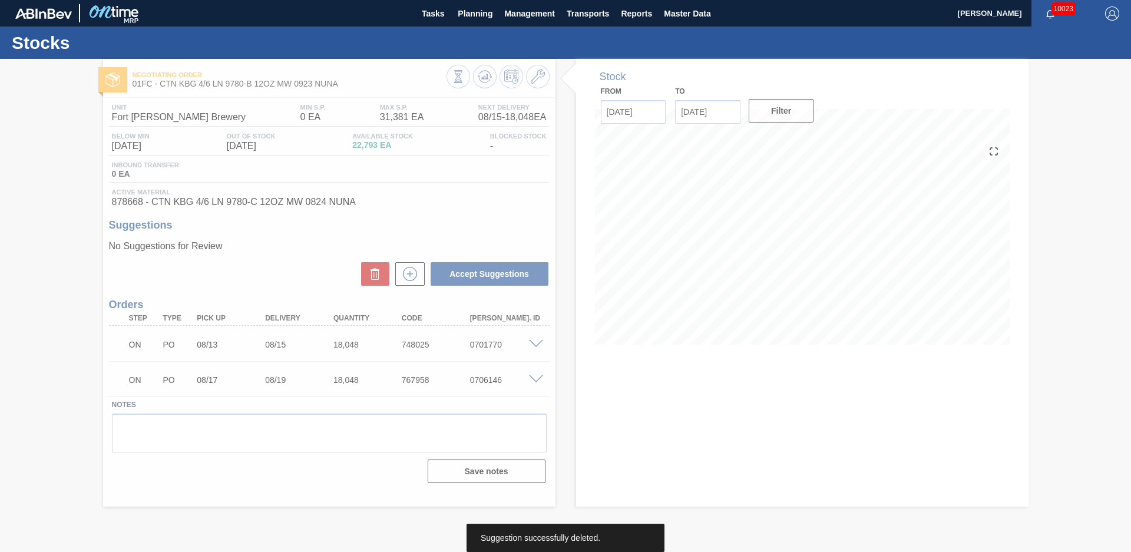
click at [77, 117] on div at bounding box center [565, 305] width 1131 height 493
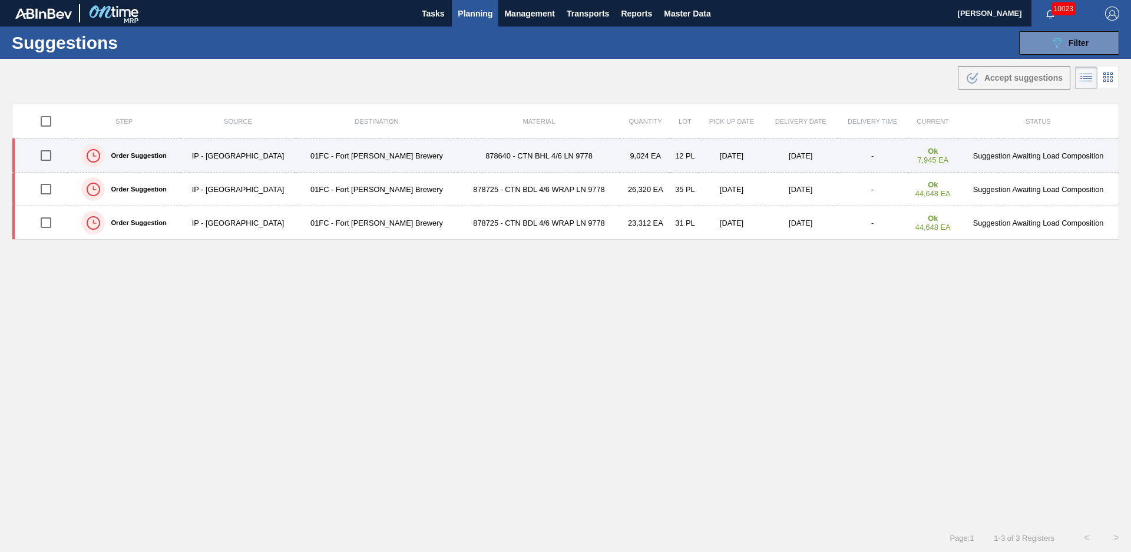
click at [336, 163] on td "01FC - Fort Collins Brewery" at bounding box center [376, 156] width 163 height 34
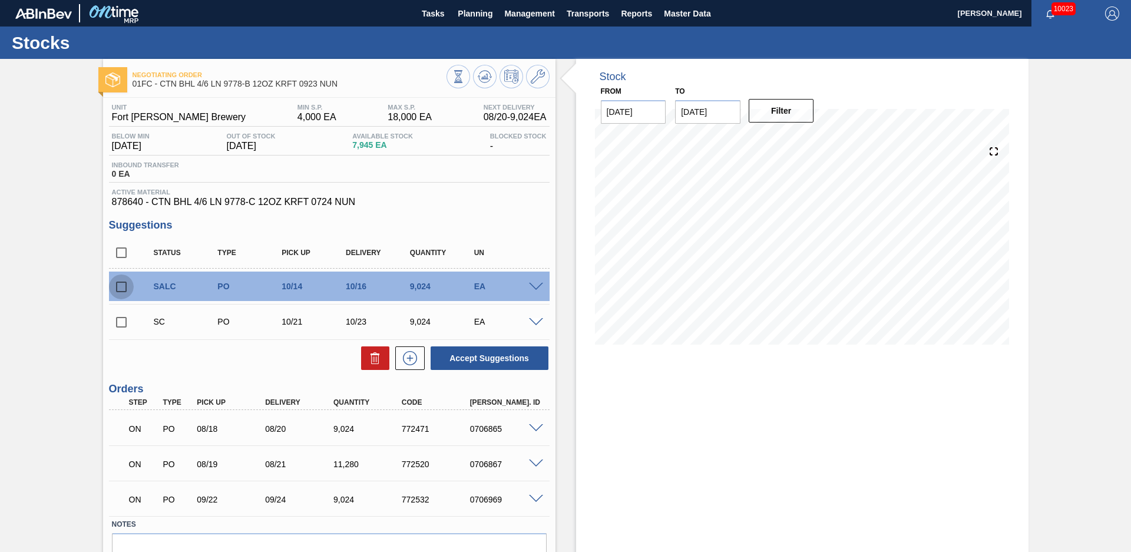
click at [122, 285] on input "checkbox" at bounding box center [121, 286] width 25 height 25
click at [0, 0] on icon at bounding box center [0, 0] width 0 height 0
checkbox input "false"
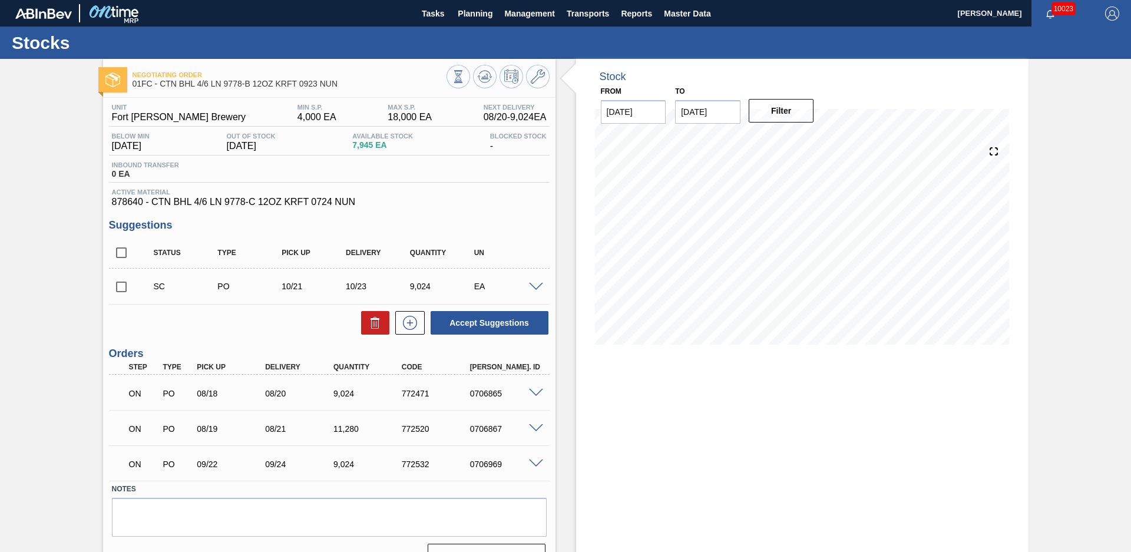
click at [78, 243] on div "Negotiating Order 01FC - CTN BHL 4/6 LN 9778-B 12OZ KRFT 0923 NUN Unit Fort Col…" at bounding box center [565, 318] width 1131 height 518
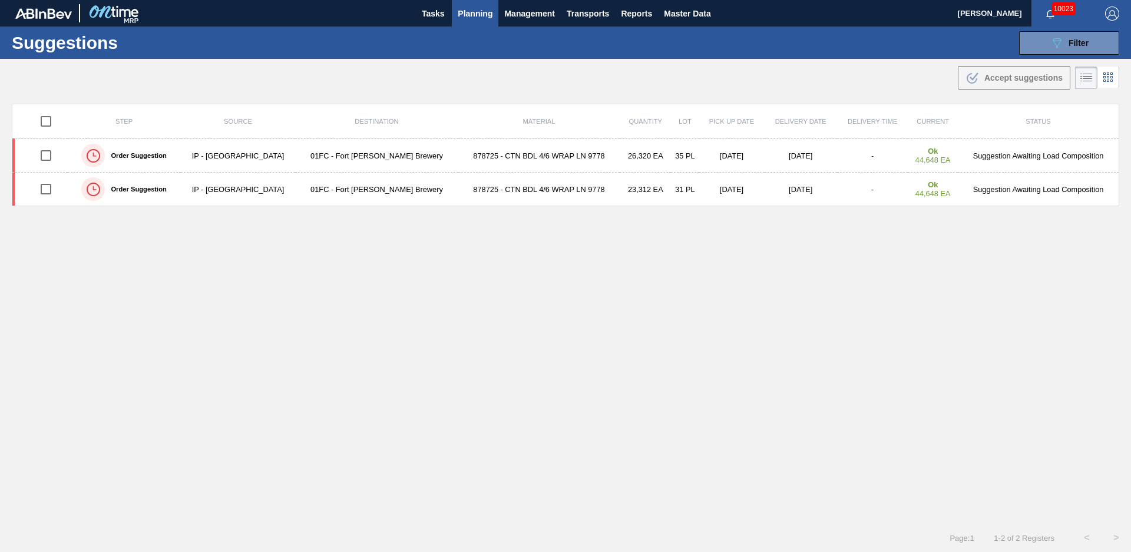
click at [299, 160] on td "01FC - Fort Collins Brewery" at bounding box center [376, 156] width 163 height 34
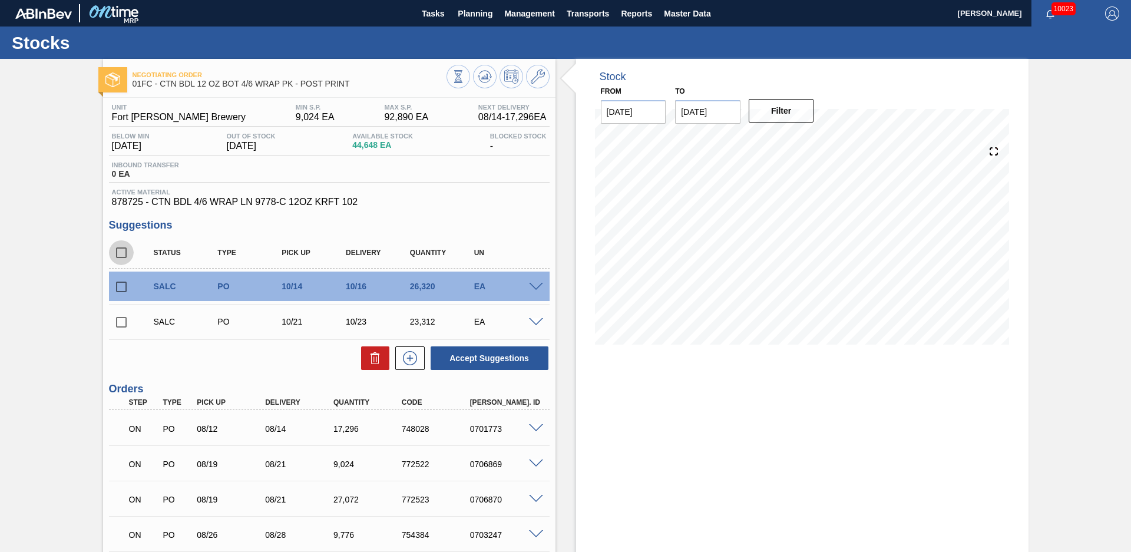
click at [121, 255] on input "checkbox" at bounding box center [121, 252] width 25 height 25
checkbox input "true"
click at [383, 359] on button at bounding box center [375, 358] width 28 height 24
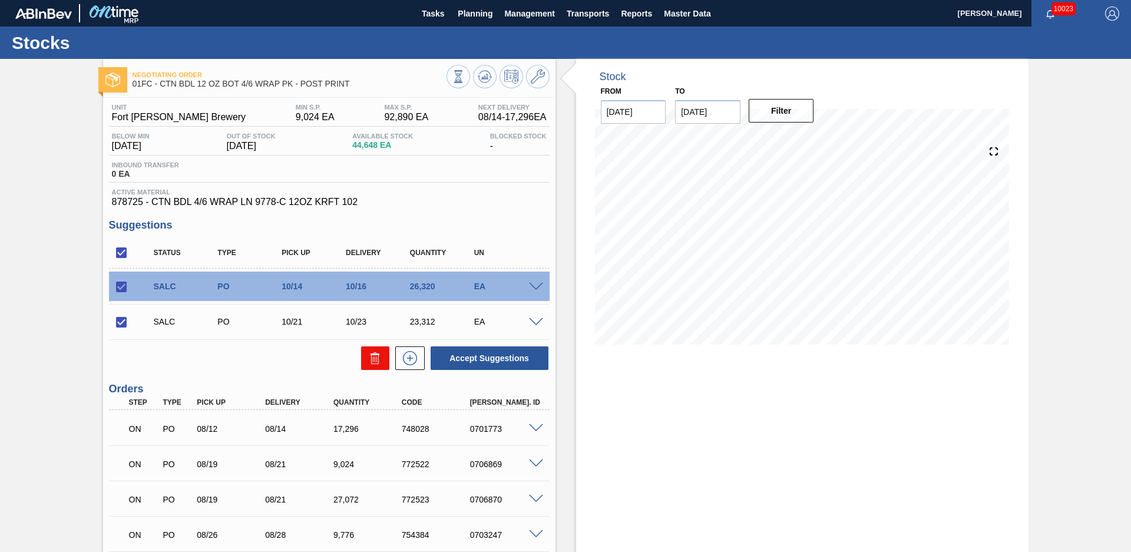
checkbox input "false"
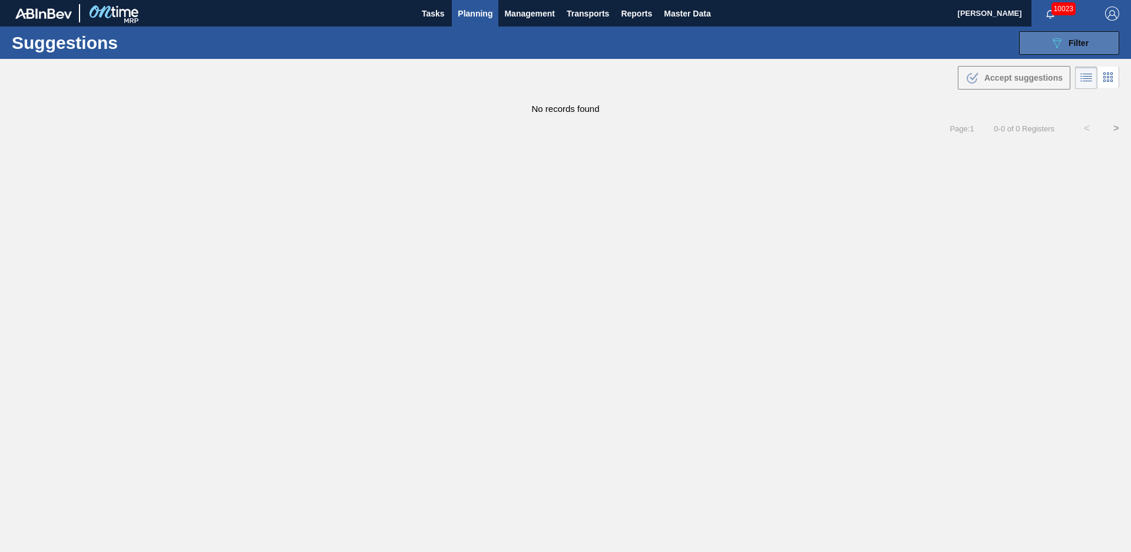
click at [1082, 43] on span "Filter" at bounding box center [1078, 42] width 20 height 9
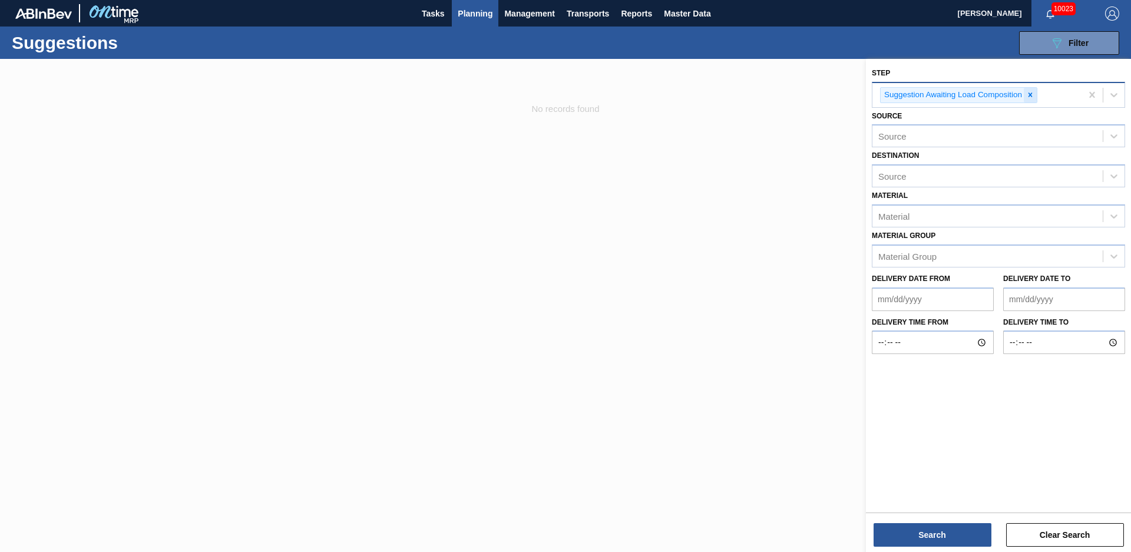
click at [1032, 95] on icon at bounding box center [1030, 95] width 8 height 8
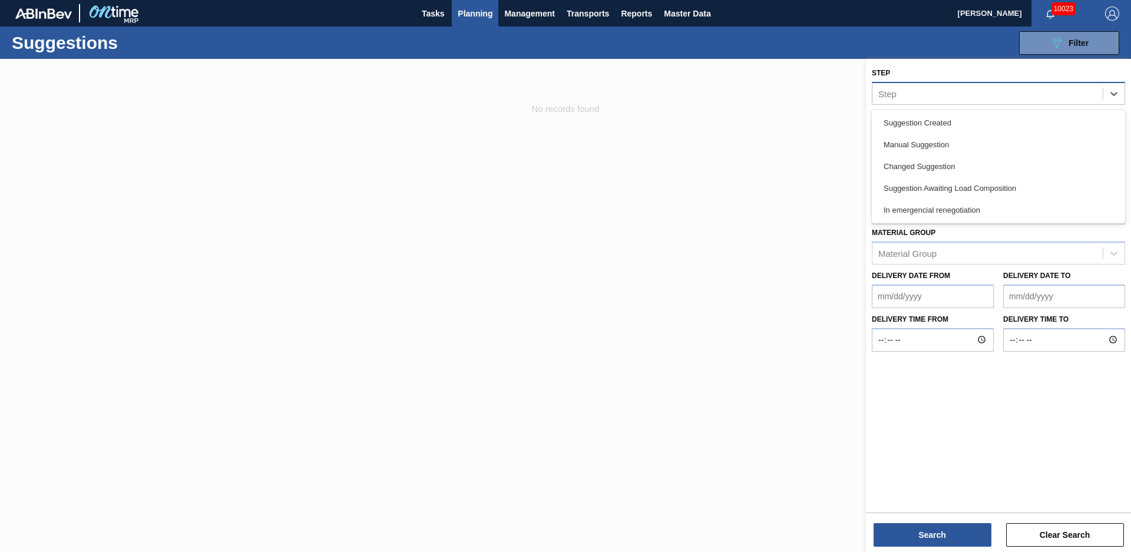
click at [1030, 95] on div "Step" at bounding box center [987, 93] width 230 height 17
click at [958, 120] on div "Suggestion Created" at bounding box center [998, 123] width 253 height 22
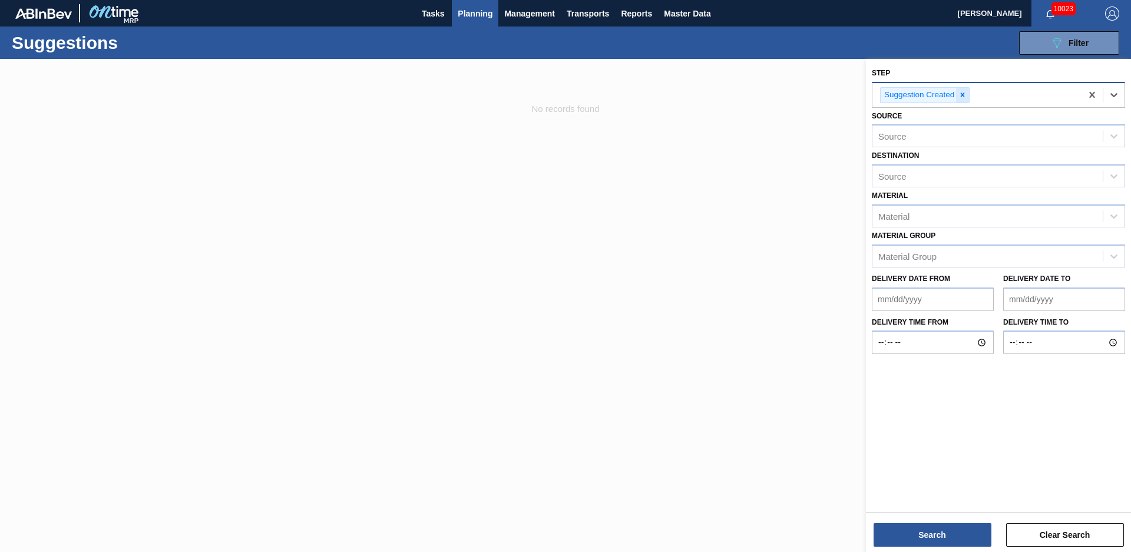
click at [962, 94] on icon at bounding box center [963, 95] width 4 height 4
click at [961, 93] on div "Step" at bounding box center [987, 93] width 230 height 17
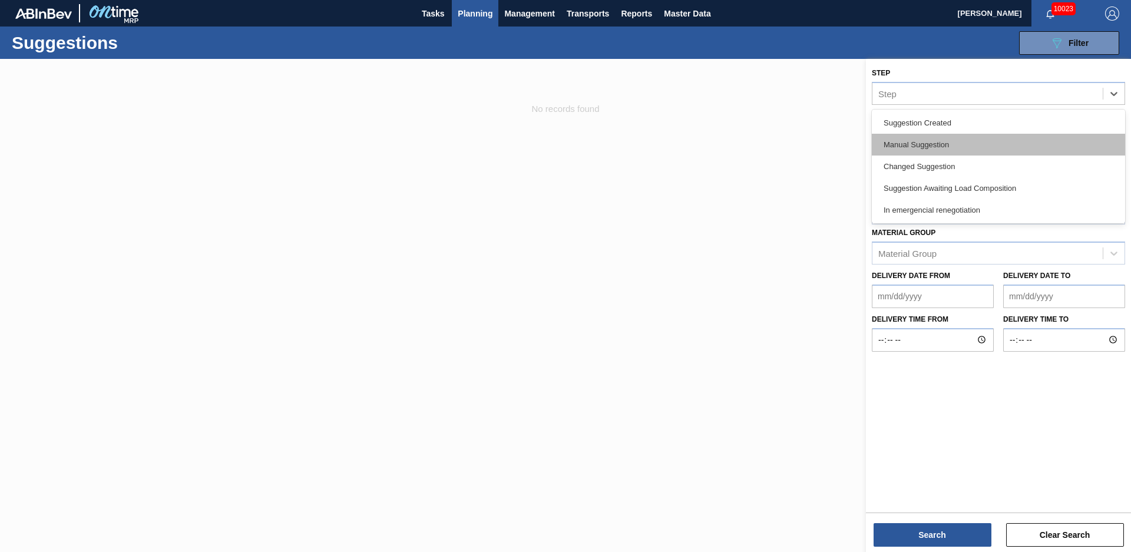
click at [944, 147] on div "Manual Suggestion" at bounding box center [998, 145] width 253 height 22
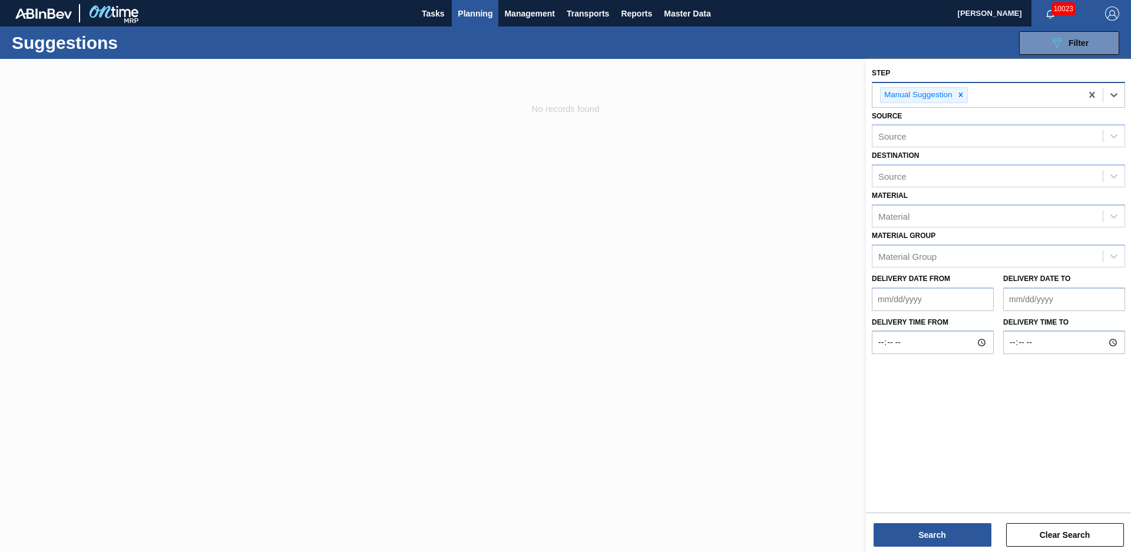
click at [1011, 84] on div "Manual Suggestion" at bounding box center [976, 95] width 209 height 24
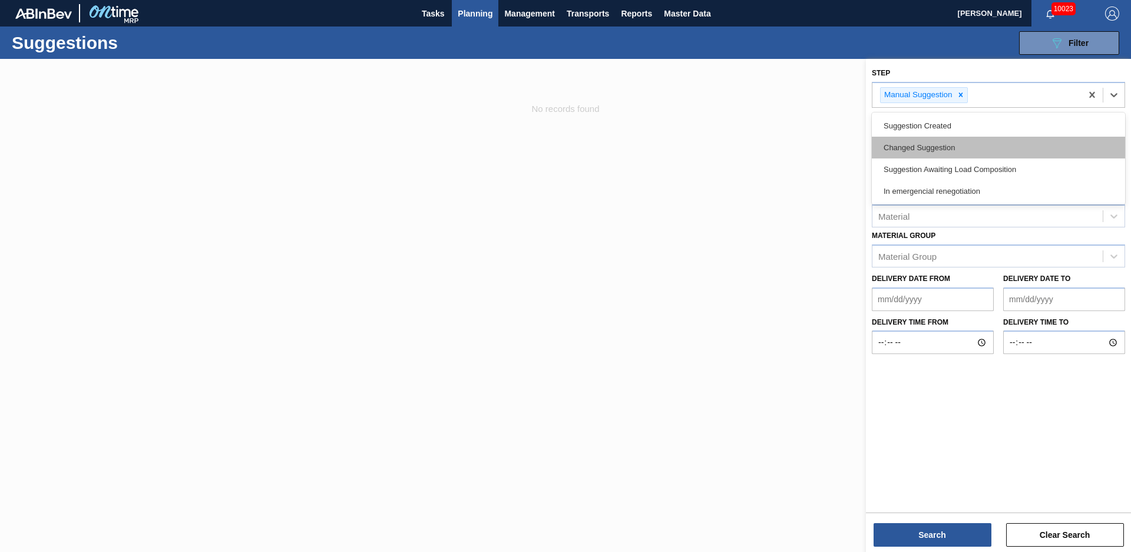
click at [952, 154] on div "Changed Suggestion" at bounding box center [998, 148] width 253 height 22
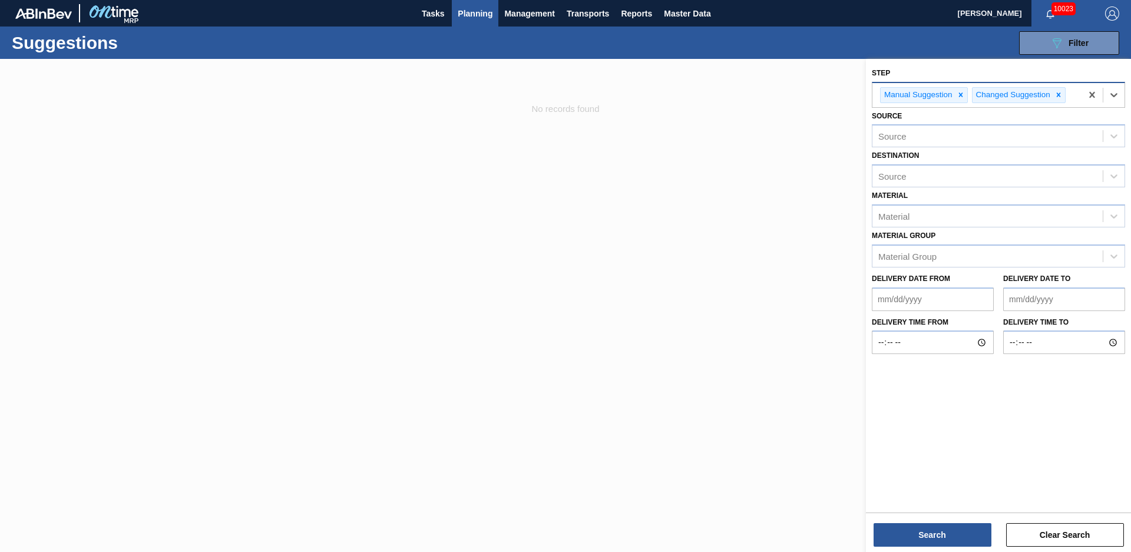
click at [1071, 99] on div "Manual Suggestion Changed Suggestion" at bounding box center [976, 95] width 209 height 24
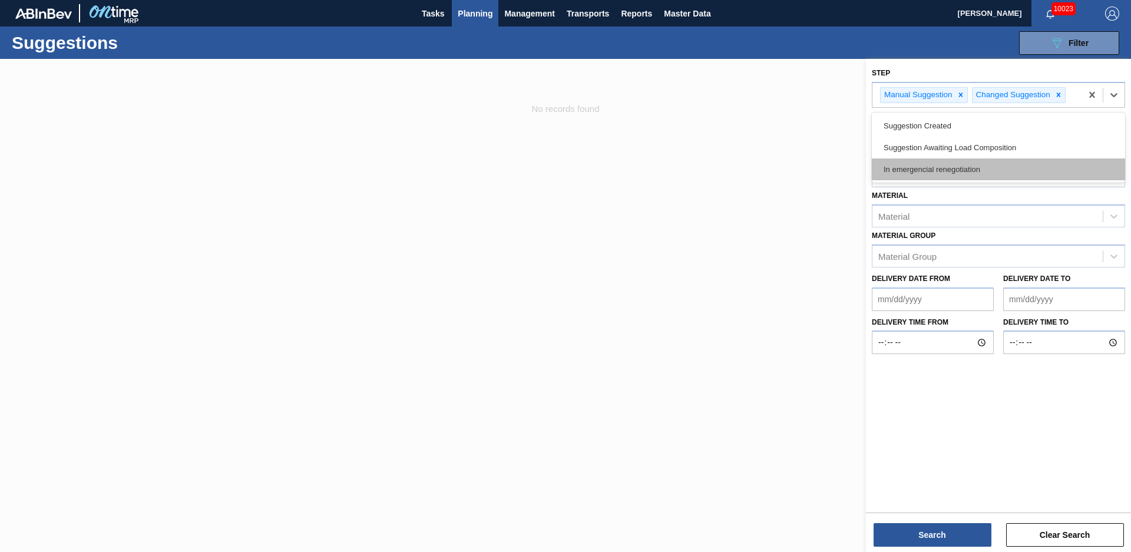
click at [1025, 169] on div "In emergencial renegotiation" at bounding box center [998, 169] width 253 height 22
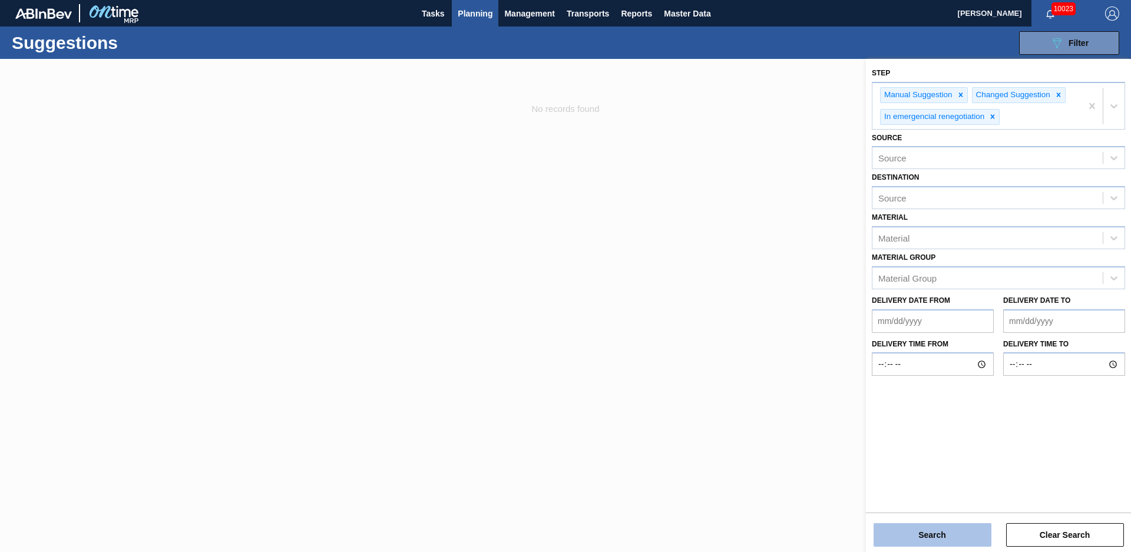
click at [913, 525] on button "Search" at bounding box center [932, 535] width 118 height 24
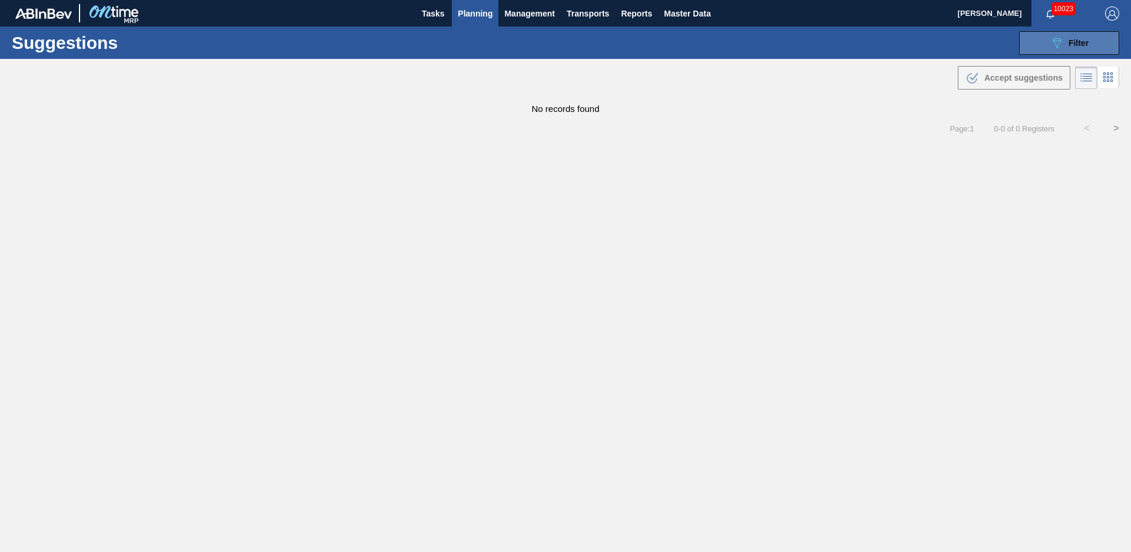
click at [1050, 42] on icon "089F7B8B-B2A5-4AFE-B5C0-19BA573D28AC" at bounding box center [1057, 43] width 14 height 14
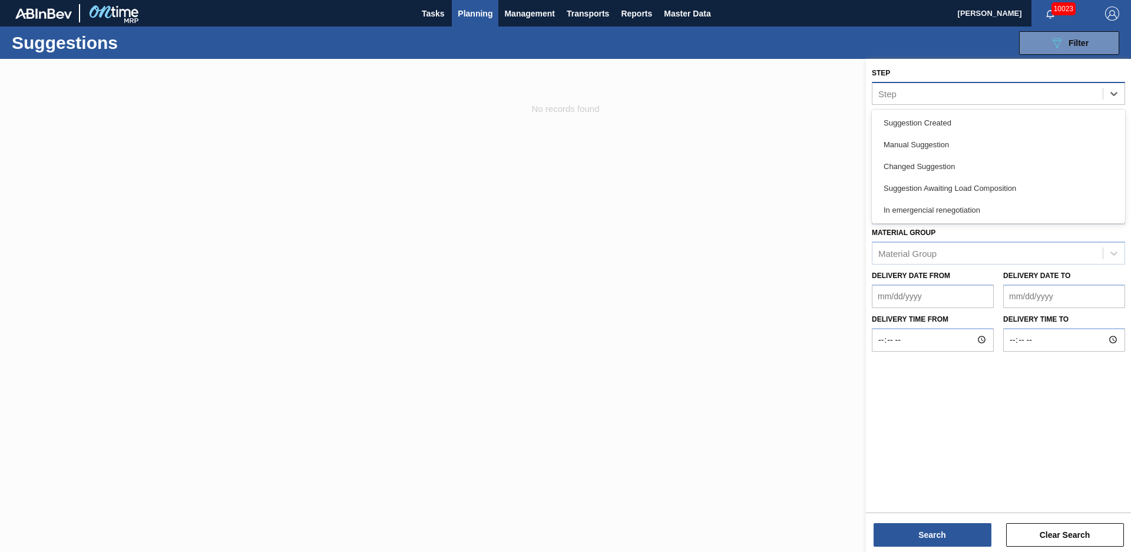
click at [1027, 94] on div "Step" at bounding box center [987, 93] width 230 height 17
click at [982, 115] on div "Suggestion Created" at bounding box center [998, 123] width 253 height 22
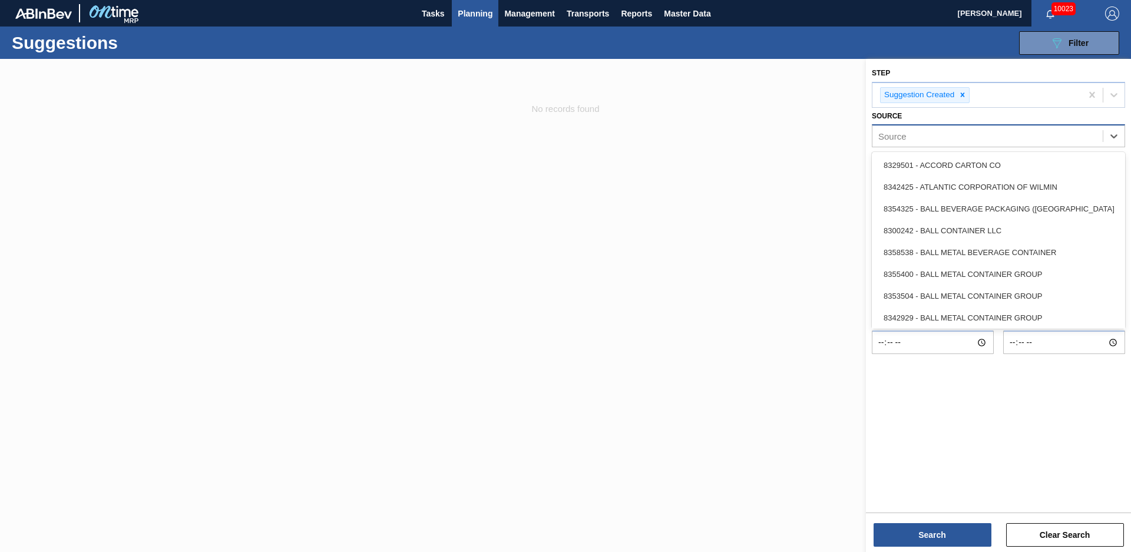
click at [964, 144] on div "Source" at bounding box center [987, 136] width 230 height 17
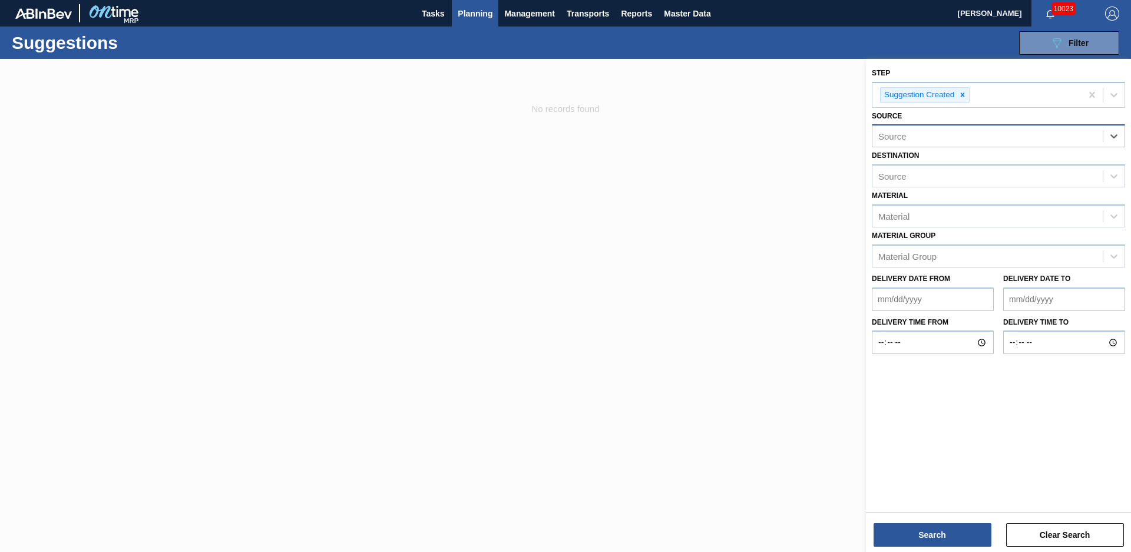
click at [964, 144] on div "Source" at bounding box center [987, 136] width 230 height 17
click at [931, 259] on div "Material Group" at bounding box center [907, 256] width 58 height 10
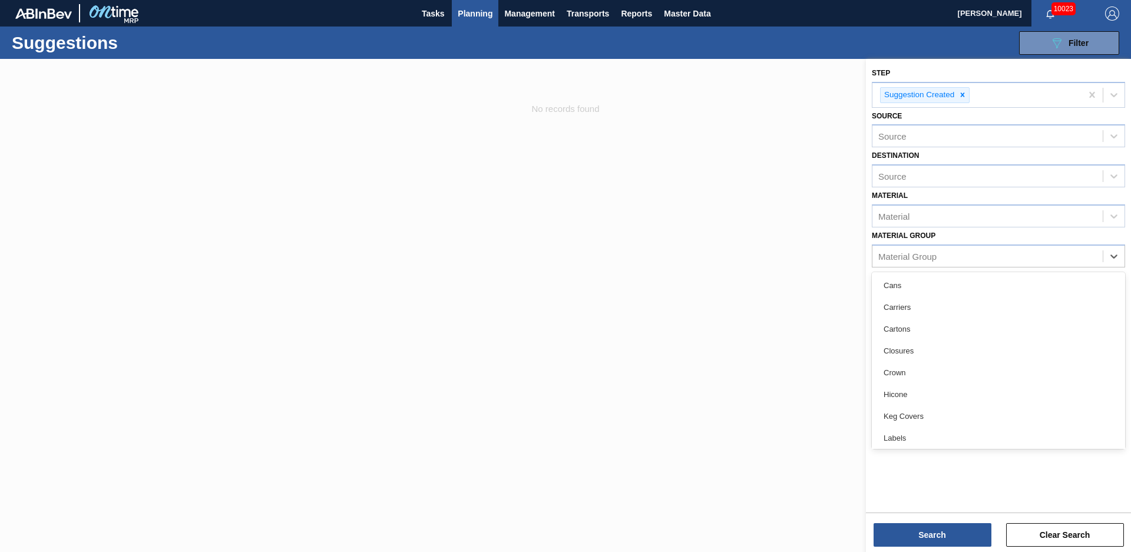
click at [927, 307] on div "Carriers" at bounding box center [998, 307] width 253 height 22
drag, startPoint x: 1003, startPoint y: 248, endPoint x: 997, endPoint y: 264, distance: 17.2
click at [1005, 248] on div "Carriers" at bounding box center [976, 258] width 209 height 24
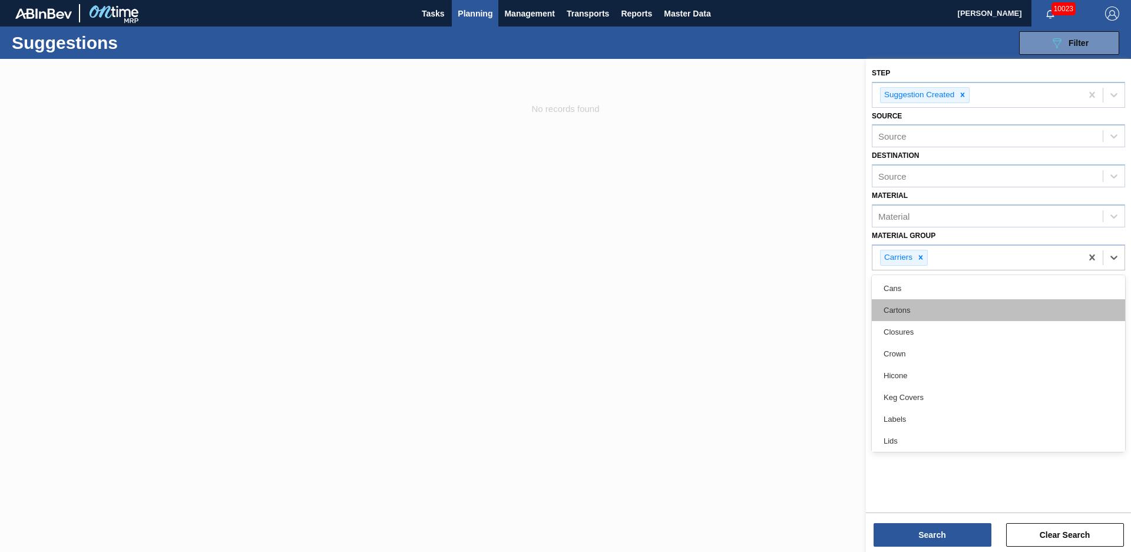
click at [950, 314] on div "Cartons" at bounding box center [998, 310] width 253 height 22
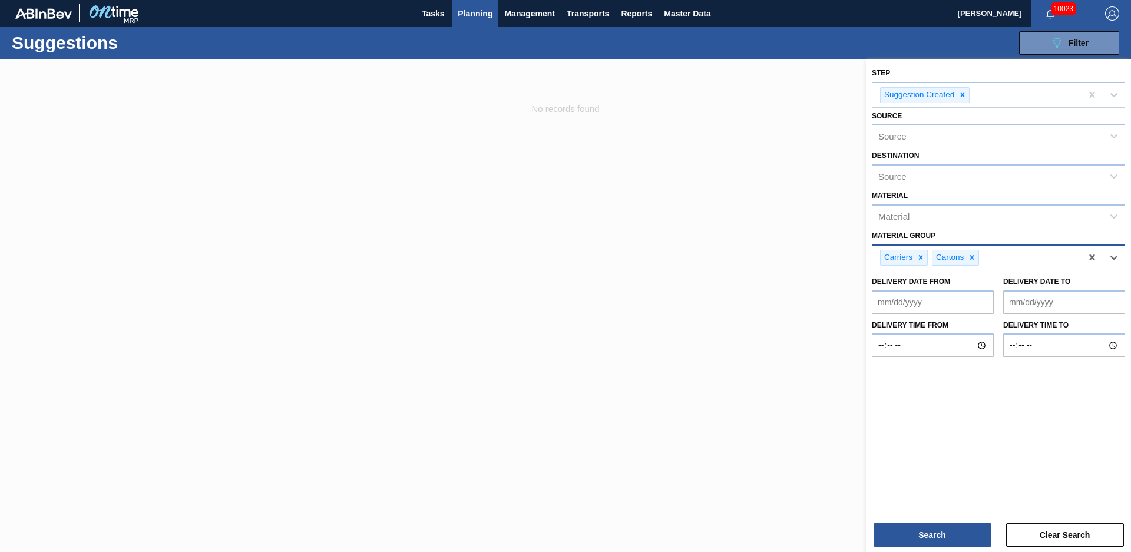
click at [1038, 247] on div "Carriers Cartons" at bounding box center [976, 258] width 209 height 24
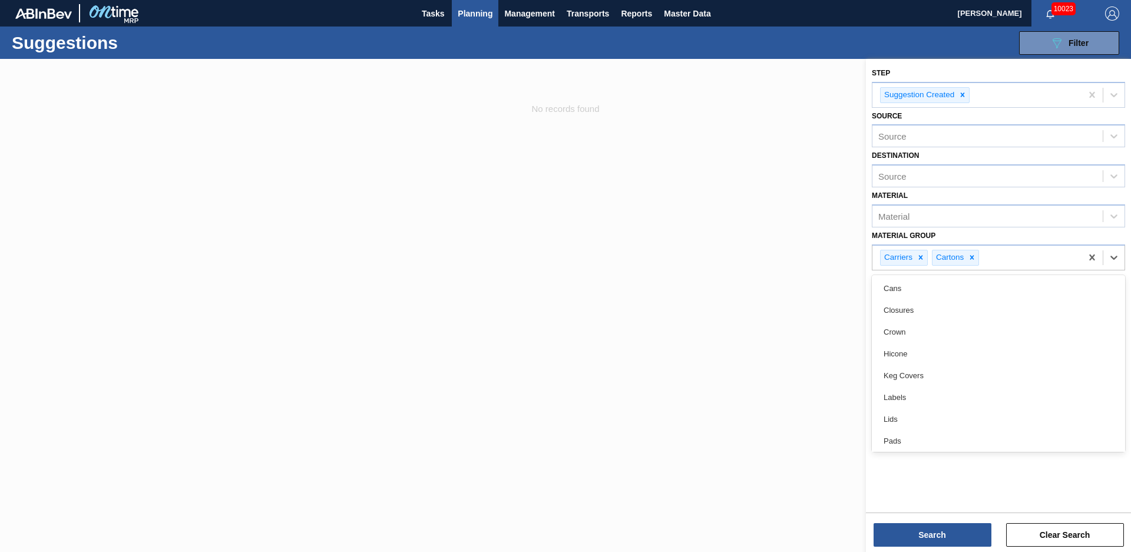
scroll to position [90, 0]
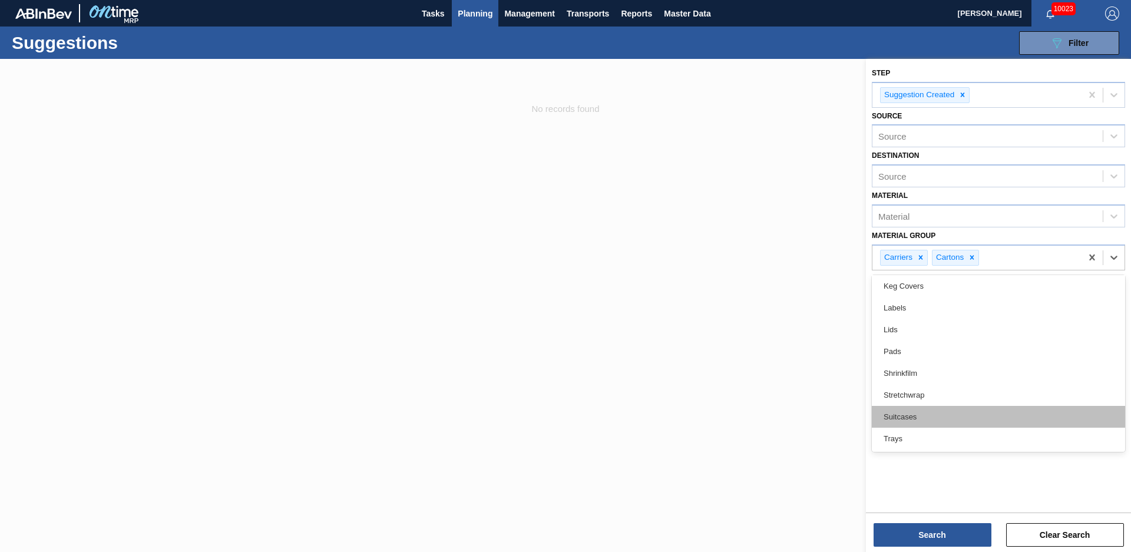
click at [964, 424] on div "Suitcases" at bounding box center [998, 417] width 253 height 22
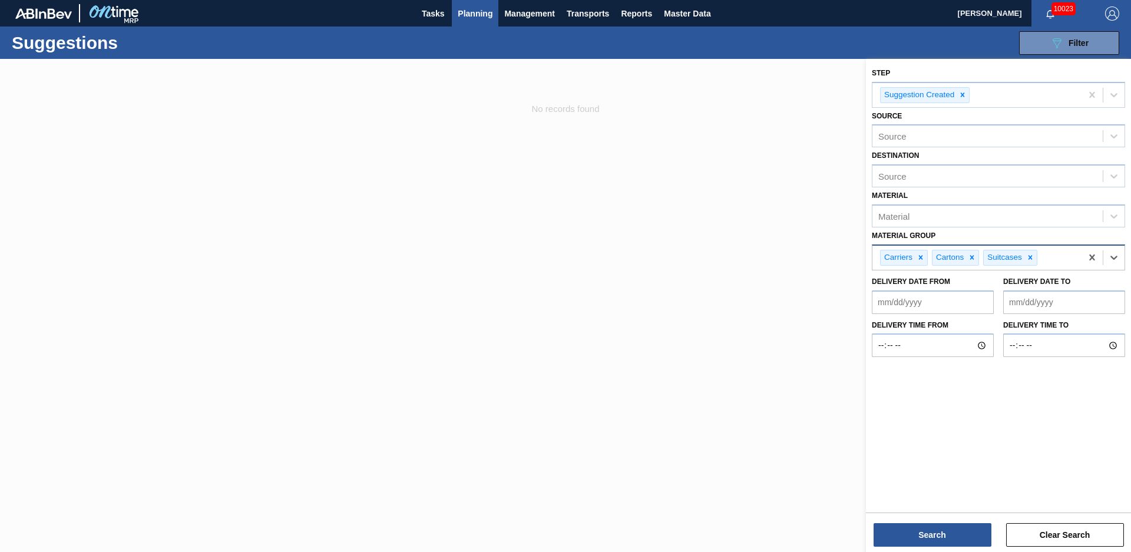
click at [1056, 257] on div "Carriers Cartons Suitcases" at bounding box center [976, 258] width 209 height 24
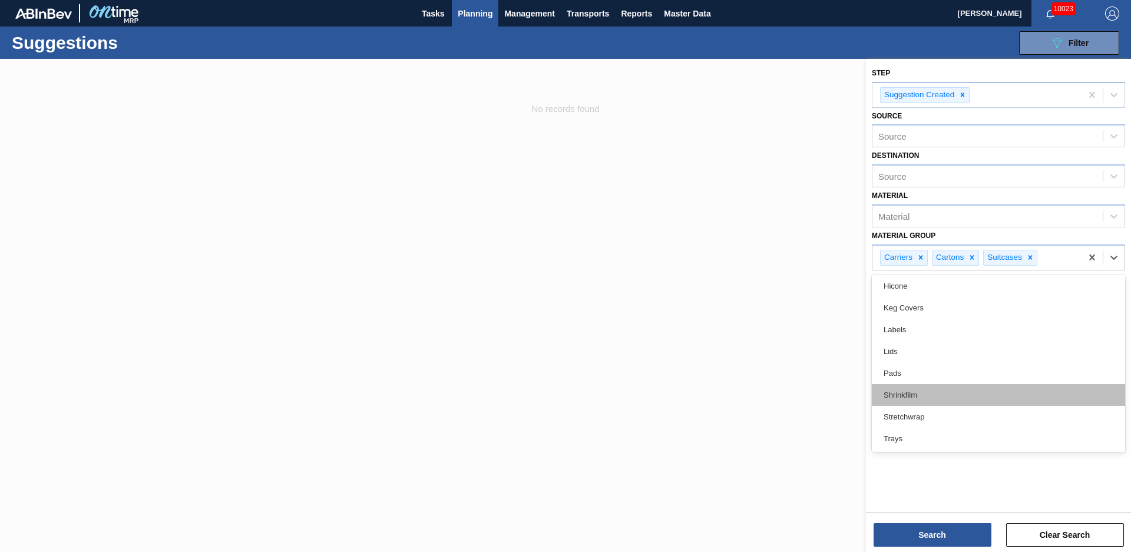
scroll to position [0, 0]
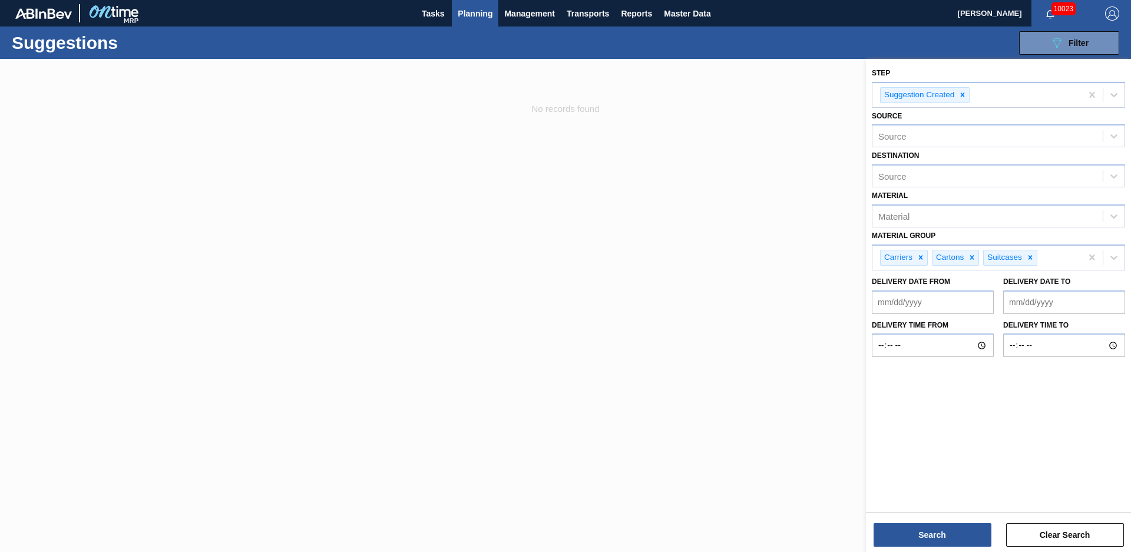
click at [992, 488] on div "Step Suggestion Created Source Source Destination Source Material Material Mate…" at bounding box center [998, 284] width 265 height 451
click at [951, 536] on button "Search" at bounding box center [932, 535] width 118 height 24
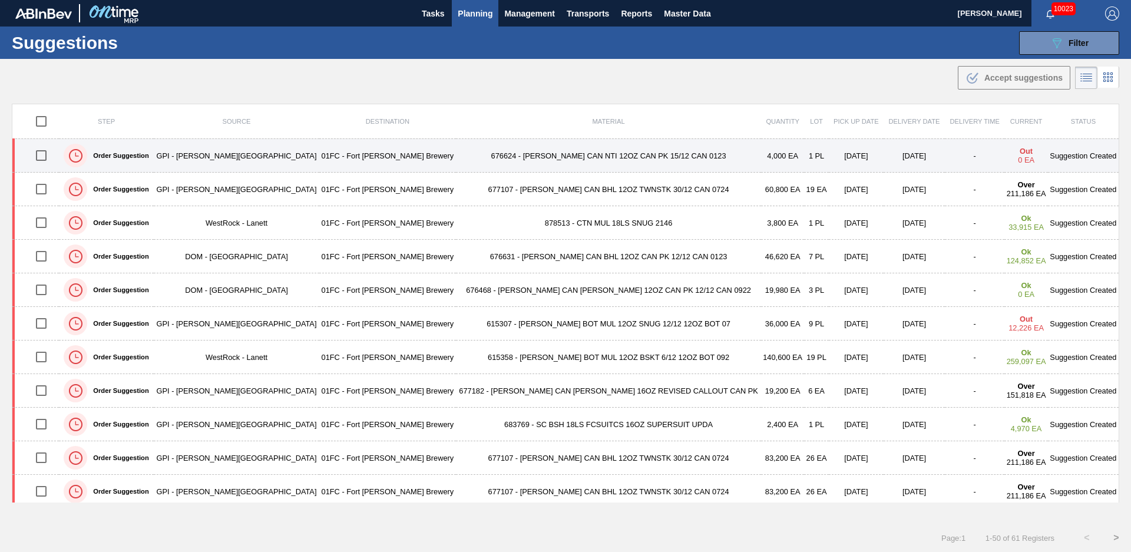
click at [616, 163] on td "676624 - CARR CAN NTI 12OZ CAN PK 15/12 CAN 0123" at bounding box center [608, 156] width 305 height 34
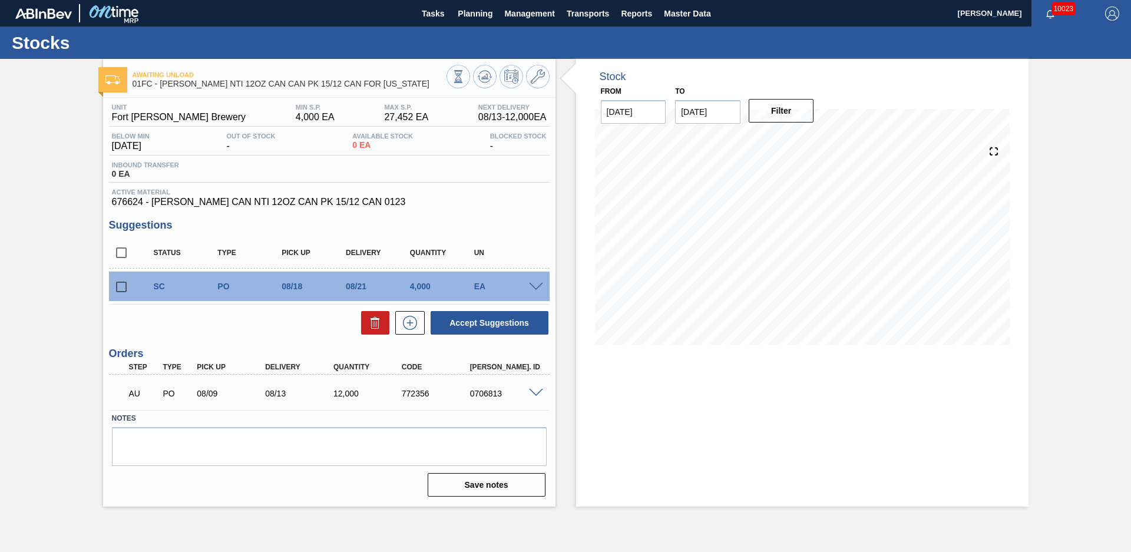
click at [72, 339] on div "Awaiting Unload 01FC - CARR NTI 12OZ CAN CAN PK 15/12 CAN FOR UTAH Unit Fort Co…" at bounding box center [565, 283] width 1131 height 448
click at [123, 286] on input "checkbox" at bounding box center [121, 286] width 25 height 25
click at [365, 332] on button at bounding box center [375, 323] width 28 height 24
checkbox input "false"
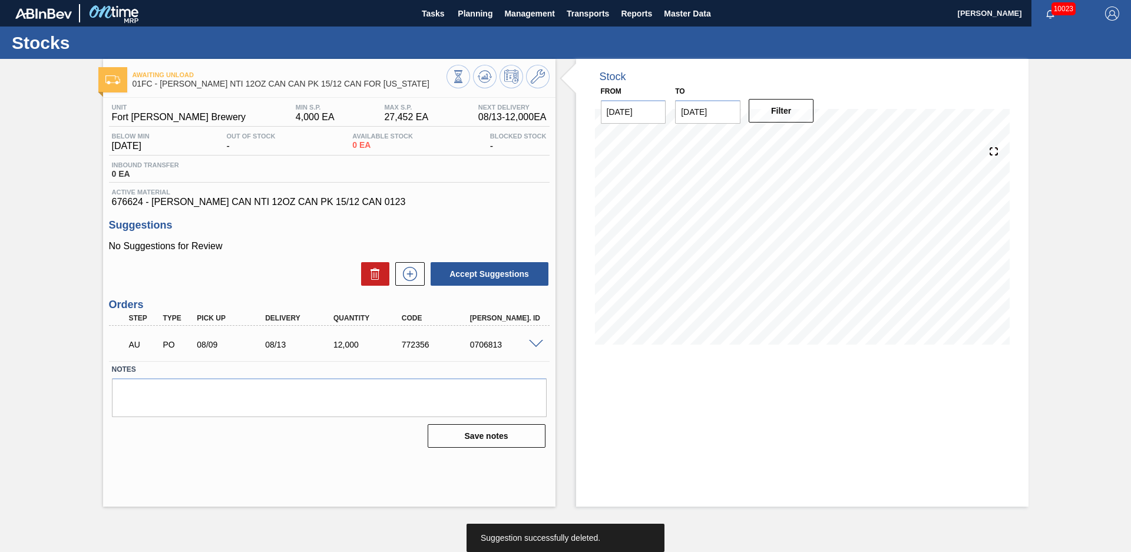
click at [45, 258] on div "Awaiting Unload 01FC - CARR NTI 12OZ CAN CAN PK 15/12 CAN FOR UTAH Unit Fort Co…" at bounding box center [565, 283] width 1131 height 448
click at [83, 197] on div "Awaiting Unload 01FC - CARR NTI 12OZ CAN CAN PK 15/12 CAN FOR UTAH Unit Fort Co…" at bounding box center [565, 283] width 1131 height 448
click at [567, 195] on div "Stock From [DATE] to [DATE] Filter" at bounding box center [791, 283] width 473 height 448
click at [465, 82] on icon at bounding box center [458, 76] width 13 height 13
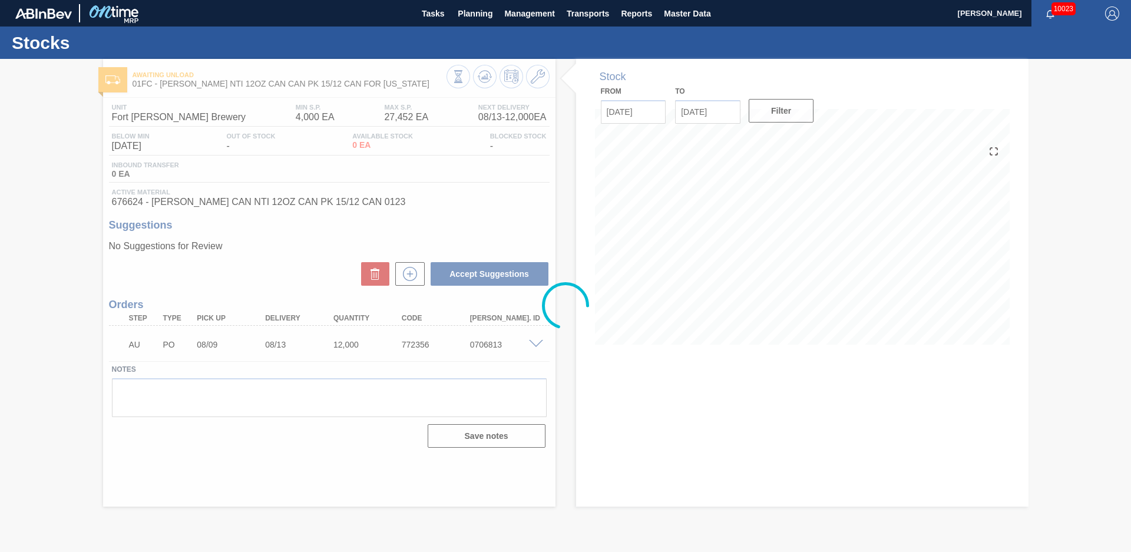
click at [69, 140] on div at bounding box center [565, 305] width 1131 height 493
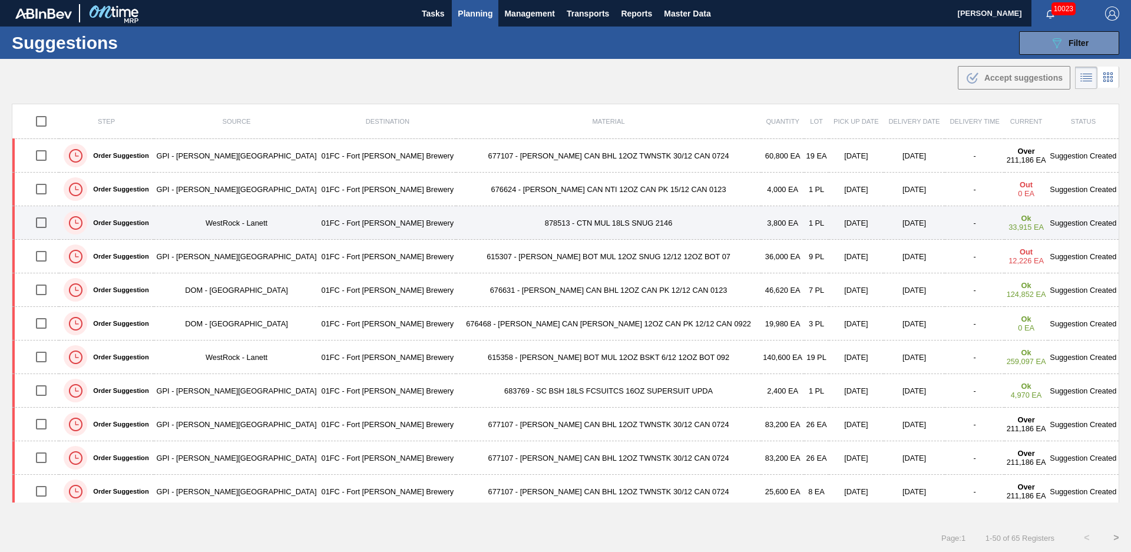
click at [456, 221] on td "878513 - CTN MUL 18LS SNUG 2146" at bounding box center [608, 223] width 305 height 34
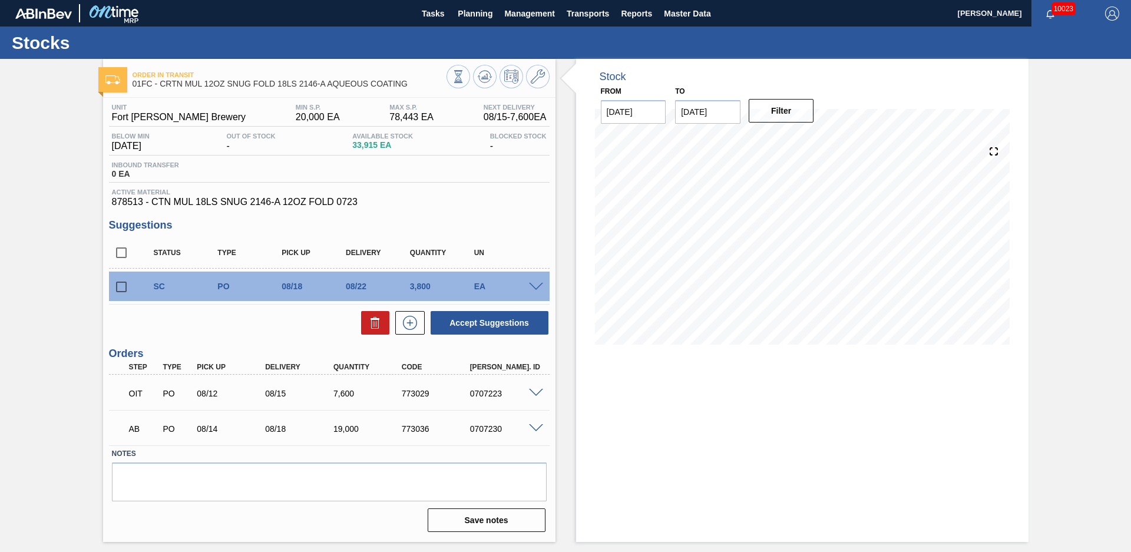
click at [446, 197] on span "878513 - CTN MUL 18LS SNUG 2146-A 12OZ FOLD 0723" at bounding box center [329, 202] width 435 height 11
click at [121, 290] on input "checkbox" at bounding box center [121, 286] width 25 height 25
click at [376, 323] on icon at bounding box center [375, 323] width 14 height 14
checkbox input "false"
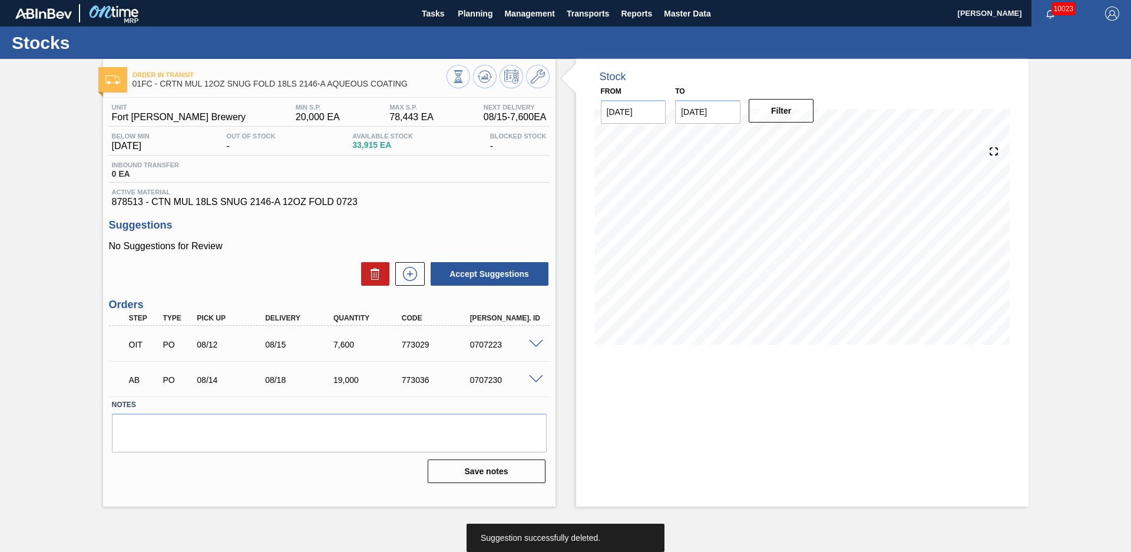
click at [63, 251] on div "Order in transit 01FC - CRTN MUL 12OZ SNUG FOLD 18LS 2146-A AQUEOUS COATING Uni…" at bounding box center [565, 283] width 1131 height 448
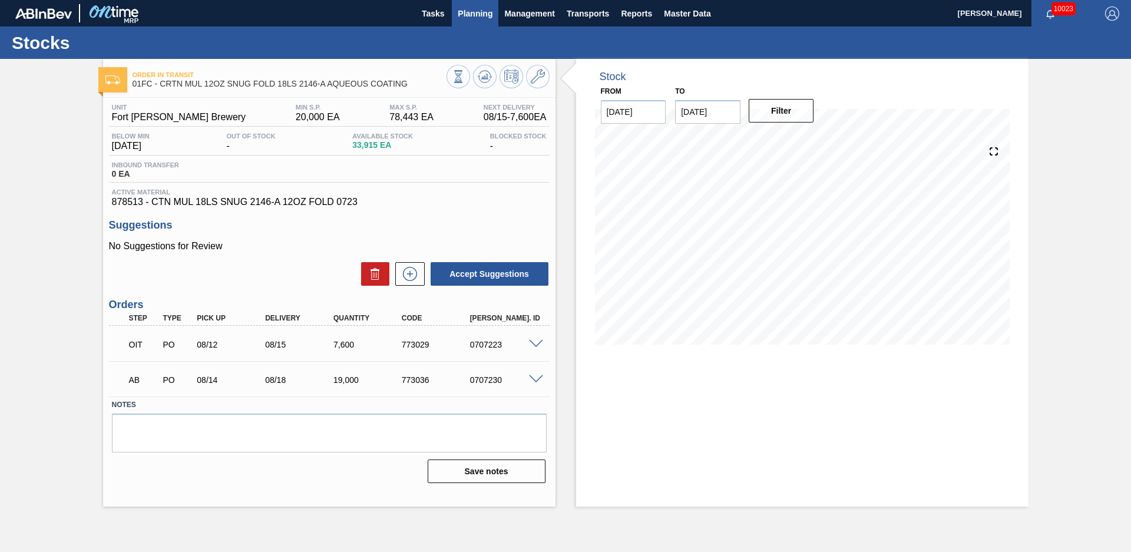
click at [474, 19] on span "Planning" at bounding box center [475, 13] width 35 height 14
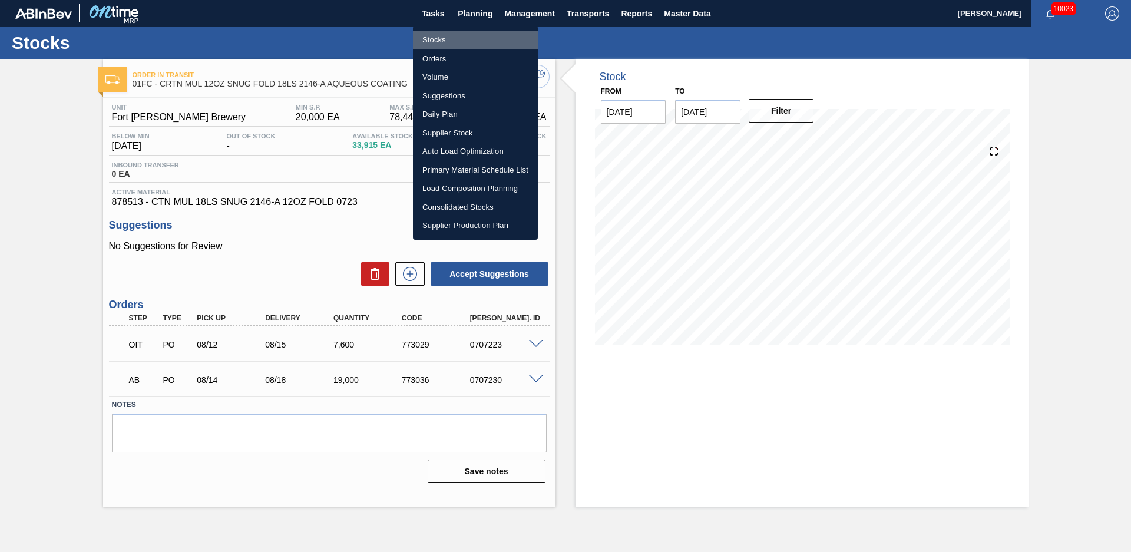
click at [449, 38] on li "Stocks" at bounding box center [475, 40] width 125 height 19
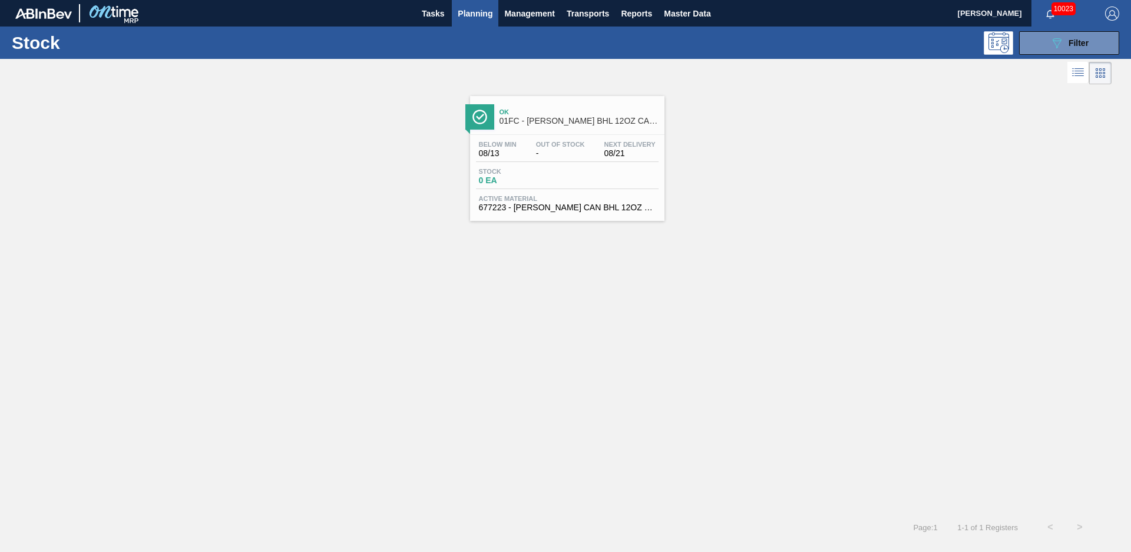
click at [403, 411] on div "Ok 01FC - CARR BHL 12OZ CAN TWNSTK 30/12 CAN CAN OUTDOOR PROMO Below Min 08/13 …" at bounding box center [565, 299] width 1131 height 425
